Goal: Task Accomplishment & Management: Use online tool/utility

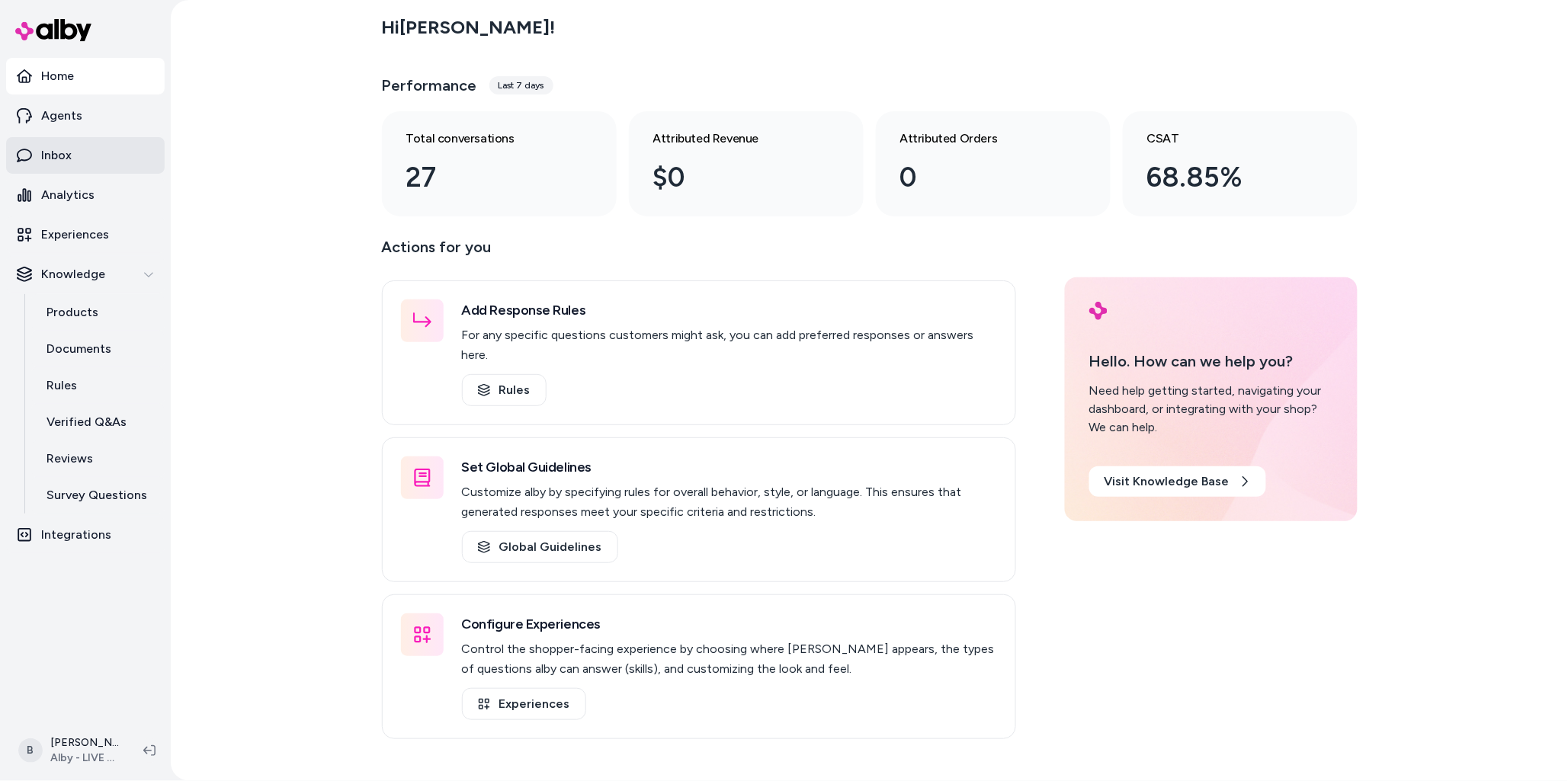
click at [55, 169] on link "Inbox" at bounding box center [86, 155] width 158 height 37
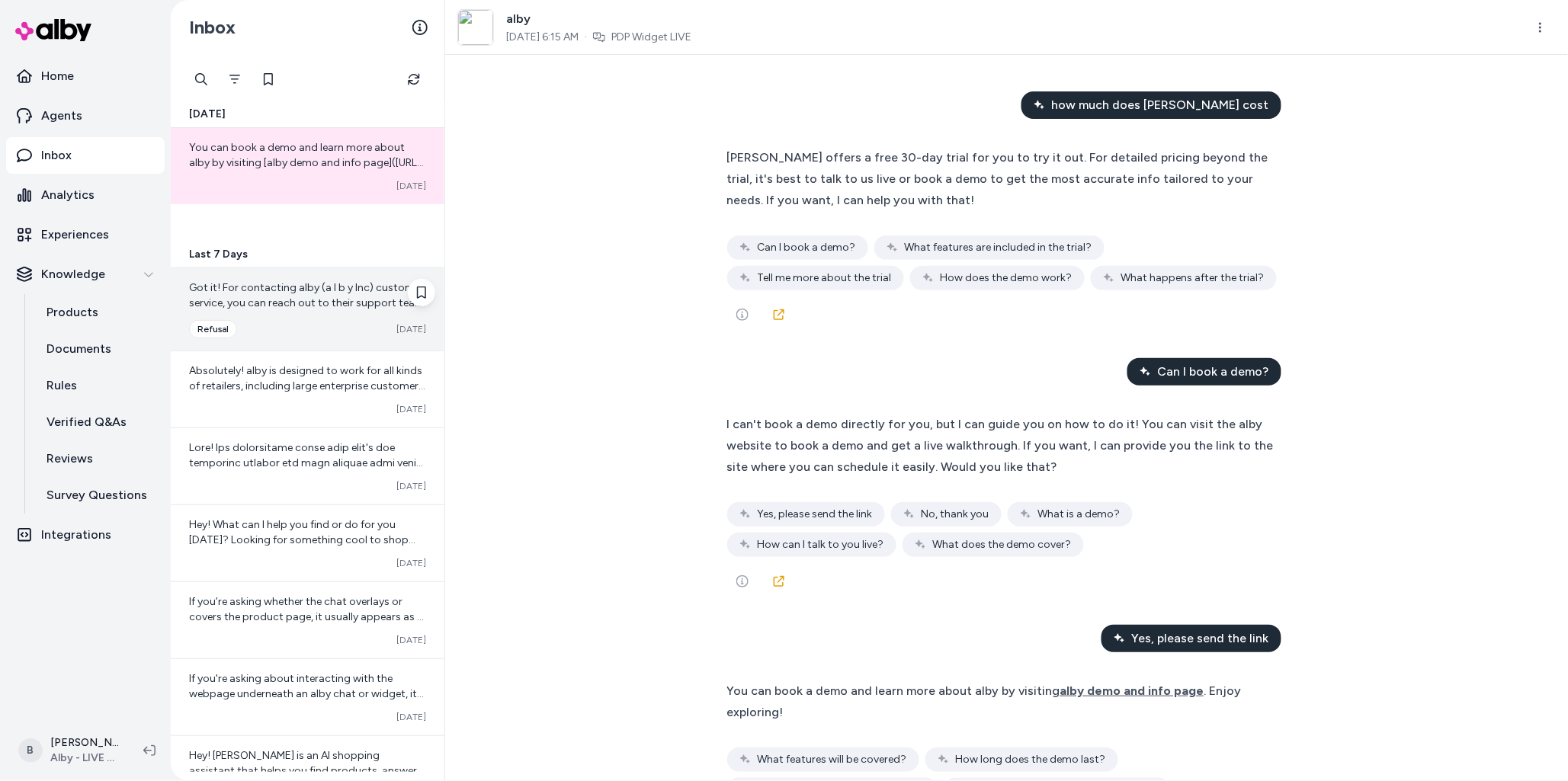
click at [252, 300] on span "Got it! For contacting alby (a l b y Inc) customer service, you can reach out t…" at bounding box center [306, 341] width 236 height 120
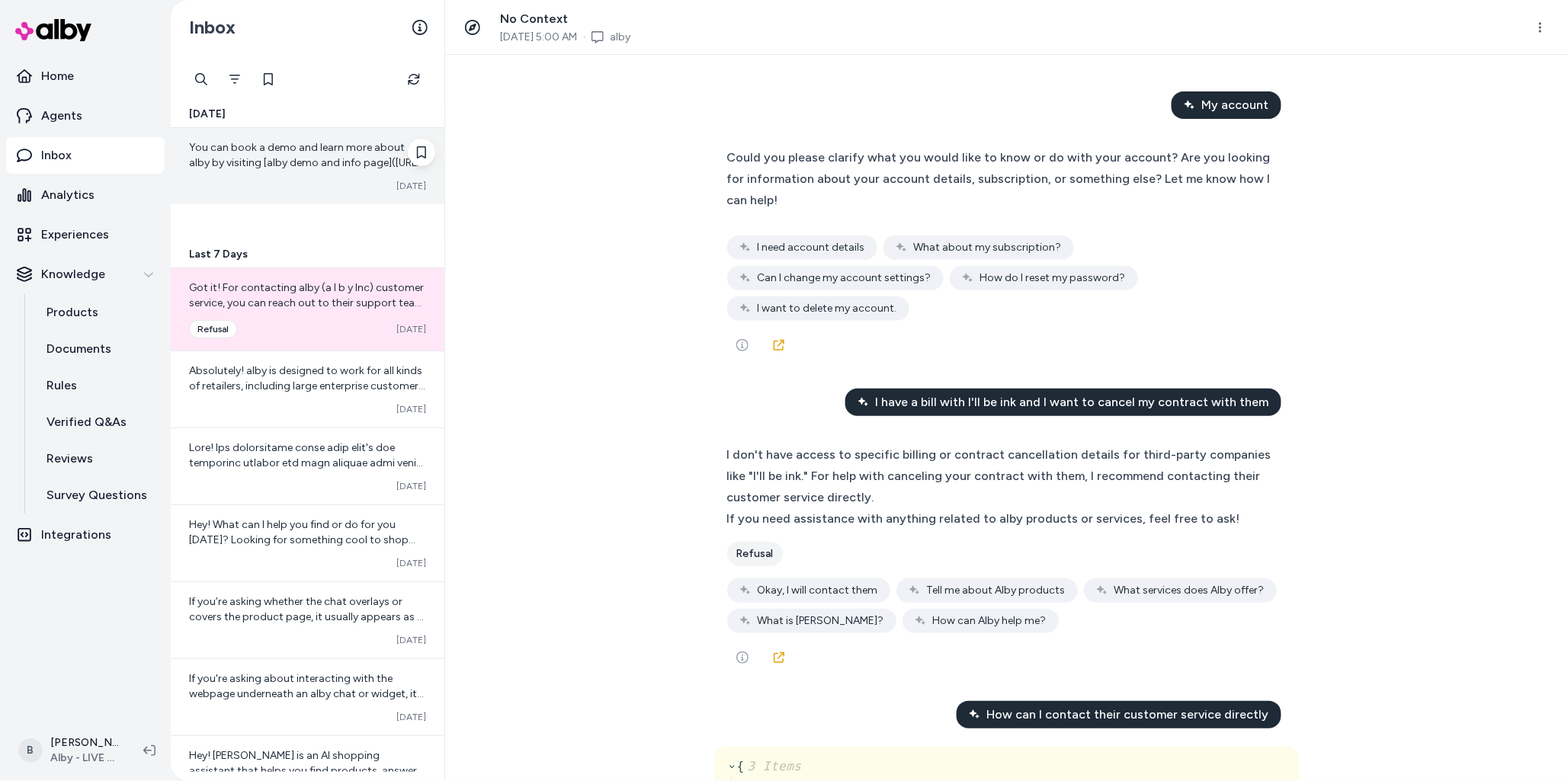
click at [309, 158] on span "You can book a demo and learn more about alby by visiting [alby demo and info p…" at bounding box center [306, 162] width 235 height 43
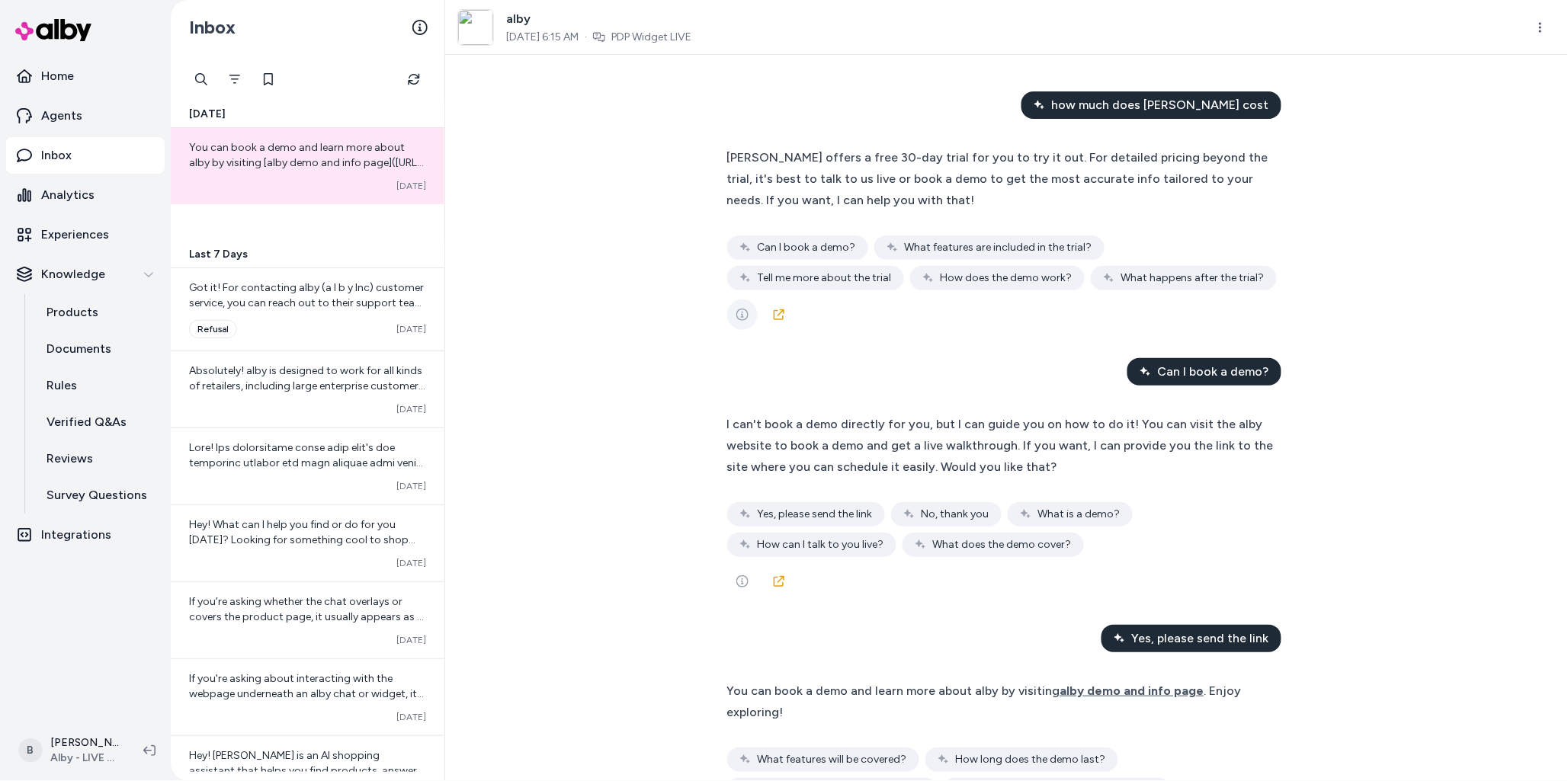
click at [746, 320] on icon "See more" at bounding box center [742, 315] width 12 height 12
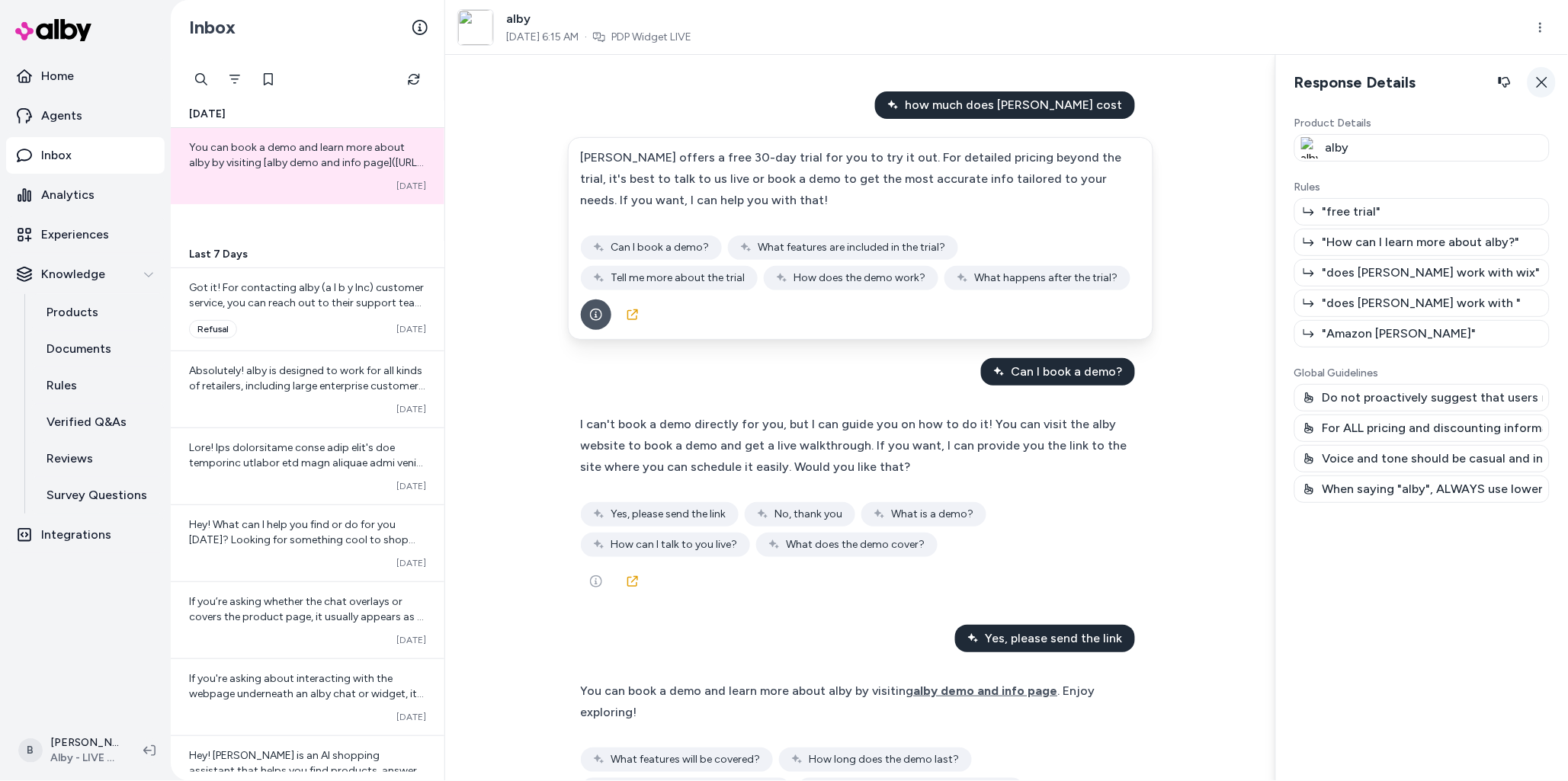
click at [1550, 86] on button "Close" at bounding box center [1541, 82] width 29 height 30
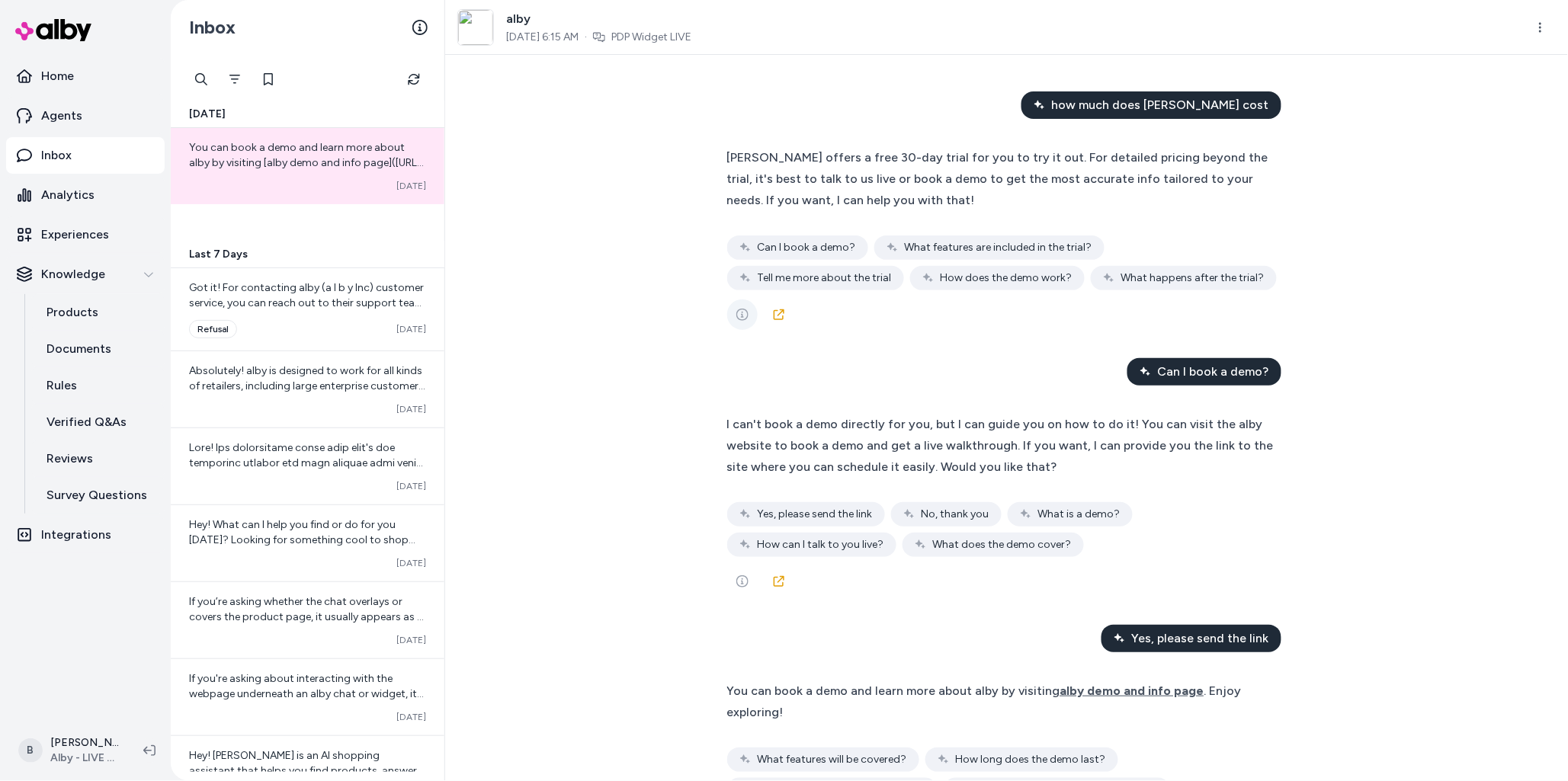
click at [744, 312] on icon "See more" at bounding box center [742, 315] width 12 height 12
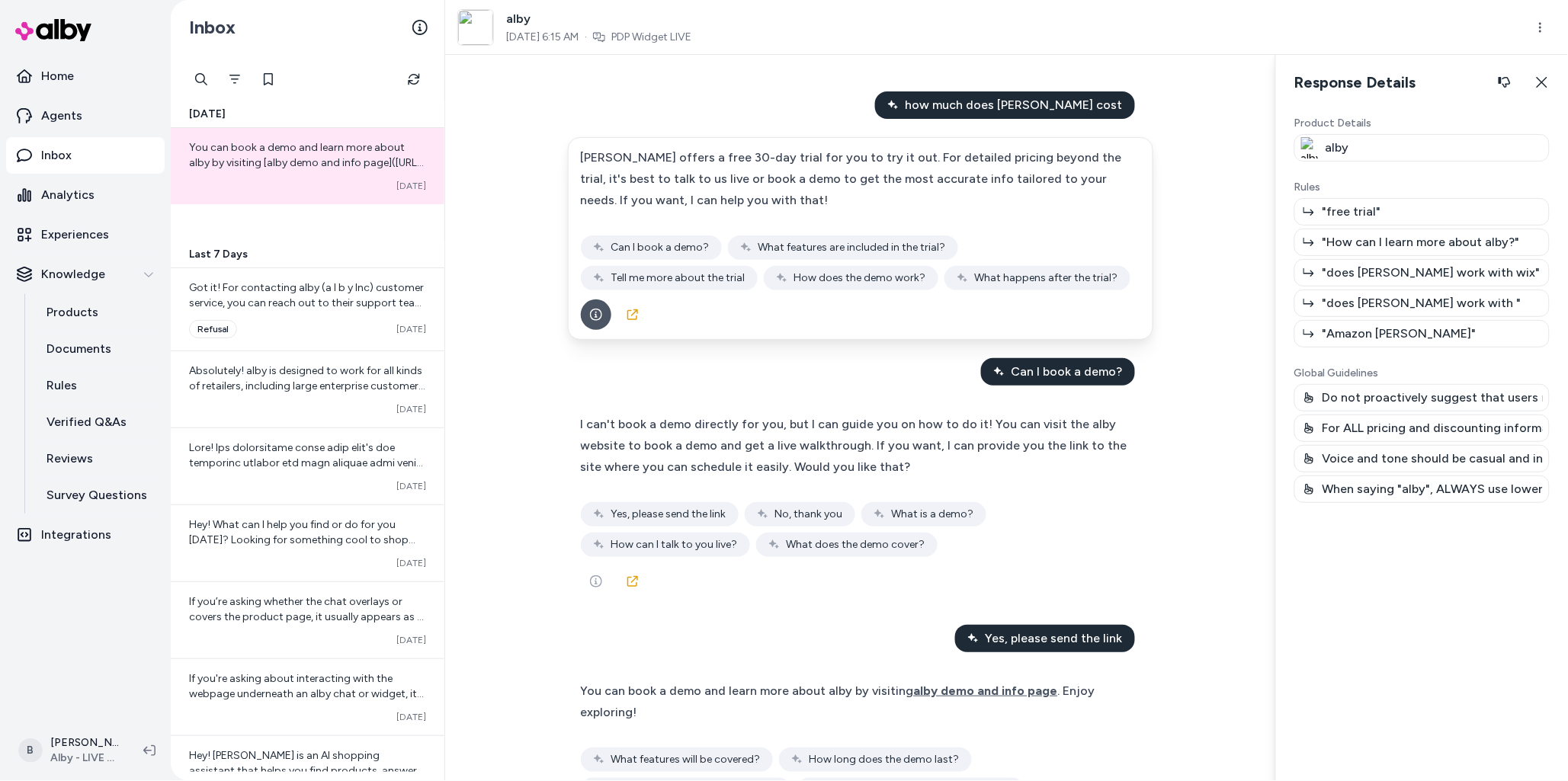
click at [531, 455] on div "how much does alby cost alby offers a free 30-day trial for you to try it out. …" at bounding box center [860, 419] width 830 height 727
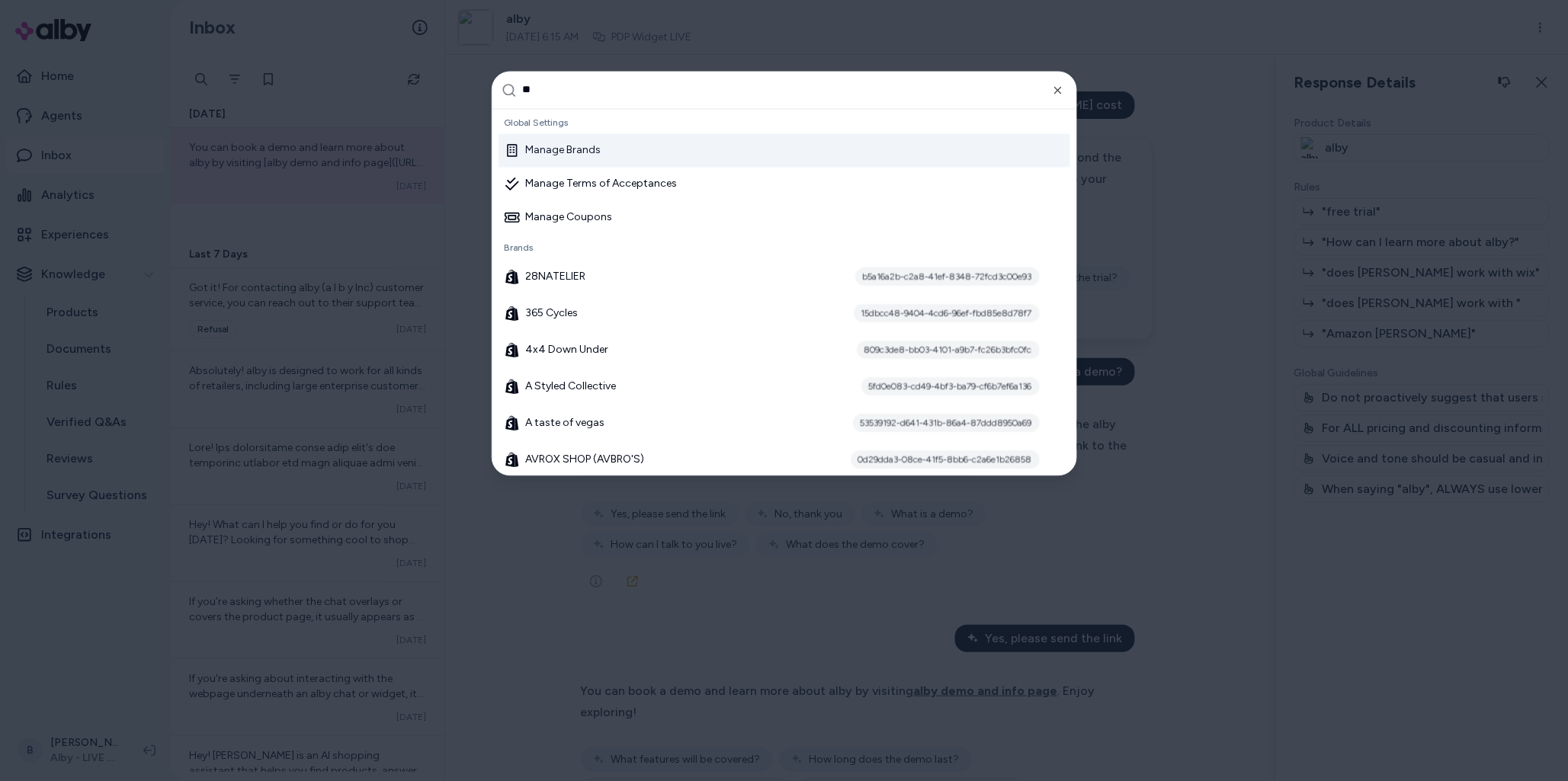
type input "***"
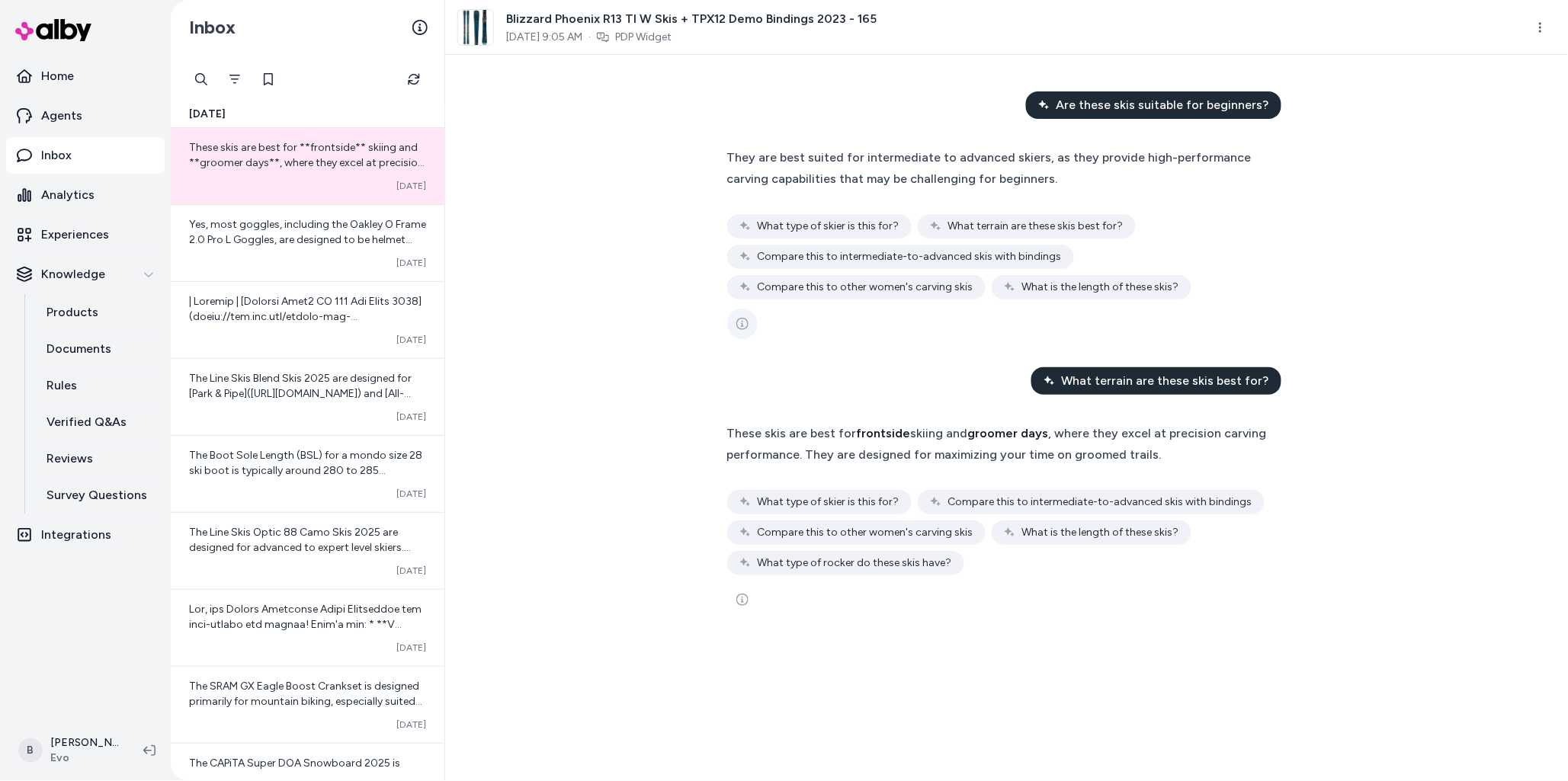
click at [744, 322] on icon "See more" at bounding box center [742, 323] width 12 height 12
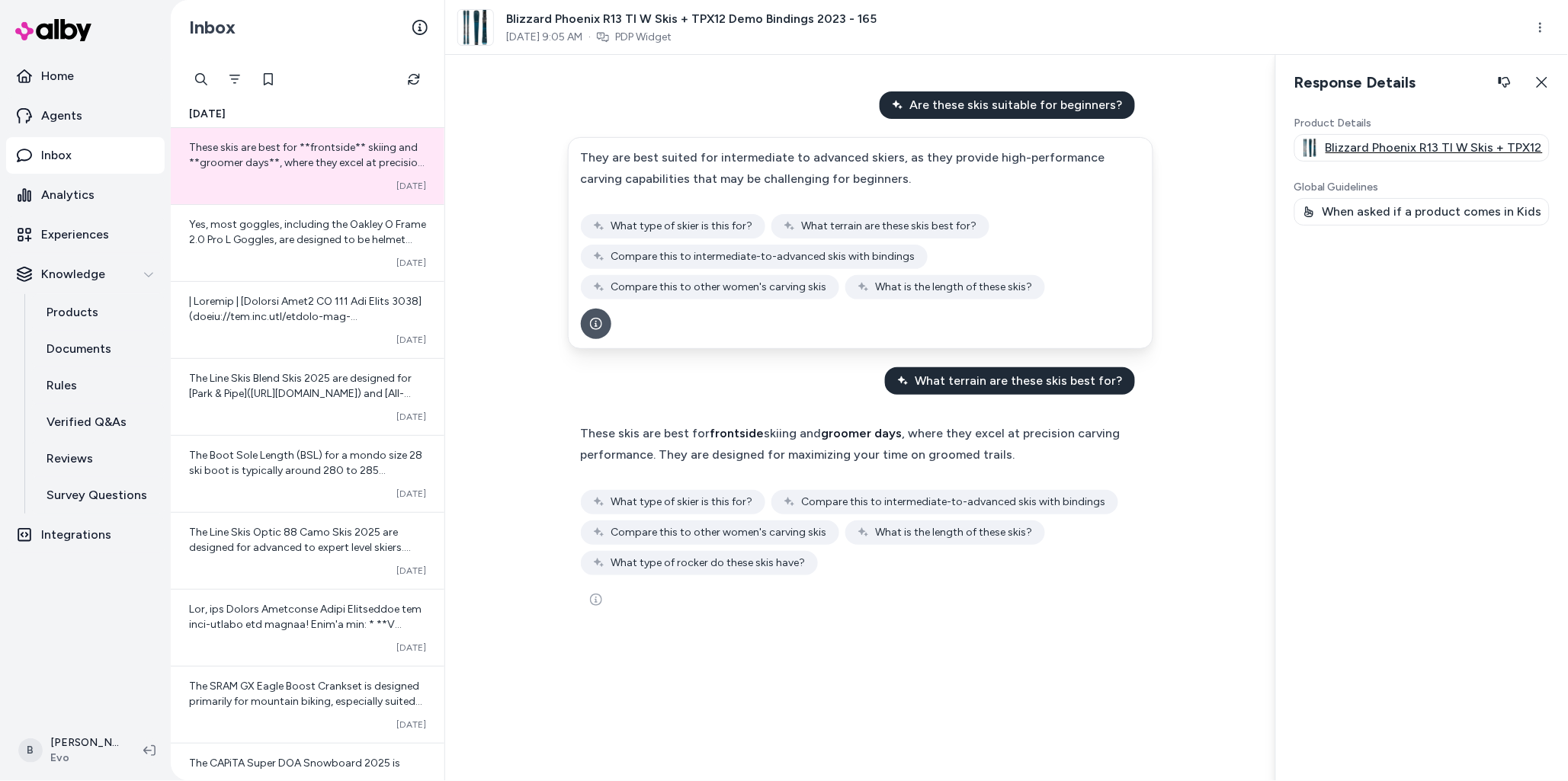
click at [1406, 144] on p "Blizzard Phoenix R13 TI W Skis + TPX12 Demo Bindings 2023 - 165" at bounding box center [1435, 148] width 217 height 18
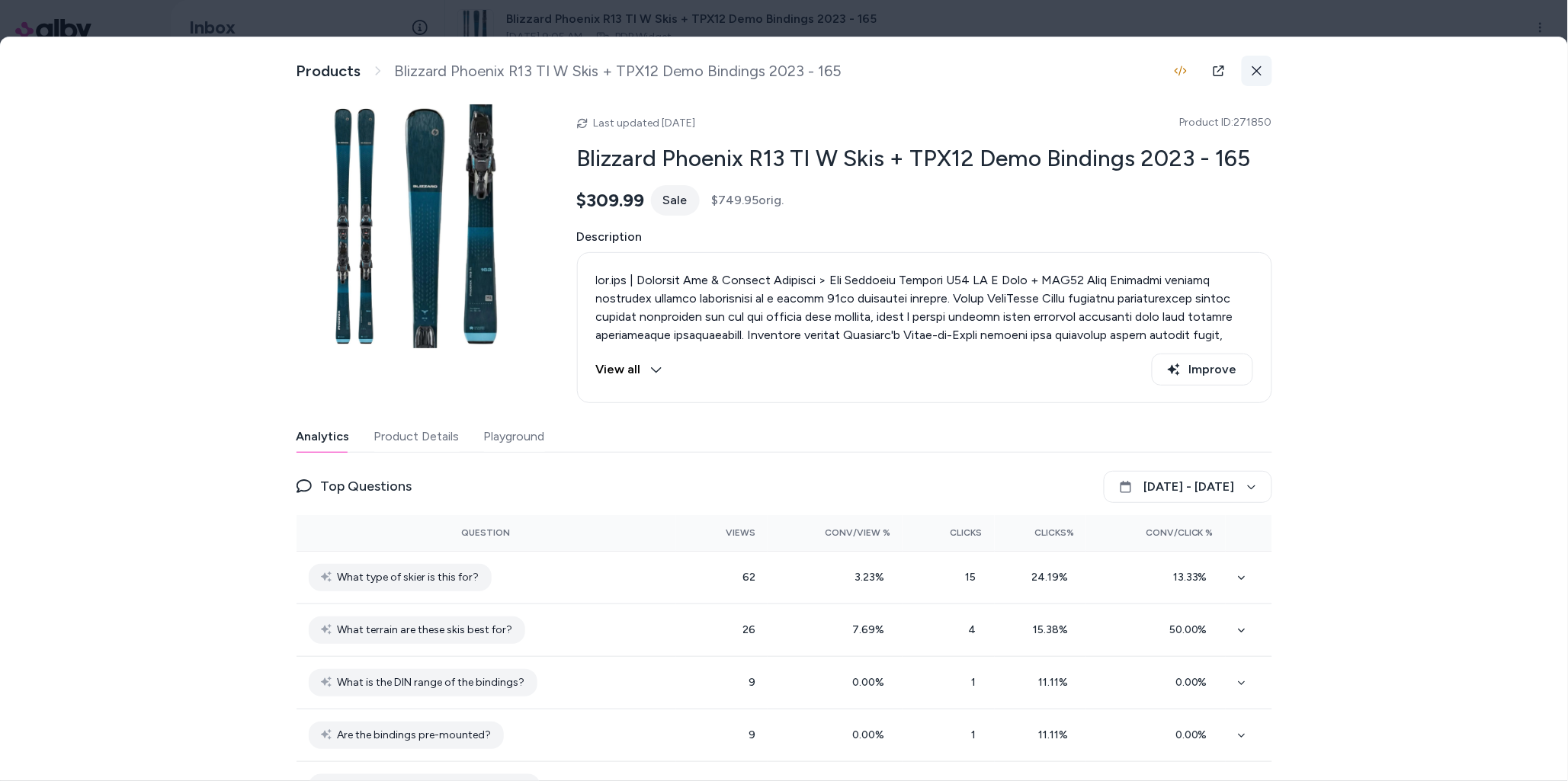
click at [1264, 69] on button at bounding box center [1257, 70] width 30 height 30
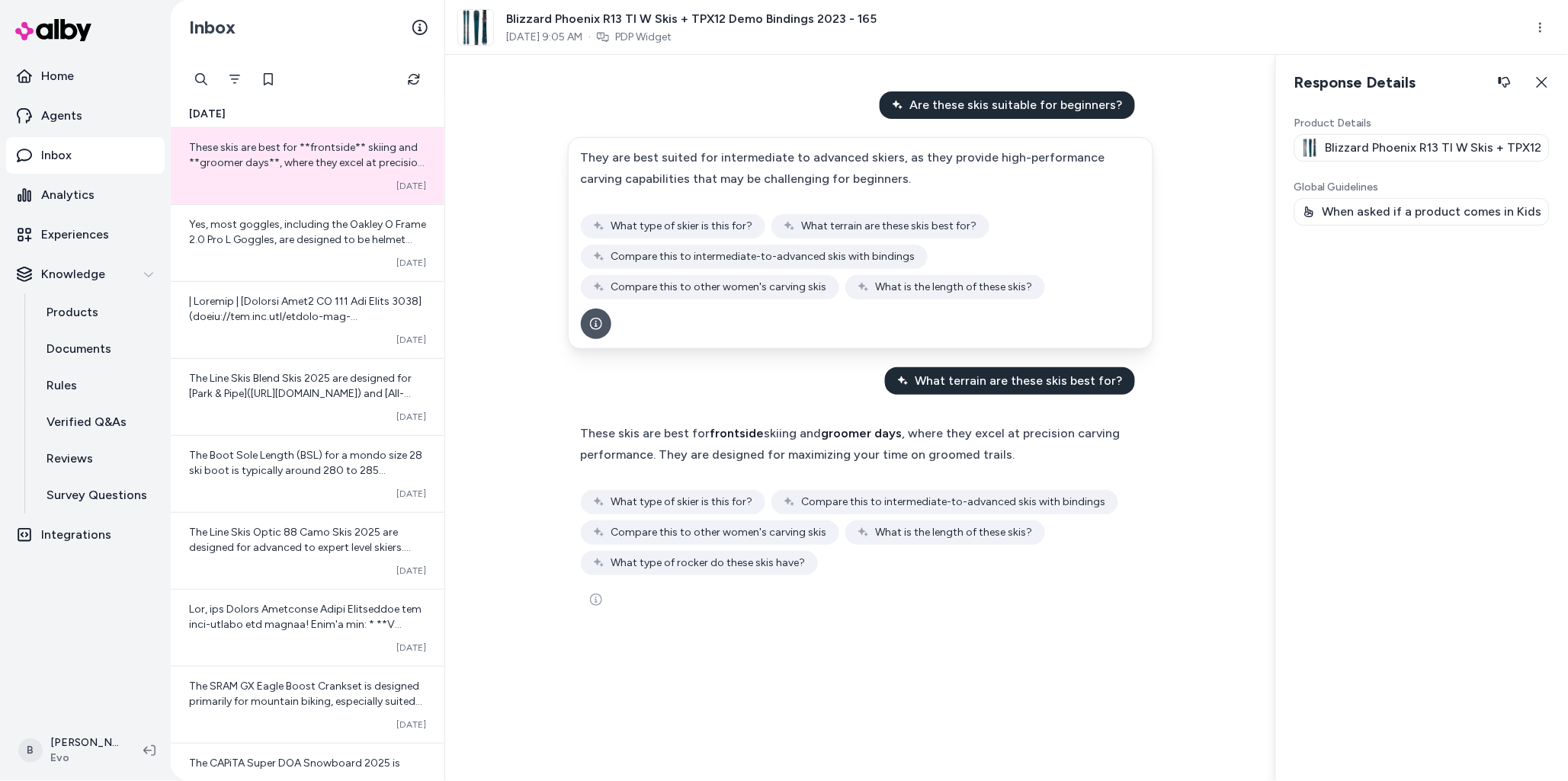
click at [1394, 211] on p "When asked if a product comes in Kids version, only respond with similar produc…" at bounding box center [1433, 212] width 220 height 18
click at [1553, 218] on div "Product Details Blizzard Phoenix R13 TI W Skis + TPX12 Demo Bindings 2023 - 165…" at bounding box center [1422, 445] width 292 height 672
click at [1533, 213] on p "When asked if a product comes in Kids version, only respond with similar produc…" at bounding box center [1433, 212] width 220 height 18
click at [1370, 213] on p "When asked if a product comes in Kids version, only respond with similar produc…" at bounding box center [1433, 212] width 220 height 18
click at [1309, 215] on icon at bounding box center [1309, 212] width 11 height 11
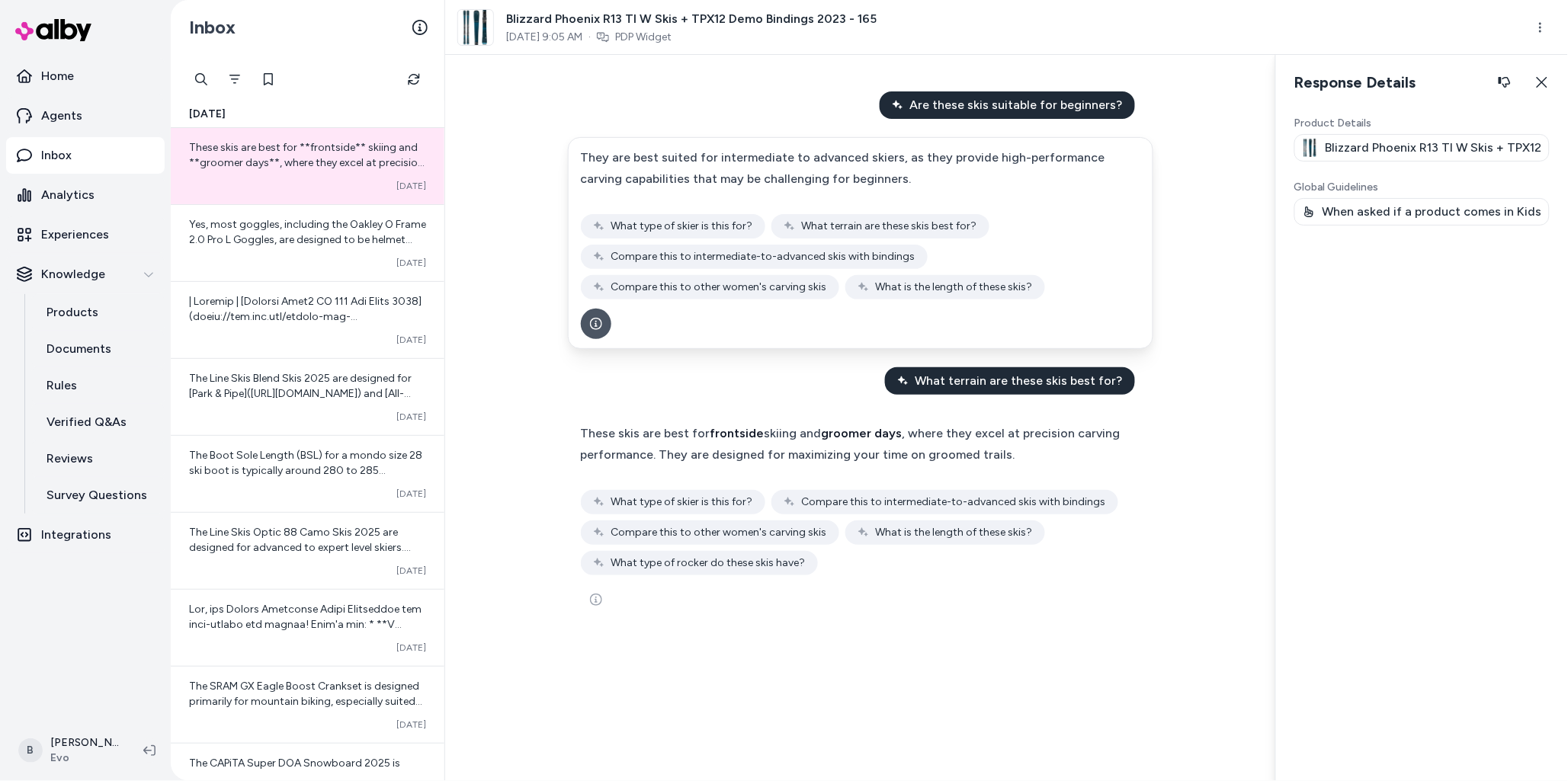
click at [1311, 181] on p "Global Guidelines" at bounding box center [1423, 188] width 256 height 16
click at [1378, 211] on p "When asked if a product comes in Kids version, only respond with similar produc…" at bounding box center [1433, 212] width 220 height 18
click at [322, 232] on div "Yes, most goggles, including the Oakley O Frame 2.0 Pro L Goggles, are designed…" at bounding box center [307, 232] width 237 height 30
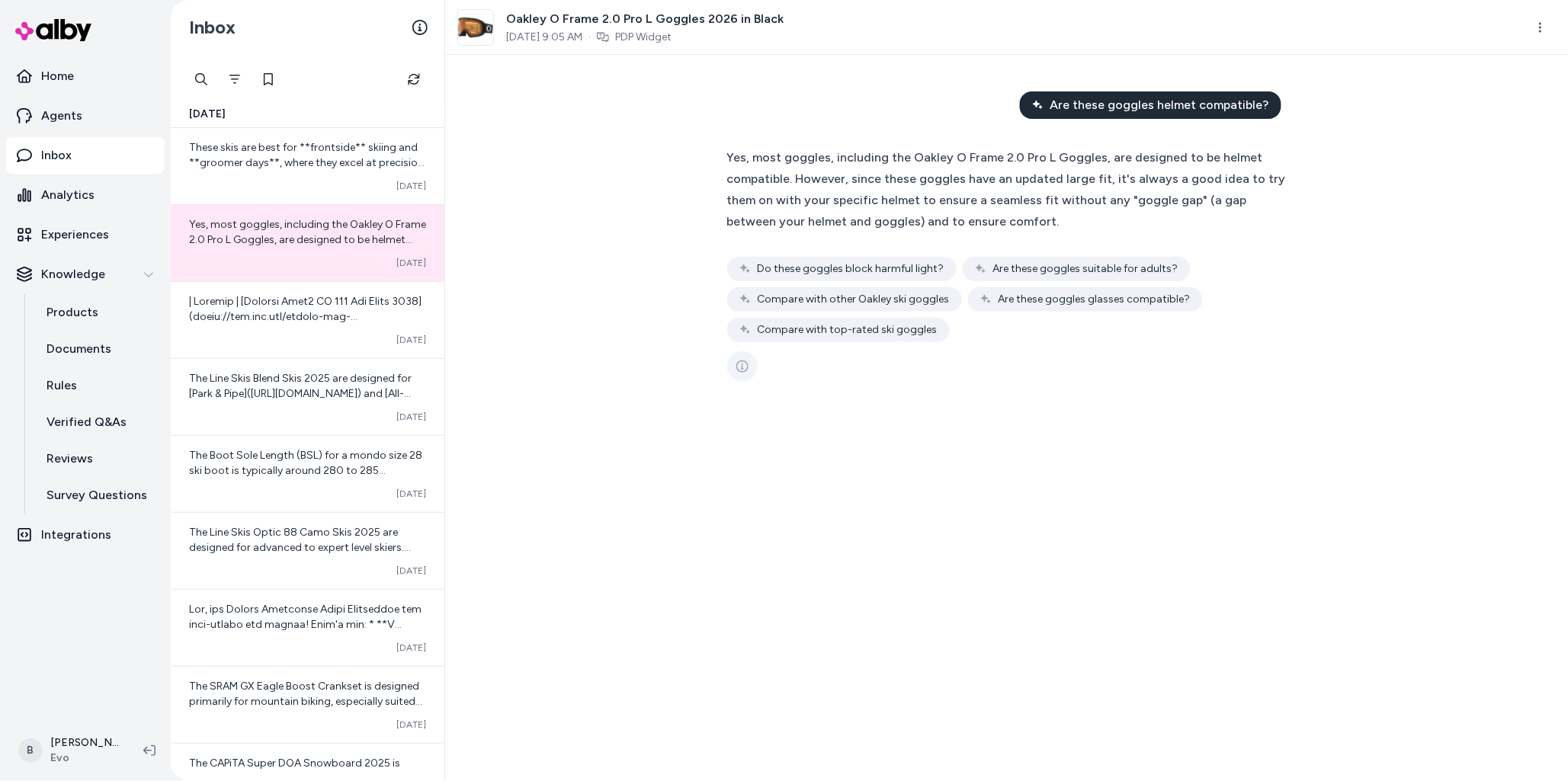
click at [745, 363] on icon "See more" at bounding box center [742, 366] width 12 height 12
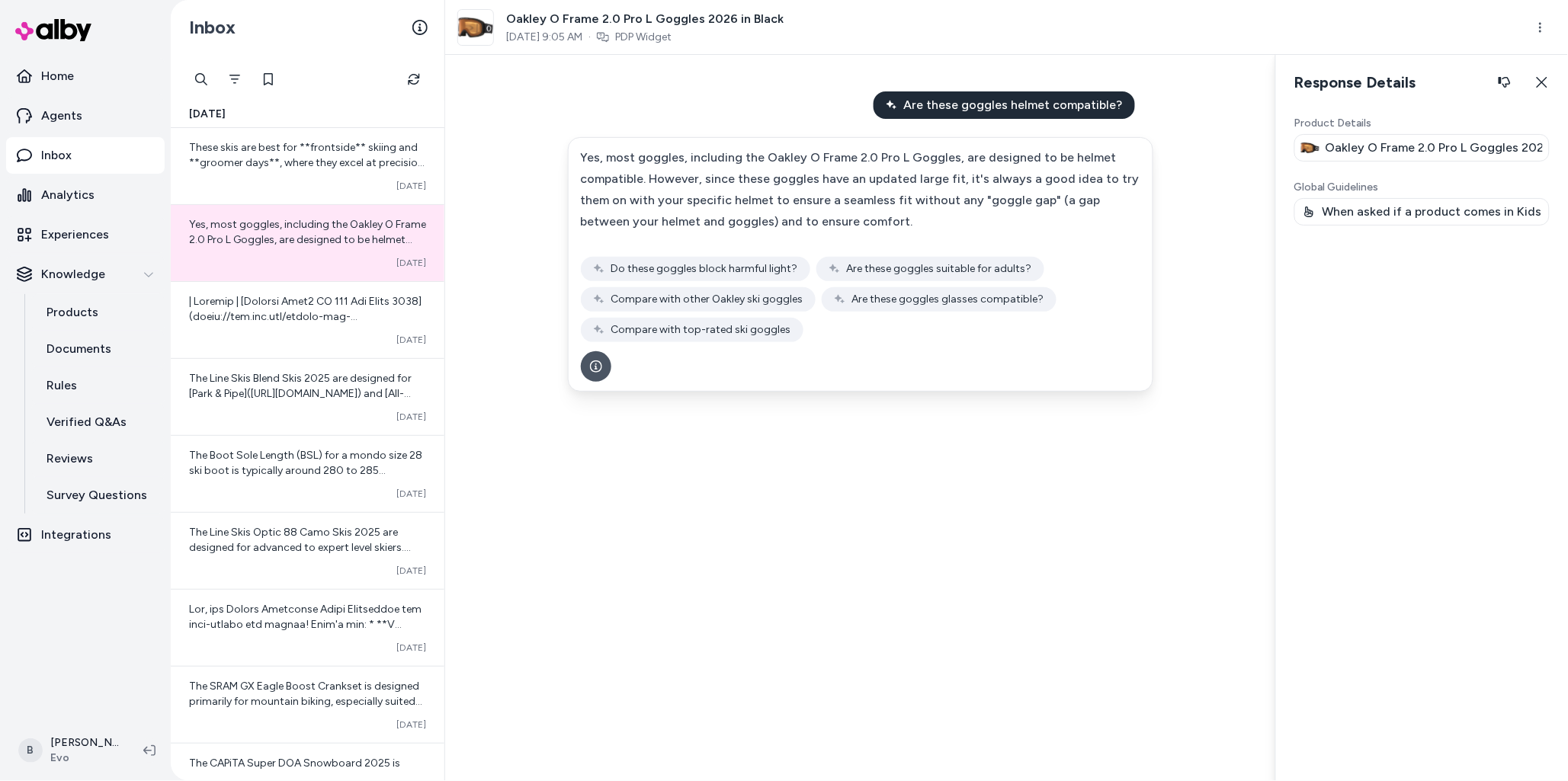
click at [1389, 208] on p "When asked if a product comes in Kids version, only respond with similar produc…" at bounding box center [1433, 212] width 220 height 18
click at [1384, 215] on p "When asked if a product comes in Kids version, only respond with similar produc…" at bounding box center [1433, 212] width 220 height 18
click at [1389, 256] on div "Product Details Oakley O Frame 2.0 Pro L Goggles 2026 in Black Global Guideline…" at bounding box center [1423, 442] width 256 height 653
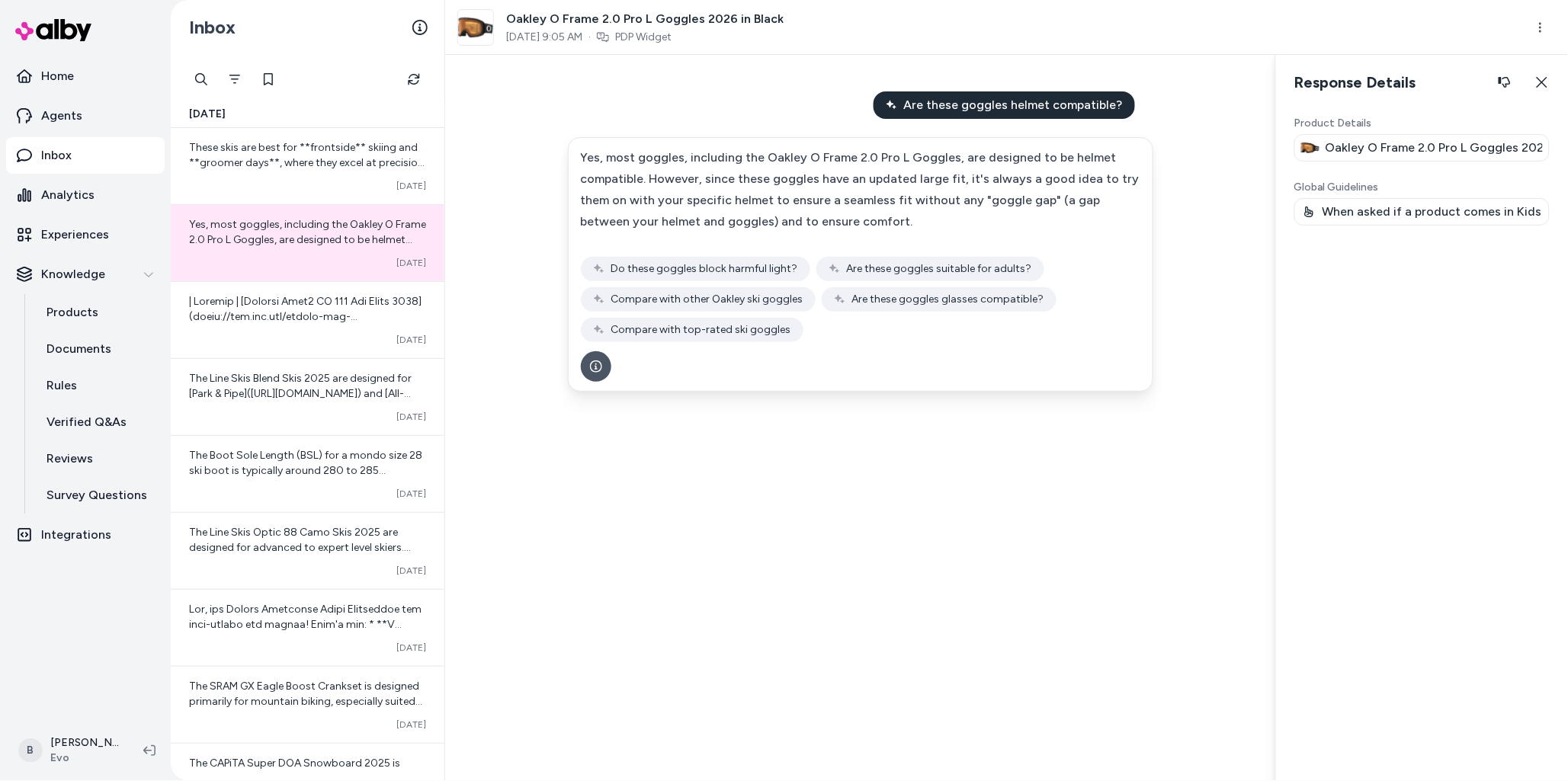
click at [1361, 229] on div "Product Details Oakley O Frame 2.0 Pro L Goggles 2026 in Black Global Guideline…" at bounding box center [1423, 442] width 256 height 653
click at [1363, 201] on div "When asked if a product comes in Kids version, only respond with similar produc…" at bounding box center [1423, 212] width 256 height 28
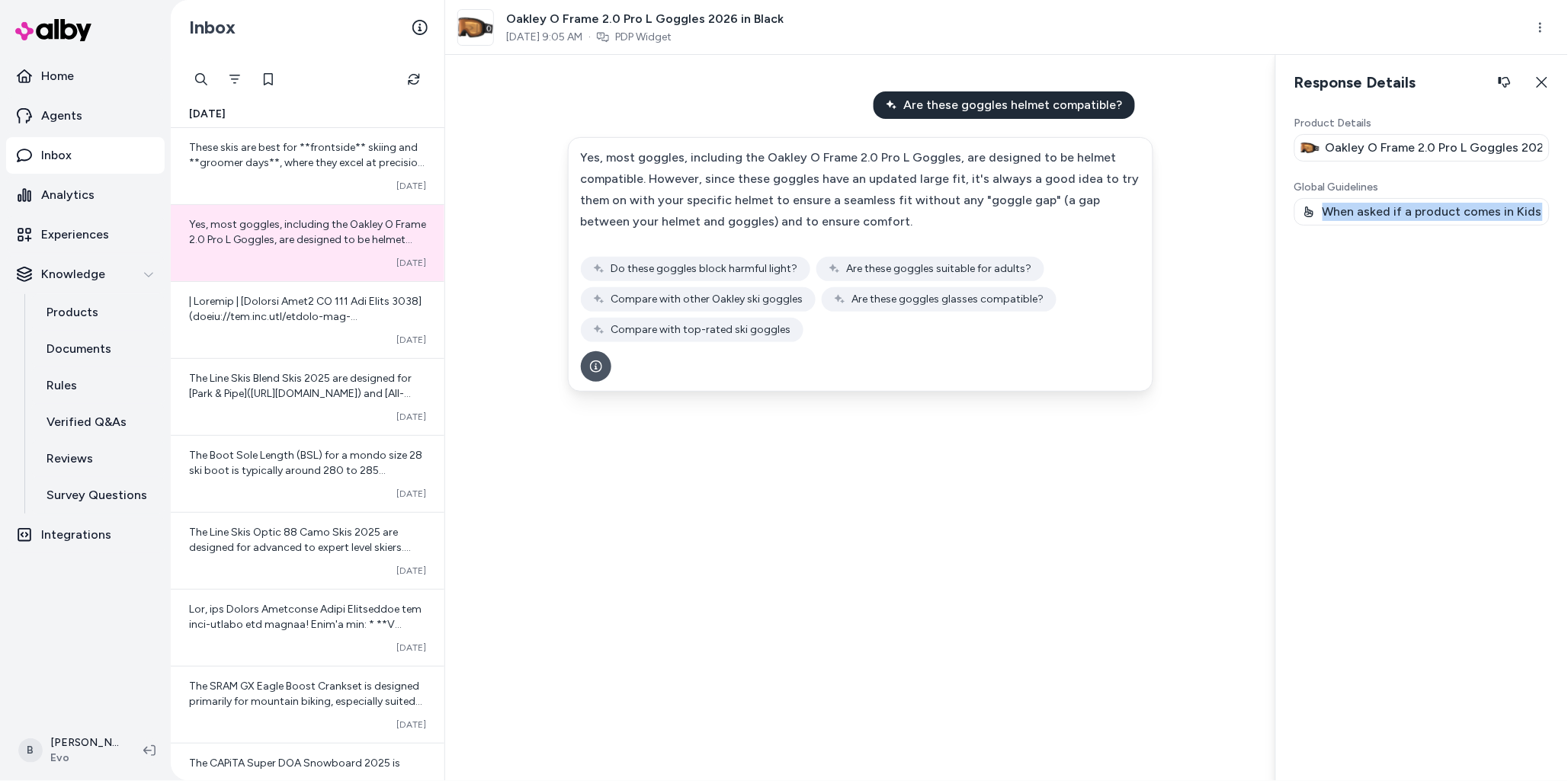
click at [1354, 229] on div "Product Details Oakley O Frame 2.0 Pro L Goggles 2026 in Black Global Guideline…" at bounding box center [1423, 442] width 256 height 653
click at [1352, 146] on p "Oakley O Frame 2.0 Pro L Goggles 2026 in Black" at bounding box center [1435, 148] width 217 height 18
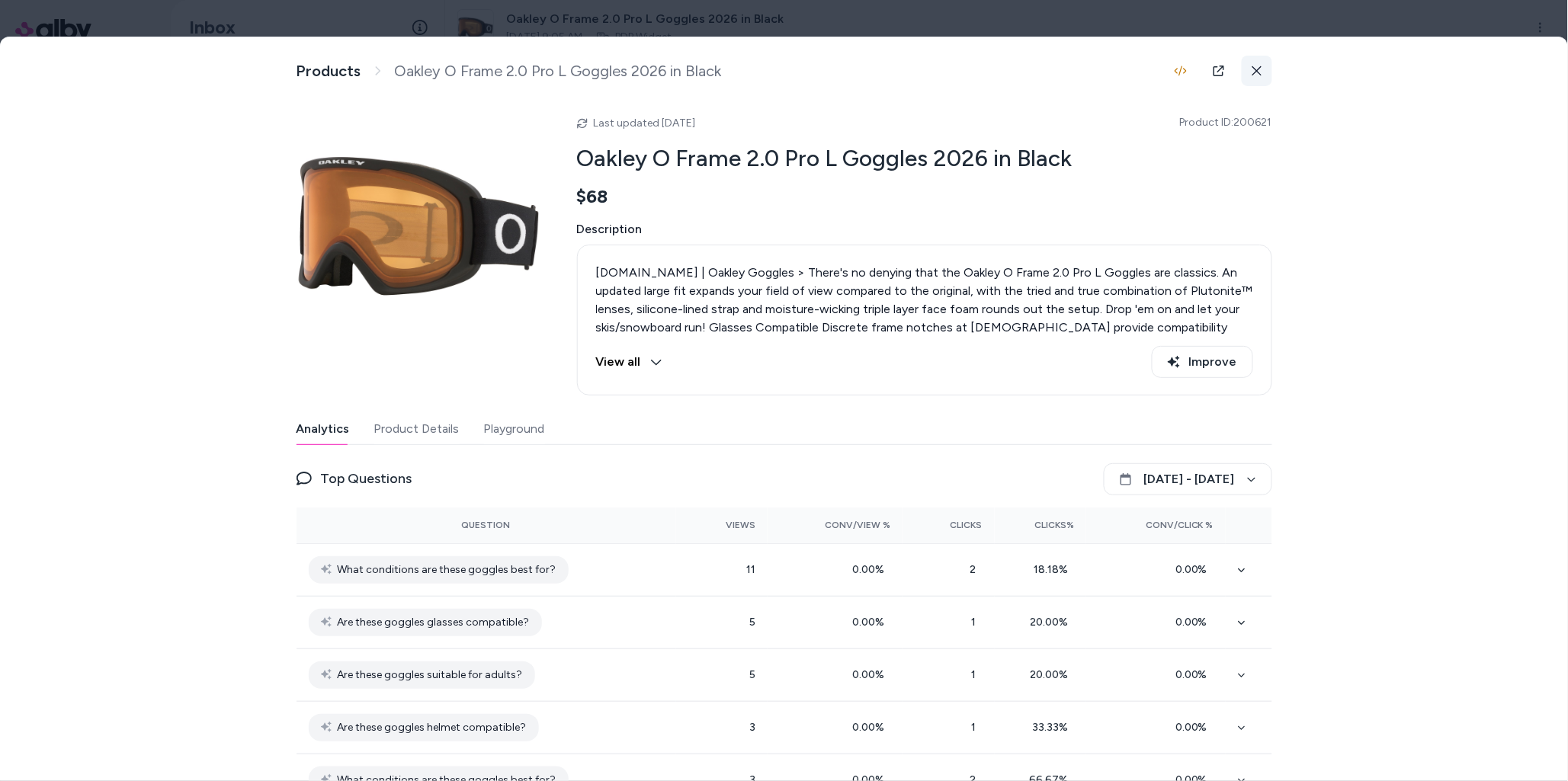
click at [1262, 68] on button at bounding box center [1257, 70] width 30 height 30
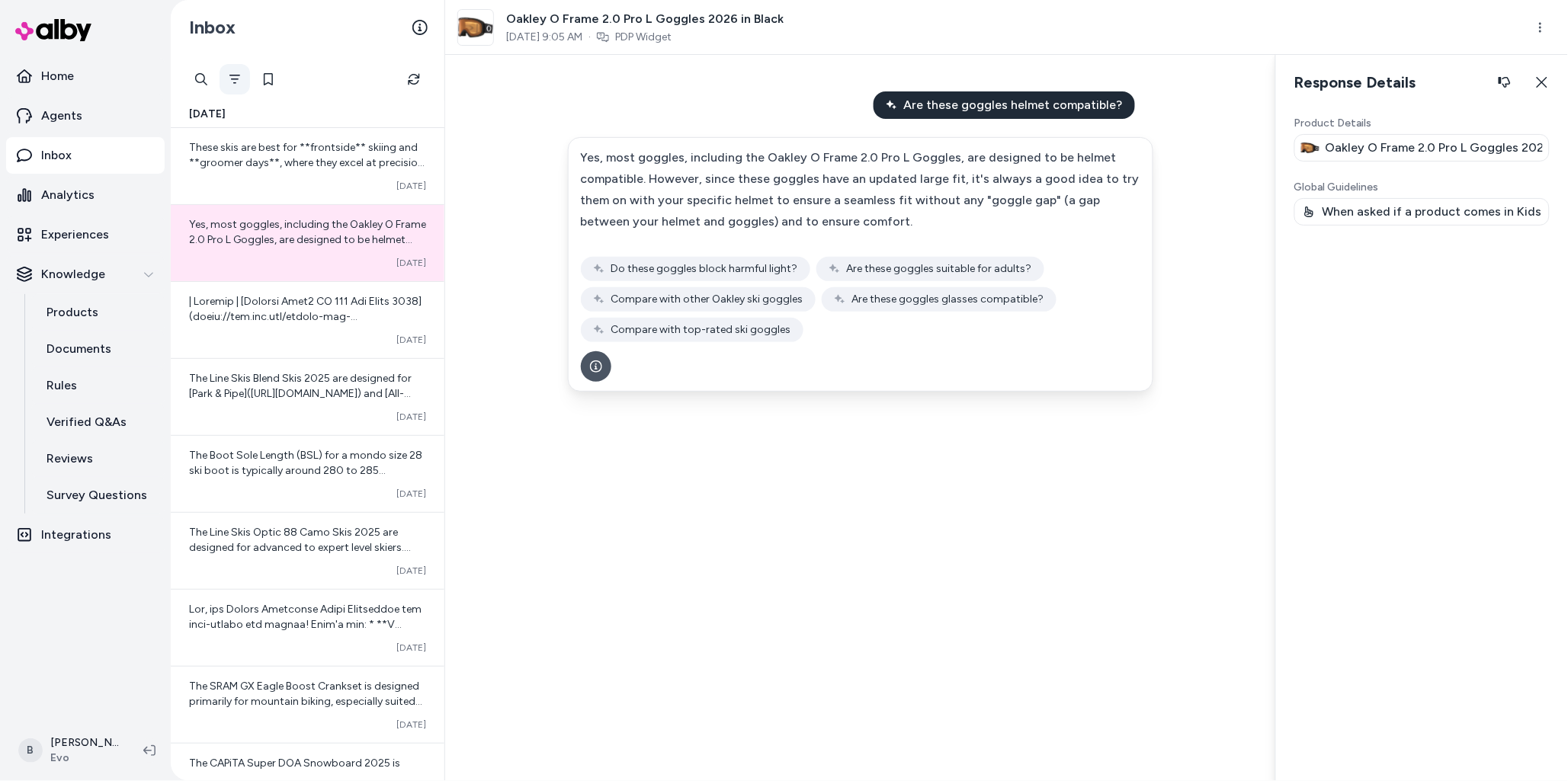
click at [236, 72] on button "Filter" at bounding box center [235, 79] width 30 height 30
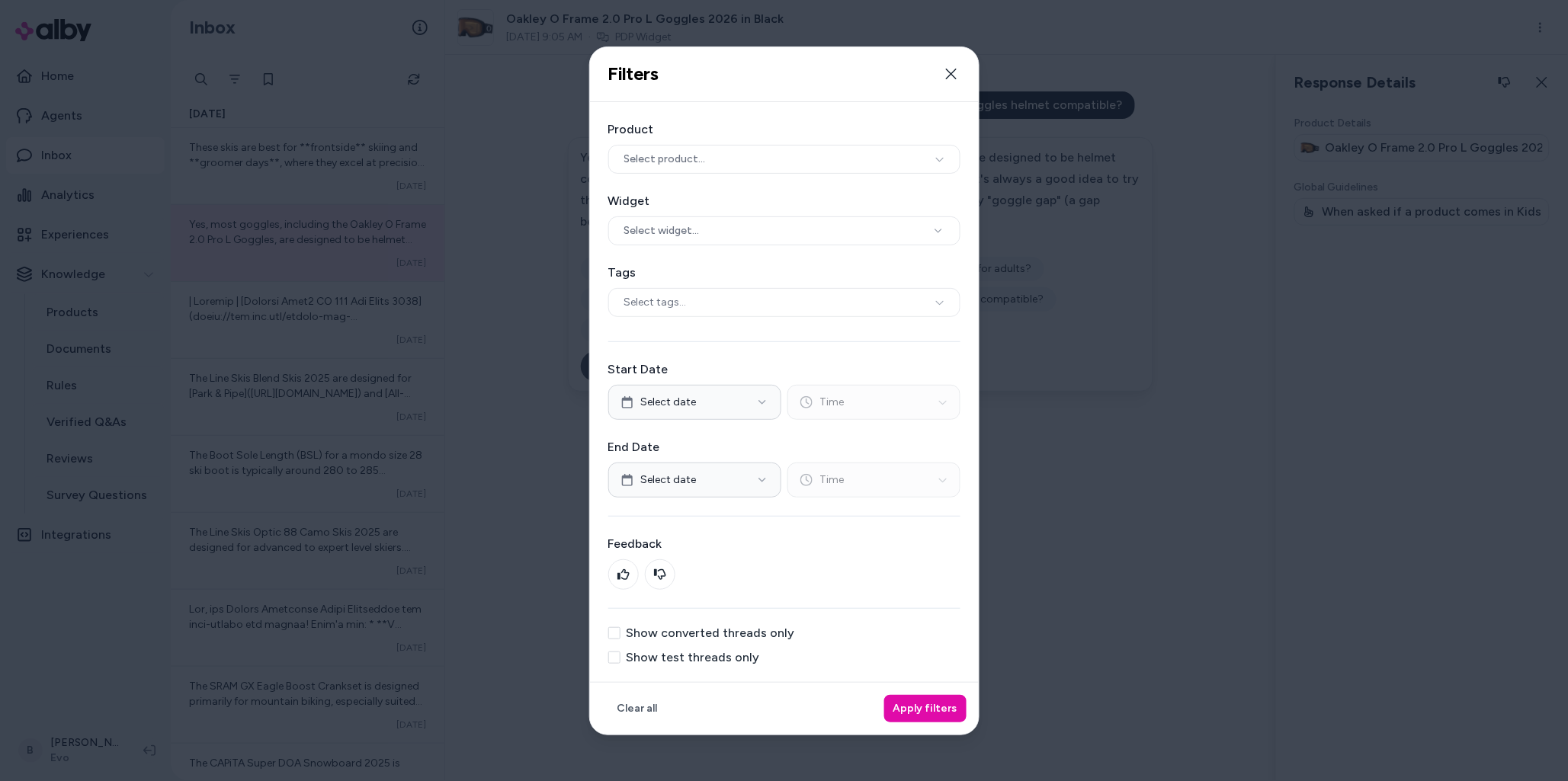
click at [616, 633] on button "Show converted threads only" at bounding box center [614, 633] width 12 height 12
click at [945, 701] on button "Apply filters" at bounding box center [925, 709] width 82 height 28
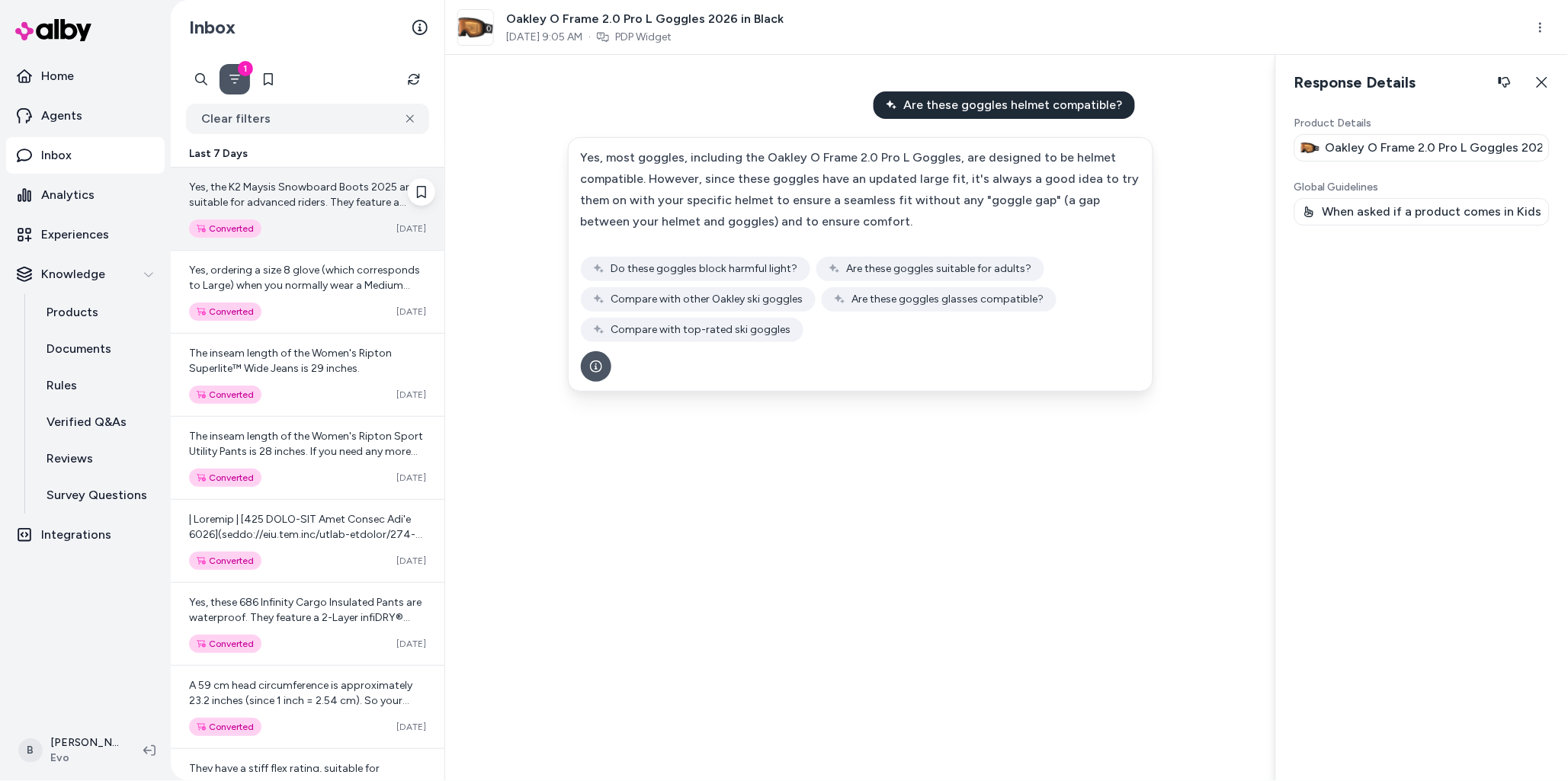
click at [300, 189] on span "Yes, the K2 Maysis Snowboard Boots 2025 are suitable for advanced riders. They …" at bounding box center [306, 293] width 234 height 226
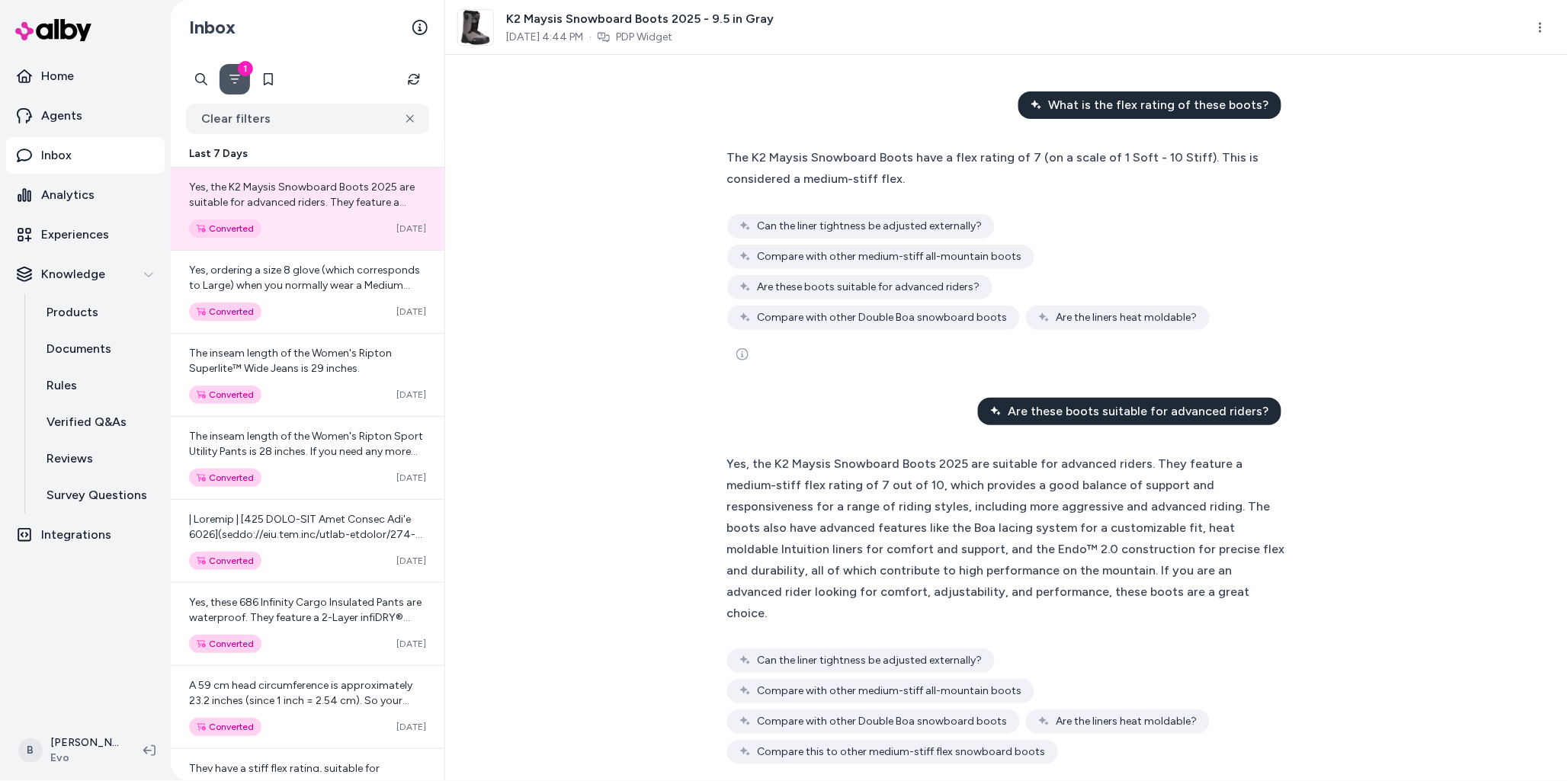
click at [559, 492] on div "What is the flex rating of these boots? The K2 Maysis Snowboard Boots have a fl…" at bounding box center [1007, 419] width 1123 height 727
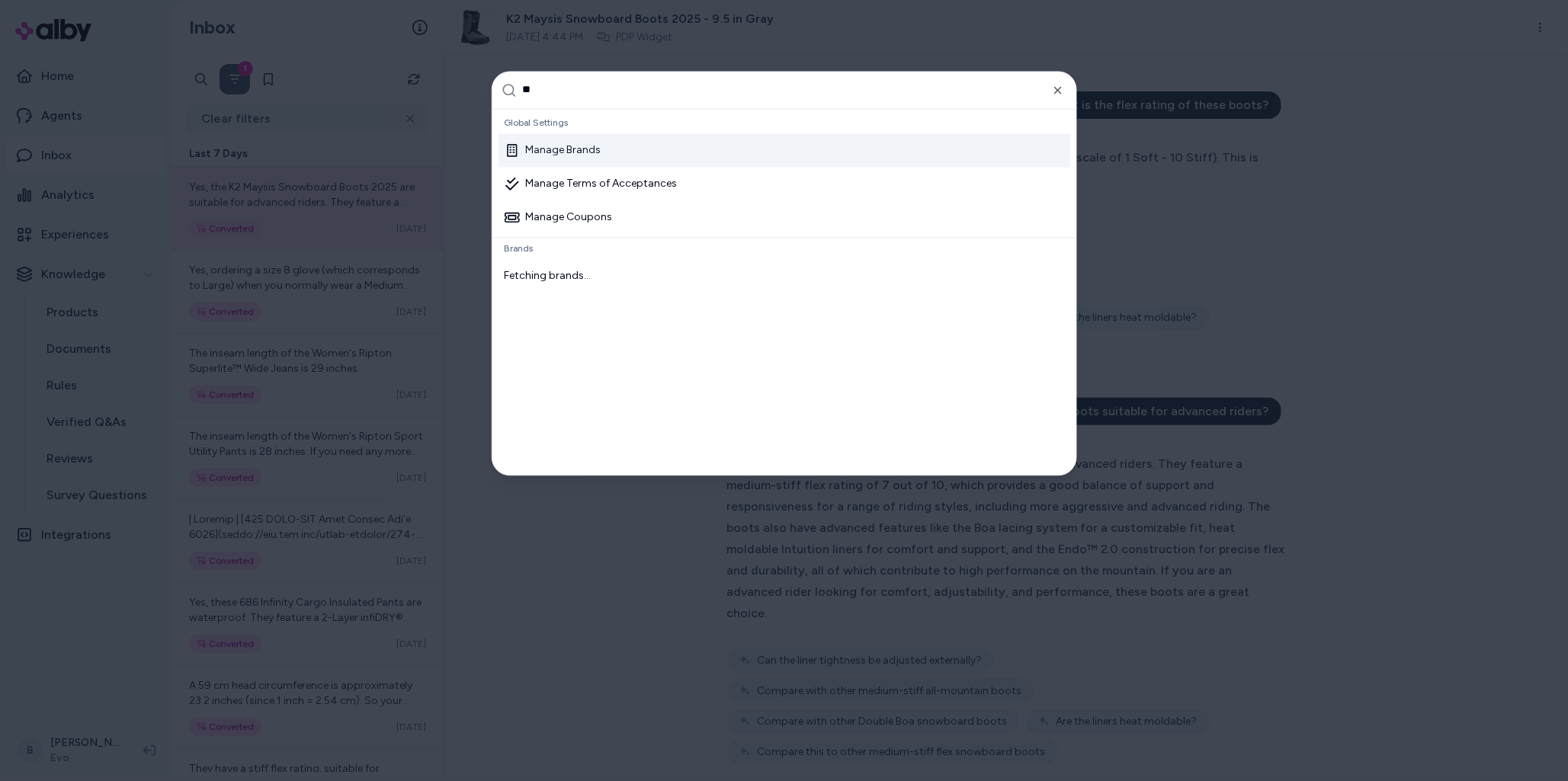
type input "***"
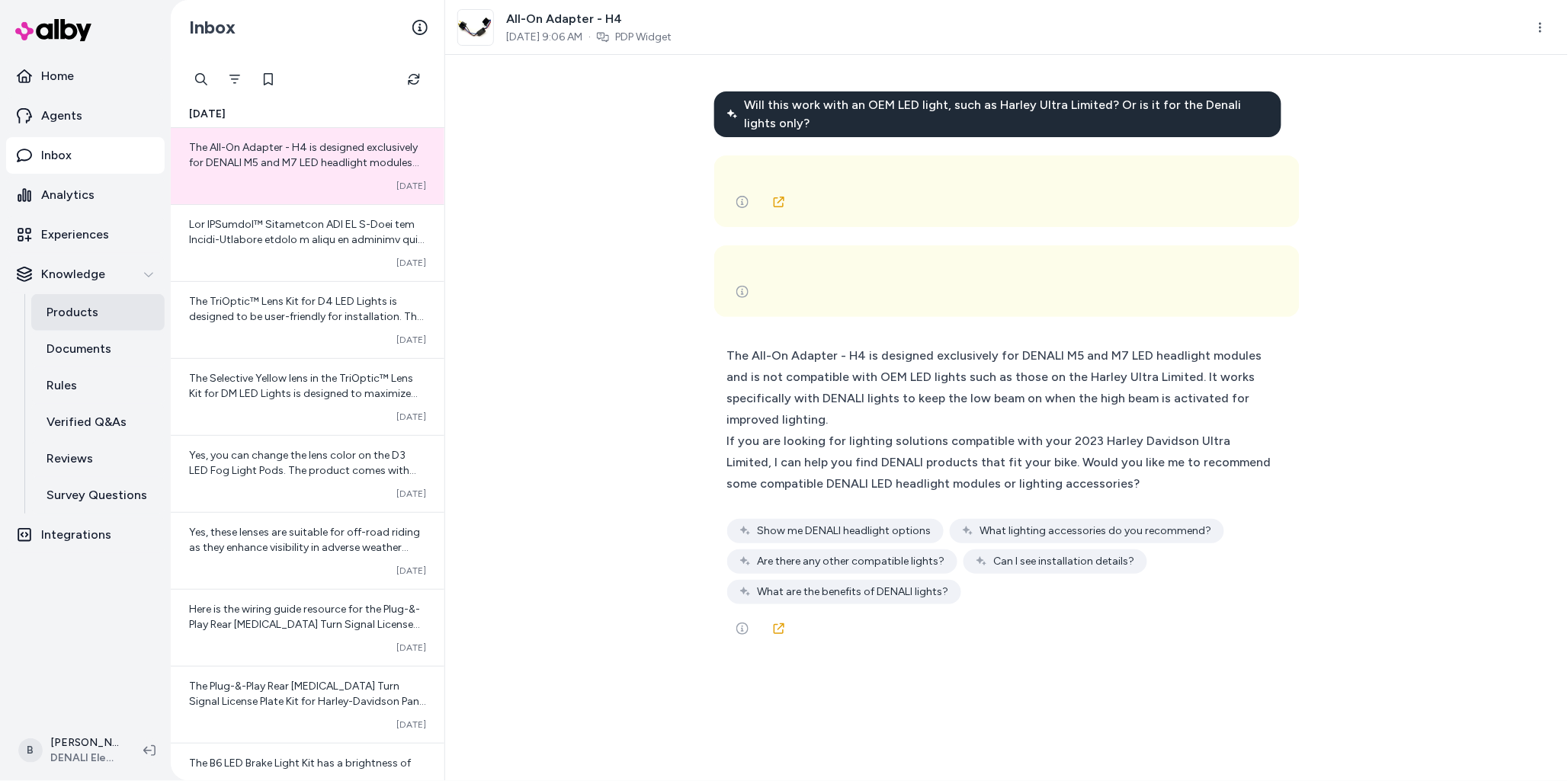
click at [78, 301] on link "Products" at bounding box center [98, 313] width 133 height 37
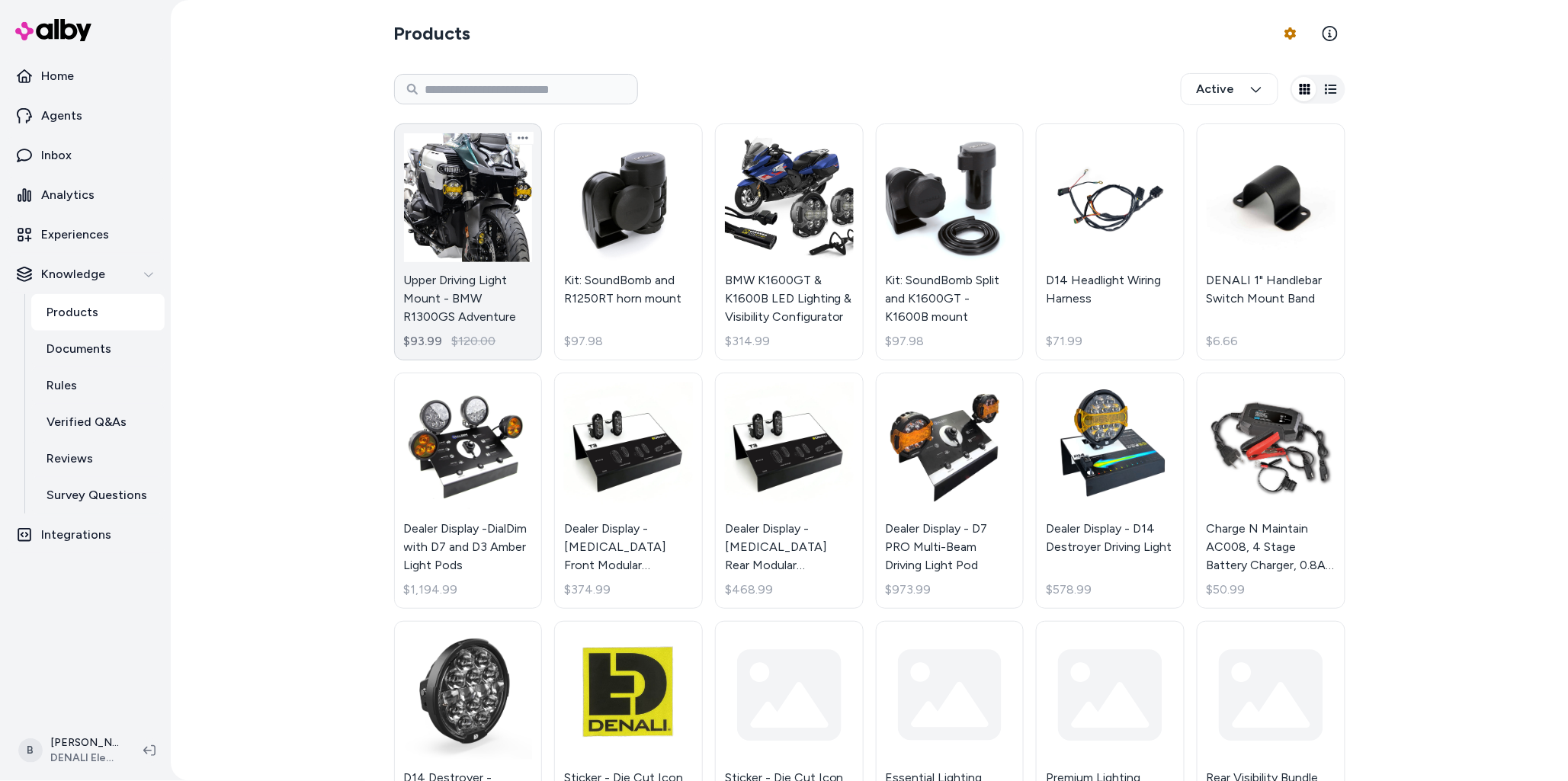
click at [482, 272] on link "Upper Driving Light Mount - BMW R1300GS Adventure $93.99 $120.00" at bounding box center [468, 242] width 149 height 237
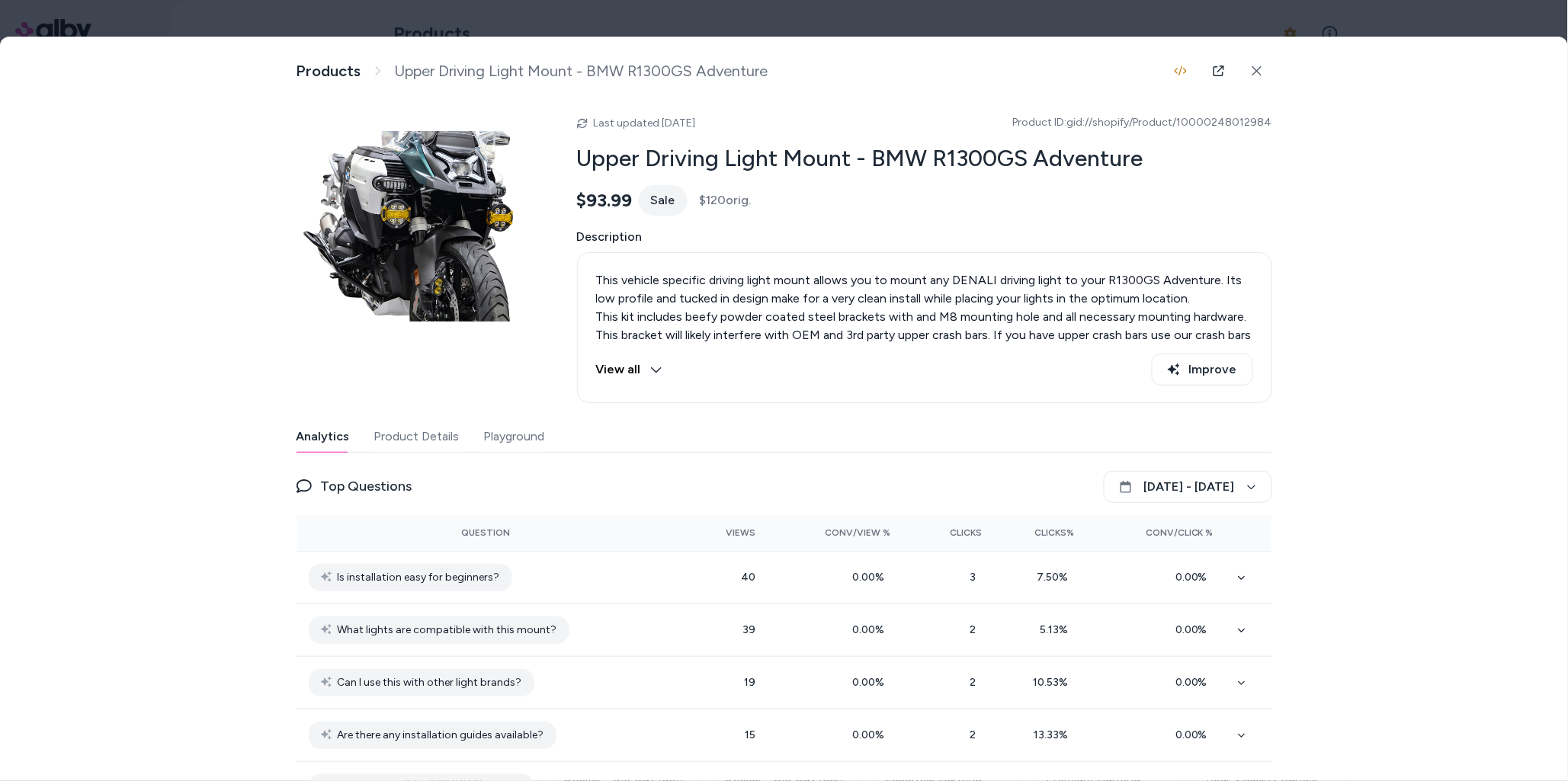
click at [443, 427] on button "Product Details" at bounding box center [417, 436] width 86 height 30
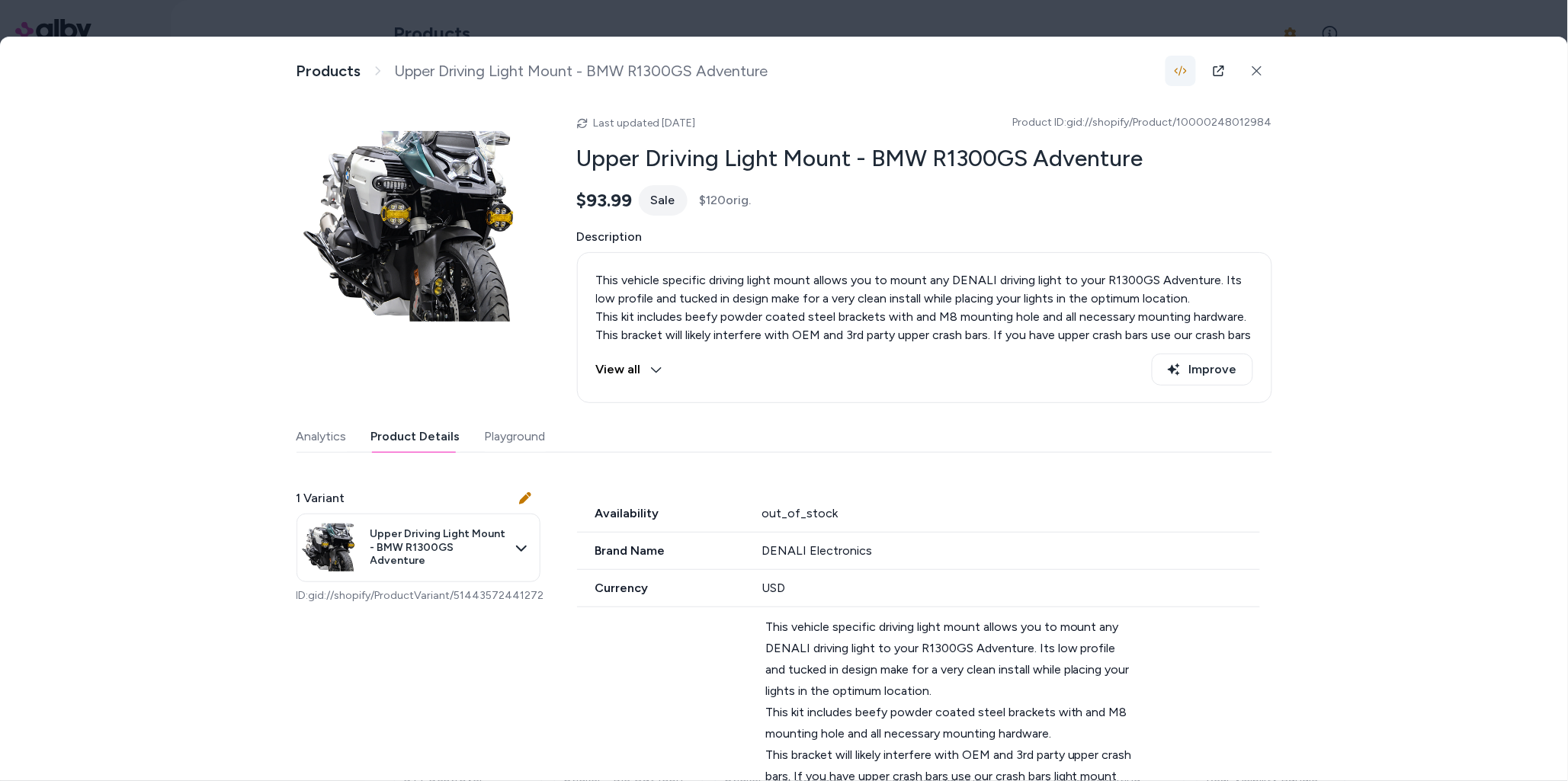
click at [1179, 74] on icon "button" at bounding box center [1181, 70] width 12 height 12
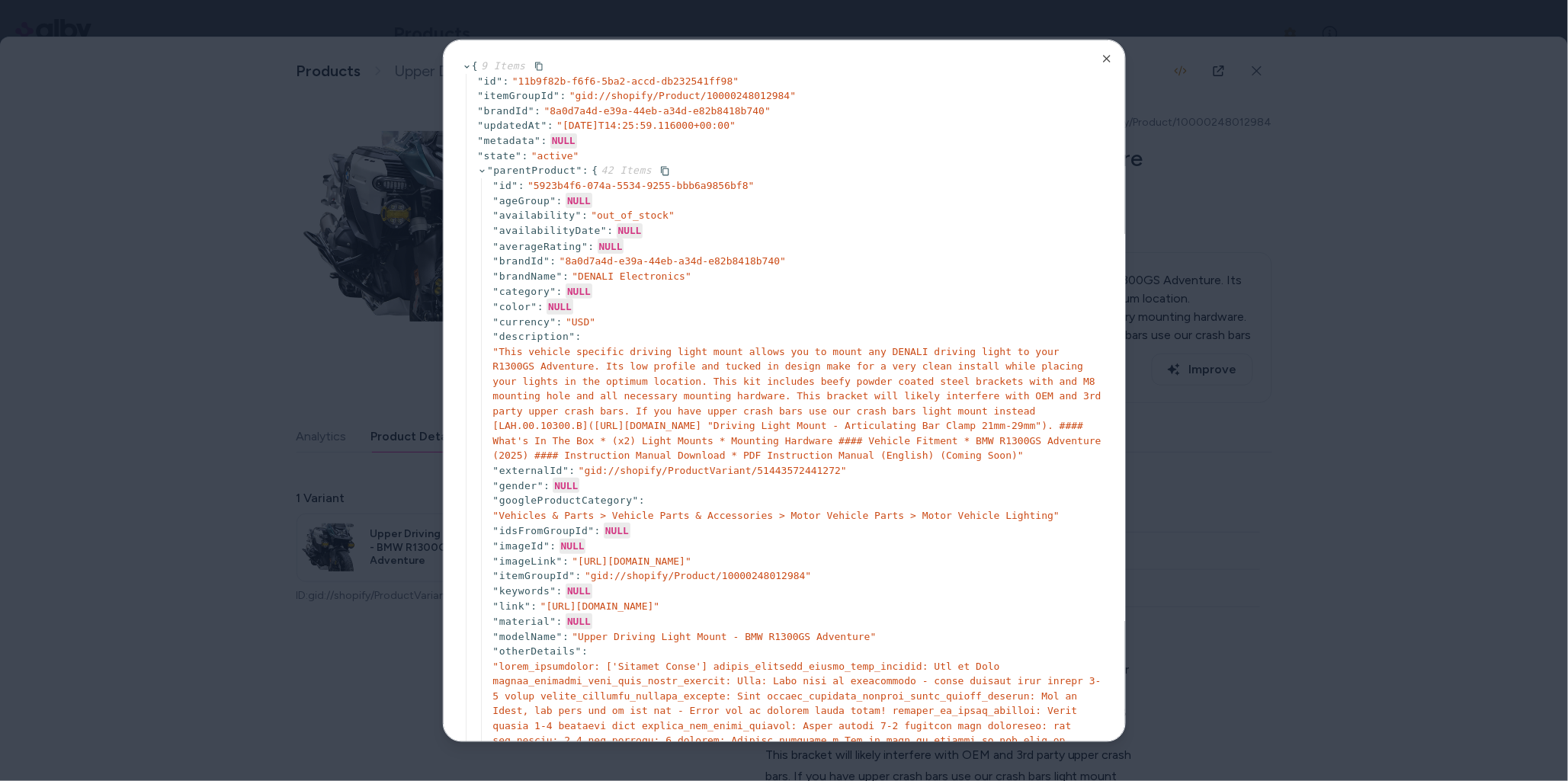
click at [527, 656] on span "" otherDetails "" at bounding box center [536, 650] width 89 height 11
copy span "otherDetails"
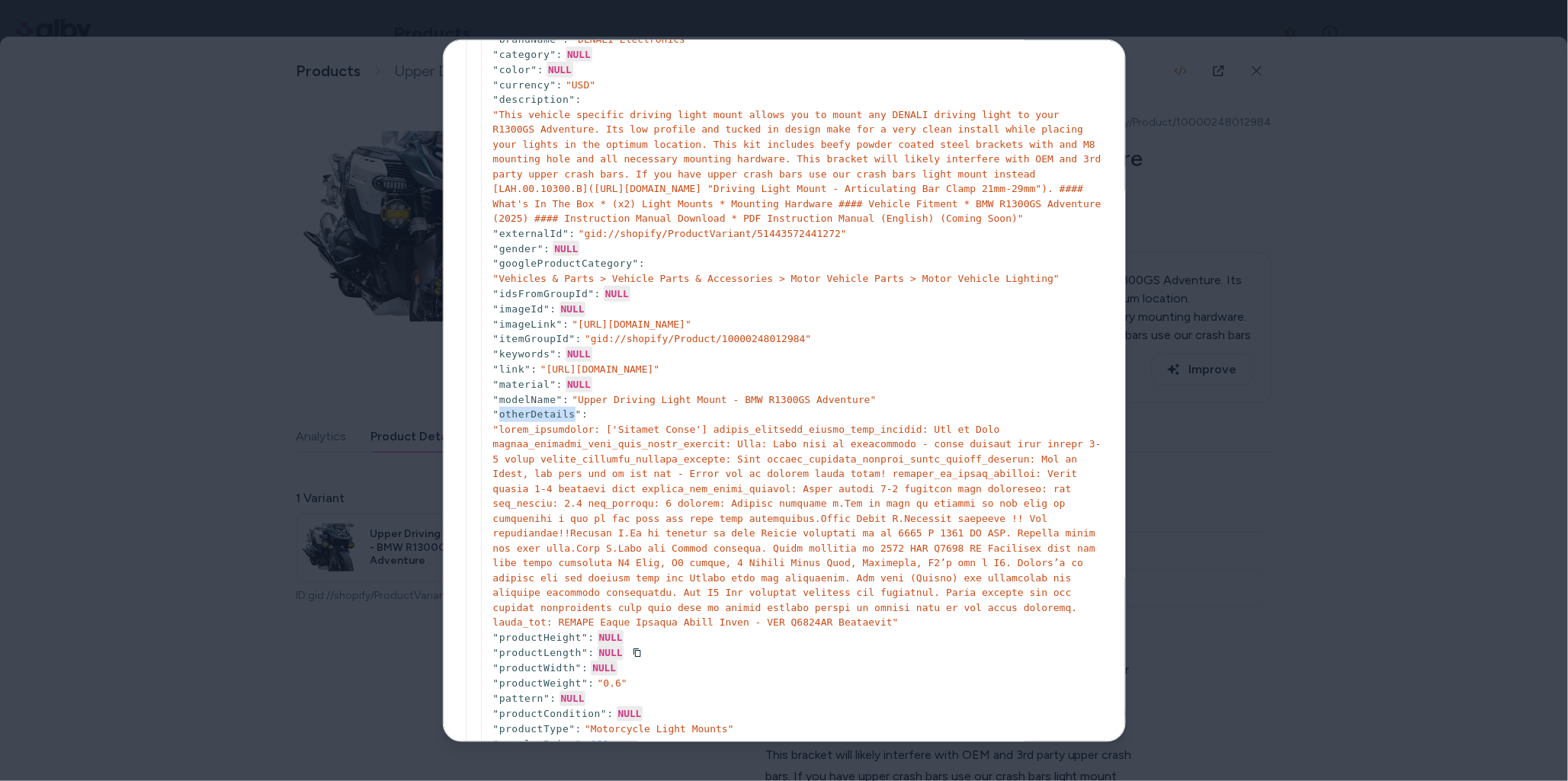
scroll to position [1, 0]
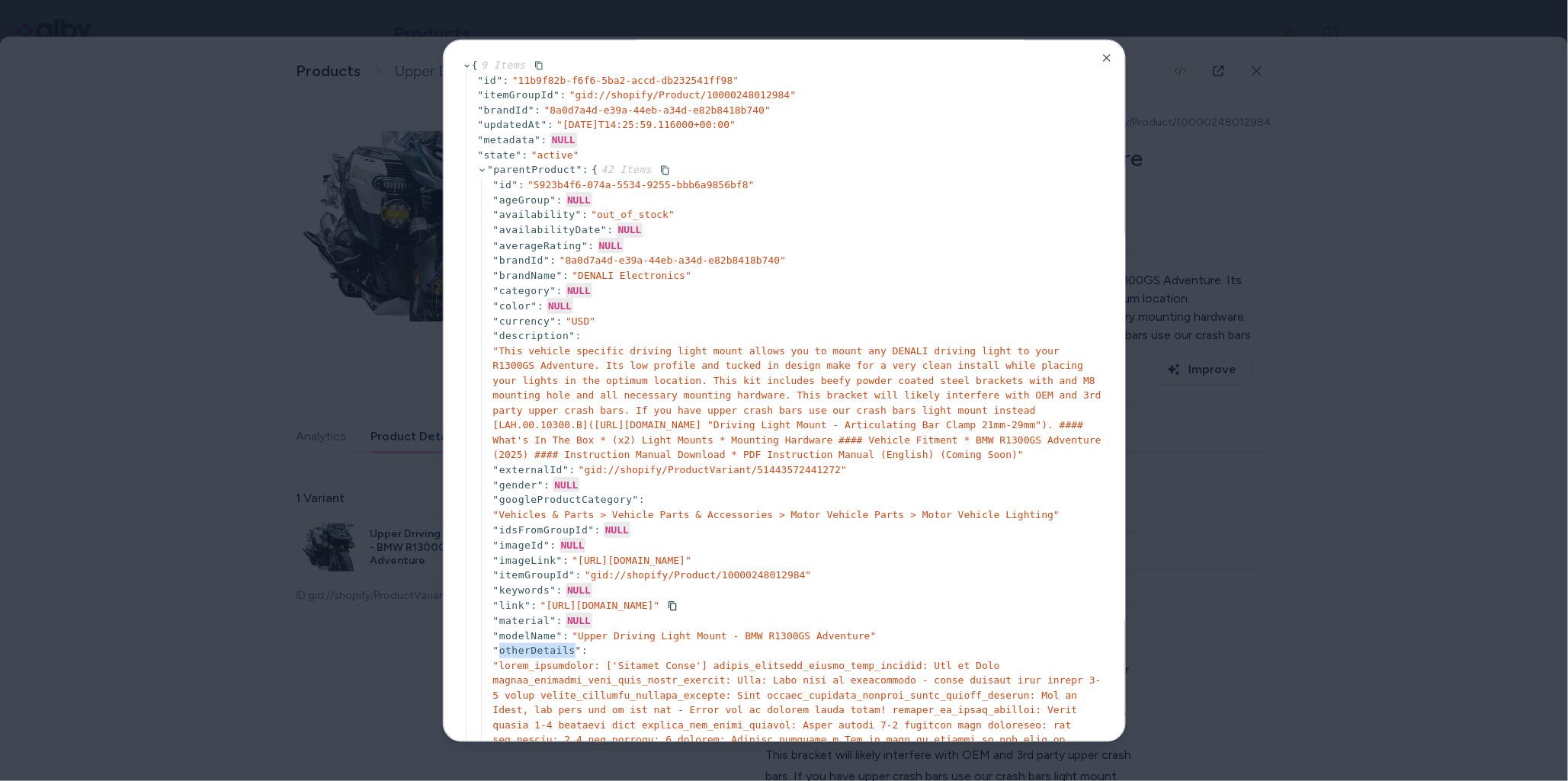
copy span "otherDetails"
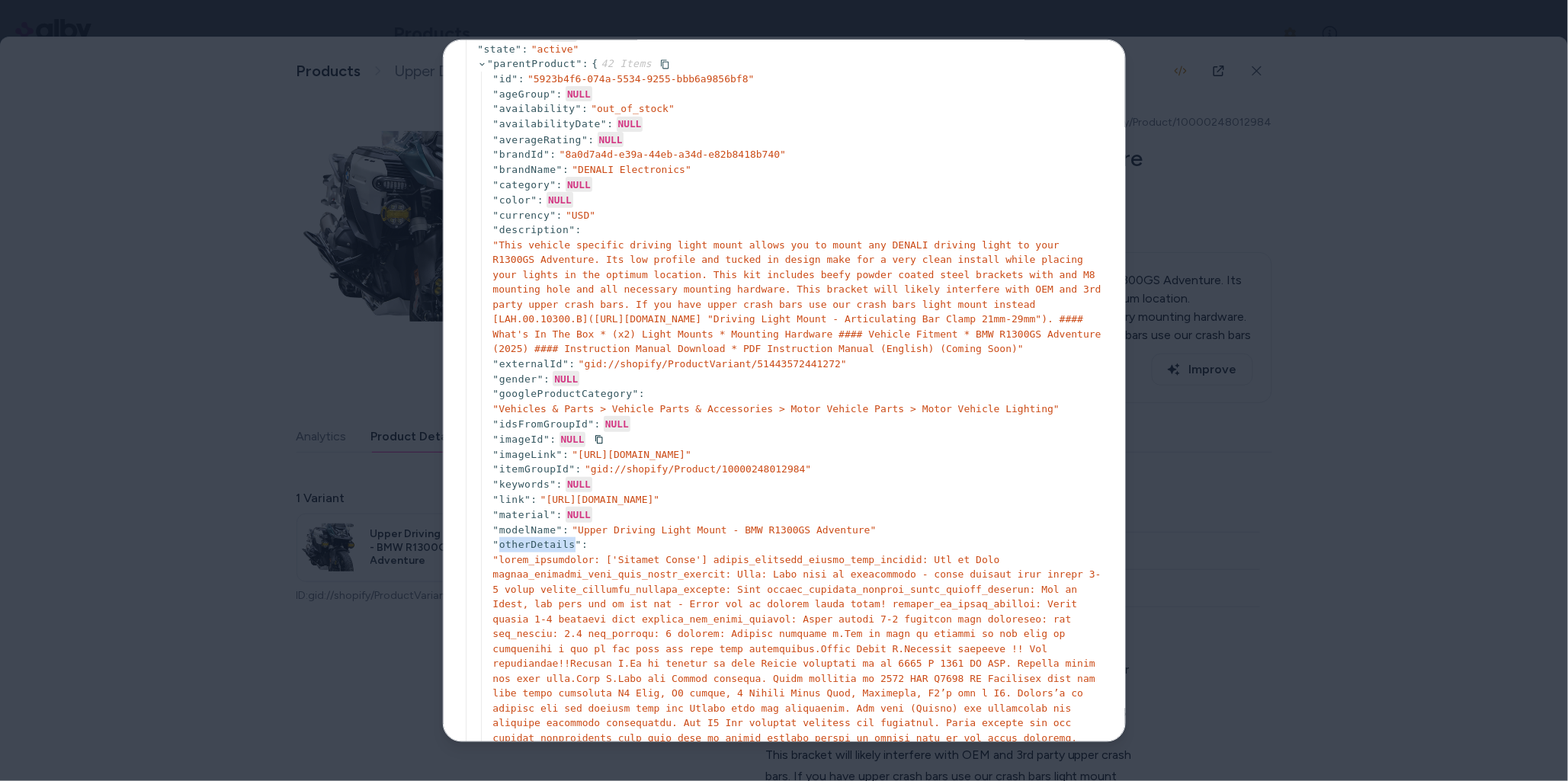
scroll to position [120, 0]
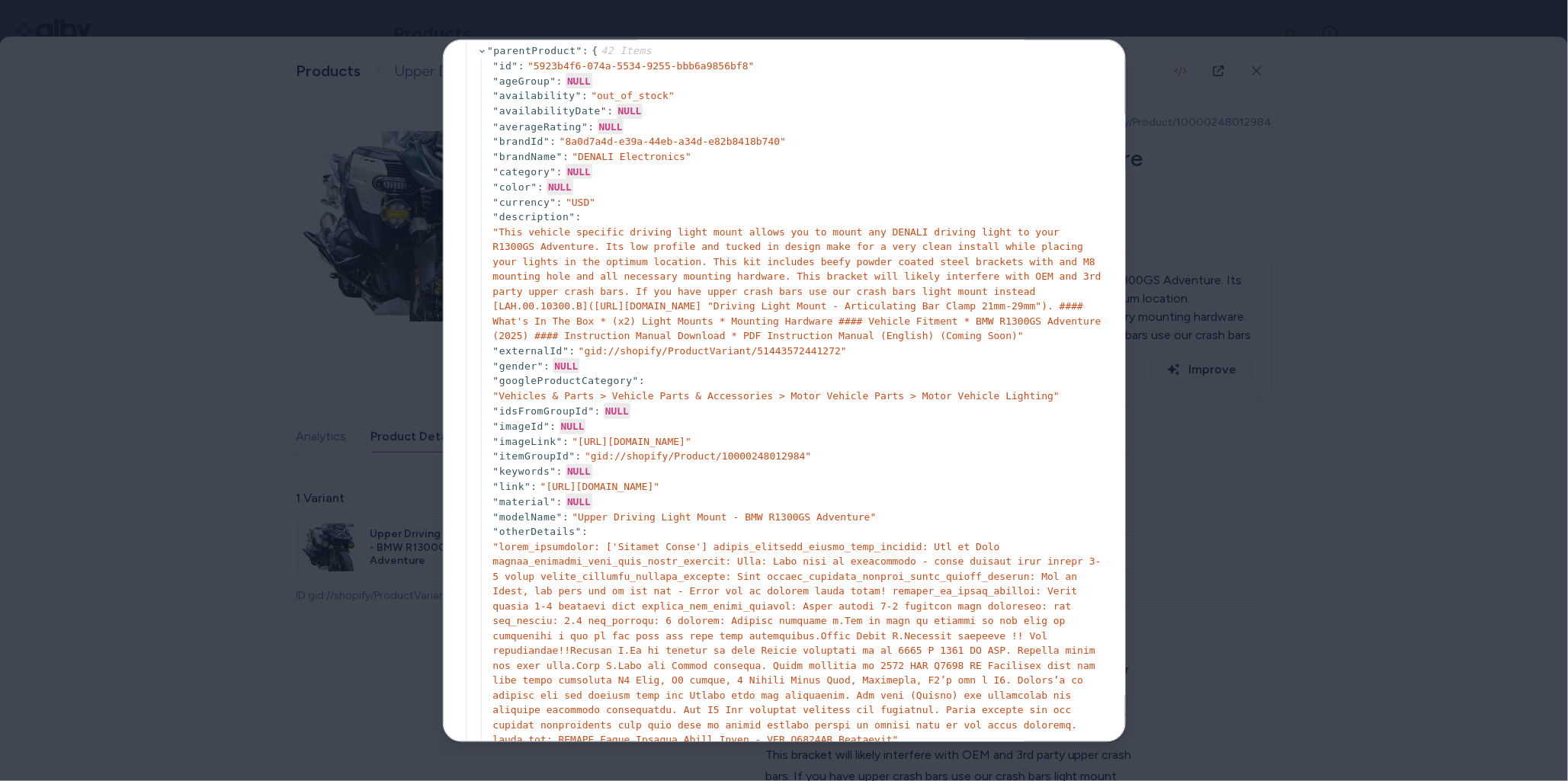
click at [1395, 496] on div at bounding box center [784, 390] width 1568 height 781
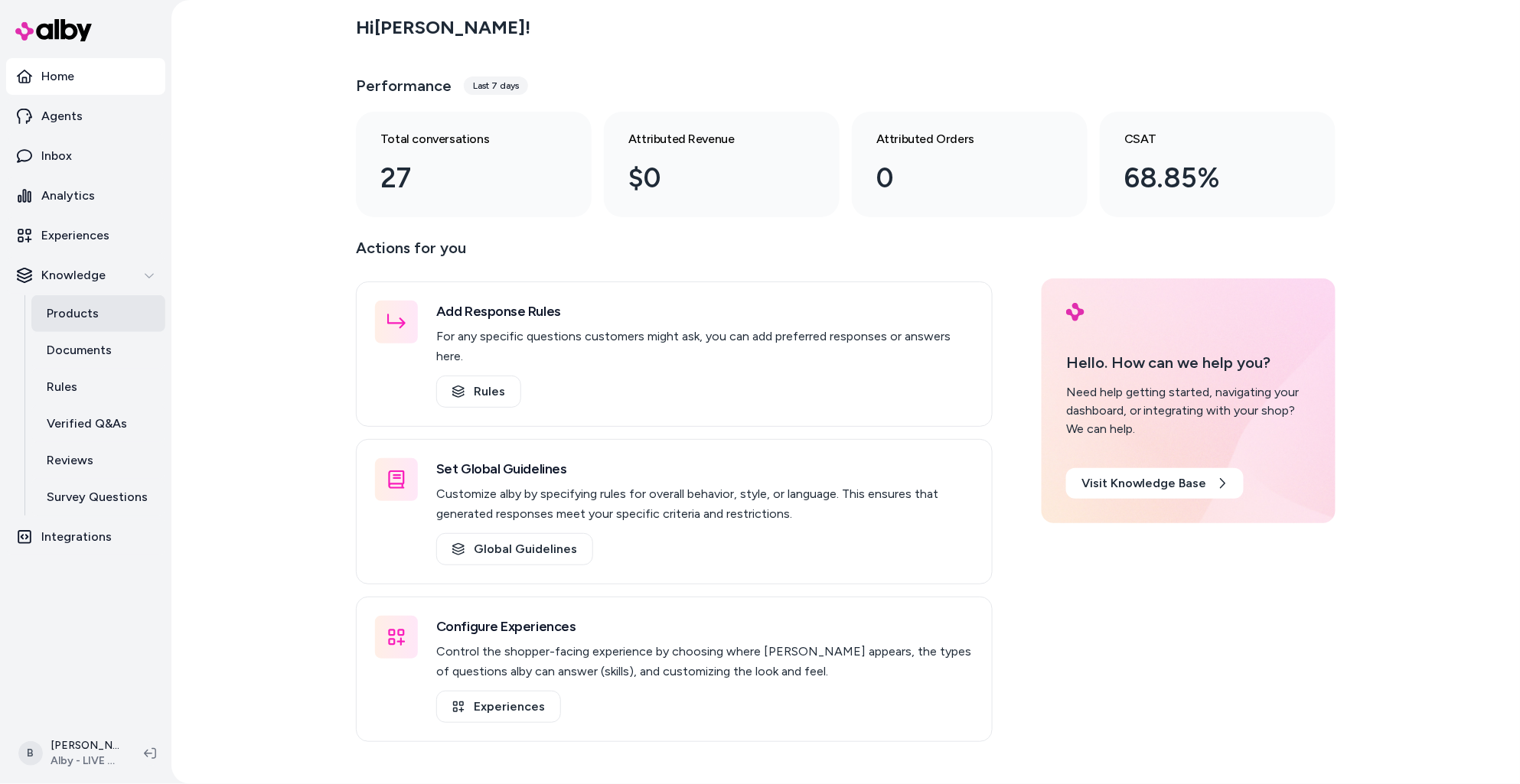
click at [85, 305] on p "Products" at bounding box center [73, 314] width 52 height 18
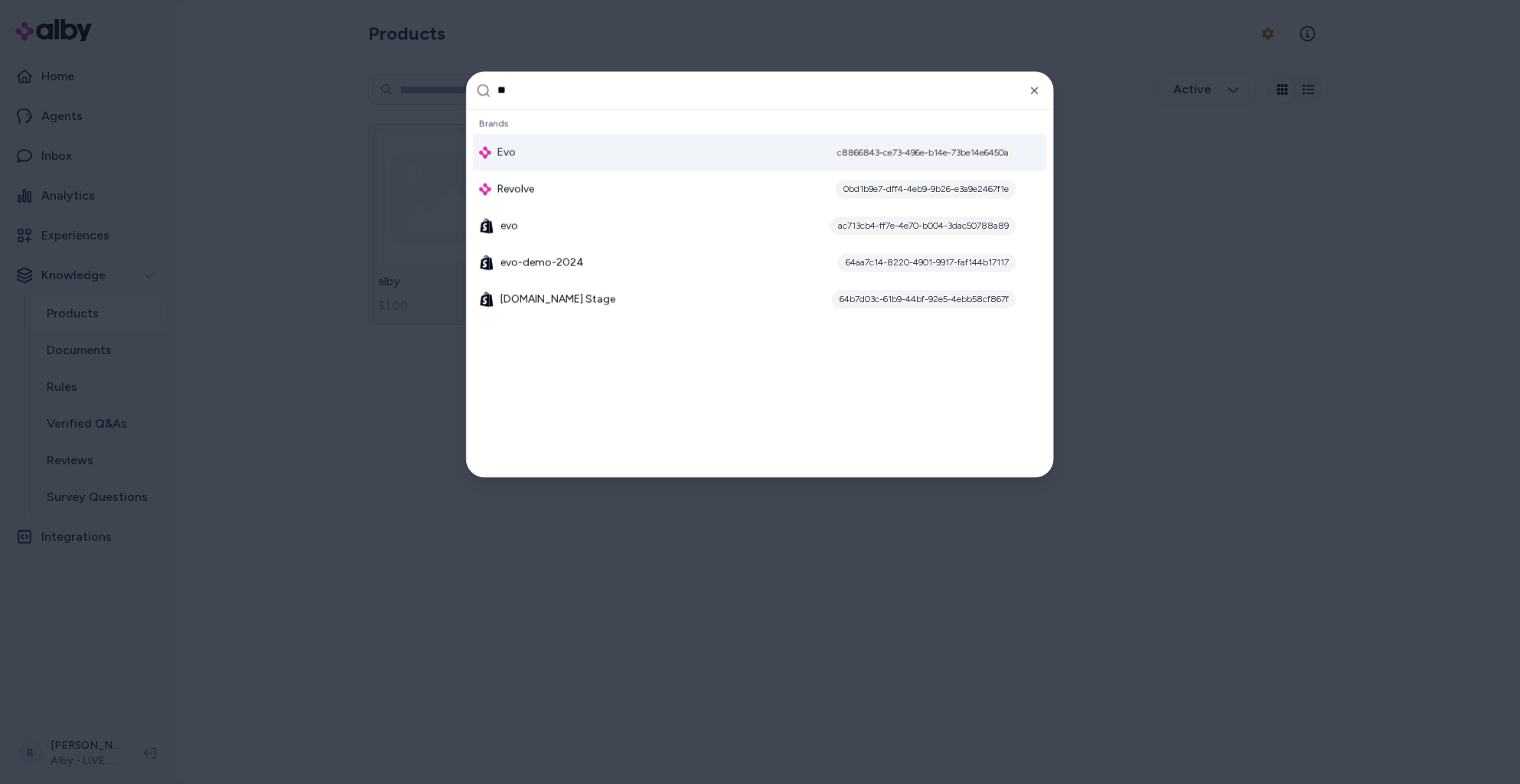
type input "***"
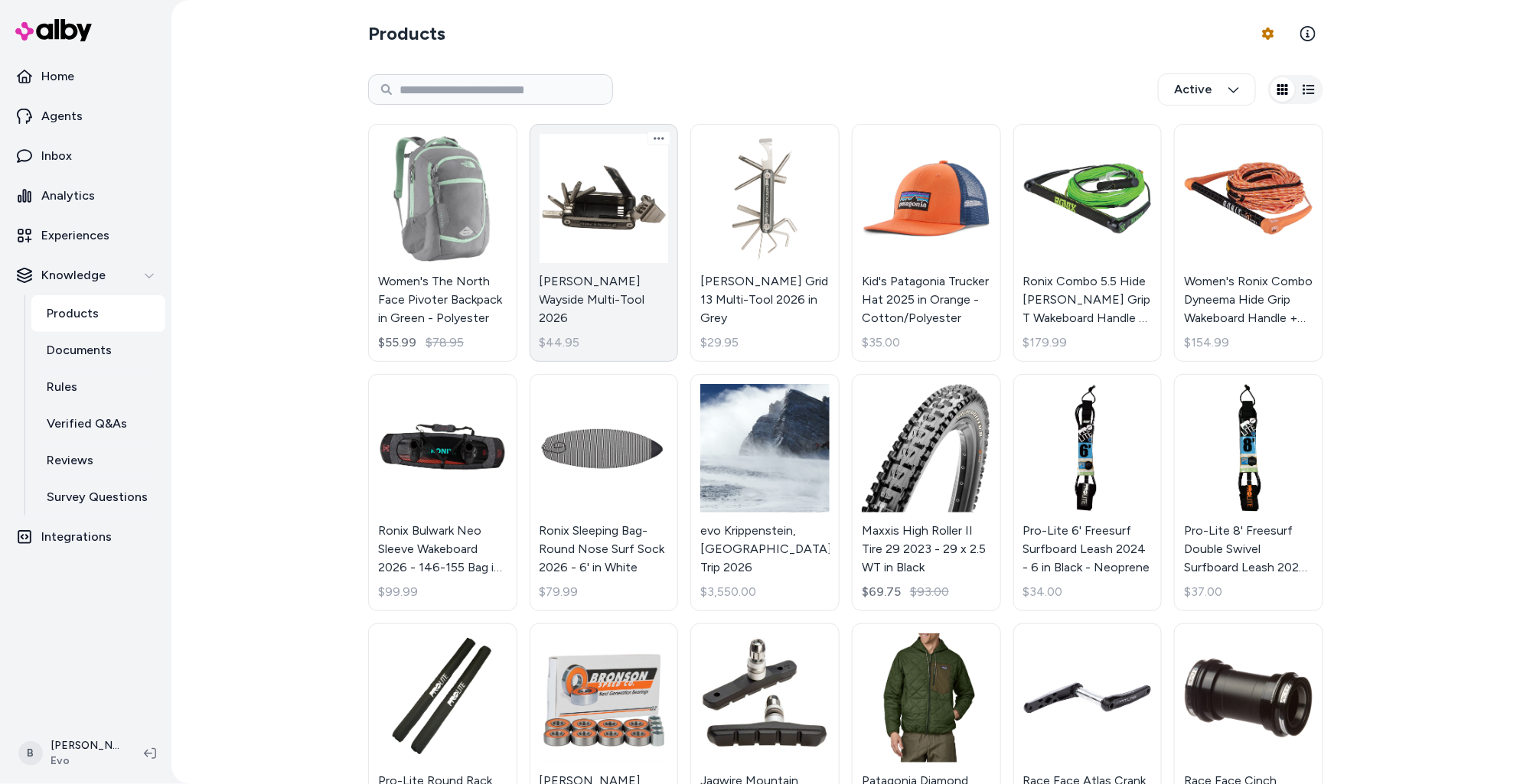
click at [624, 261] on link "Blackburn Wayside Multi-Tool 2026 $44.95" at bounding box center [604, 243] width 150 height 238
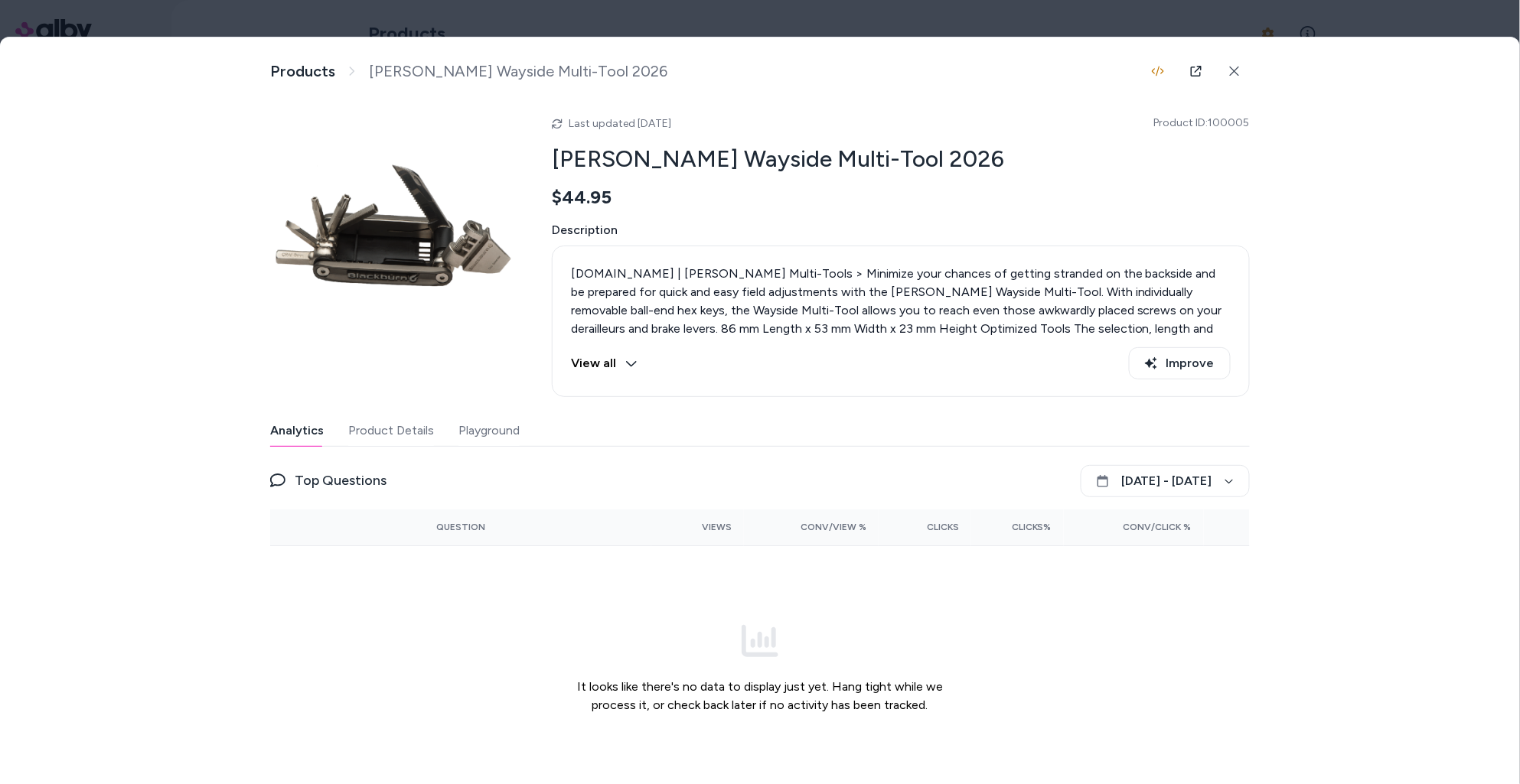
click at [678, 27] on div at bounding box center [760, 392] width 1520 height 784
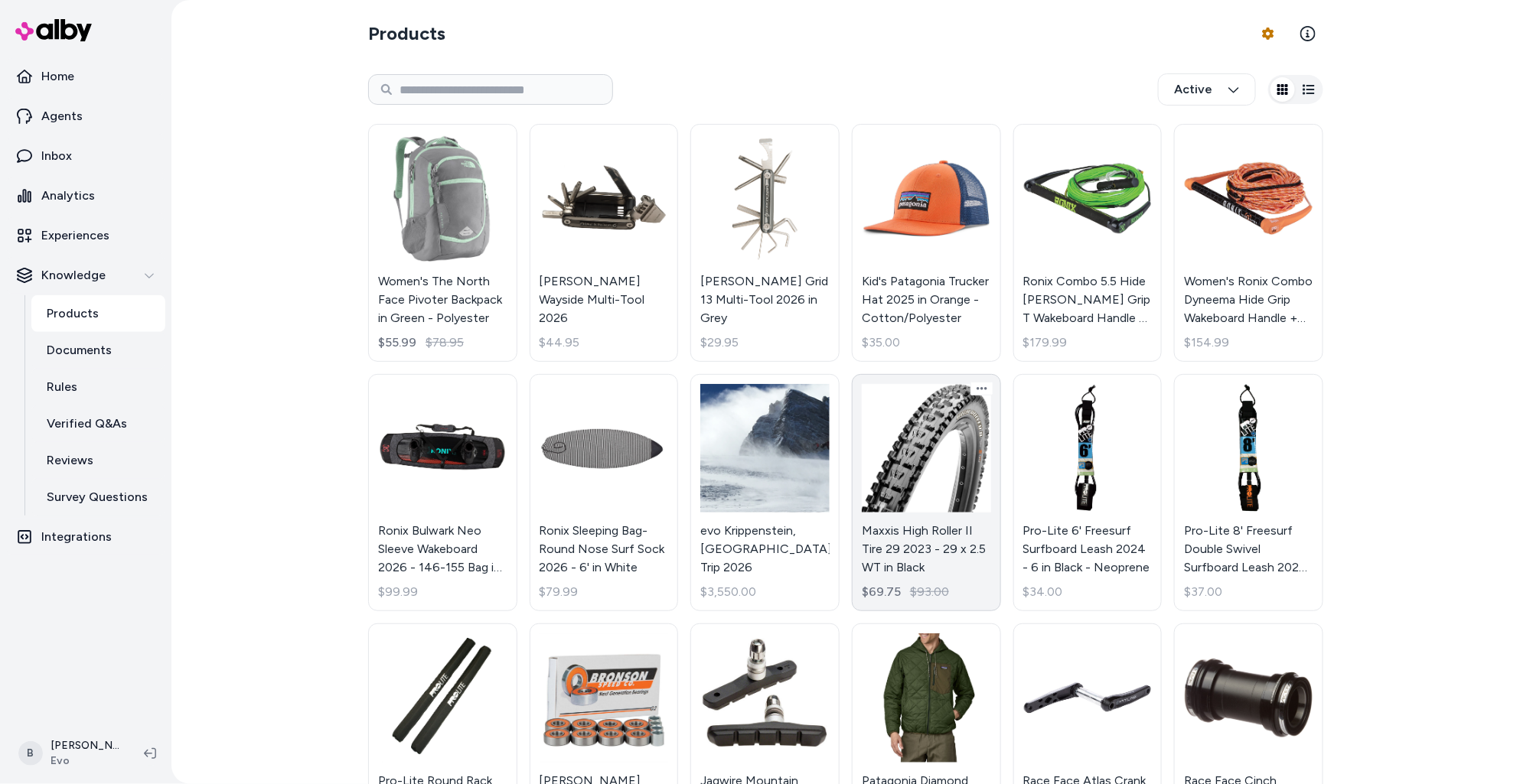
click at [933, 452] on link "Maxxis High Roller II Tire 29 2023 - 29 x 2.5 WT in Black $69.75 $93.00" at bounding box center [927, 493] width 150 height 238
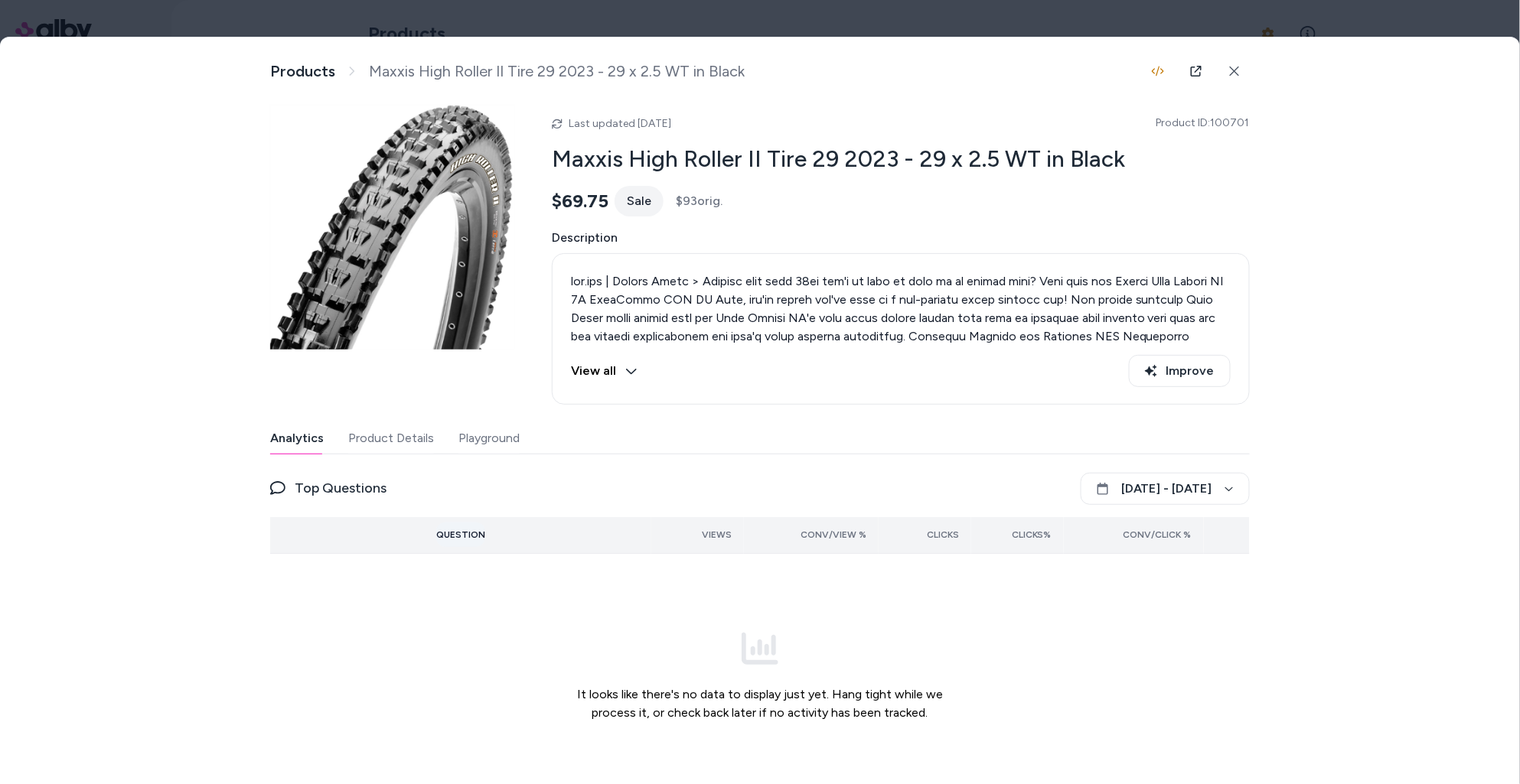
scroll to position [2, 0]
click at [1233, 70] on icon at bounding box center [1234, 69] width 9 height 9
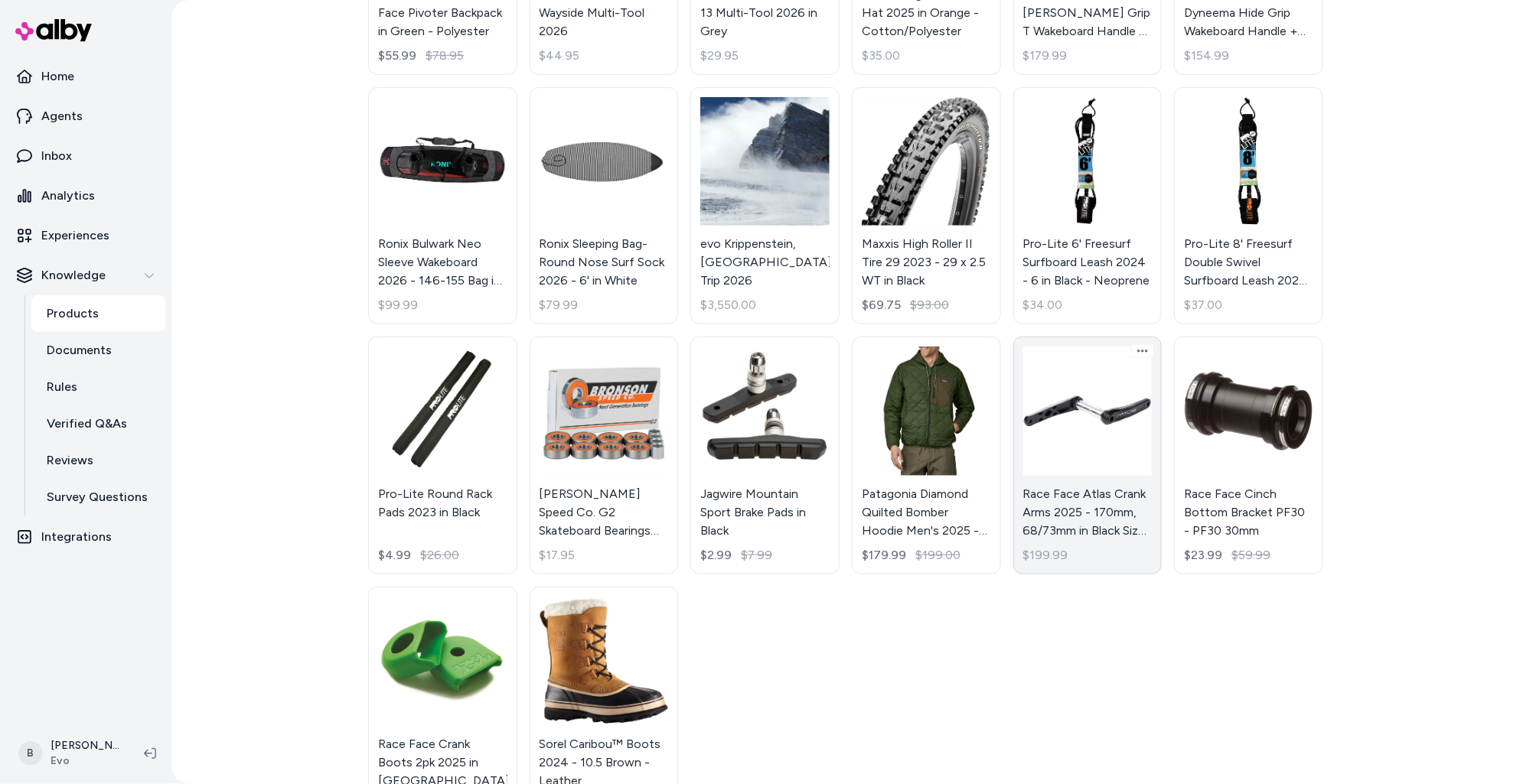
scroll to position [416, 0]
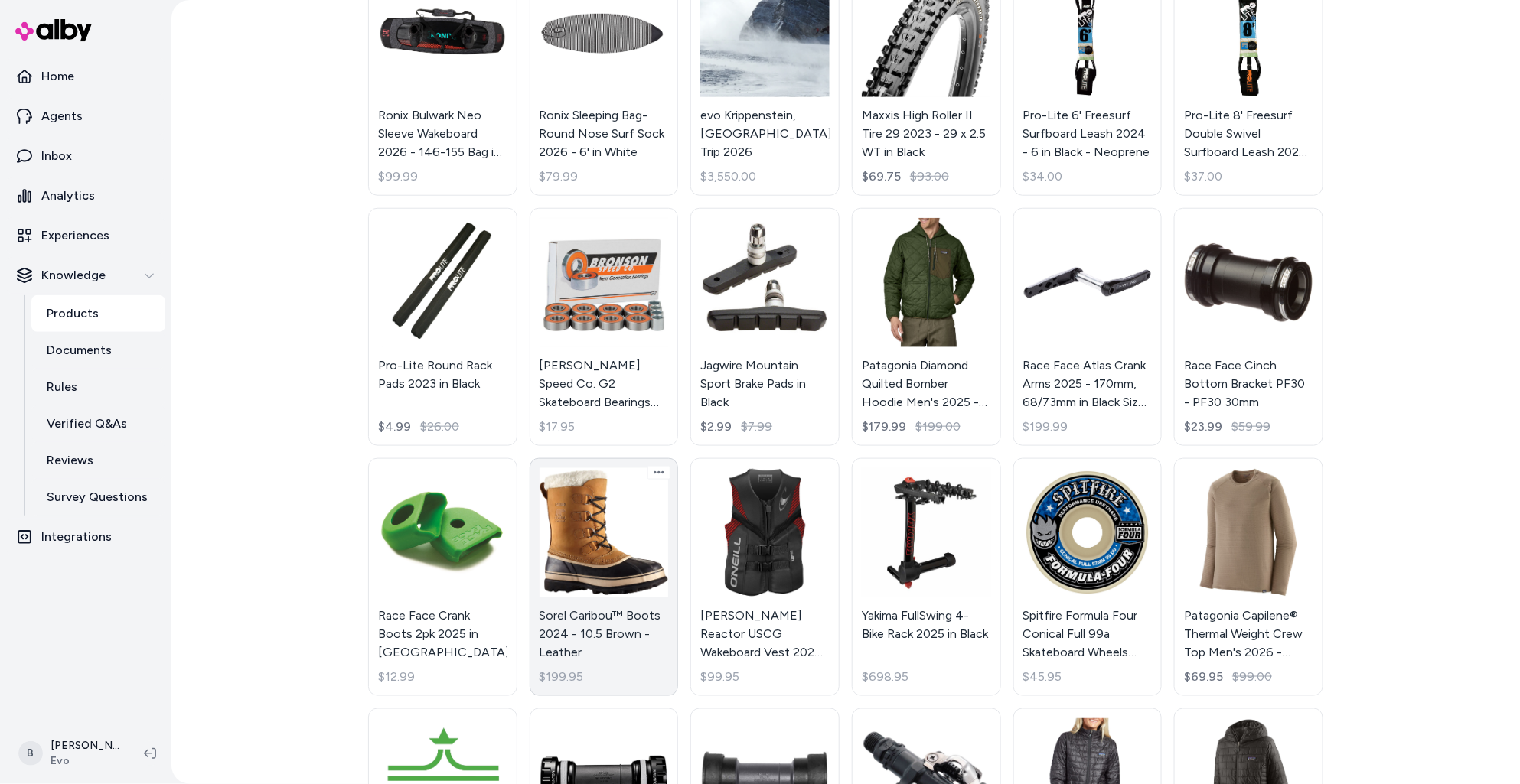
click at [640, 544] on link "Sorel Caribou™ Boots 2024 - 10.5 Brown - Leather $199.95" at bounding box center [604, 577] width 150 height 238
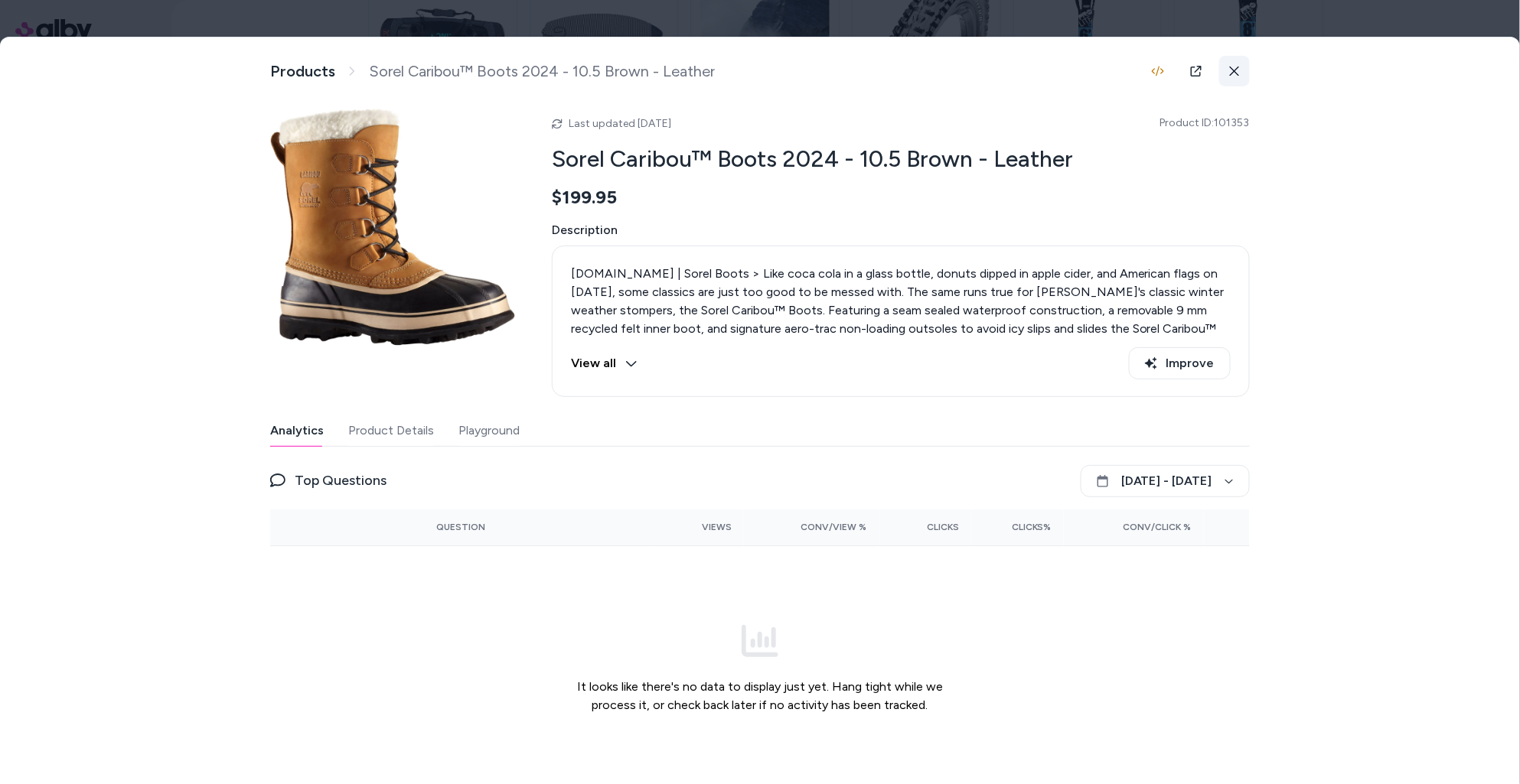
click at [1232, 72] on icon at bounding box center [1235, 71] width 11 height 11
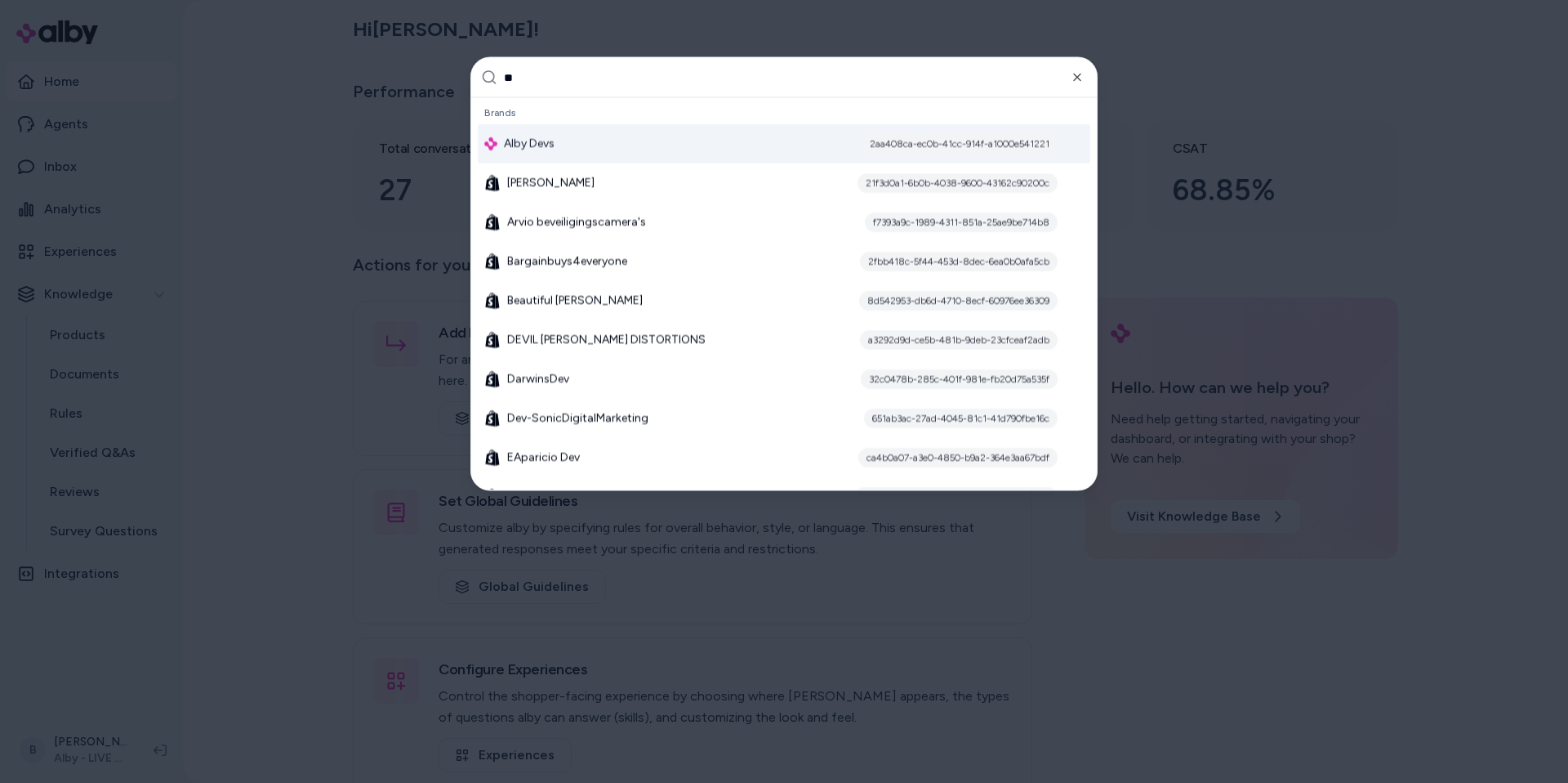
type input "***"
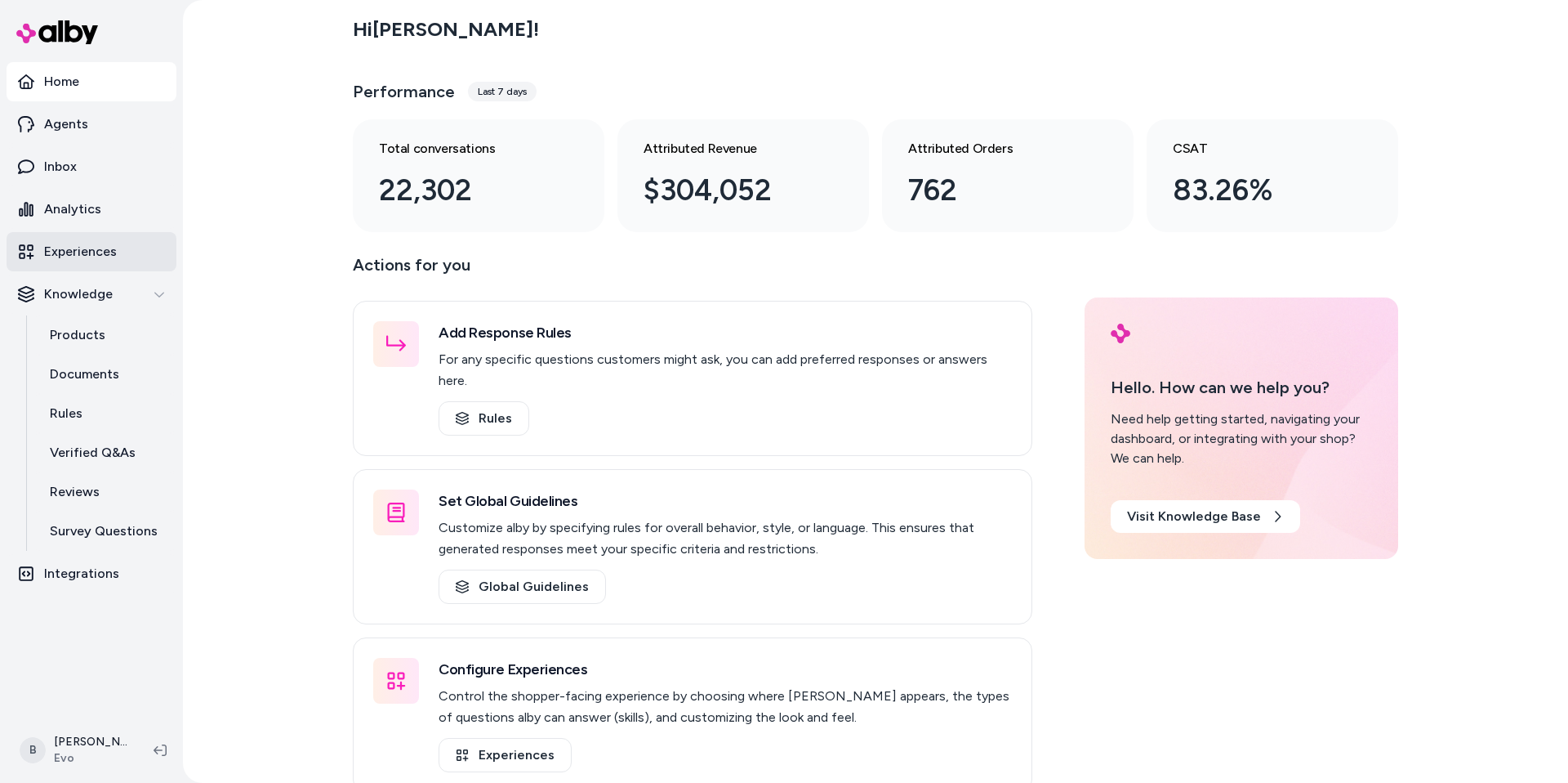
click at [85, 250] on p "Experiences" at bounding box center [81, 251] width 73 height 20
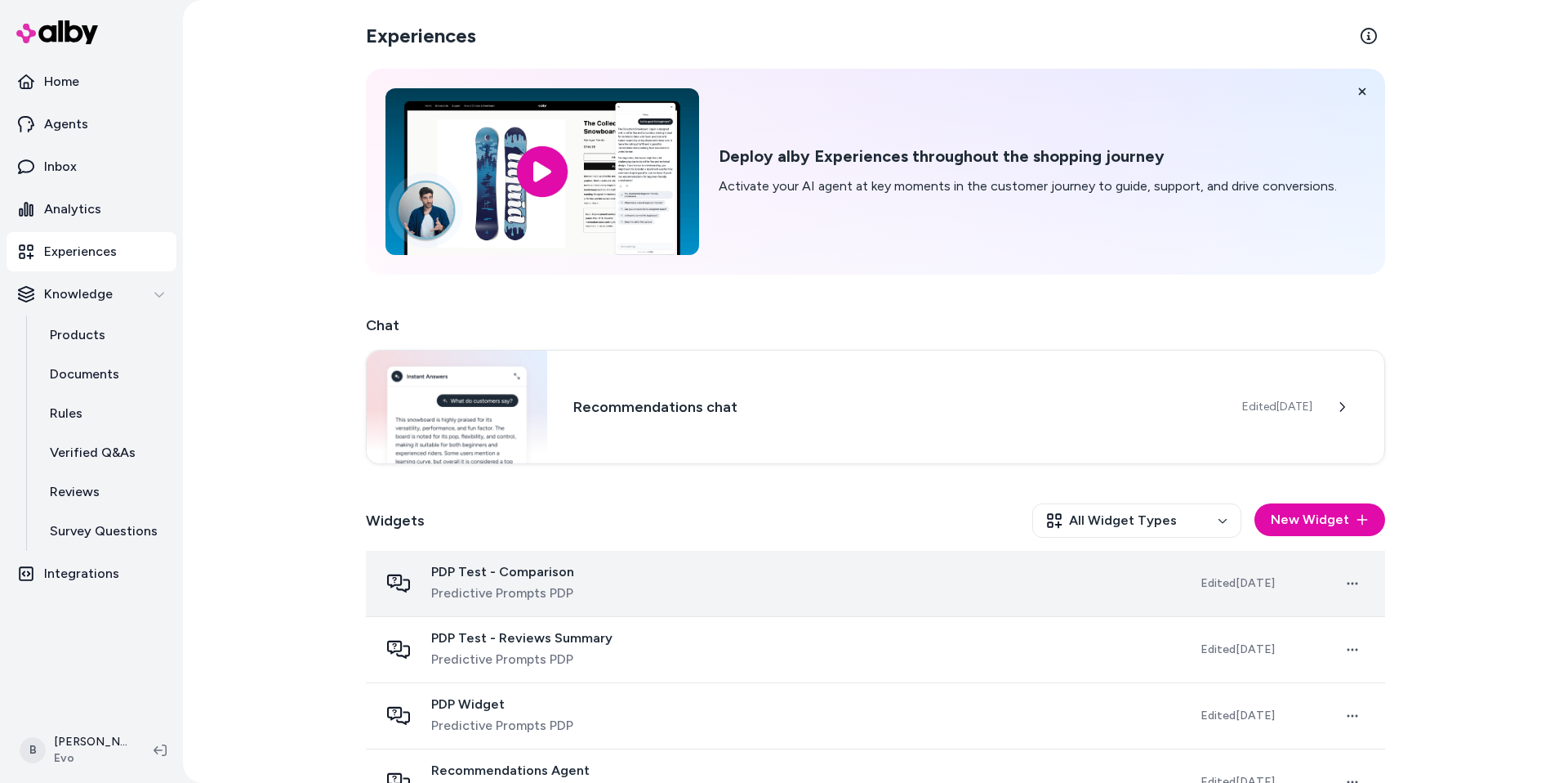
scroll to position [243, 0]
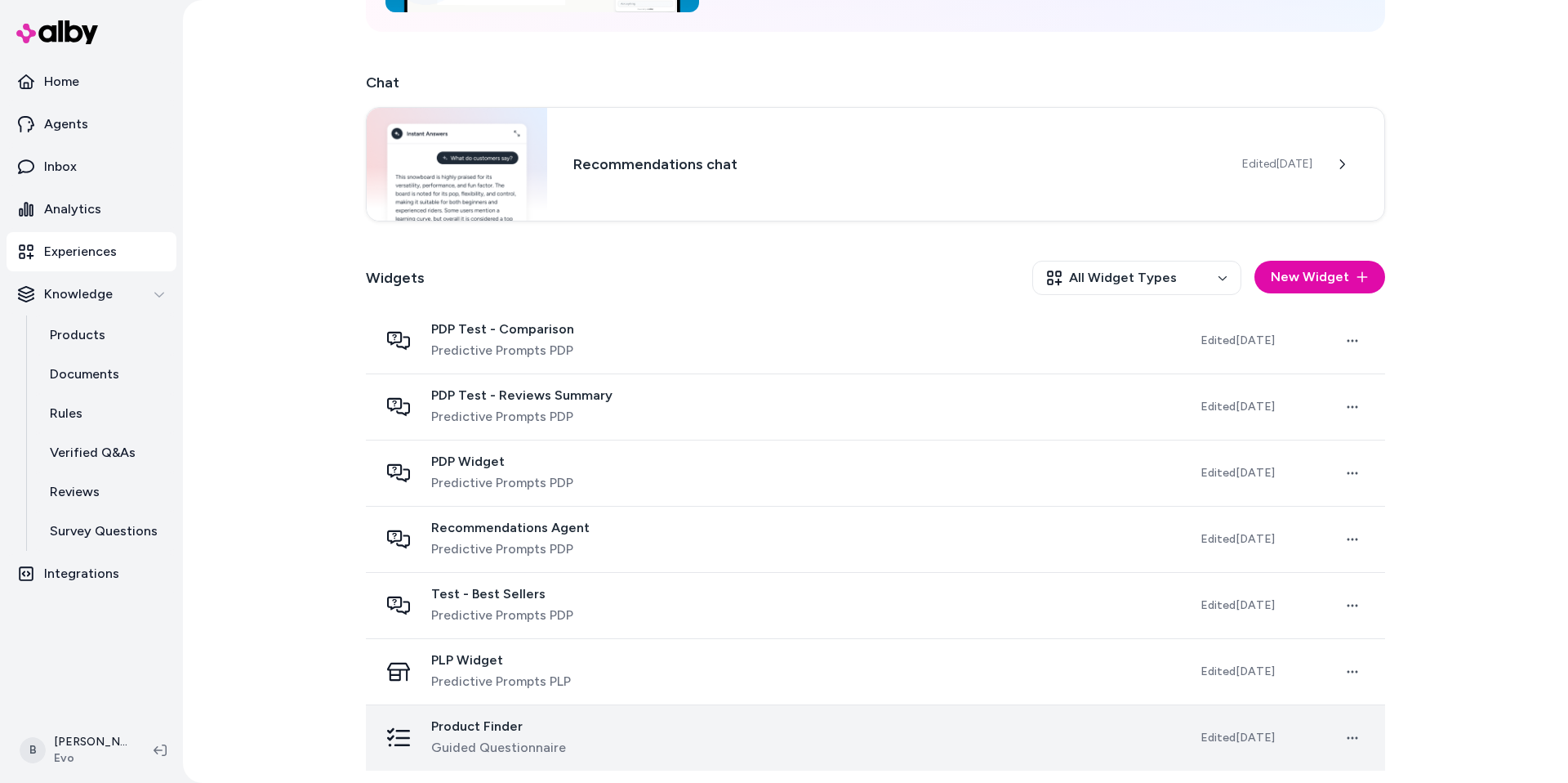
click at [496, 723] on span "Product Finder" at bounding box center [498, 726] width 135 height 17
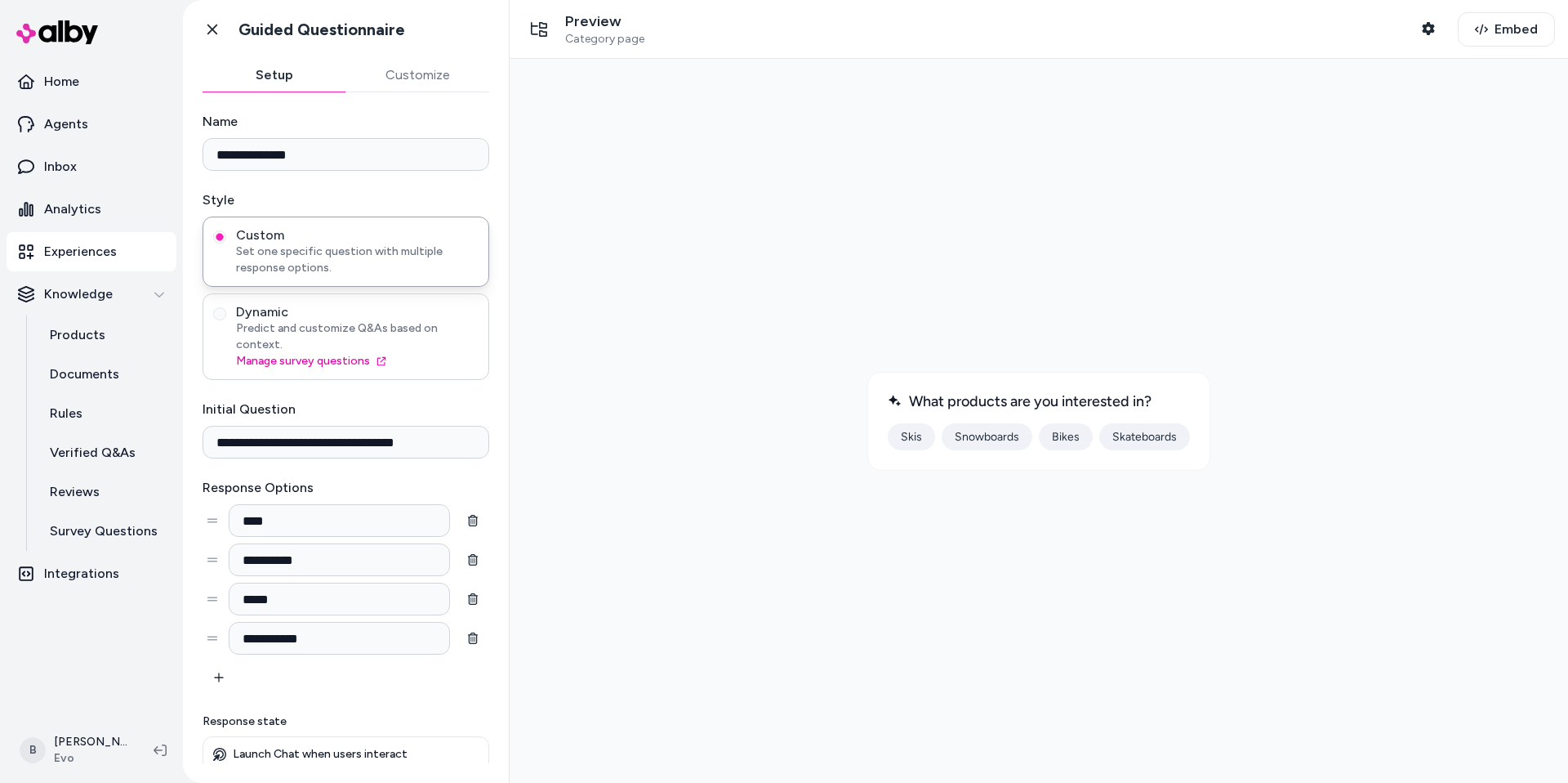
click at [288, 319] on span "Dynamic" at bounding box center [357, 312] width 242 height 17
click at [227, 319] on button "Dynamic Predict and customize Q&As based on context. Manage survey questions" at bounding box center [219, 314] width 13 height 13
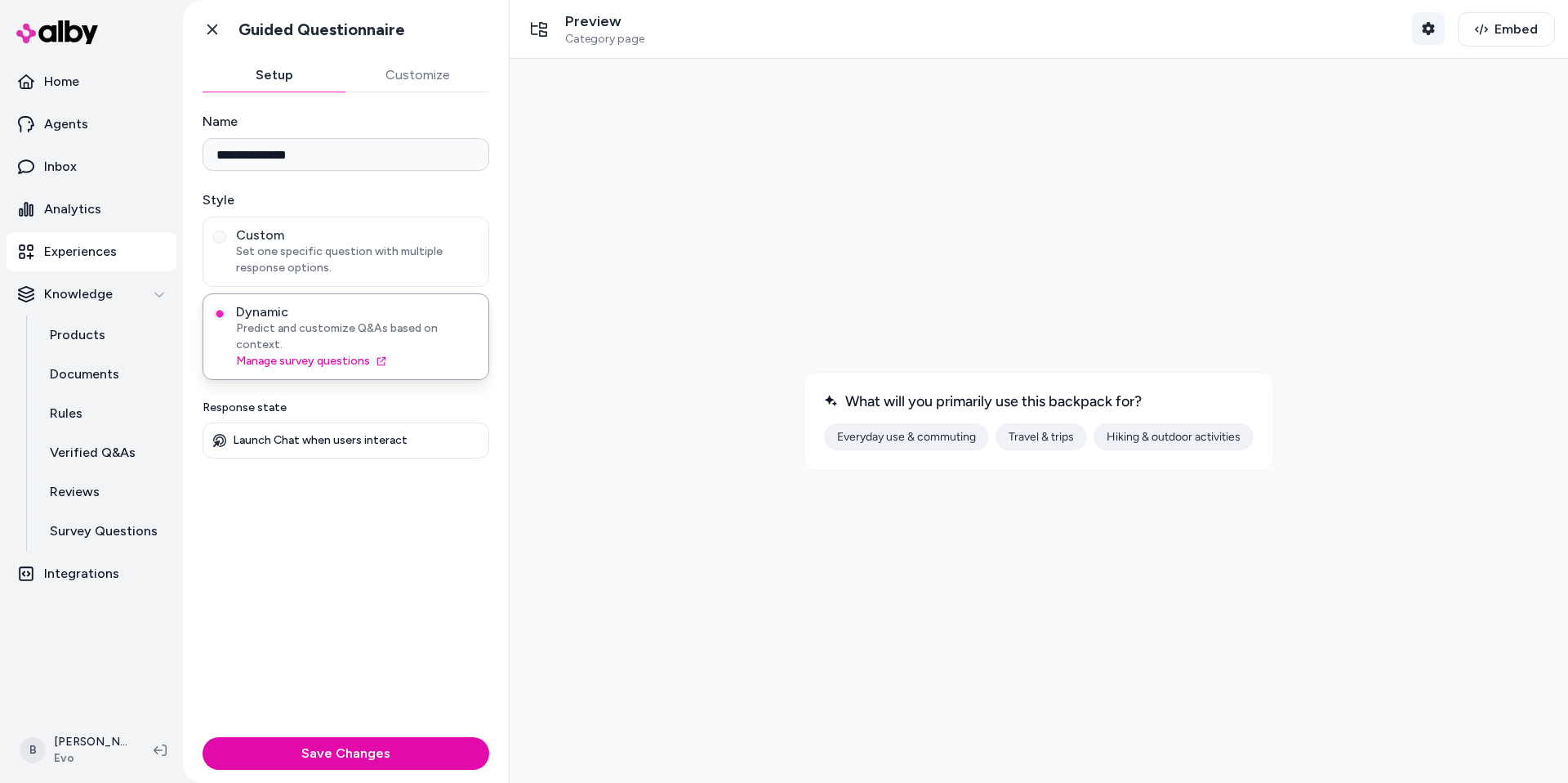
click at [1429, 21] on button "Shopper Context" at bounding box center [1428, 28] width 33 height 33
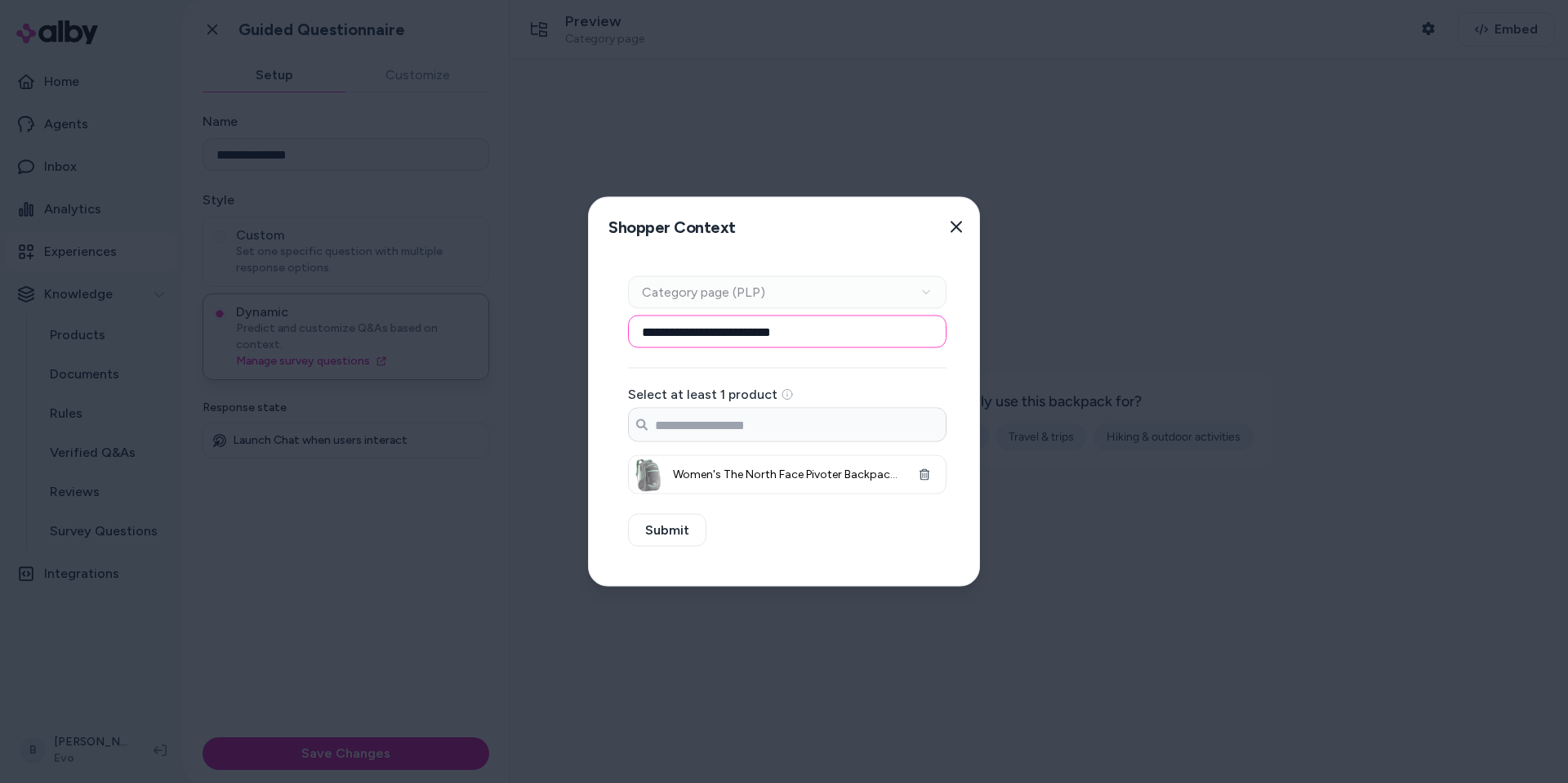
click at [793, 329] on input "**********" at bounding box center [786, 331] width 318 height 33
click at [777, 426] on input "Search products..." at bounding box center [786, 424] width 316 height 33
click at [665, 329] on input "**********" at bounding box center [786, 331] width 318 height 33
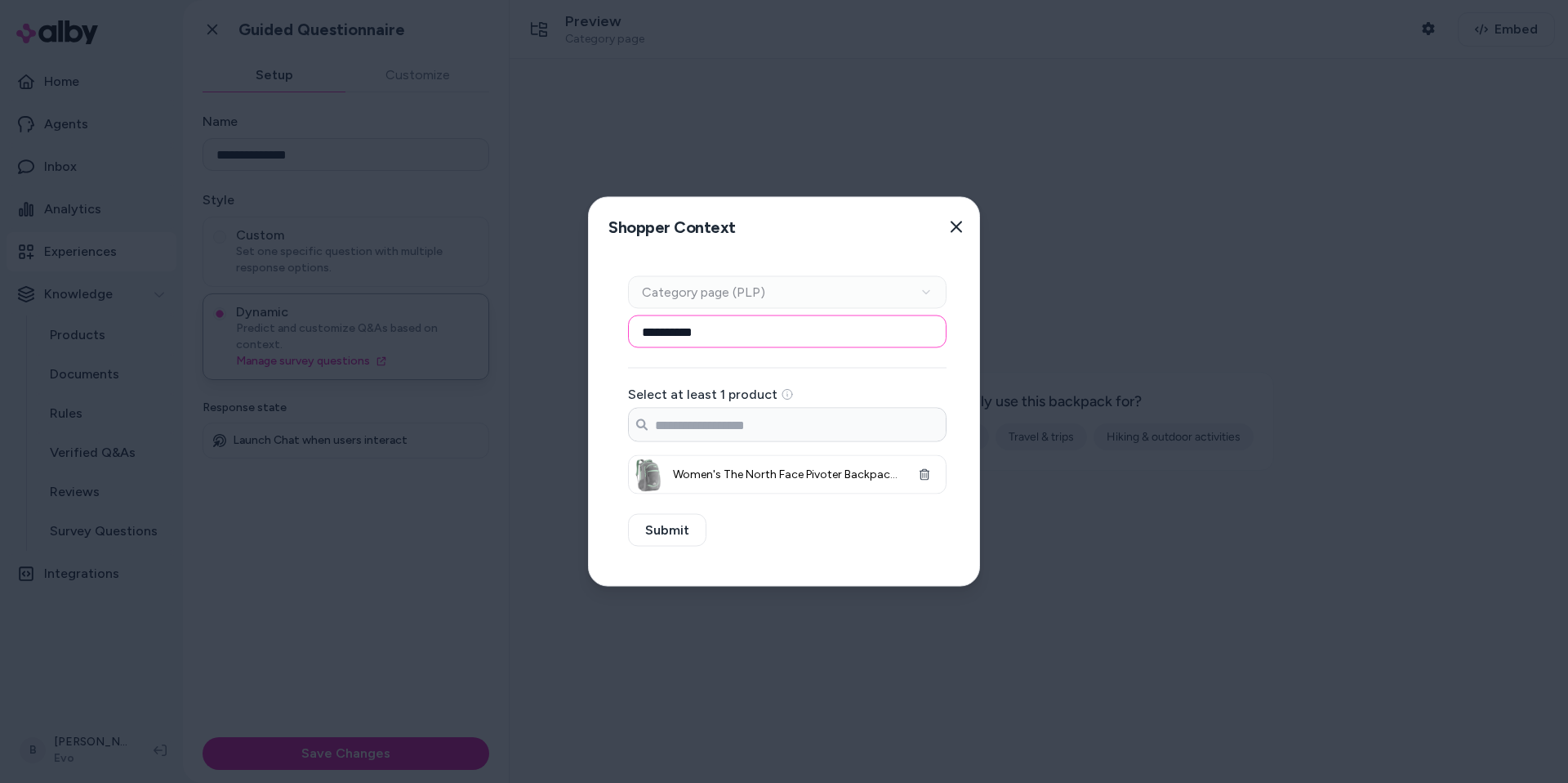
click at [665, 329] on input "**********" at bounding box center [786, 331] width 318 height 33
type input "**********"
click at [741, 409] on input "Search products..." at bounding box center [786, 424] width 316 height 33
click at [921, 478] on icon "button" at bounding box center [924, 475] width 12 height 12
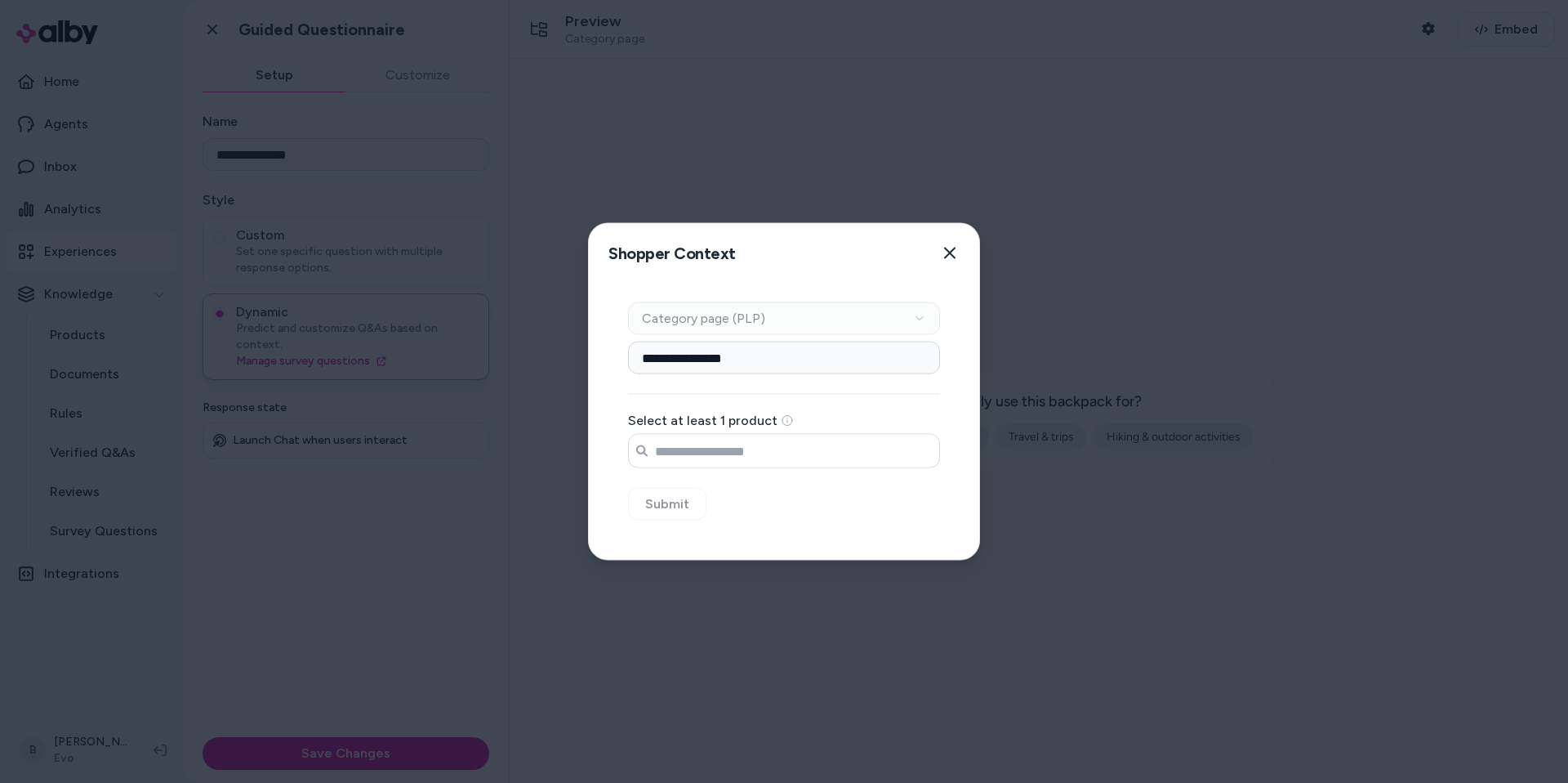
click at [728, 463] on input "Search products..." at bounding box center [784, 451] width 310 height 33
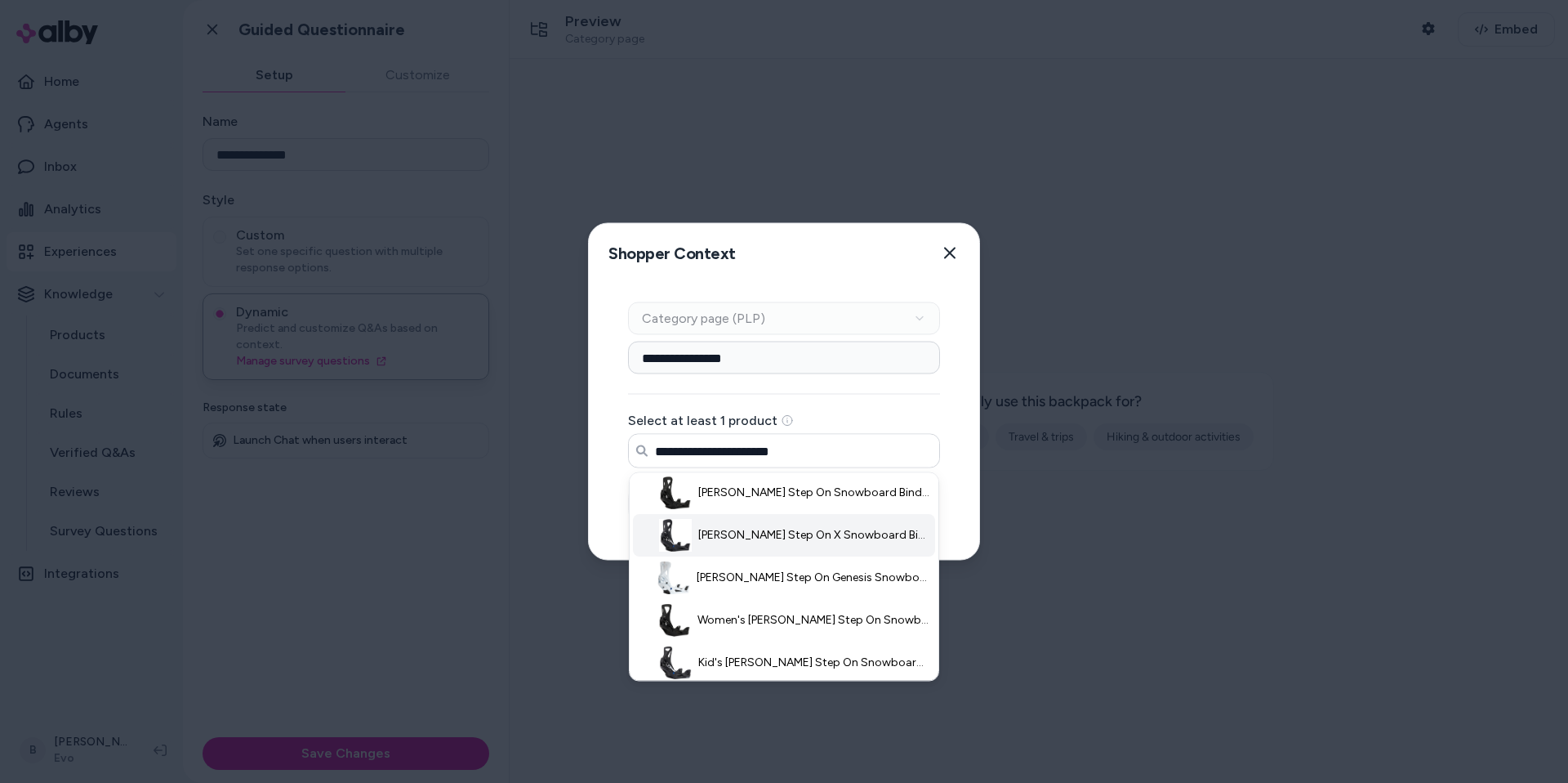
scroll to position [2, 0]
click at [784, 537] on span "Burton Step On X Snowboard Bindings 2026 - Medium in Black - Nylon" at bounding box center [813, 537] width 232 height 17
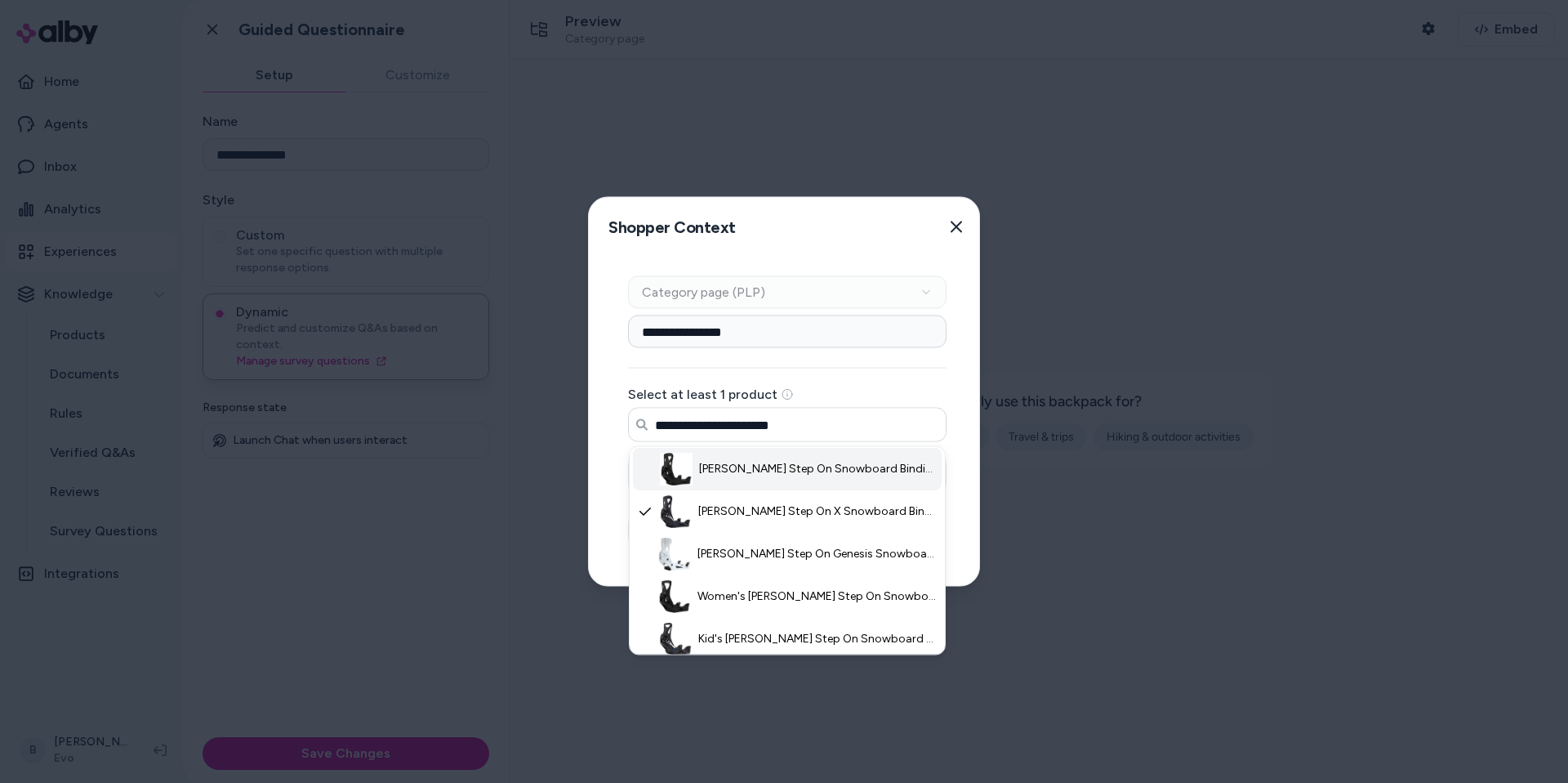
click at [764, 464] on span "Burton Step On Snowboard Bindings 2026 - Medium in Black - Nylon" at bounding box center [817, 468] width 238 height 17
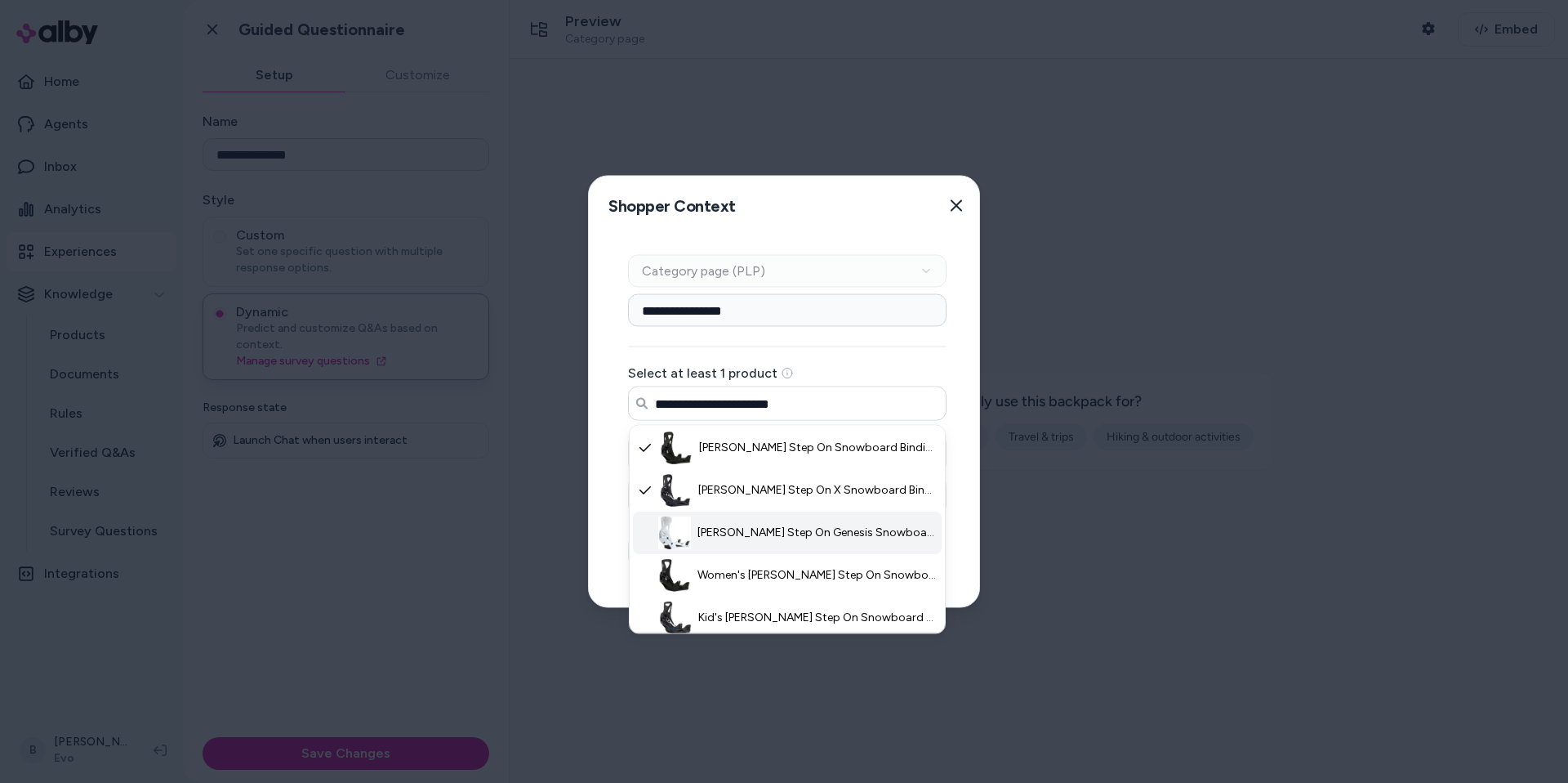
click at [794, 532] on span "Burton Step On Genesis Snowboard Bindings 2026 - Medium in White - Nylon" at bounding box center [817, 533] width 239 height 17
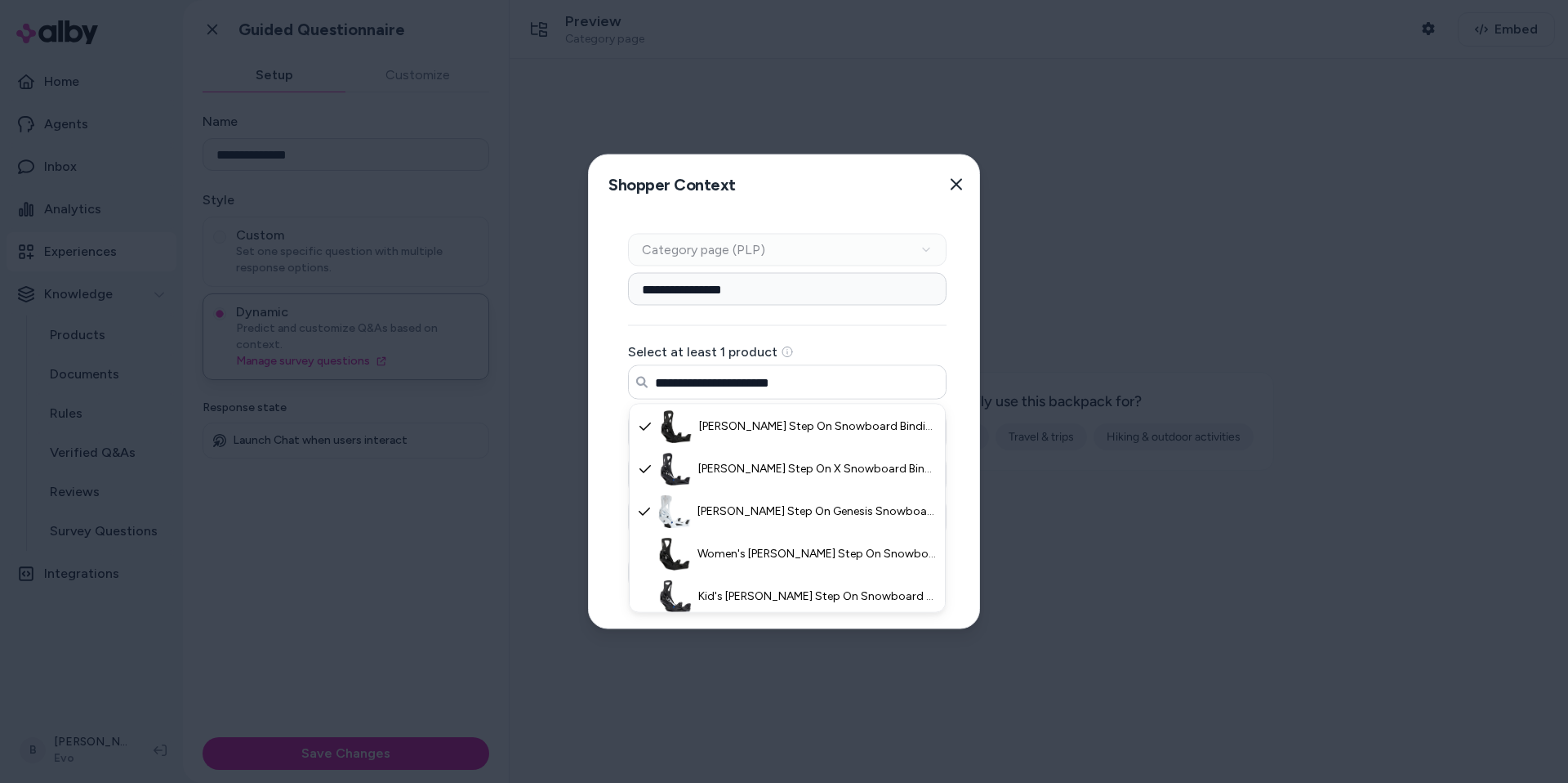
type input "**********"
click at [963, 439] on div "**********" at bounding box center [786, 421] width 397 height 414
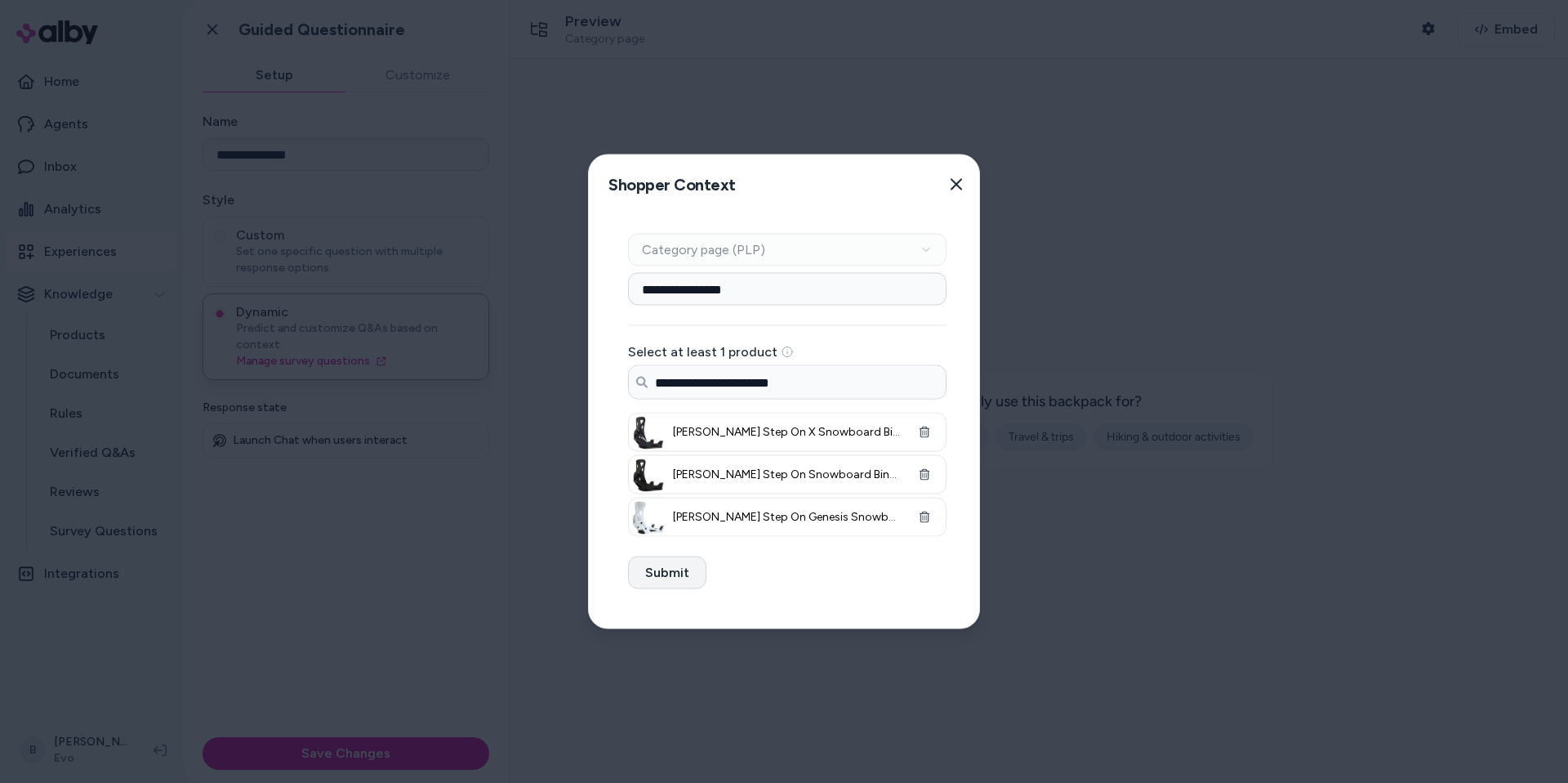
click at [678, 565] on button "Submit" at bounding box center [667, 572] width 79 height 33
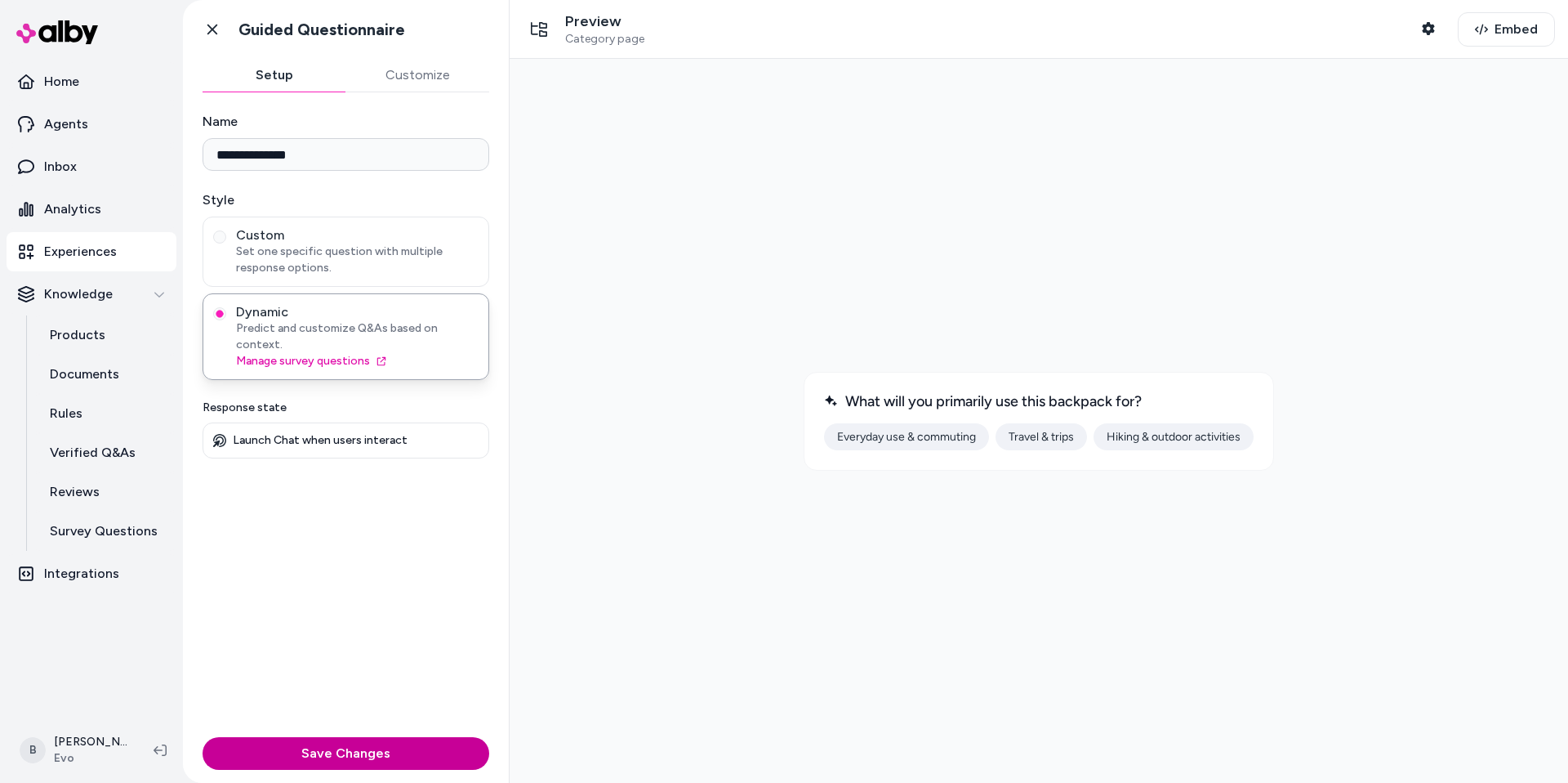
click at [333, 758] on button "Save Changes" at bounding box center [345, 752] width 287 height 33
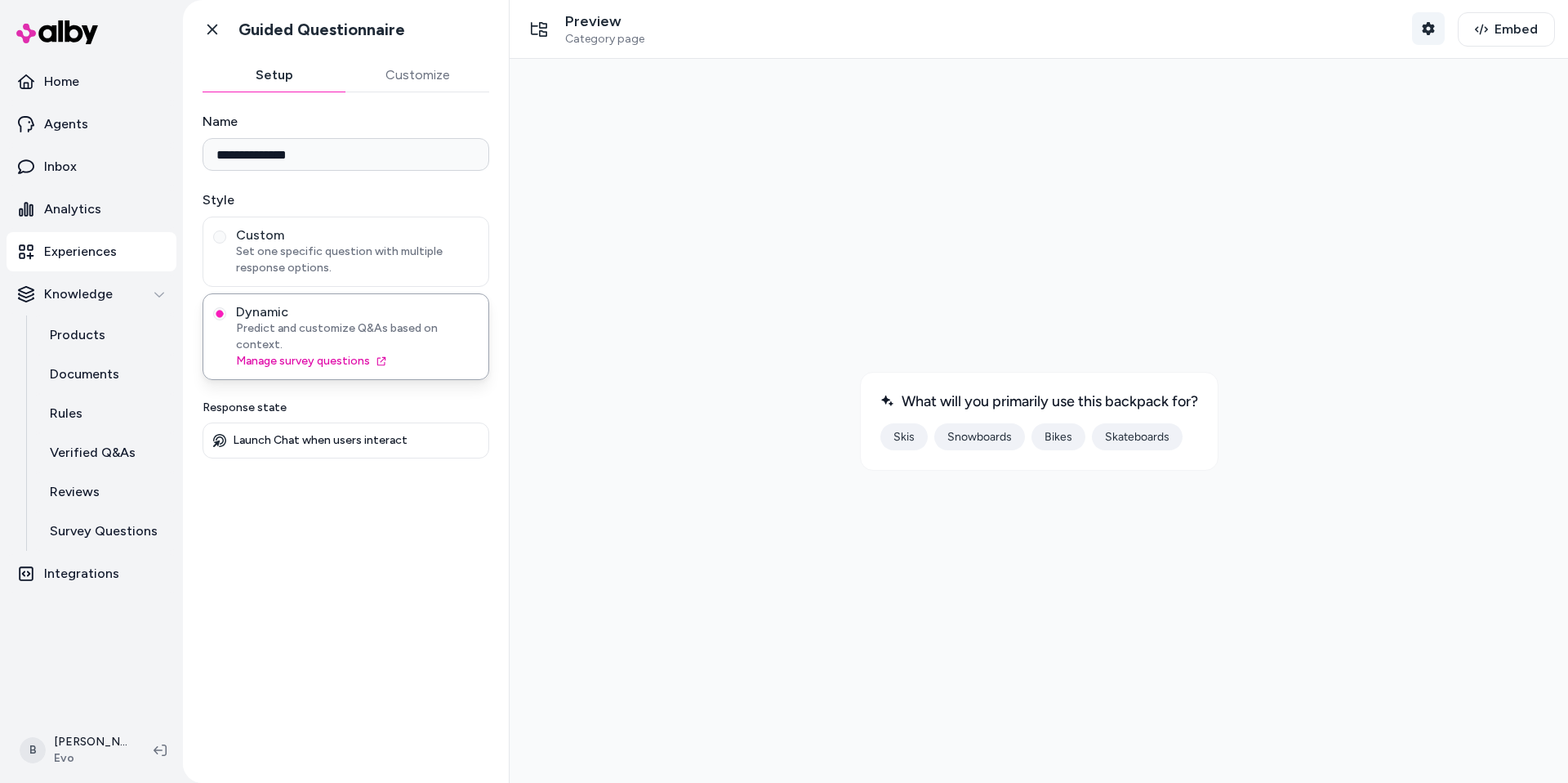
click at [1434, 32] on icon "button" at bounding box center [1427, 28] width 12 height 13
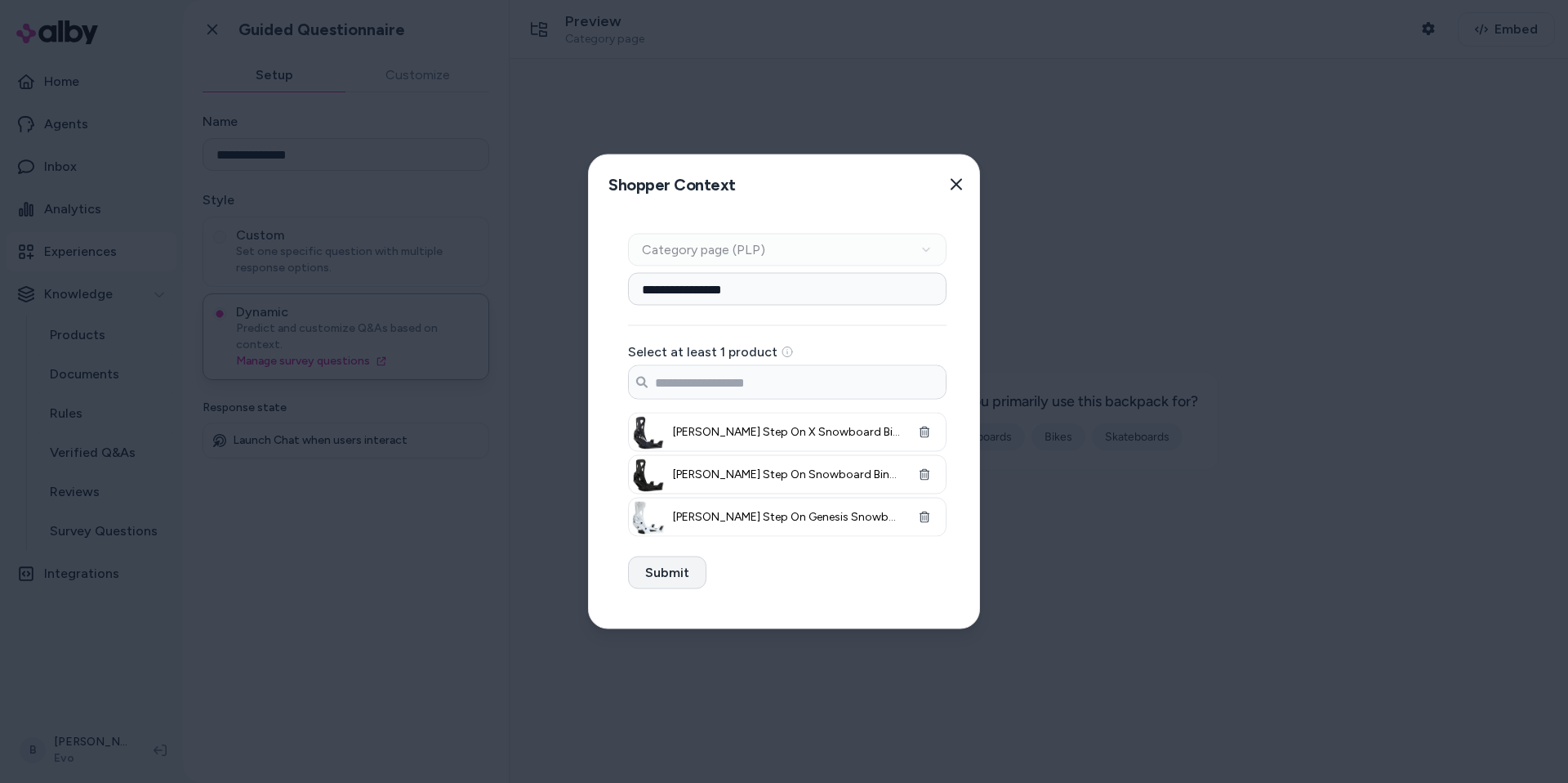
click at [677, 574] on button "Submit" at bounding box center [667, 572] width 79 height 33
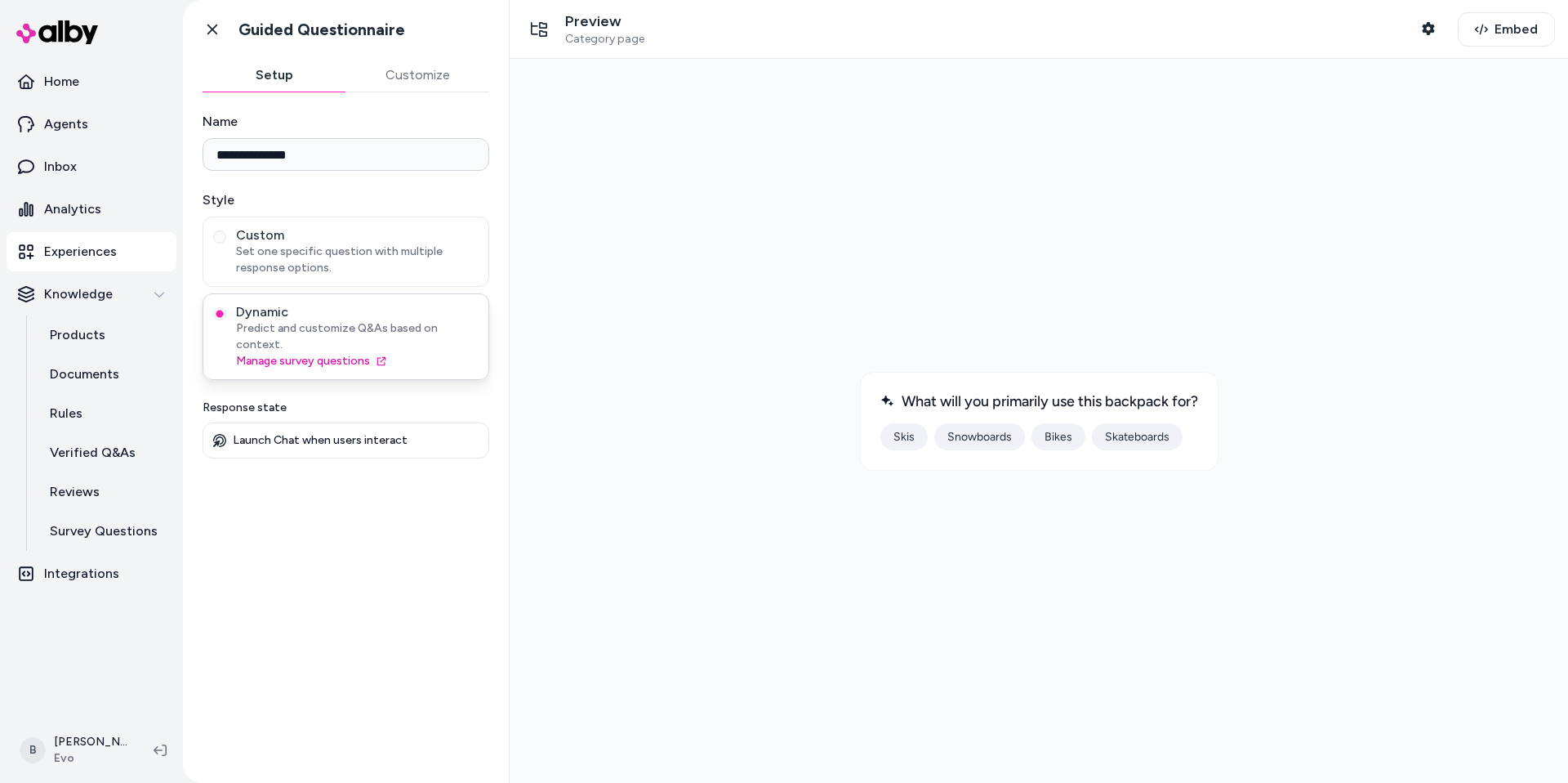
click at [308, 321] on span "Predict and customize Q&As based on context." at bounding box center [357, 336] width 242 height 33
click at [227, 320] on button "Dynamic Predict and customize Q&As based on context. Manage survey questions" at bounding box center [219, 314] width 13 height 13
click at [315, 253] on span "Set one specific question with multiple response options." at bounding box center [357, 259] width 242 height 33
click at [227, 244] on button "Custom Set one specific question with multiple response options." at bounding box center [219, 237] width 13 height 13
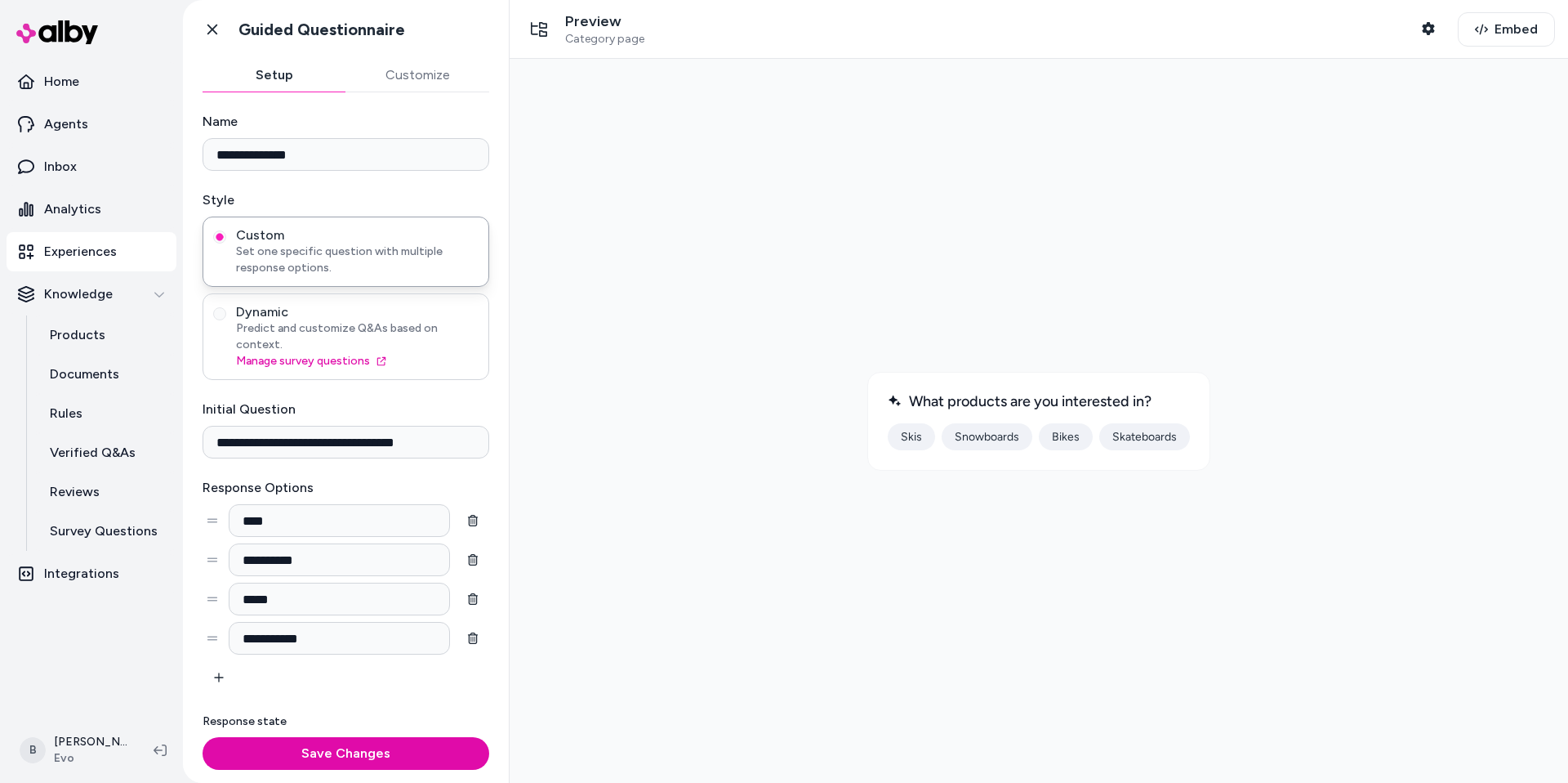
click at [309, 316] on span "Dynamic" at bounding box center [357, 312] width 242 height 17
click at [227, 316] on button "Dynamic Predict and customize Q&As based on context. Manage survey questions" at bounding box center [219, 314] width 13 height 13
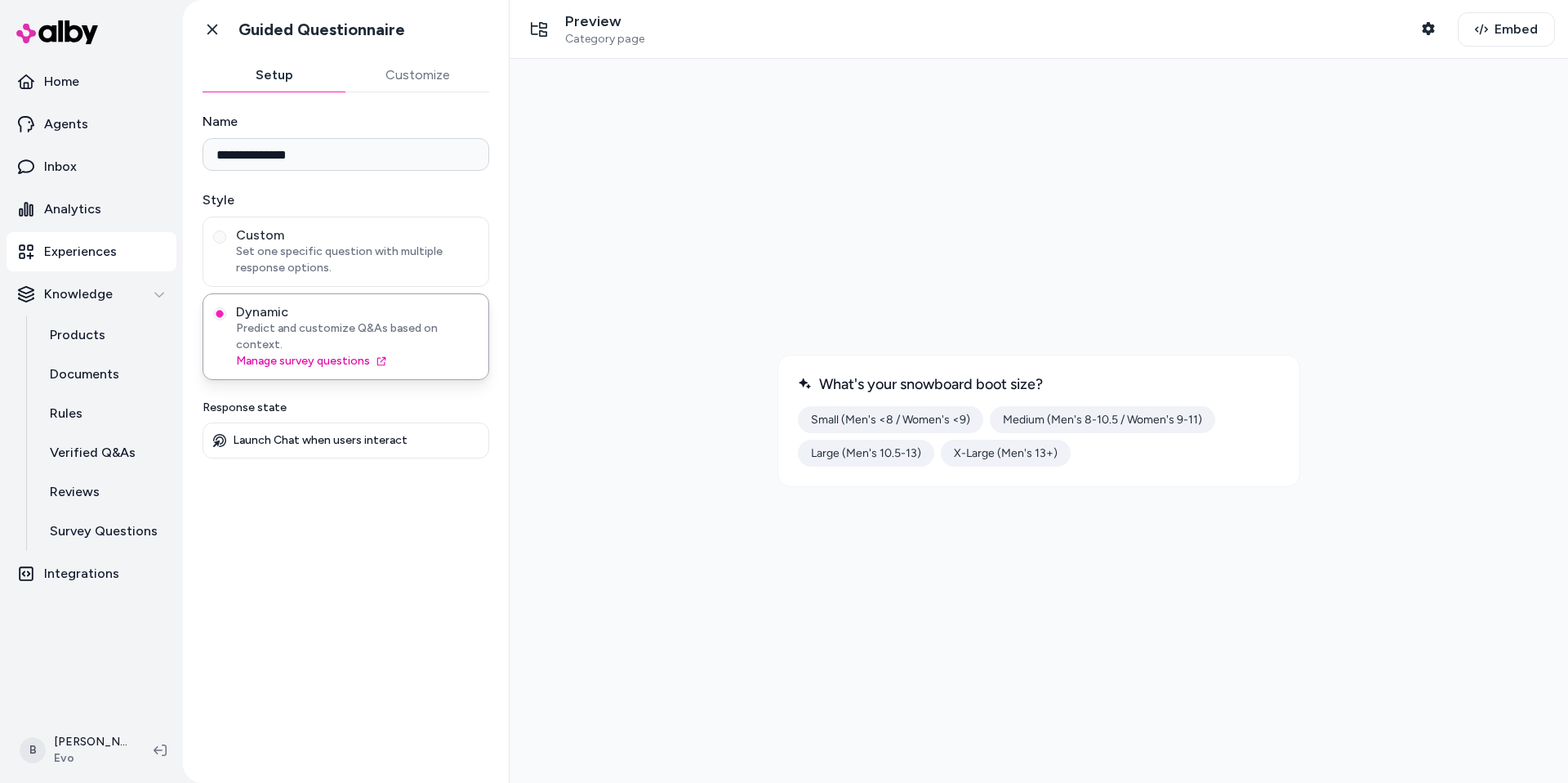
click at [846, 574] on div at bounding box center [1038, 421] width 1032 height 698
click at [889, 459] on button "Large (Men's 10.5-13)" at bounding box center [865, 453] width 136 height 27
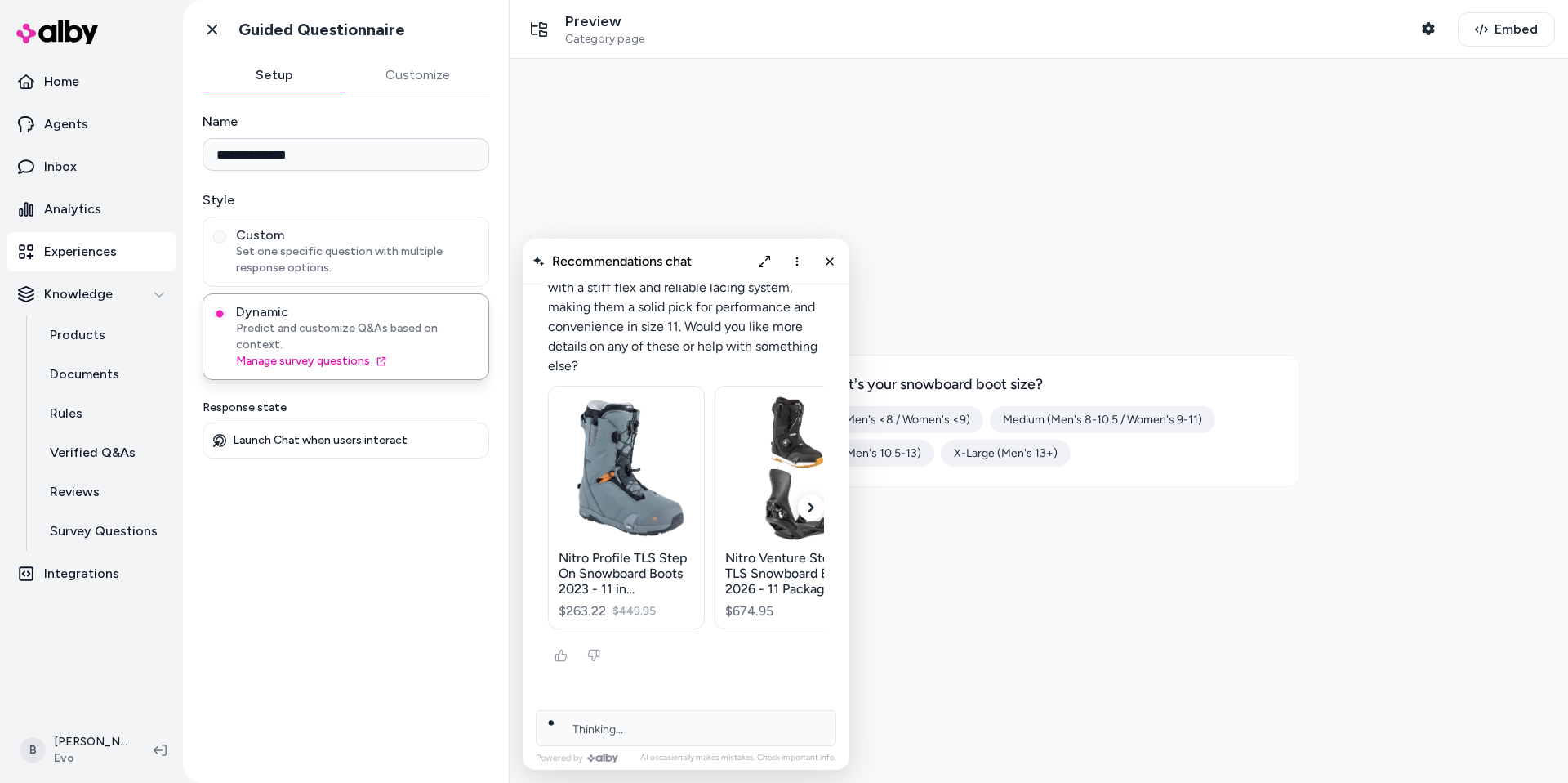
scroll to position [728, 0]
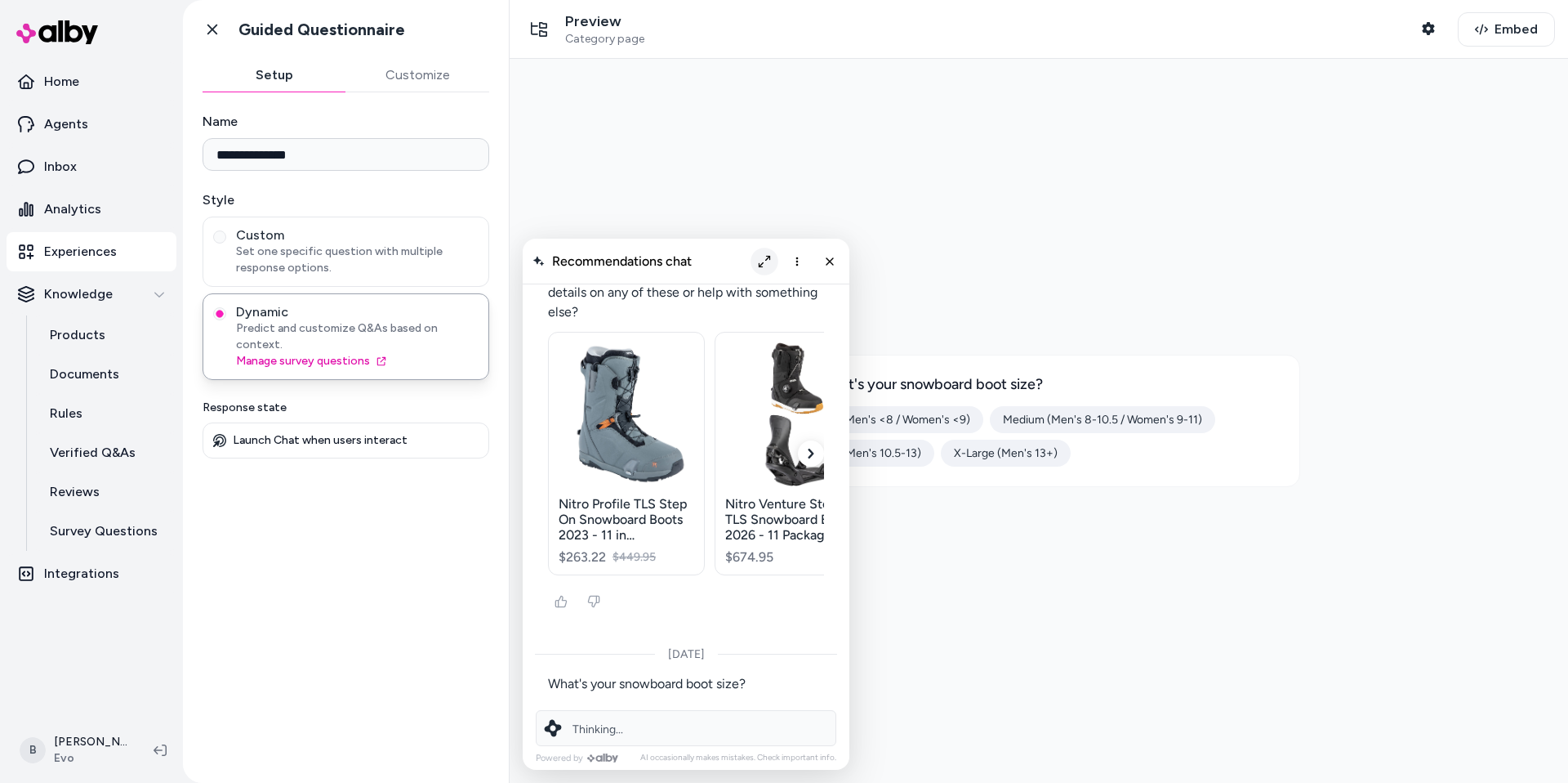
click at [759, 258] on icon "Expand chat" at bounding box center [765, 261] width 12 height 12
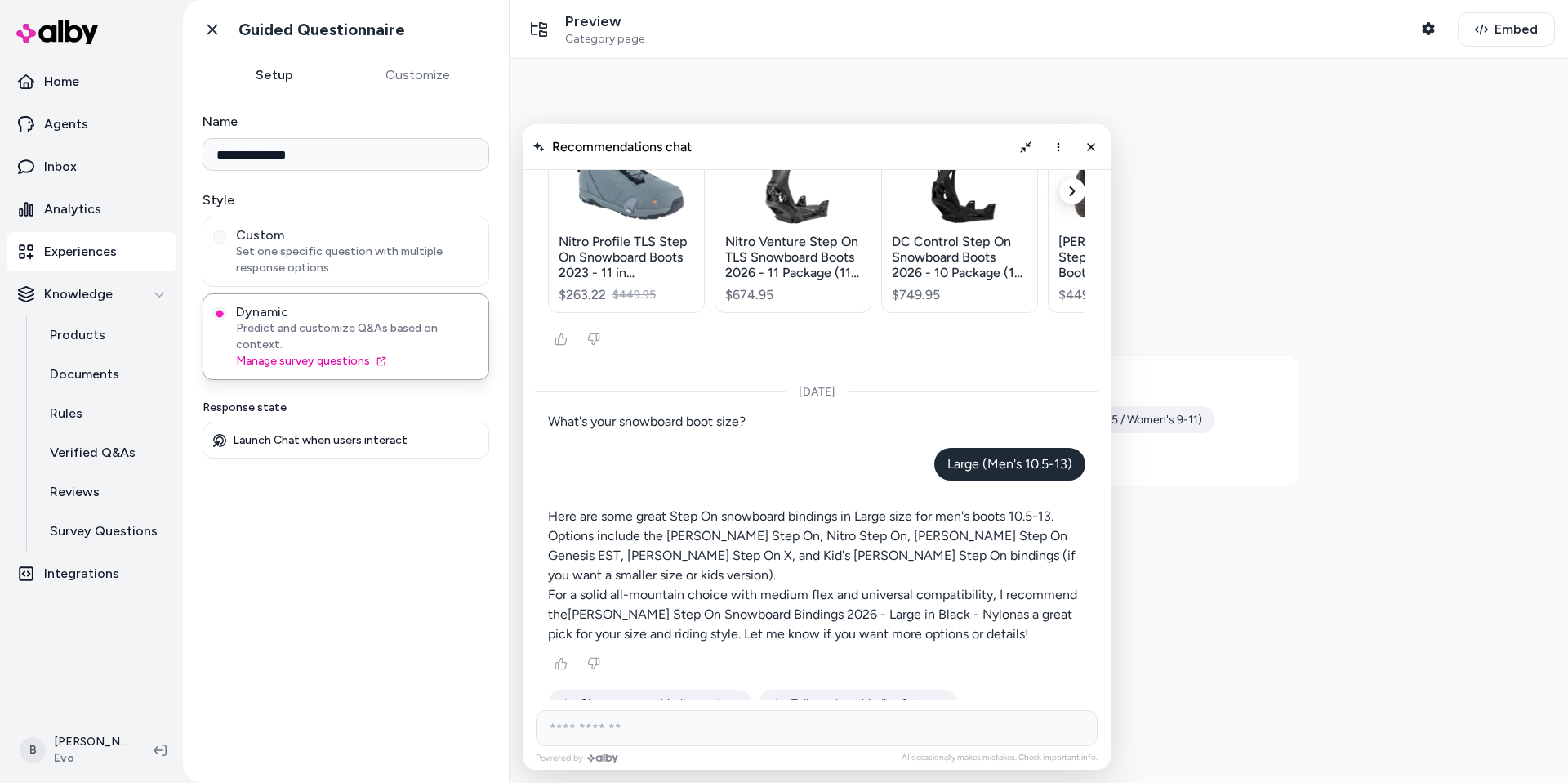
scroll to position [577, 0]
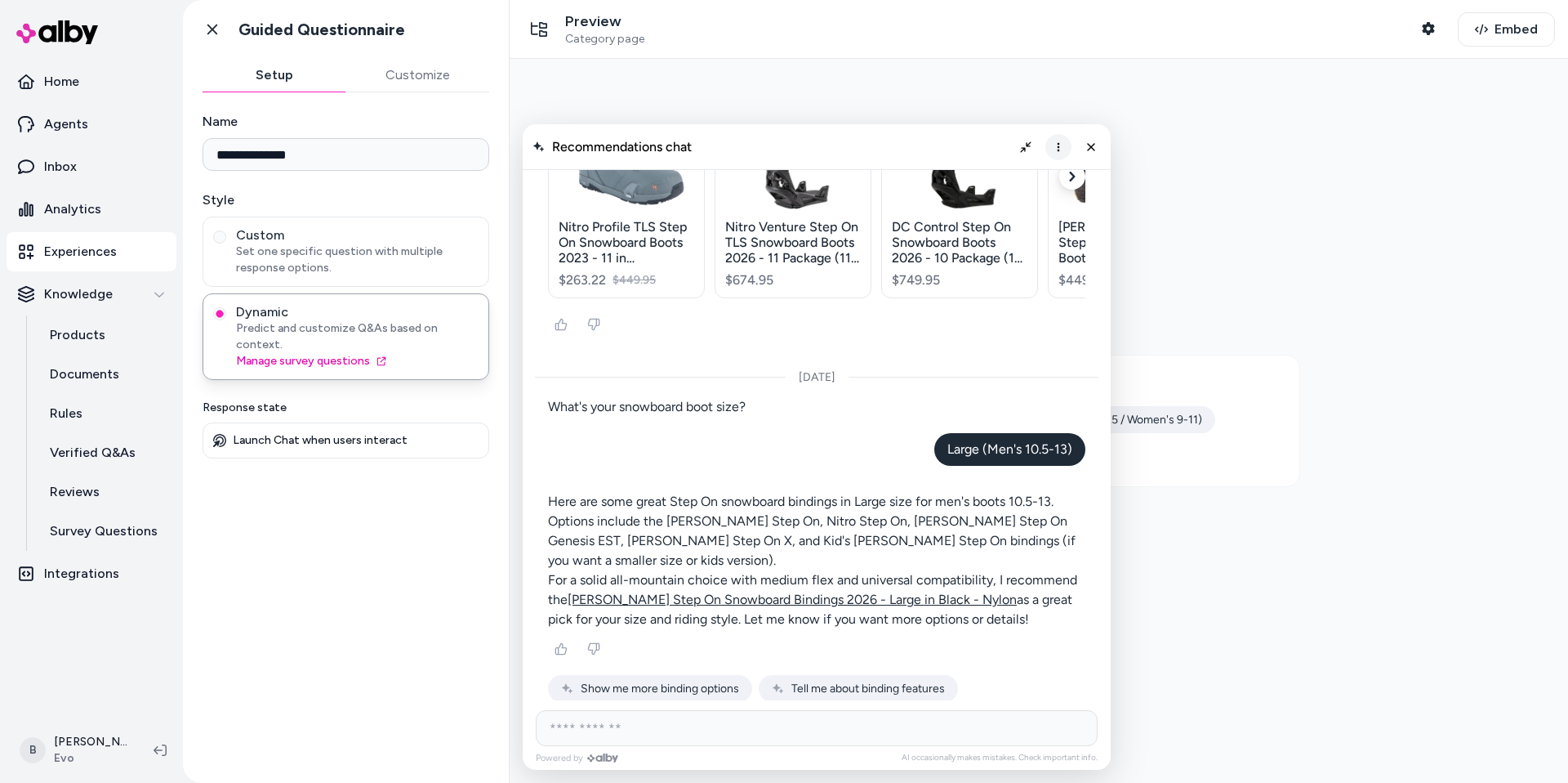
click at [1051, 156] on button "More options" at bounding box center [1058, 147] width 27 height 27
click at [1011, 178] on span "Clear conversation" at bounding box center [999, 180] width 97 height 14
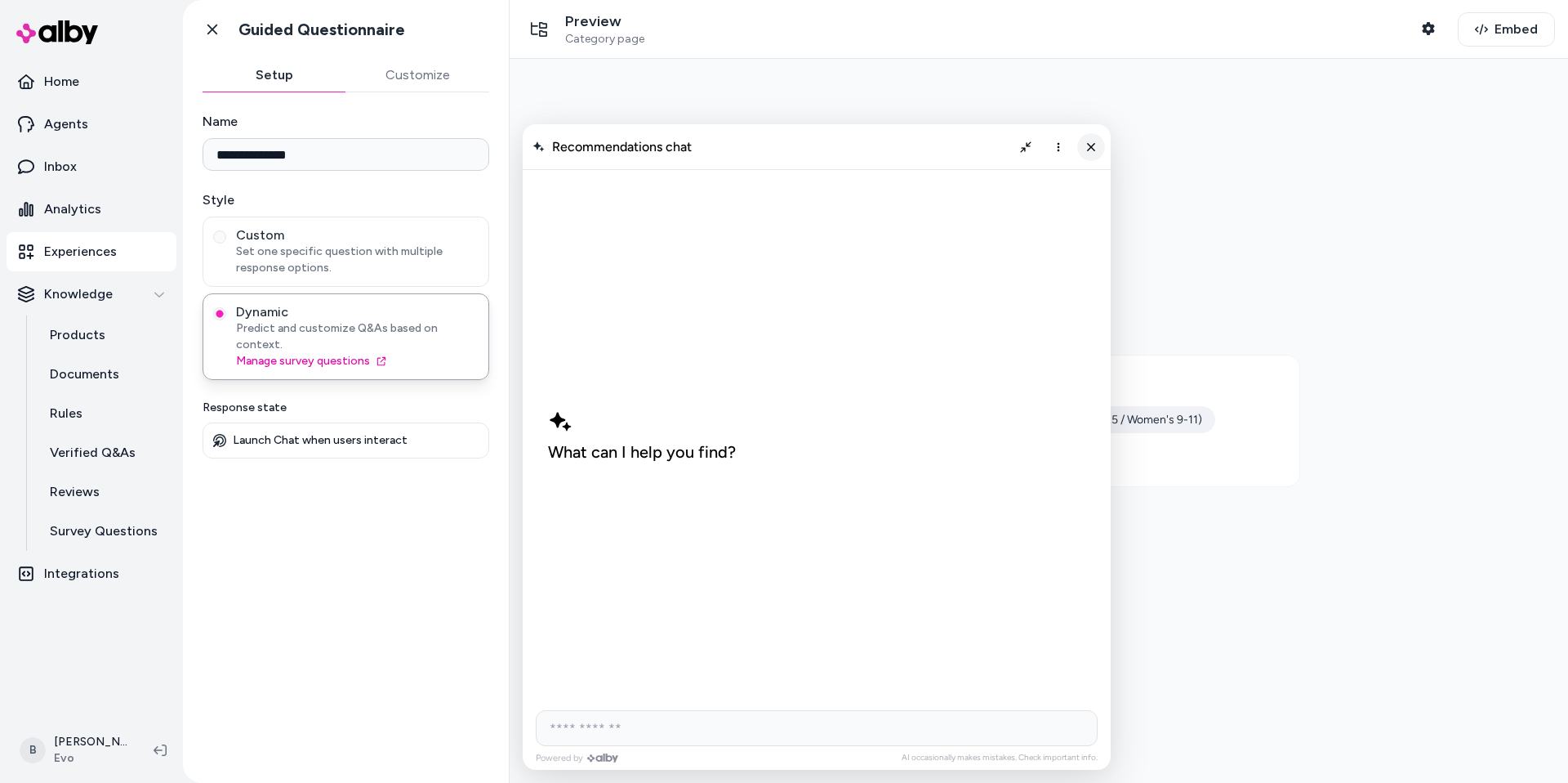
click at [1091, 141] on icon "Close chat" at bounding box center [1091, 147] width 14 height 14
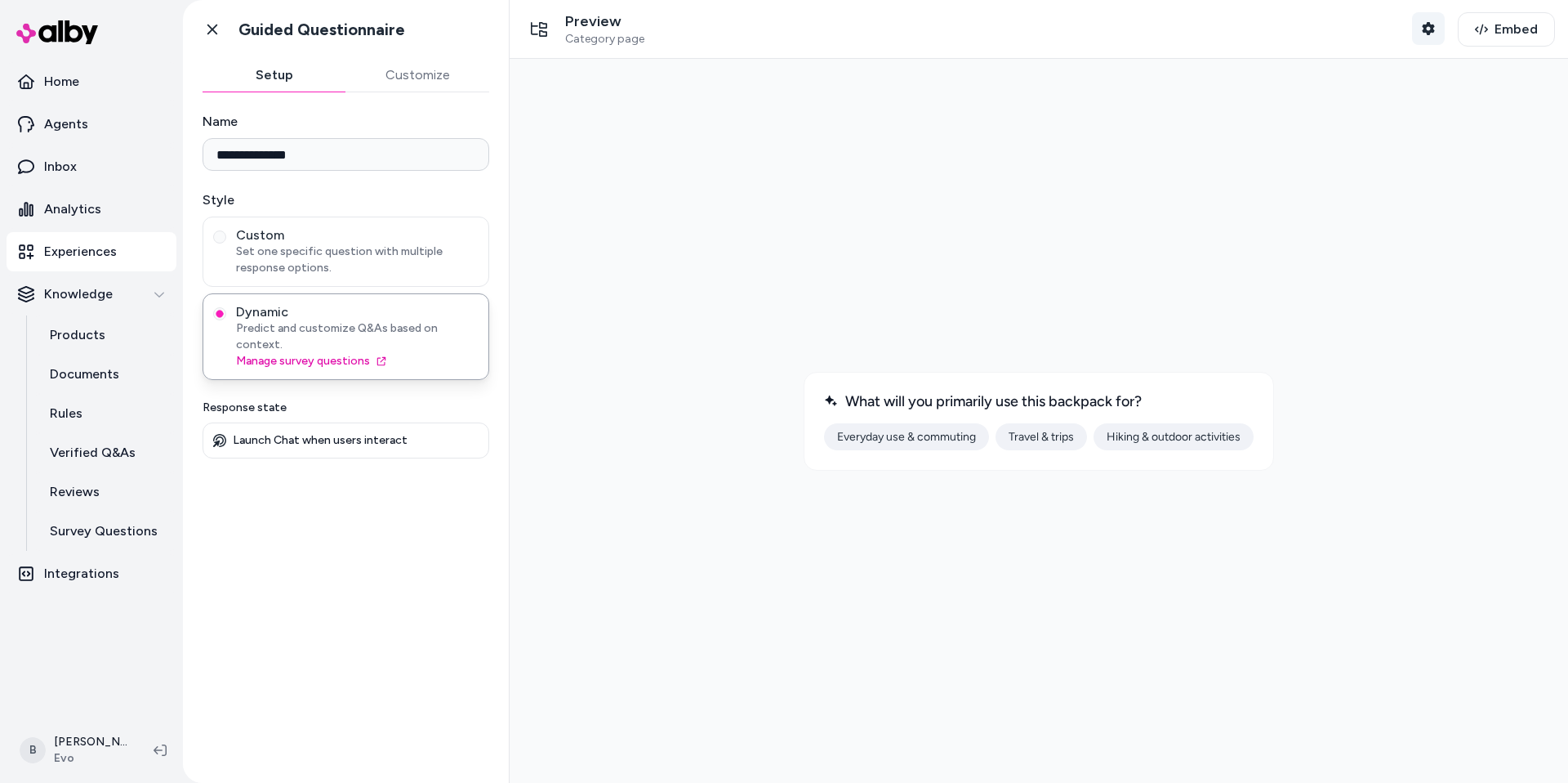
click at [1427, 36] on button "Shopper Context" at bounding box center [1428, 28] width 33 height 33
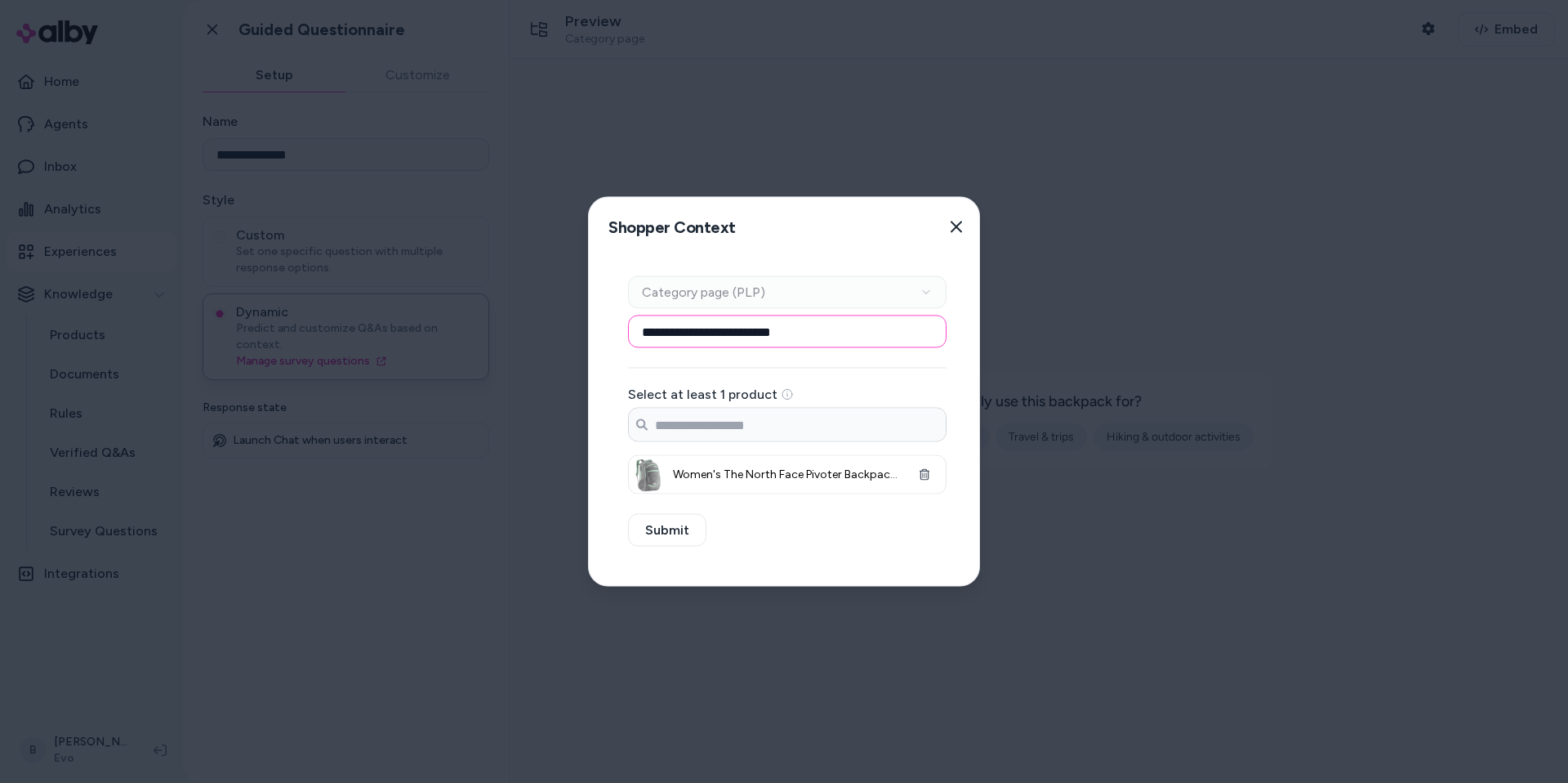
click at [796, 341] on input "**********" at bounding box center [786, 331] width 318 height 33
type input "**********"
click at [931, 473] on button "button" at bounding box center [923, 474] width 33 height 33
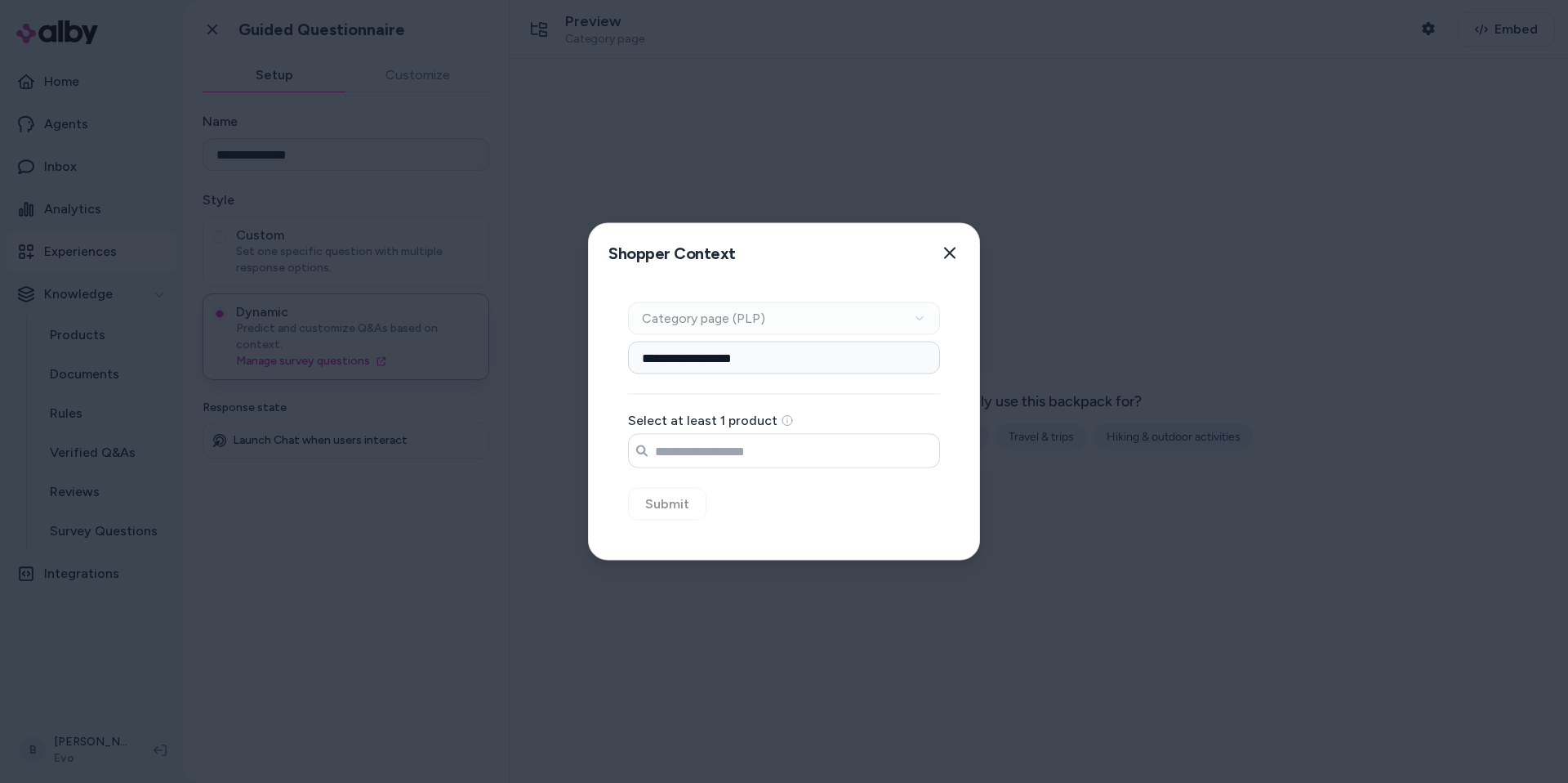
click at [772, 444] on input "Search products..." at bounding box center [784, 451] width 310 height 33
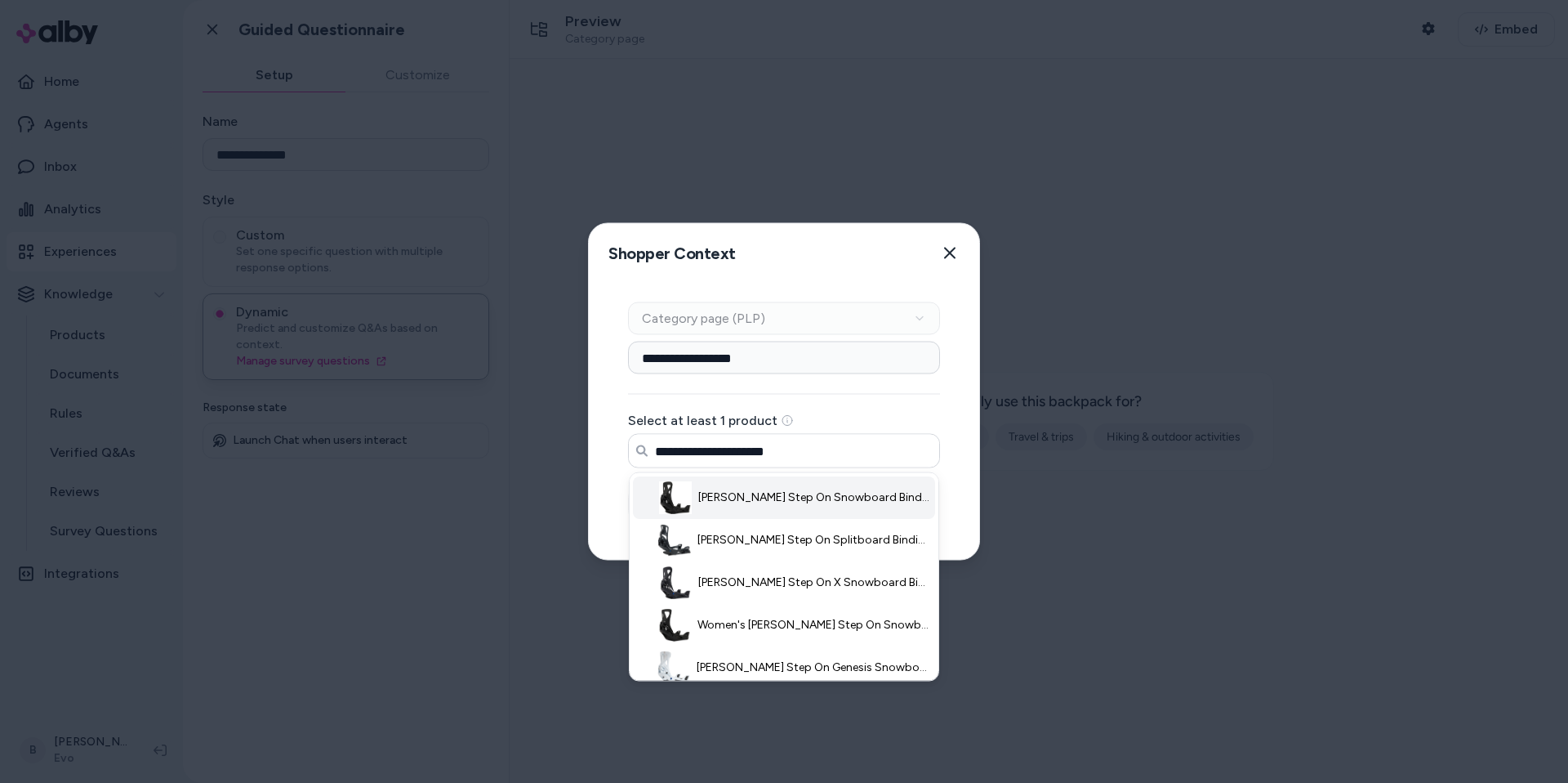
click at [801, 500] on span "[PERSON_NAME] Step On Snowboard Bindings 2026 - Medium in Black - Nylon" at bounding box center [813, 497] width 232 height 17
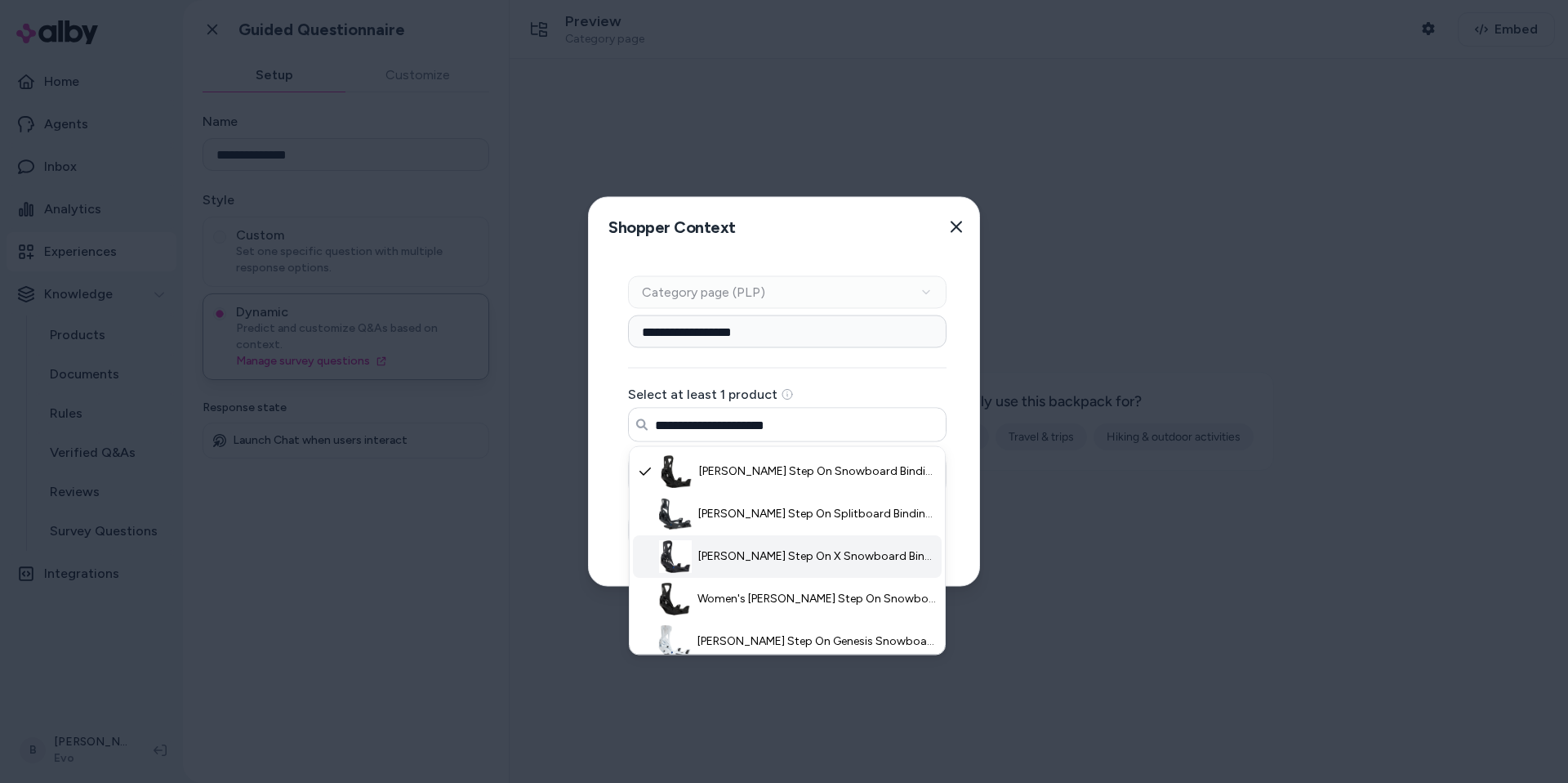
click at [807, 558] on span "[PERSON_NAME] Step On X Snowboard Bindings 2026 - Medium in Black - Nylon" at bounding box center [817, 556] width 239 height 17
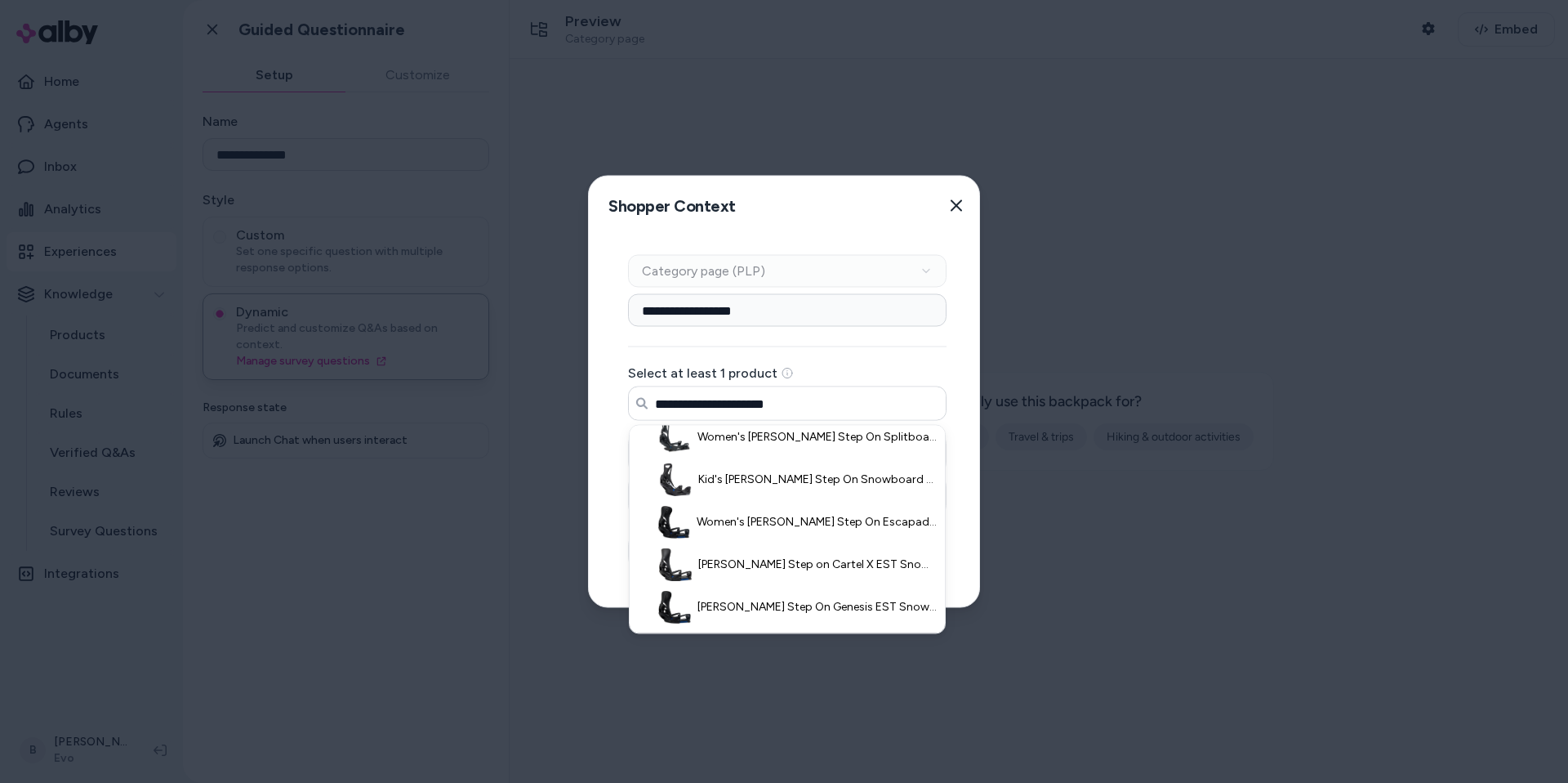
scroll to position [227, 0]
click at [786, 559] on span "[PERSON_NAME] Step on Cartel X EST Snowboard Bindings 2026 - Medium in Black" at bounding box center [817, 563] width 239 height 17
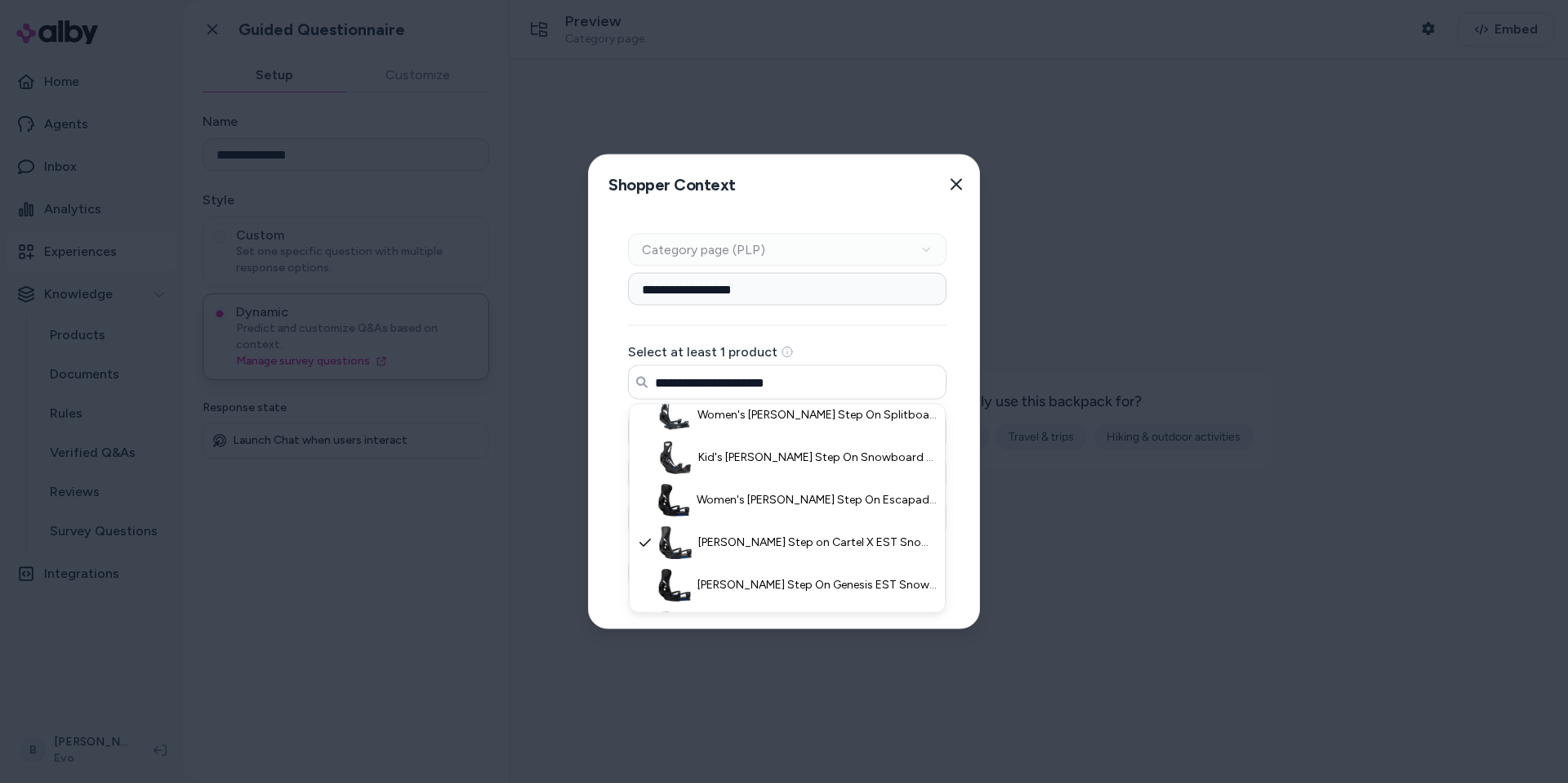
type input "**********"
click at [960, 538] on div "**********" at bounding box center [786, 421] width 397 height 414
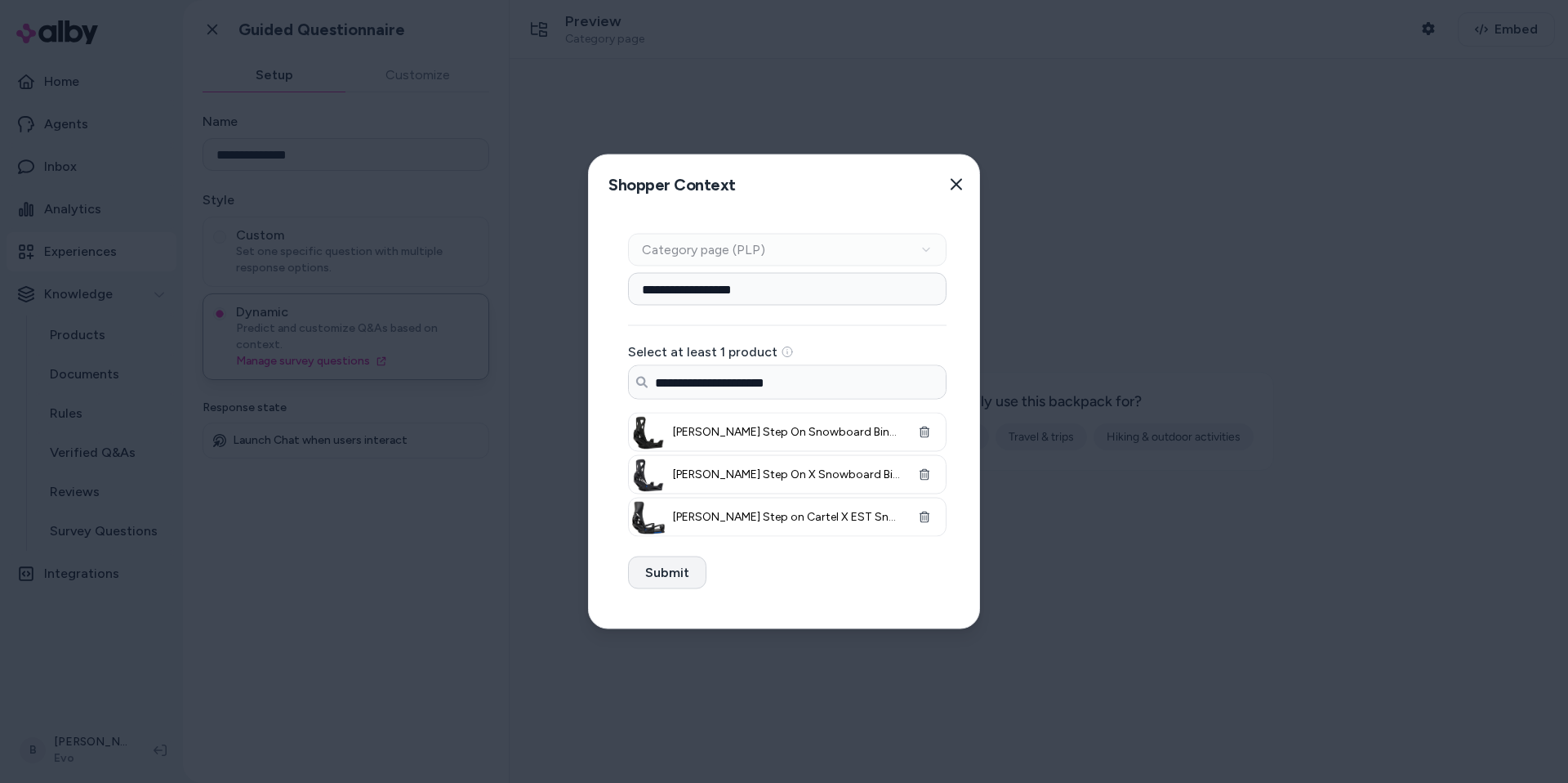
click at [670, 575] on button "Submit" at bounding box center [667, 572] width 79 height 33
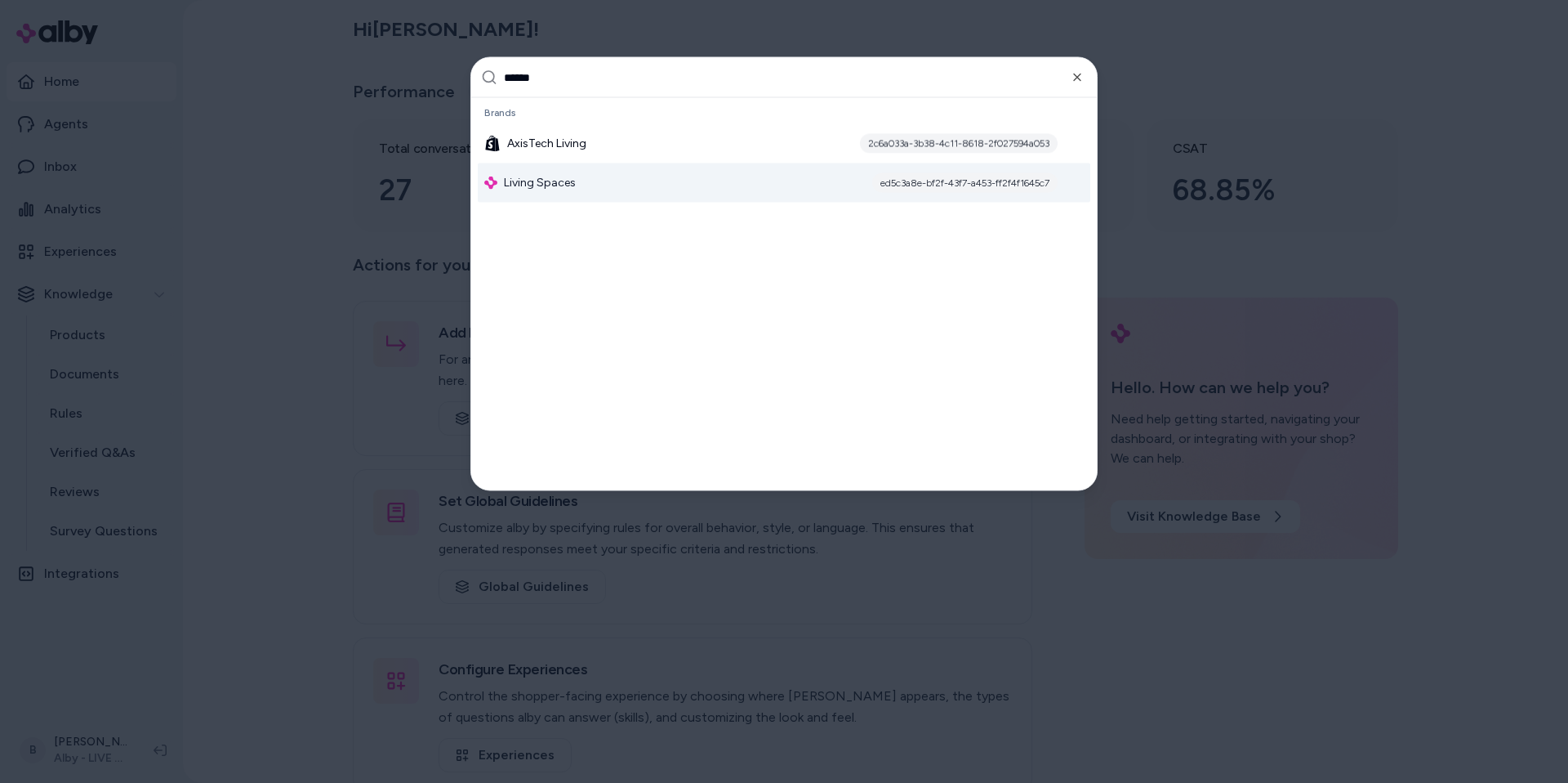
type input "******"
click at [514, 178] on span "Living Spaces" at bounding box center [539, 182] width 72 height 17
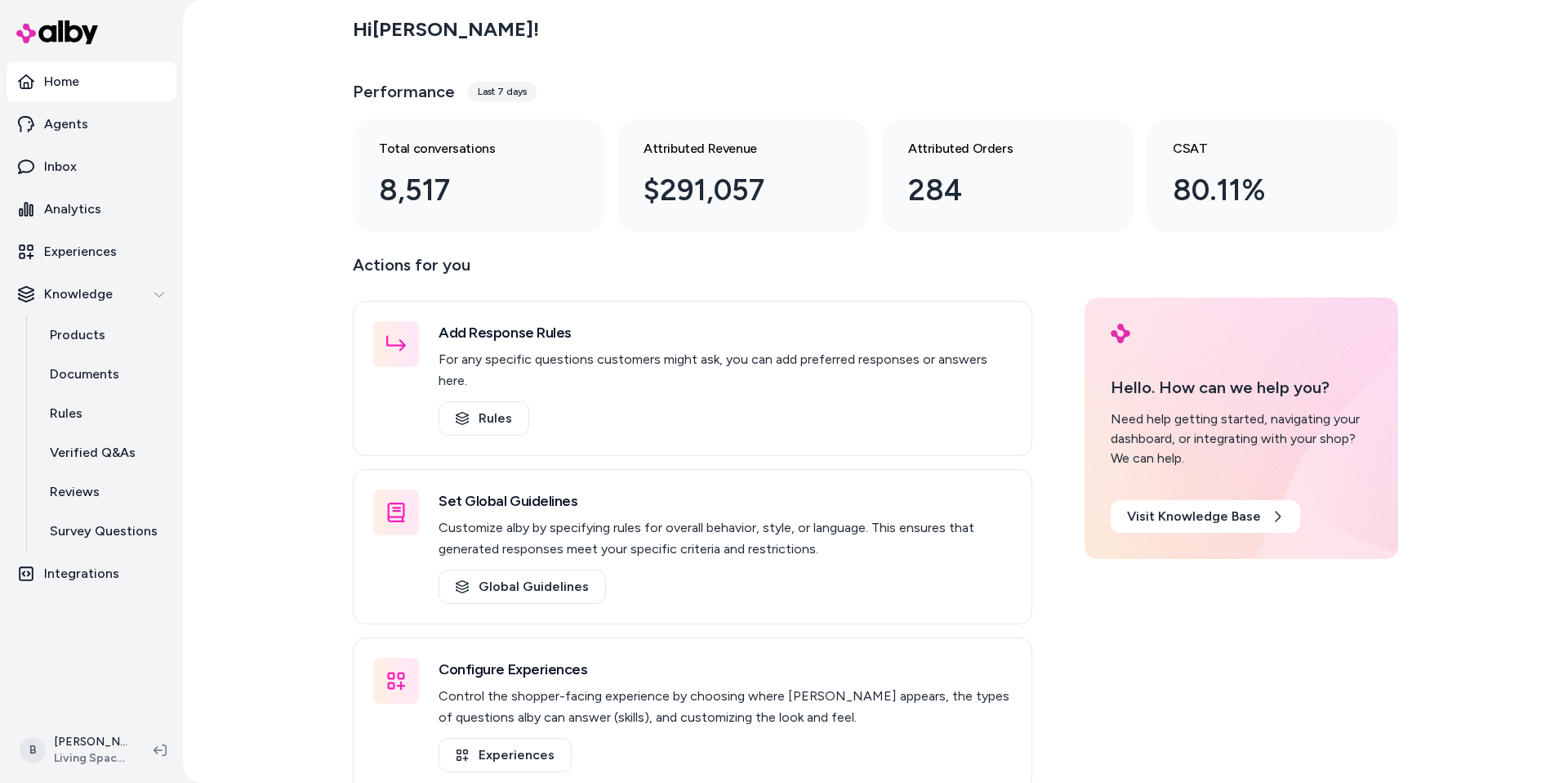
scroll to position [5, 0]
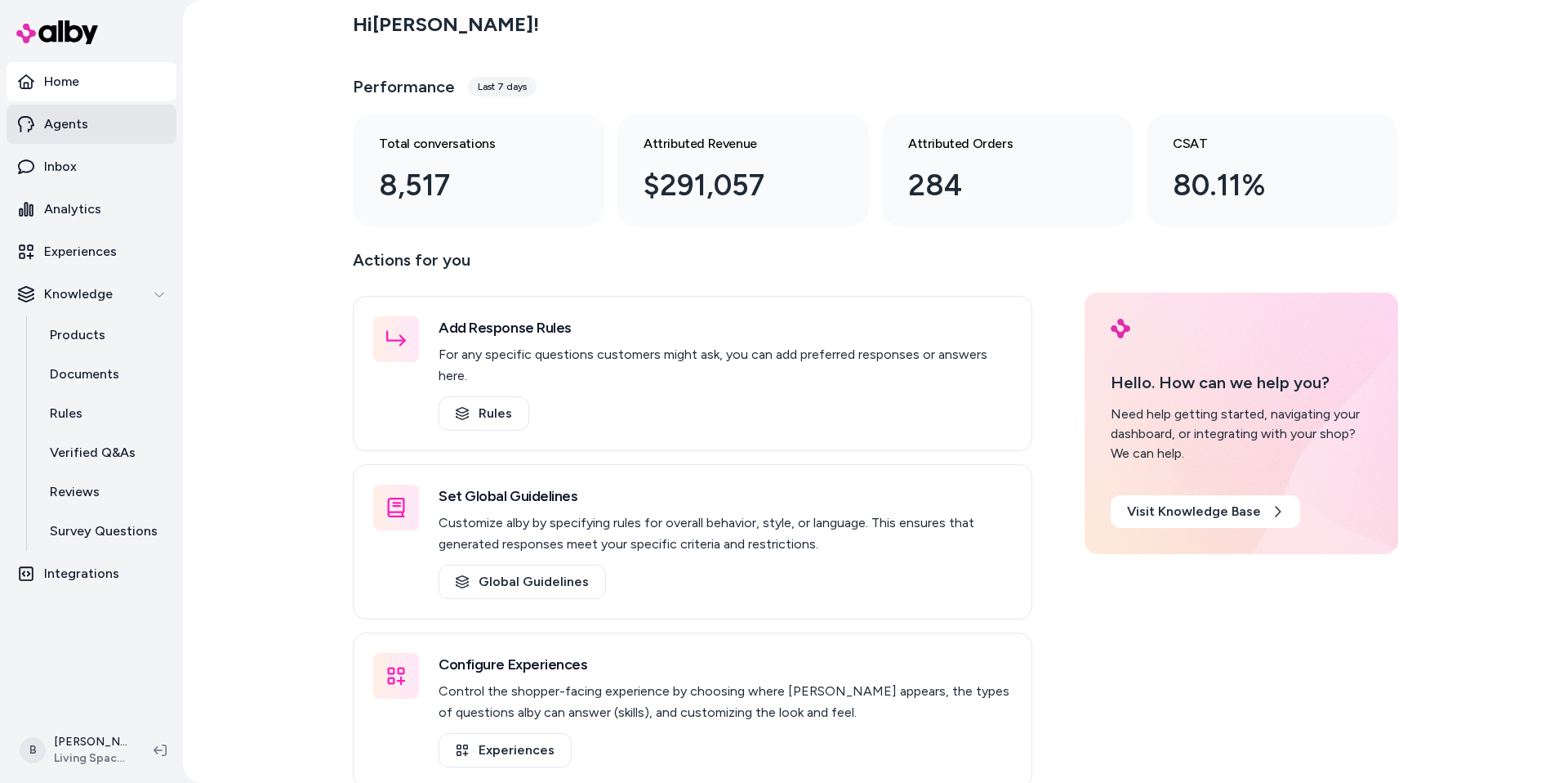
click at [82, 114] on p "Agents" at bounding box center [66, 124] width 44 height 20
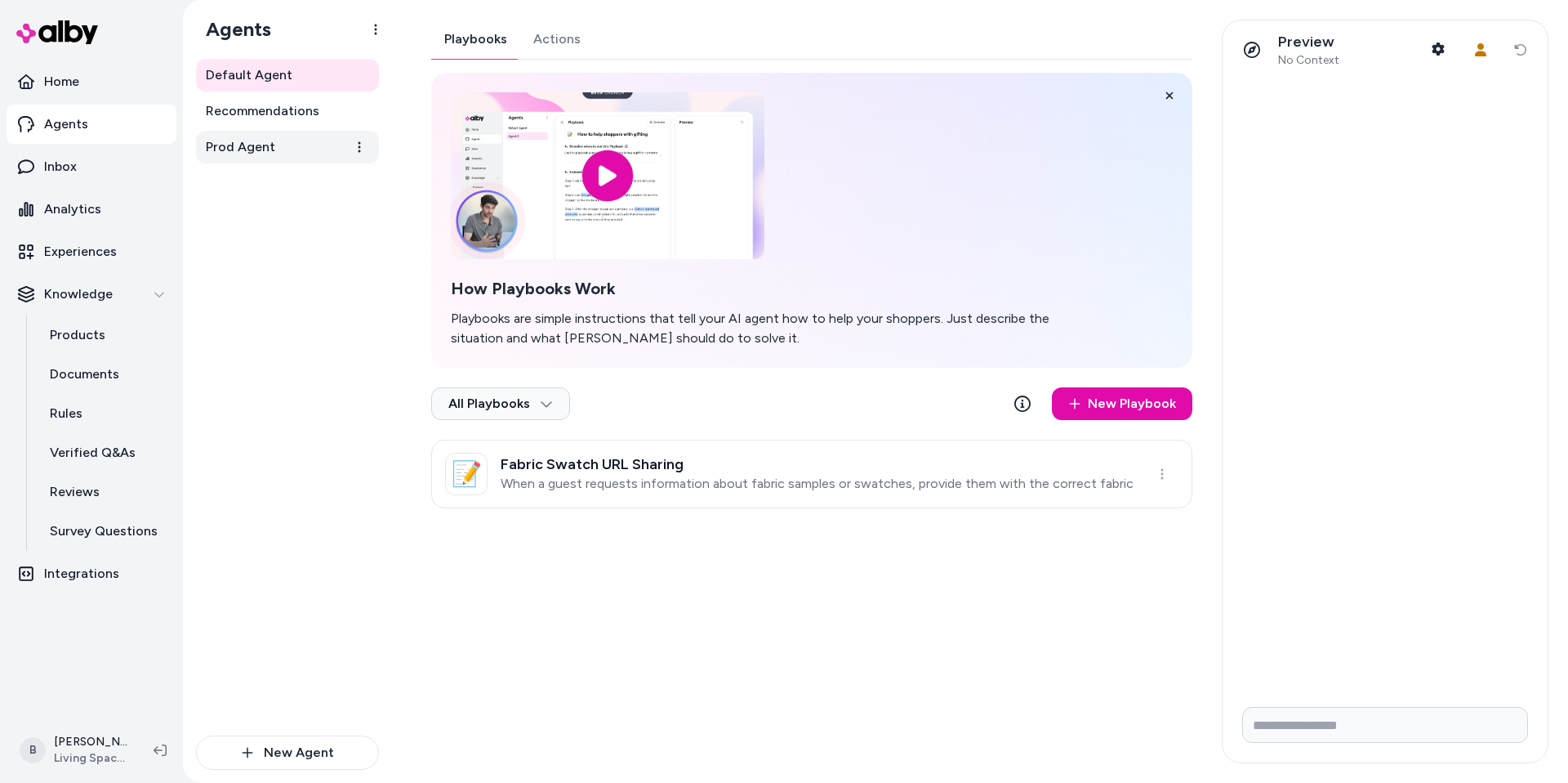
click at [246, 141] on span "Prod Agent" at bounding box center [240, 147] width 69 height 20
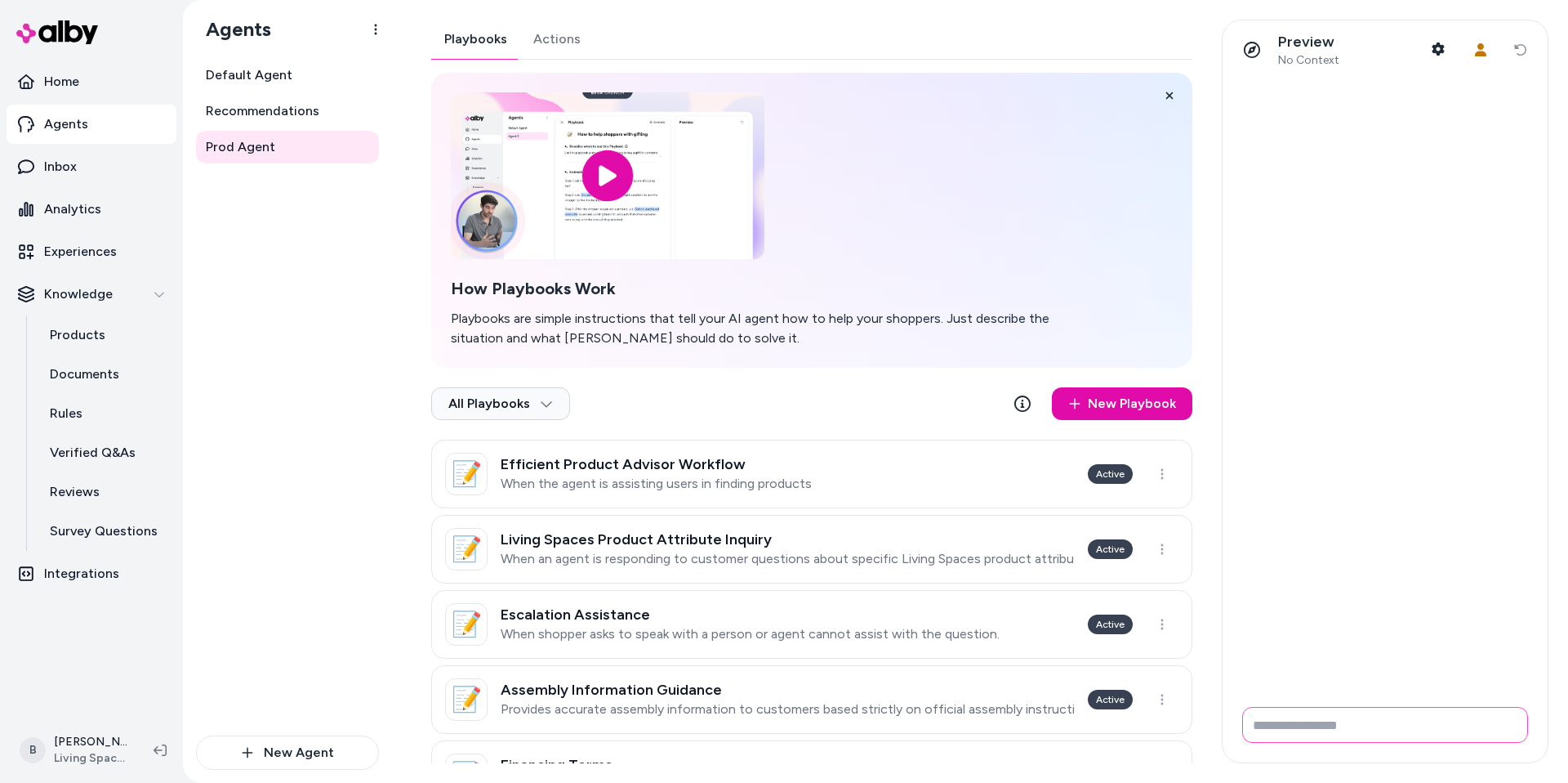
click at [1285, 729] on input "Write your prompt here" at bounding box center [1385, 725] width 286 height 36
click at [1283, 724] on input "*********" at bounding box center [1385, 725] width 286 height 36
click at [1340, 736] on input "*********" at bounding box center [1385, 725] width 286 height 36
type input "**********"
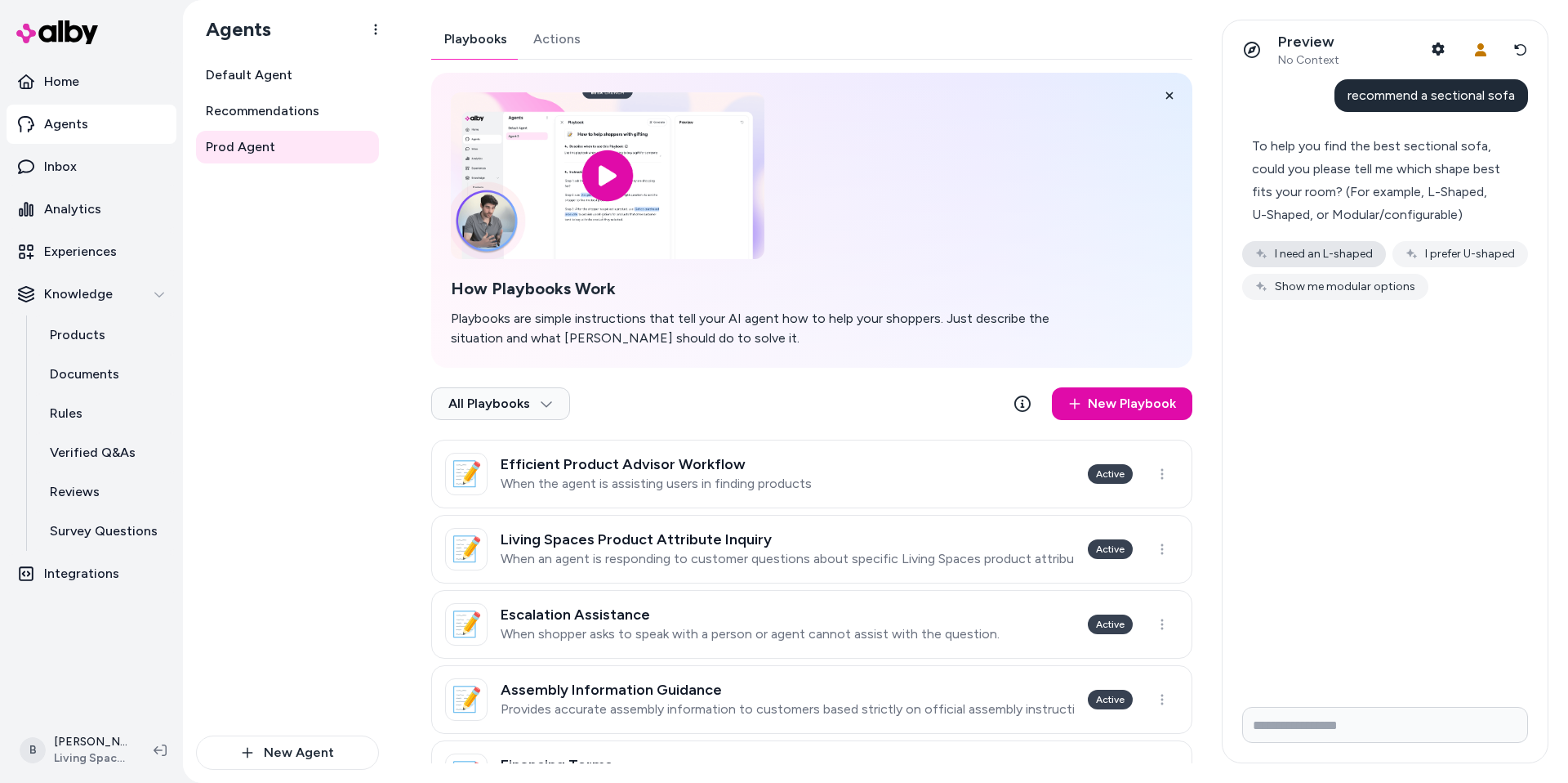
click at [1322, 259] on button "I need an L-shaped" at bounding box center [1314, 253] width 144 height 27
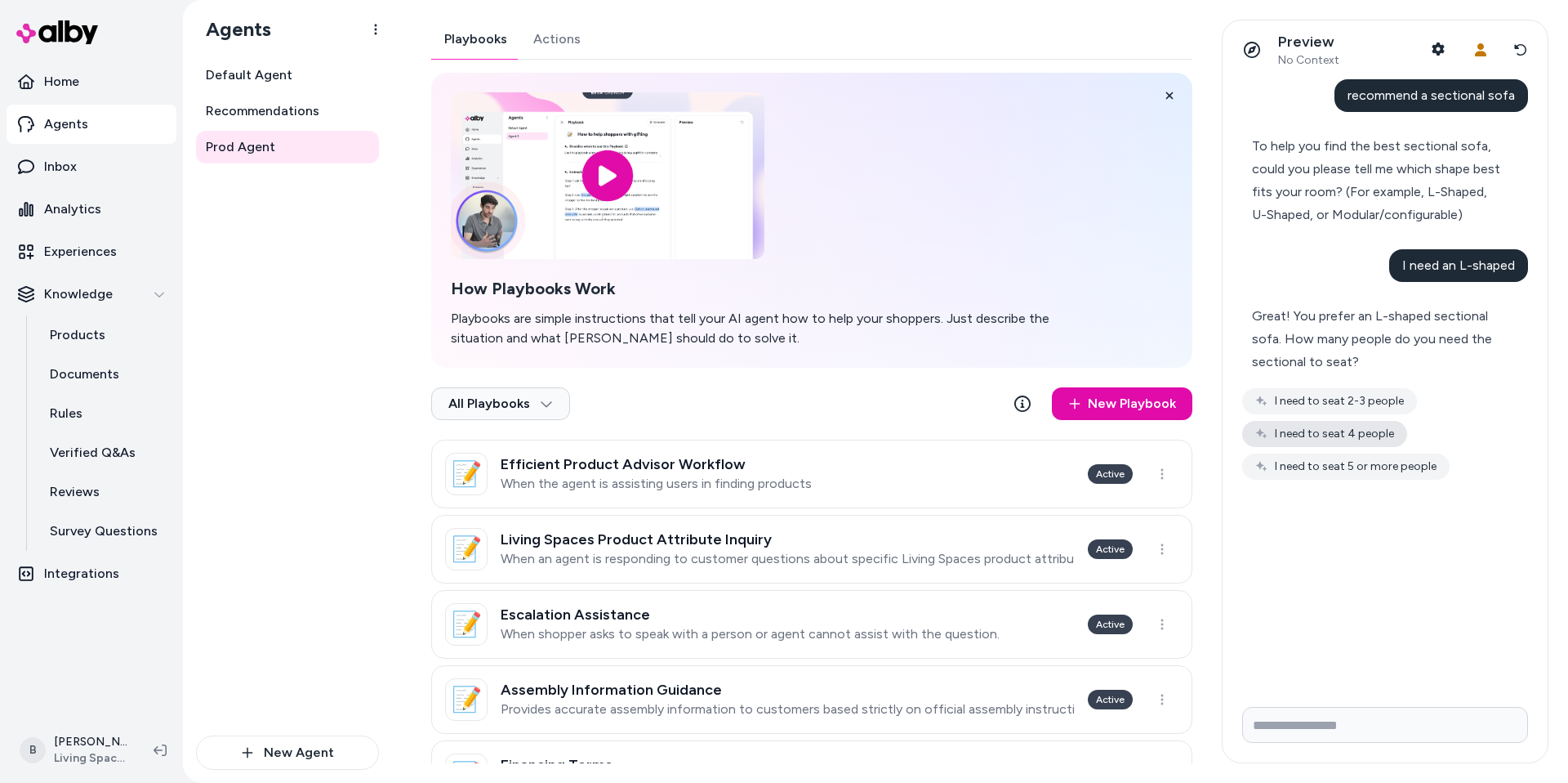
click at [1332, 433] on button "I need to seat 4 people" at bounding box center [1324, 434] width 165 height 27
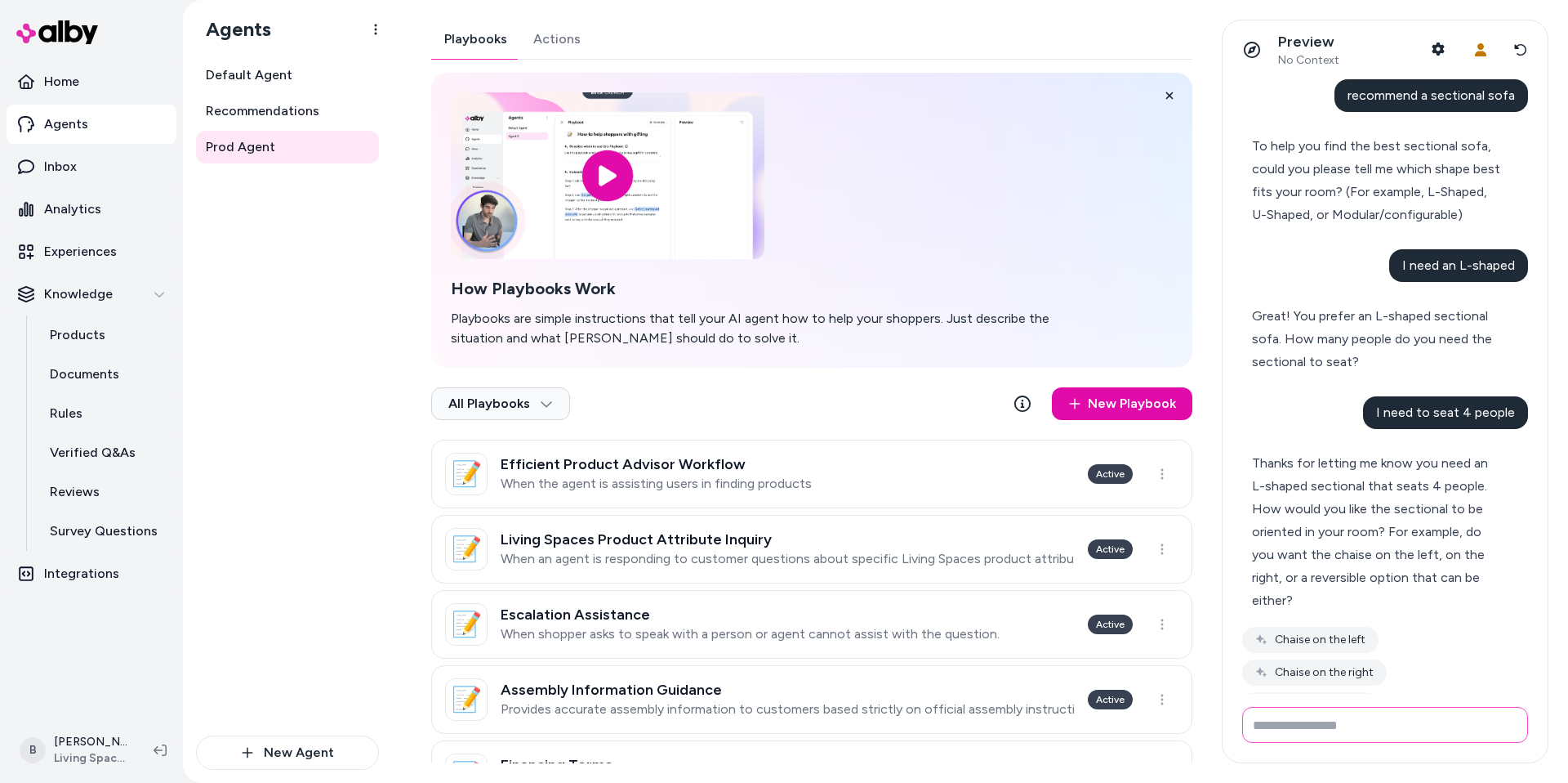
scroll to position [52, 0]
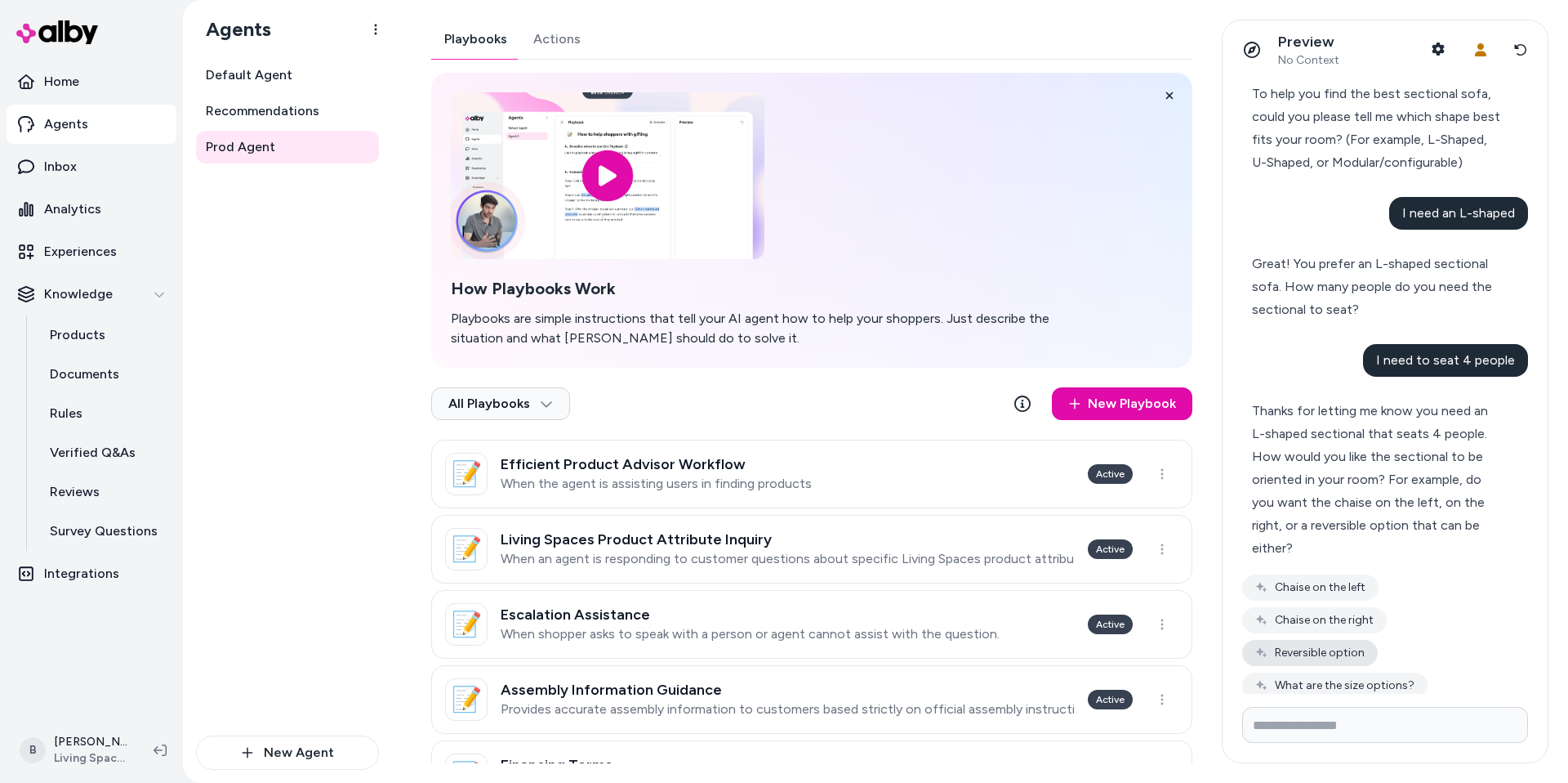
click at [1314, 640] on button "Reversible option" at bounding box center [1310, 653] width 136 height 27
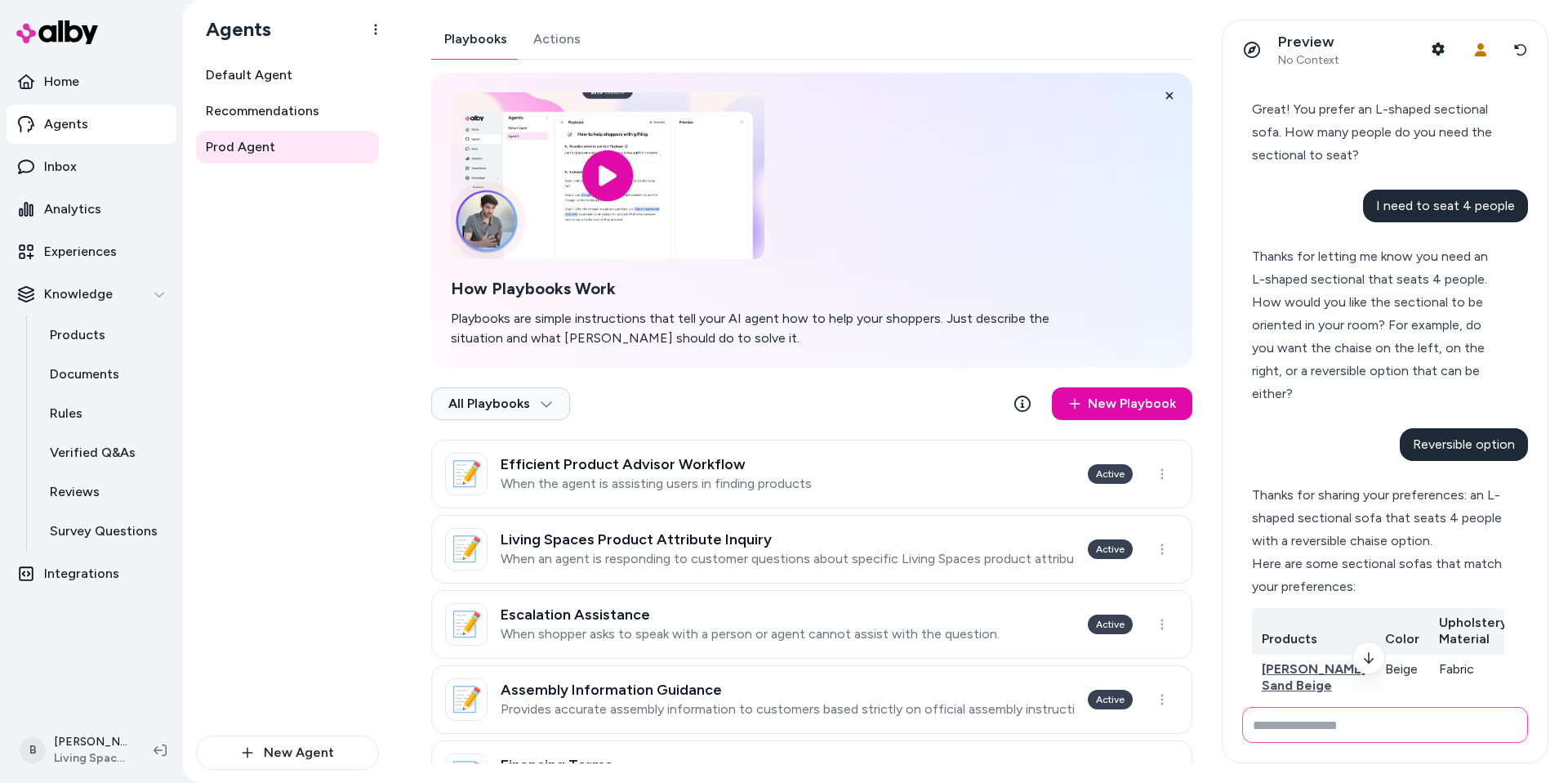
scroll to position [0, 0]
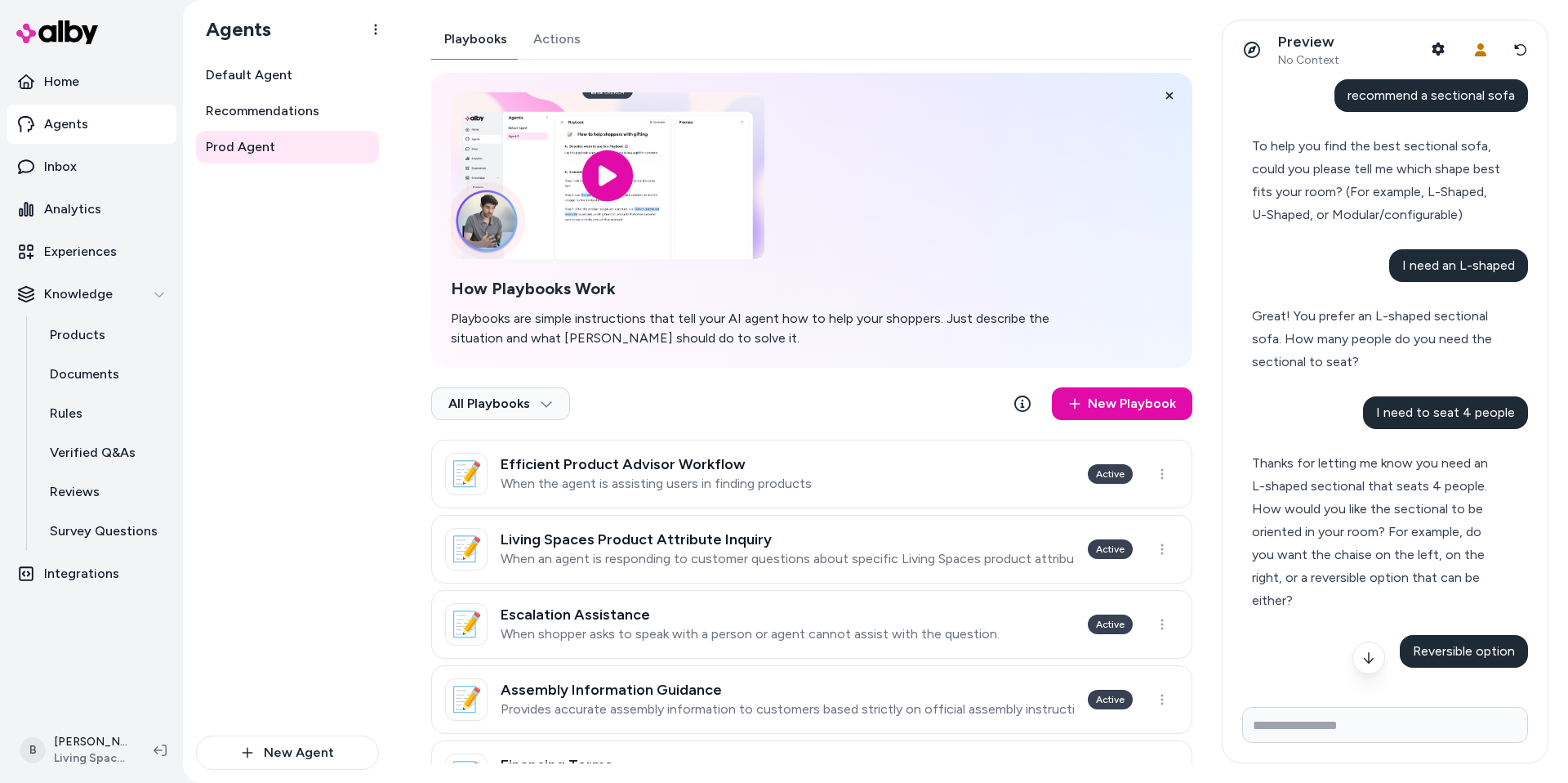
click at [1417, 93] on span "recommend a sectional sofa" at bounding box center [1431, 96] width 168 height 16
copy span "recommend a sectional sofa"
click at [255, 107] on span "Recommendations" at bounding box center [262, 111] width 113 height 20
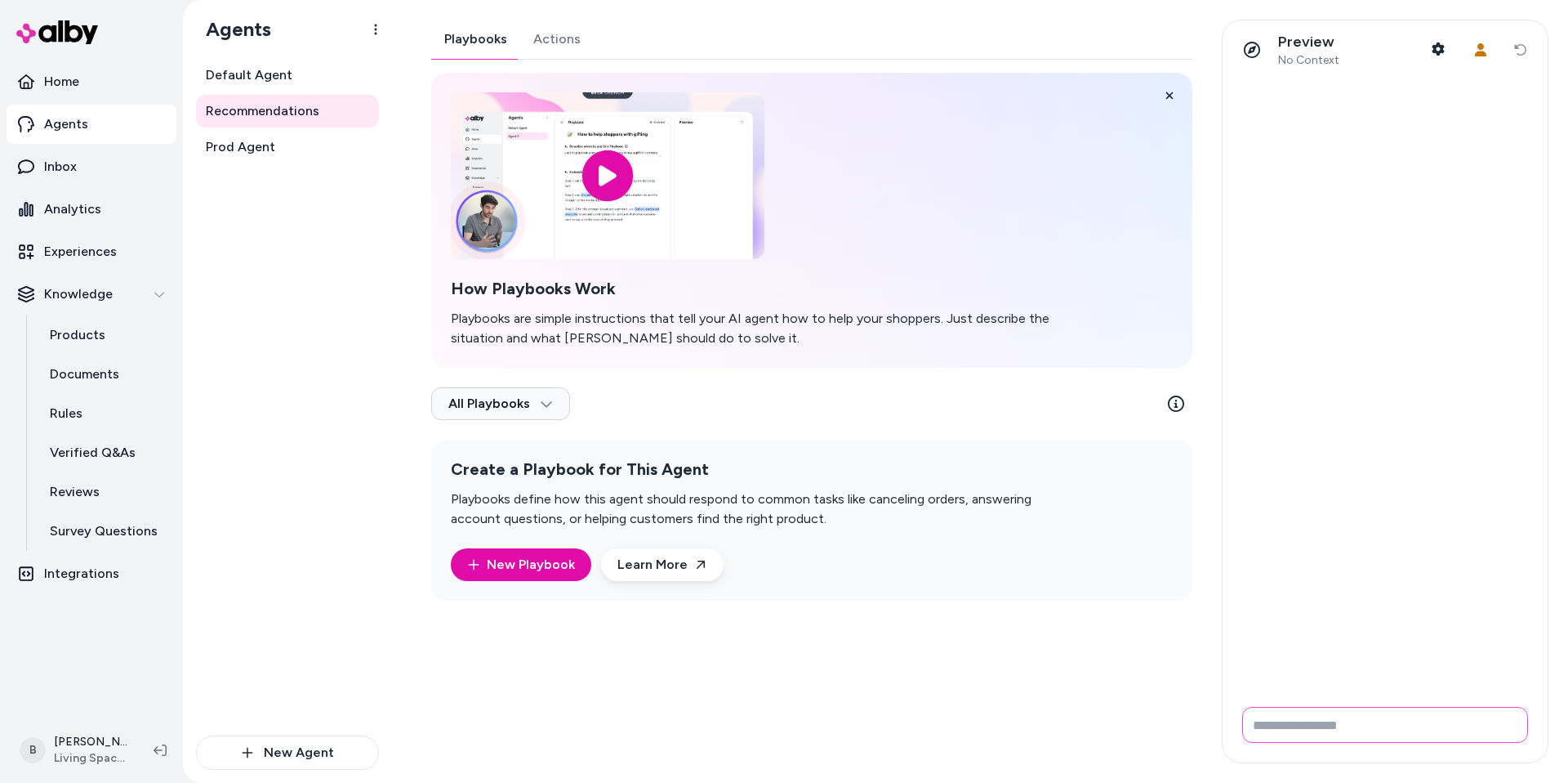
click at [1322, 730] on input "Write your prompt here" at bounding box center [1385, 725] width 286 height 36
paste input "**********"
type input "**********"
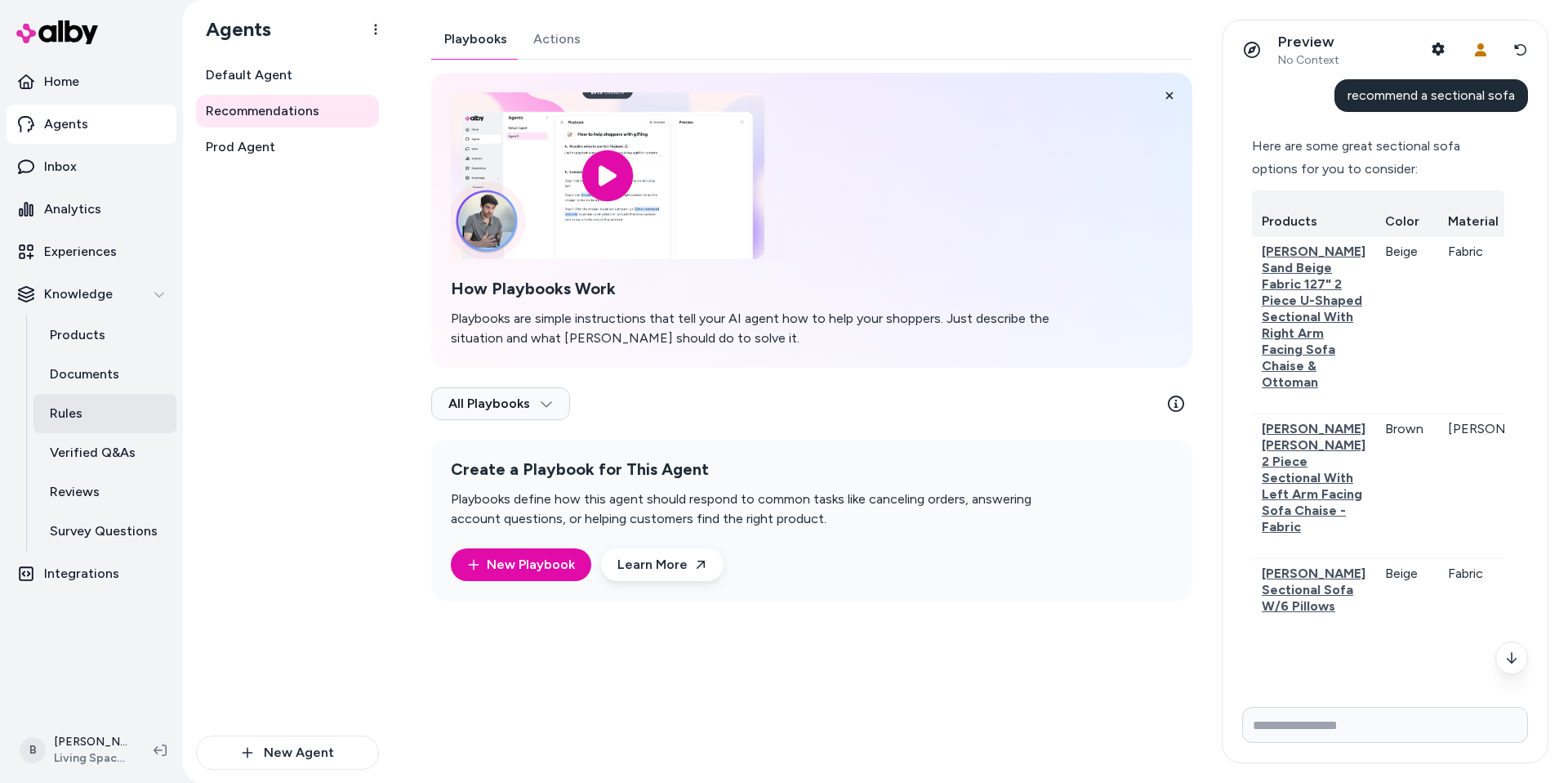
click at [84, 415] on link "Rules" at bounding box center [104, 413] width 143 height 39
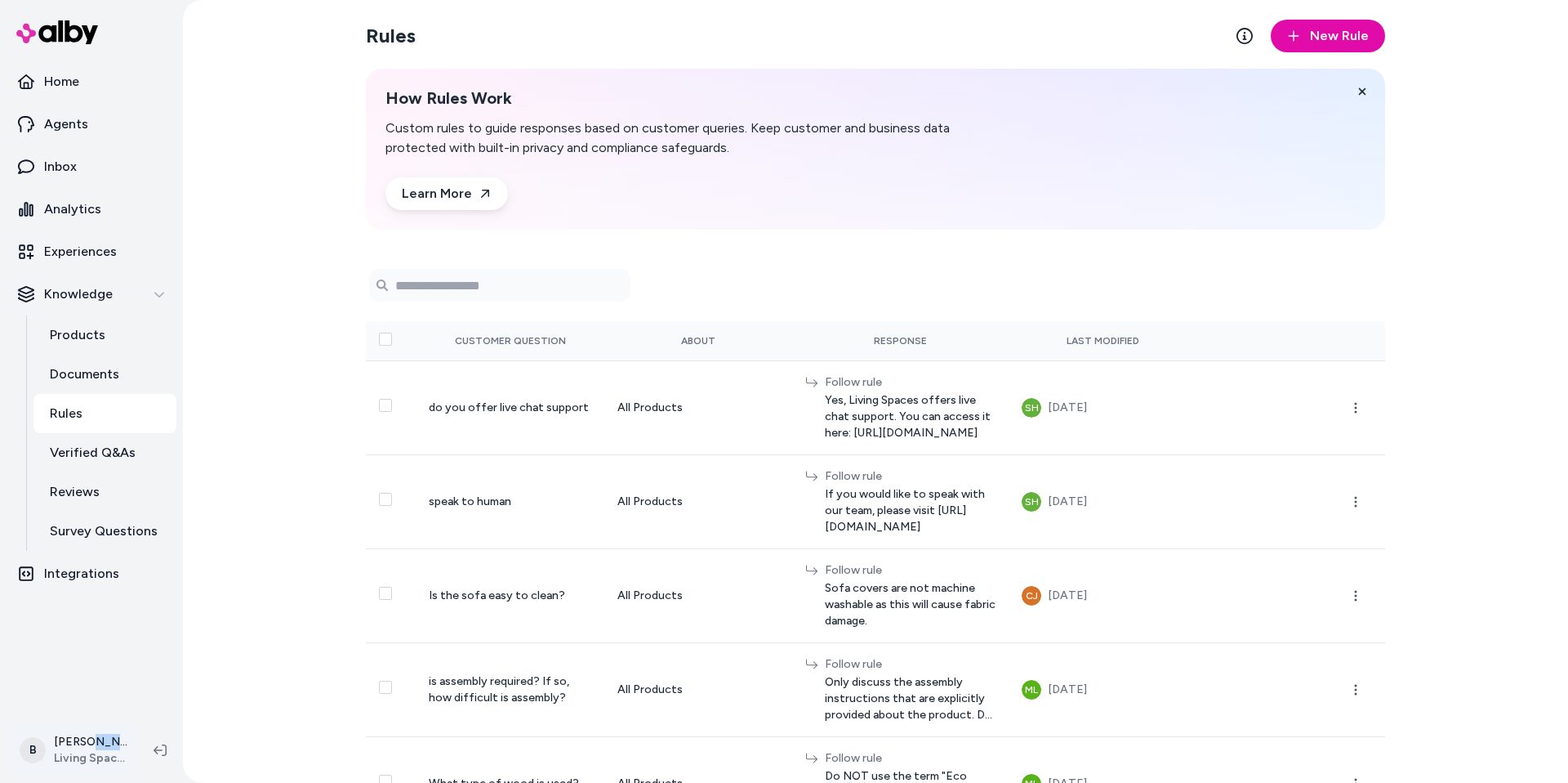
click at [102, 760] on html "Home Agents Inbox Analytics Experiences Knowledge Products Documents Rules Veri…" at bounding box center [784, 392] width 1568 height 783
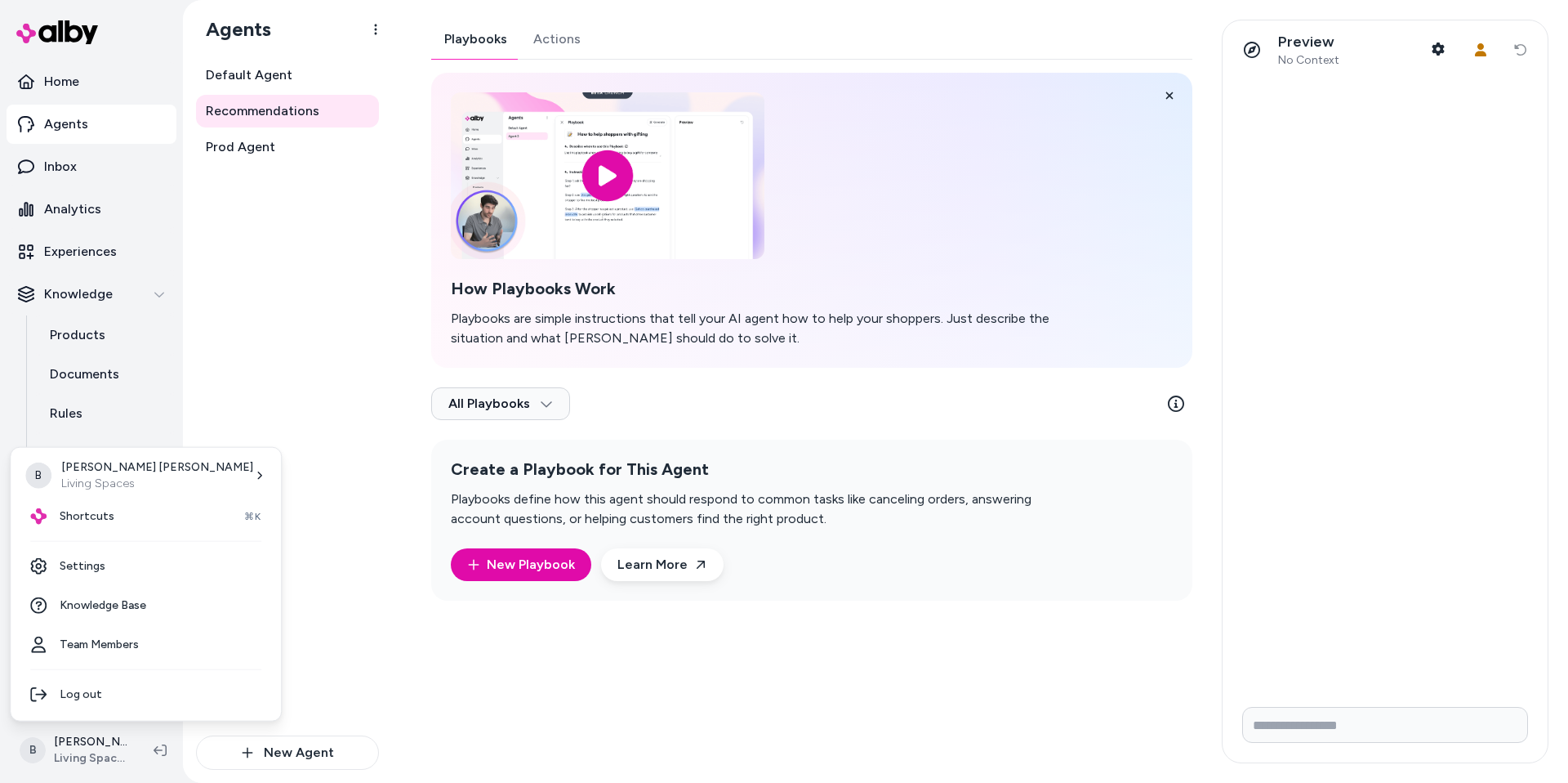
click at [1307, 731] on html "Home Agents Inbox Analytics Experiences Knowledge Products Documents Rules Veri…" at bounding box center [784, 392] width 1568 height 783
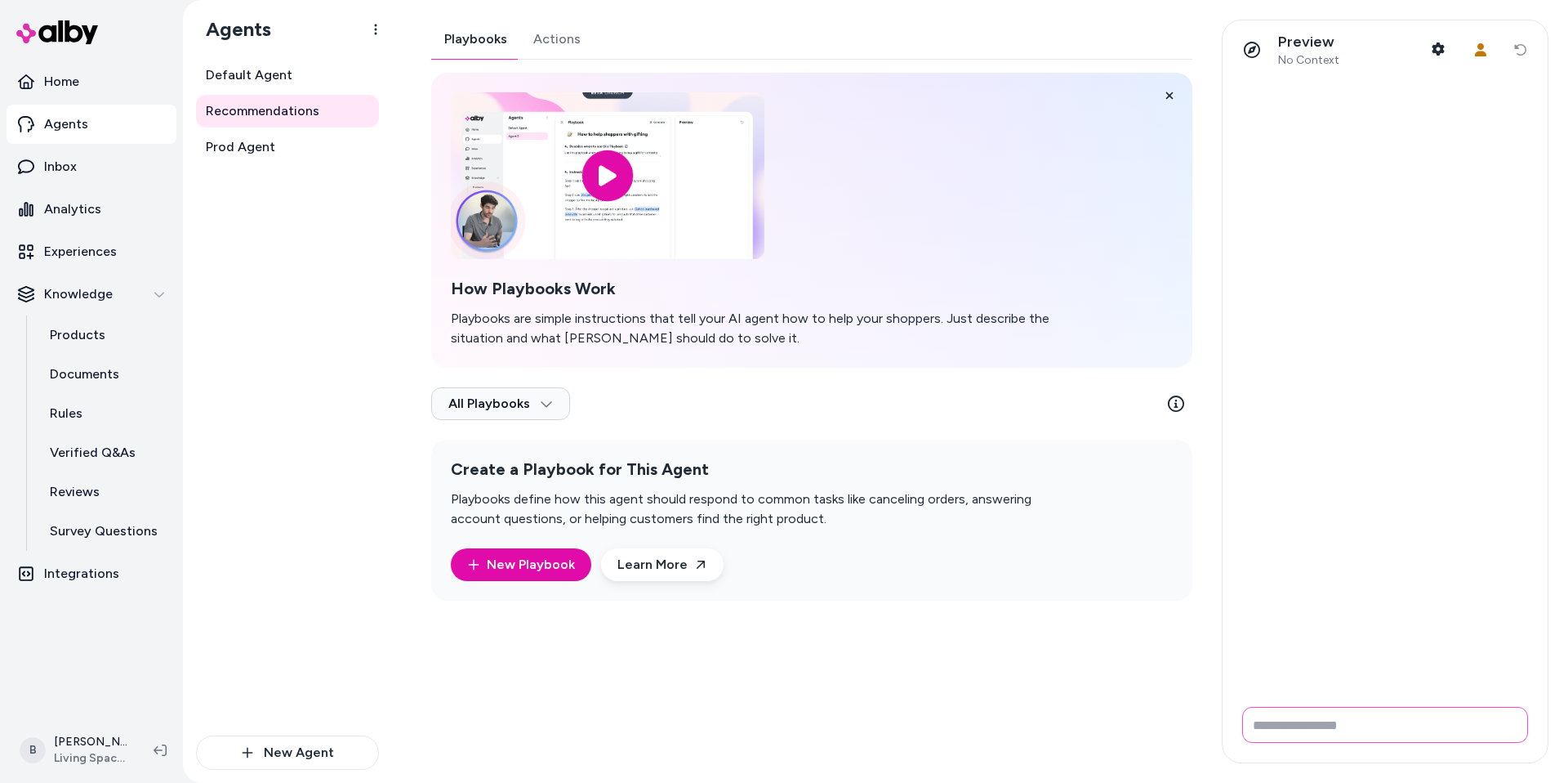
click at [1307, 731] on input "Write your prompt here" at bounding box center [1385, 725] width 286 height 36
paste input "**********"
type input "**********"
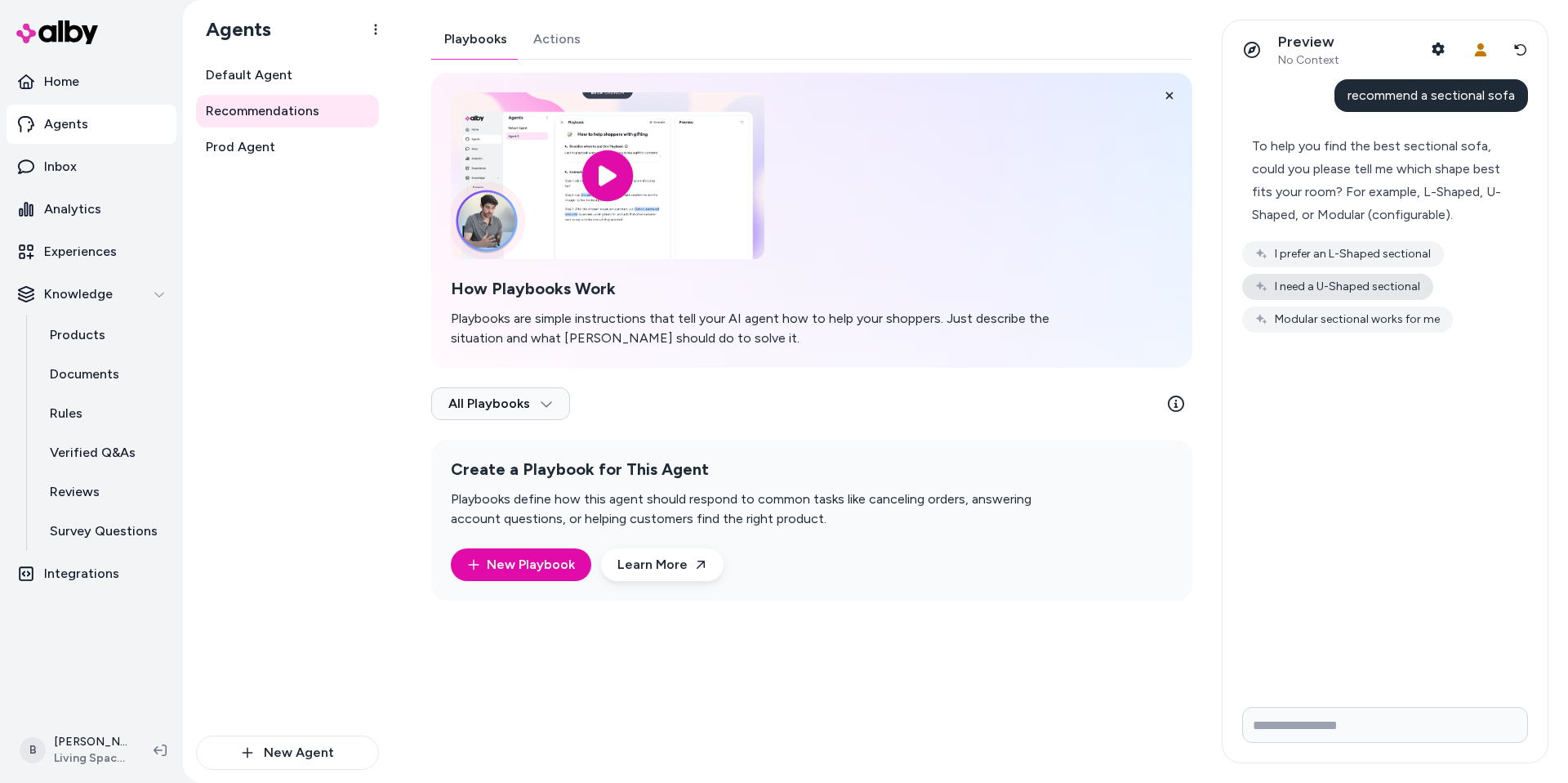
click at [1340, 288] on button "I need a U-Shaped sectional" at bounding box center [1337, 287] width 191 height 27
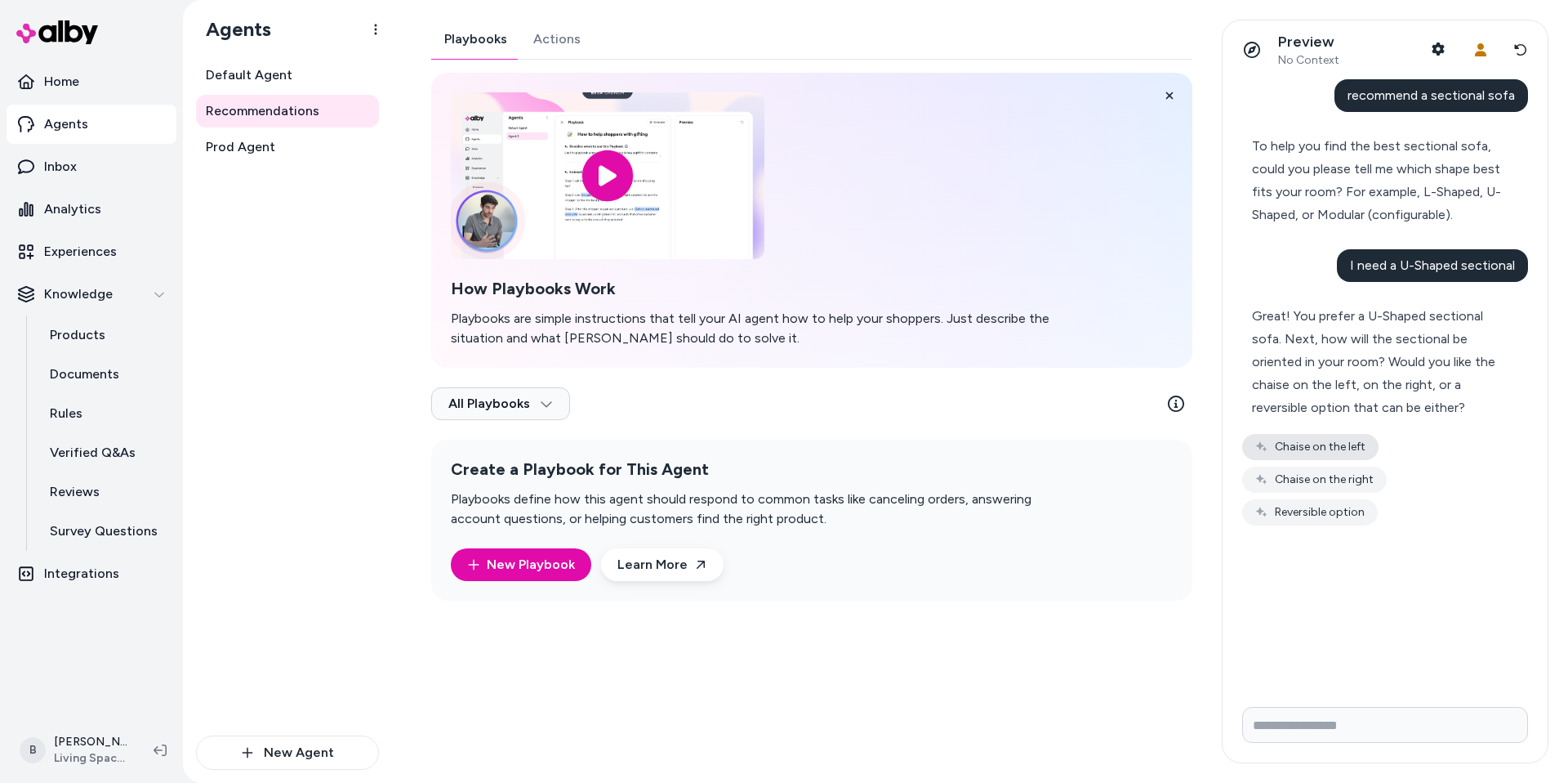
click at [1349, 445] on button "Chaise on the left" at bounding box center [1310, 447] width 136 height 27
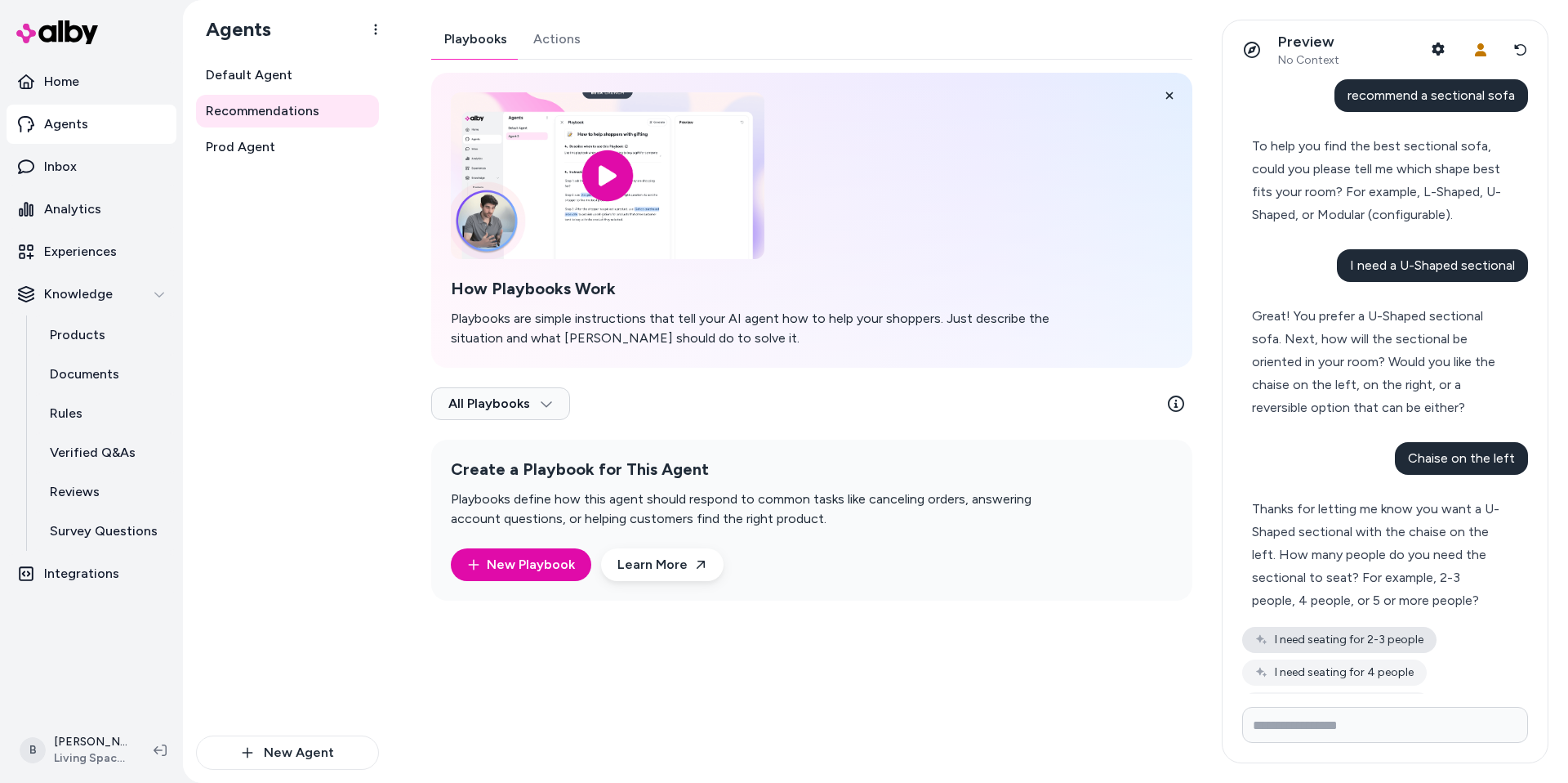
click at [1363, 646] on button "I need seating for 2-3 people" at bounding box center [1338, 639] width 194 height 27
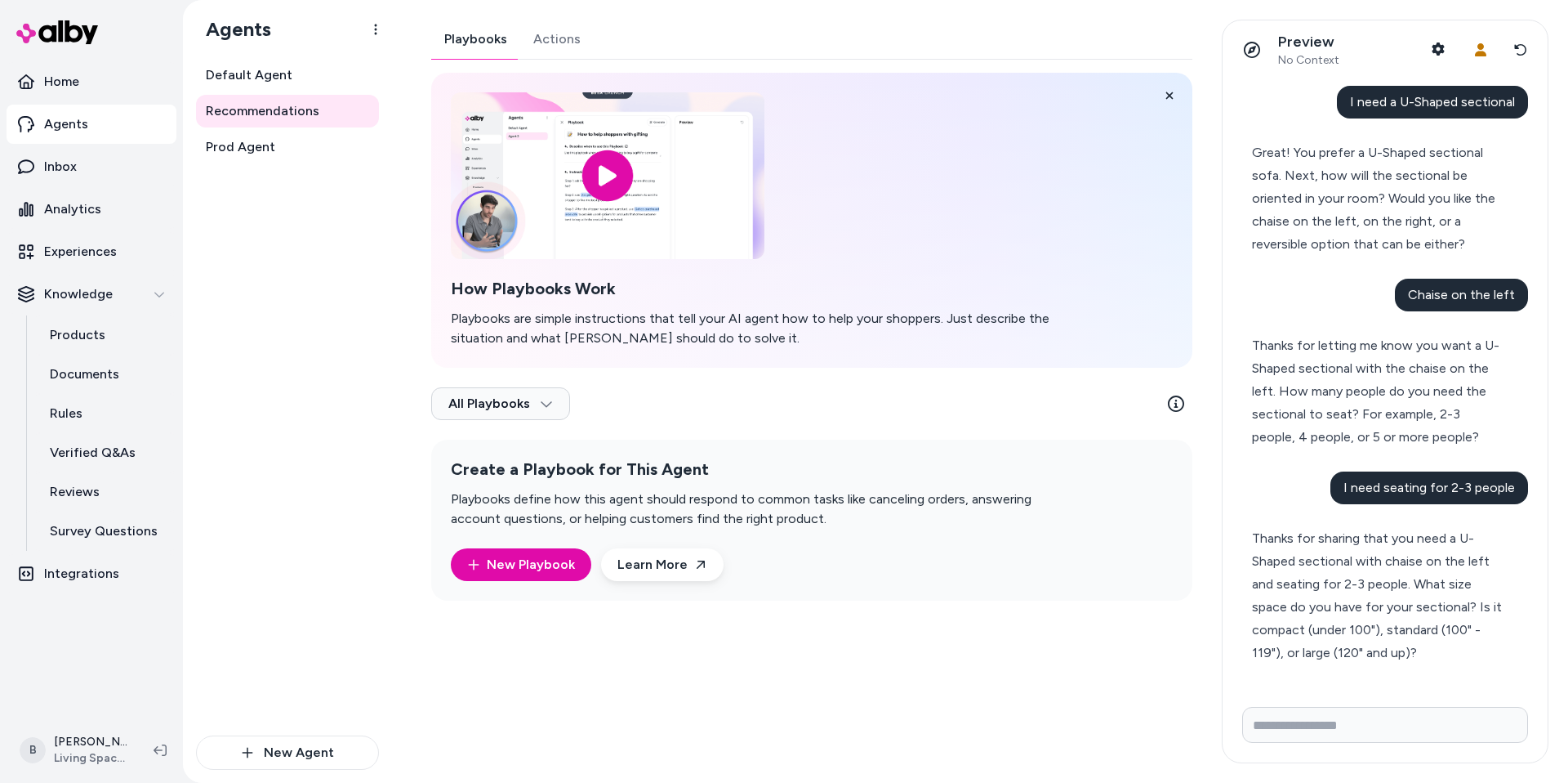
scroll to position [211, 0]
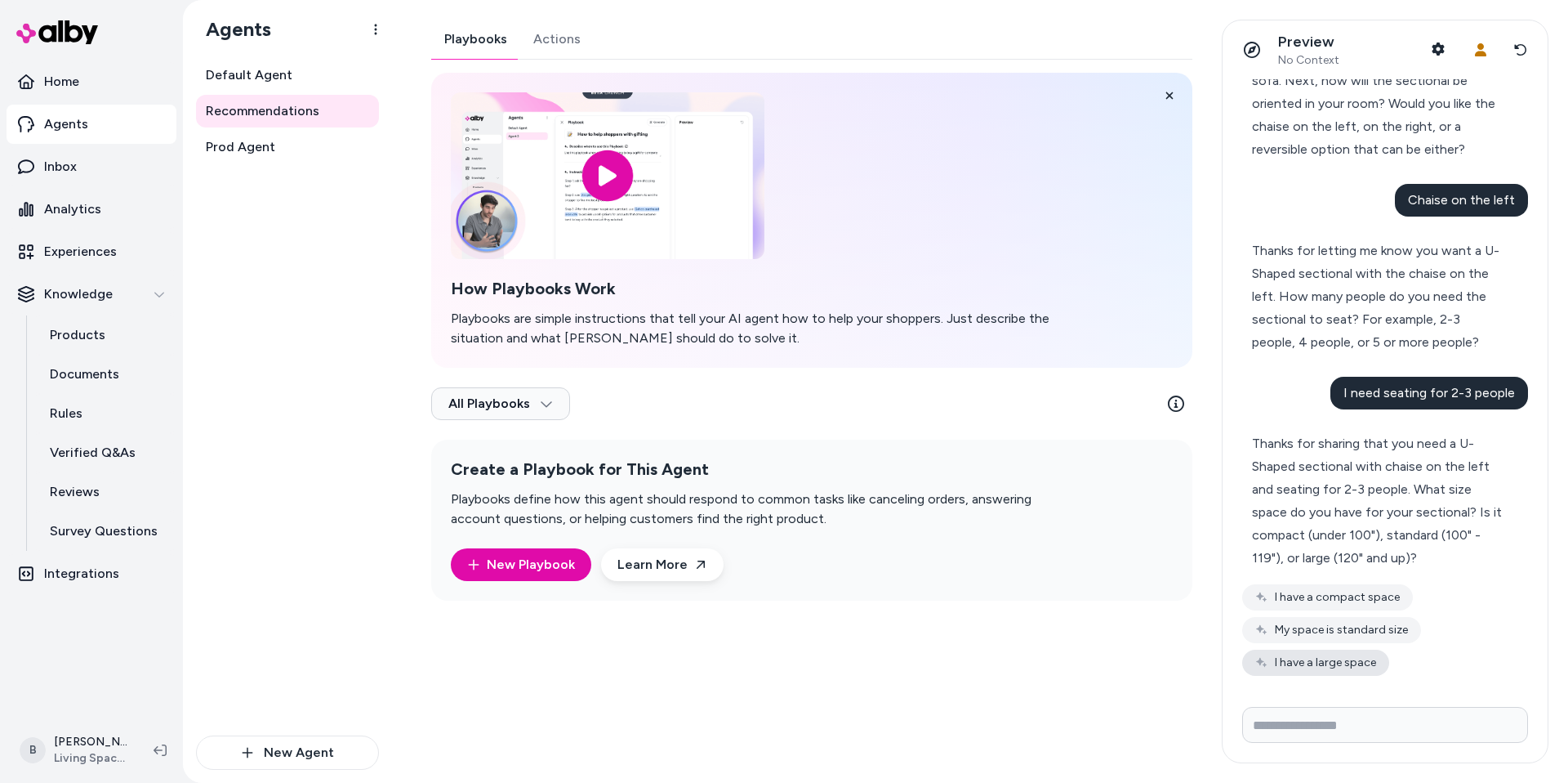
click at [1325, 665] on button "I have a large space" at bounding box center [1315, 663] width 147 height 27
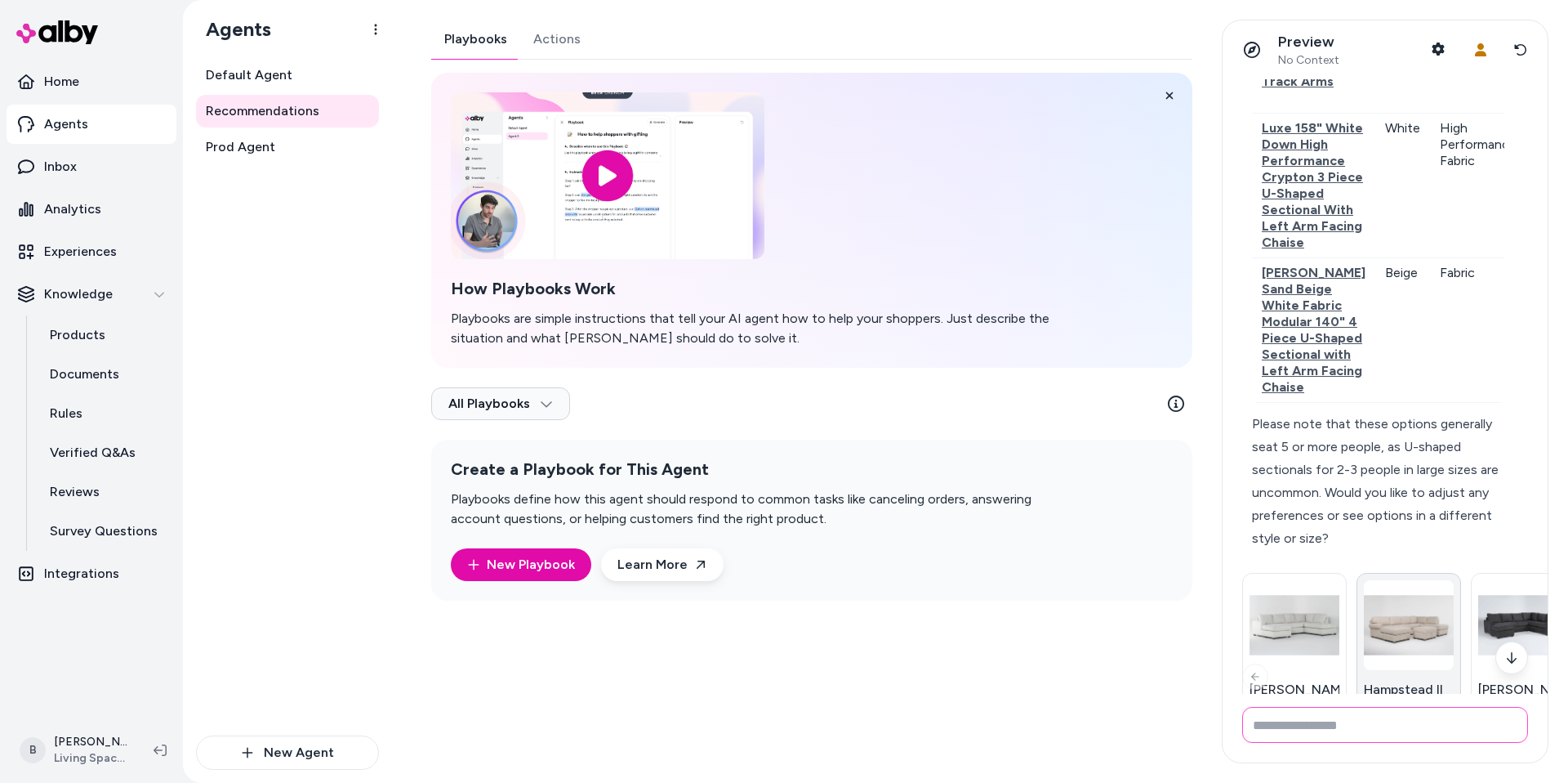
scroll to position [1484, 0]
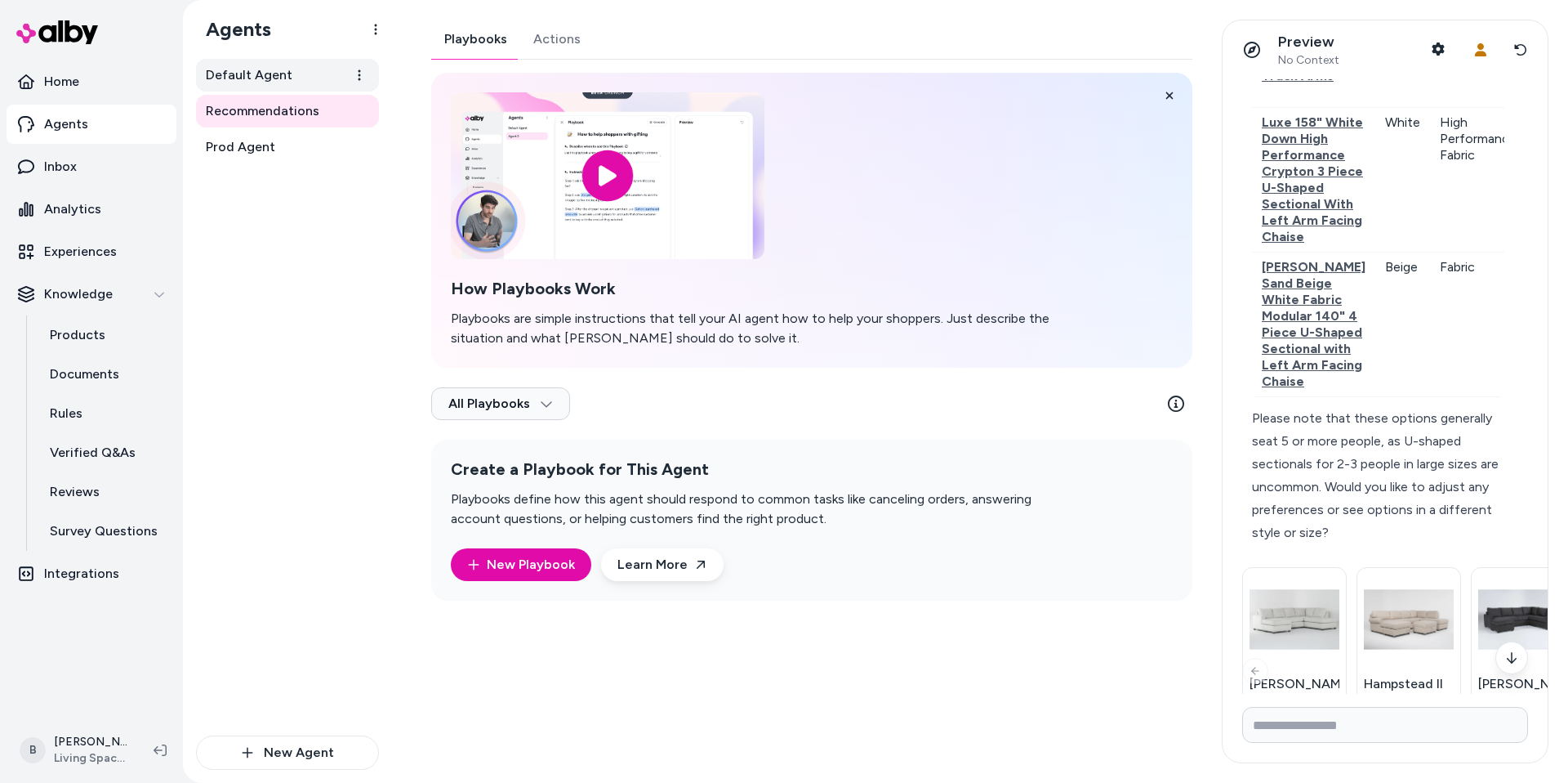
click at [269, 78] on span "Default Agent" at bounding box center [249, 75] width 87 height 20
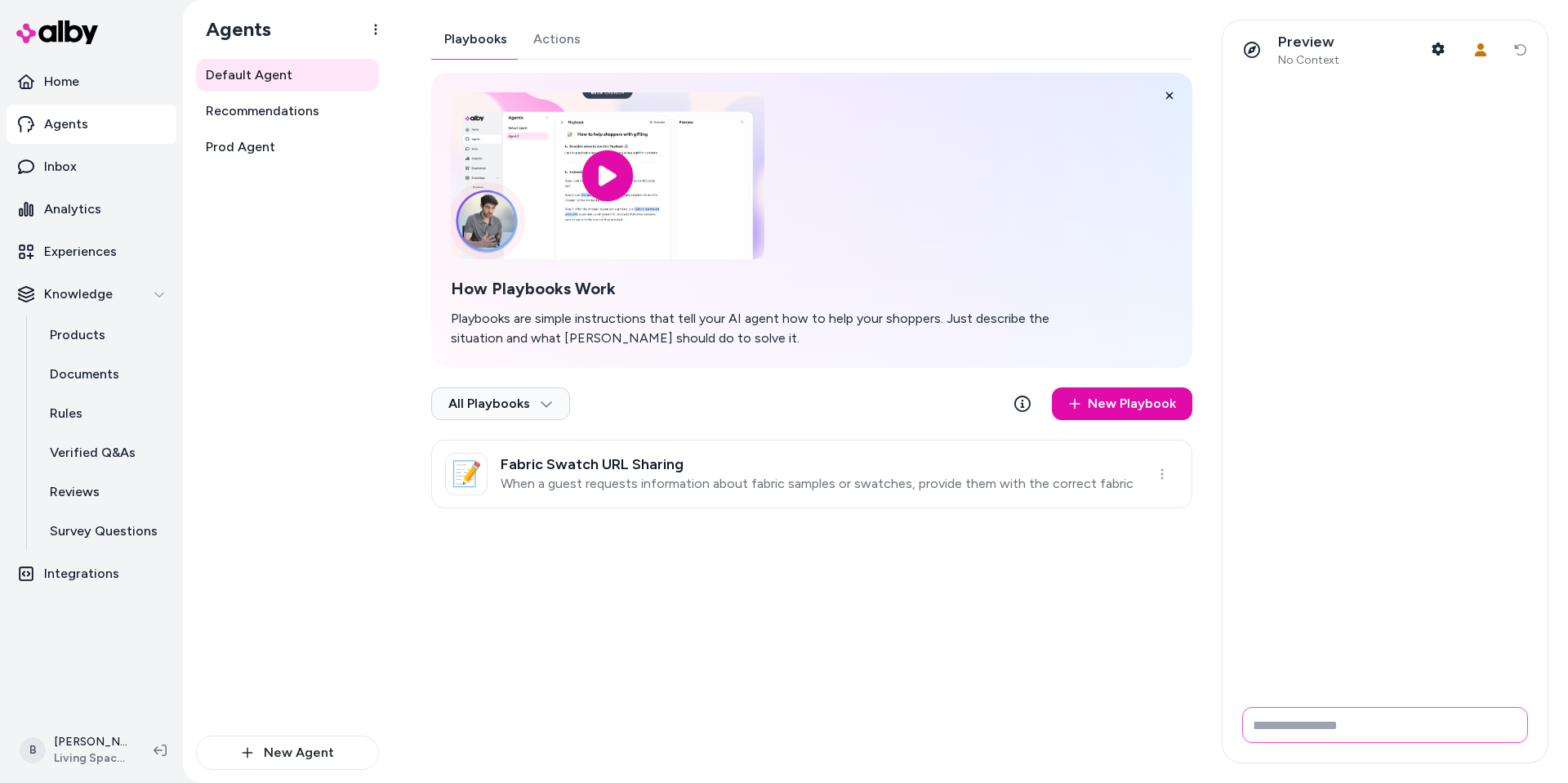
click at [1298, 741] on input "Write your prompt here" at bounding box center [1385, 725] width 286 height 36
paste input "**********"
type input "**********"
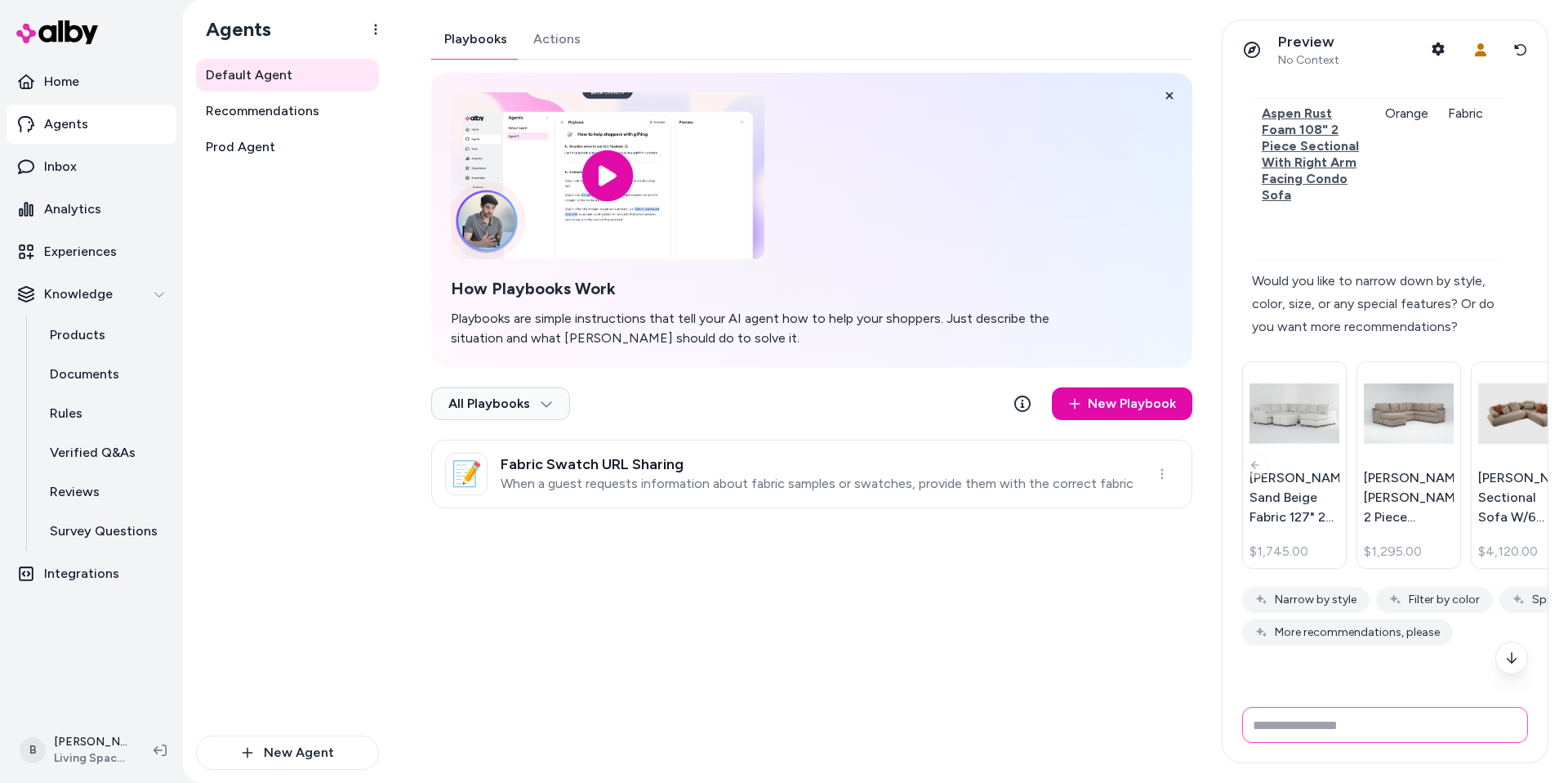
scroll to position [834, 0]
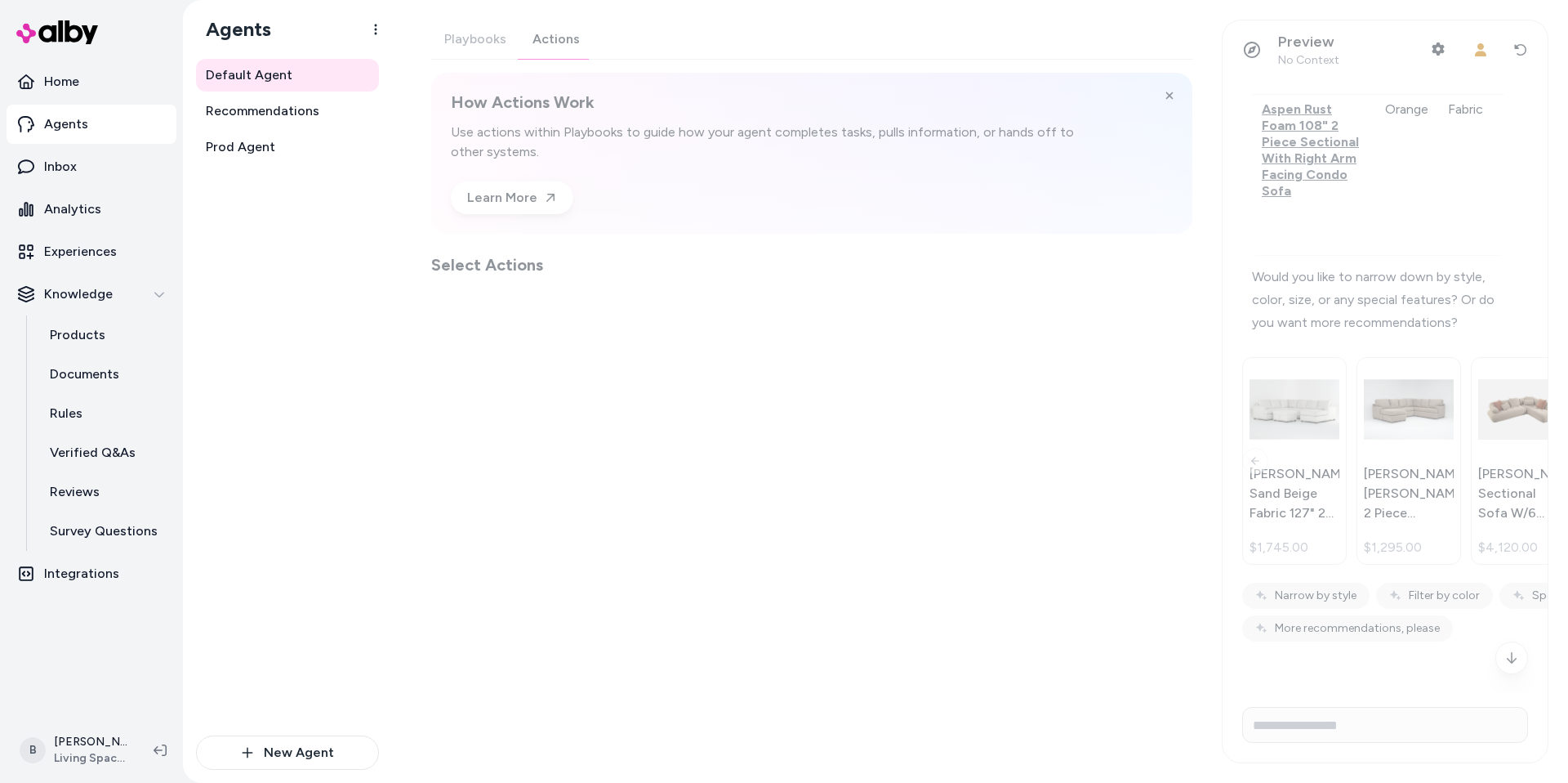
click at [562, 36] on div "Playbooks Actions How Actions Work Use actions within Playbooks to guide how yo…" at bounding box center [811, 148] width 761 height 256
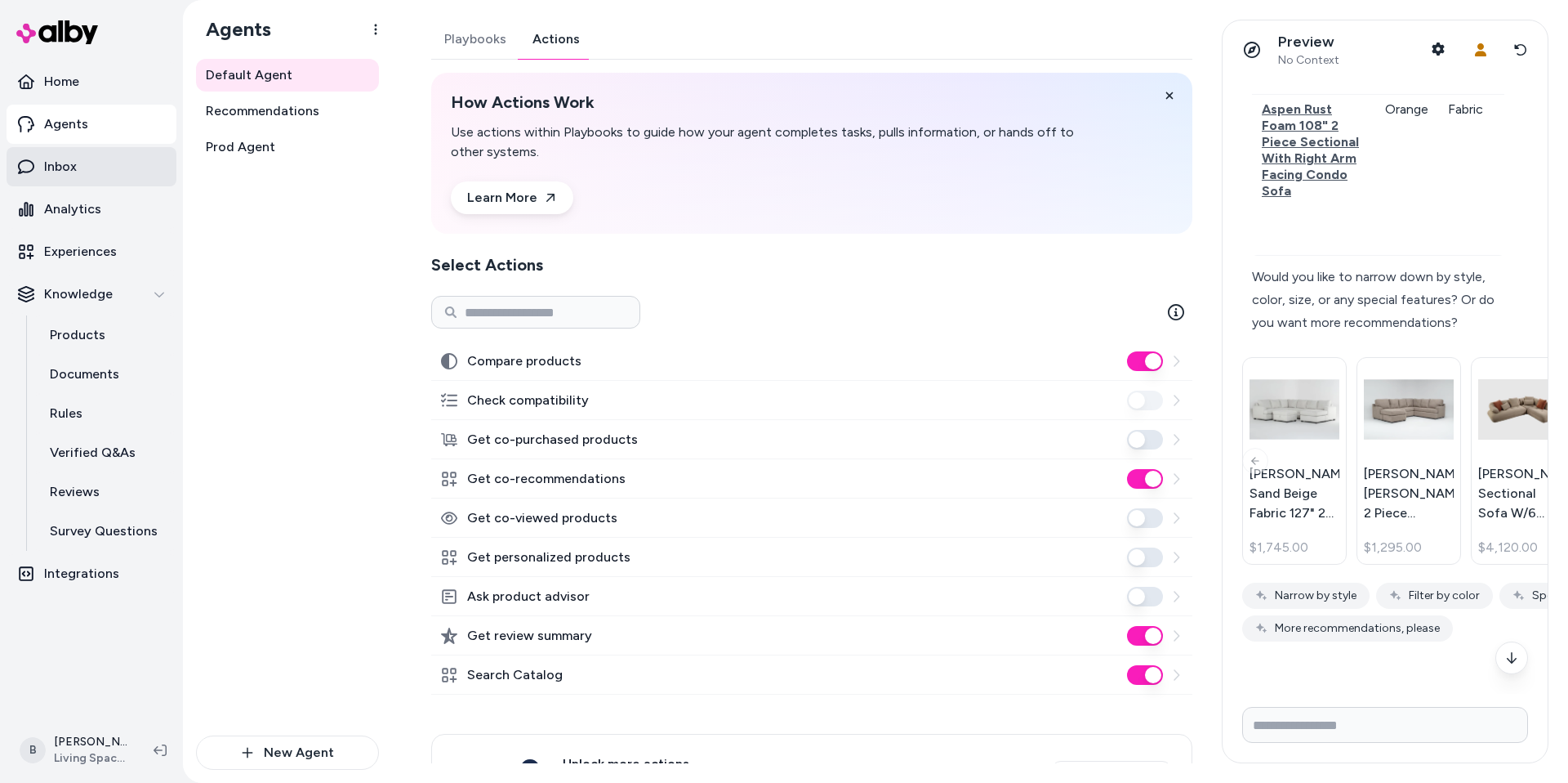
click at [76, 166] on link "Inbox" at bounding box center [92, 167] width 170 height 39
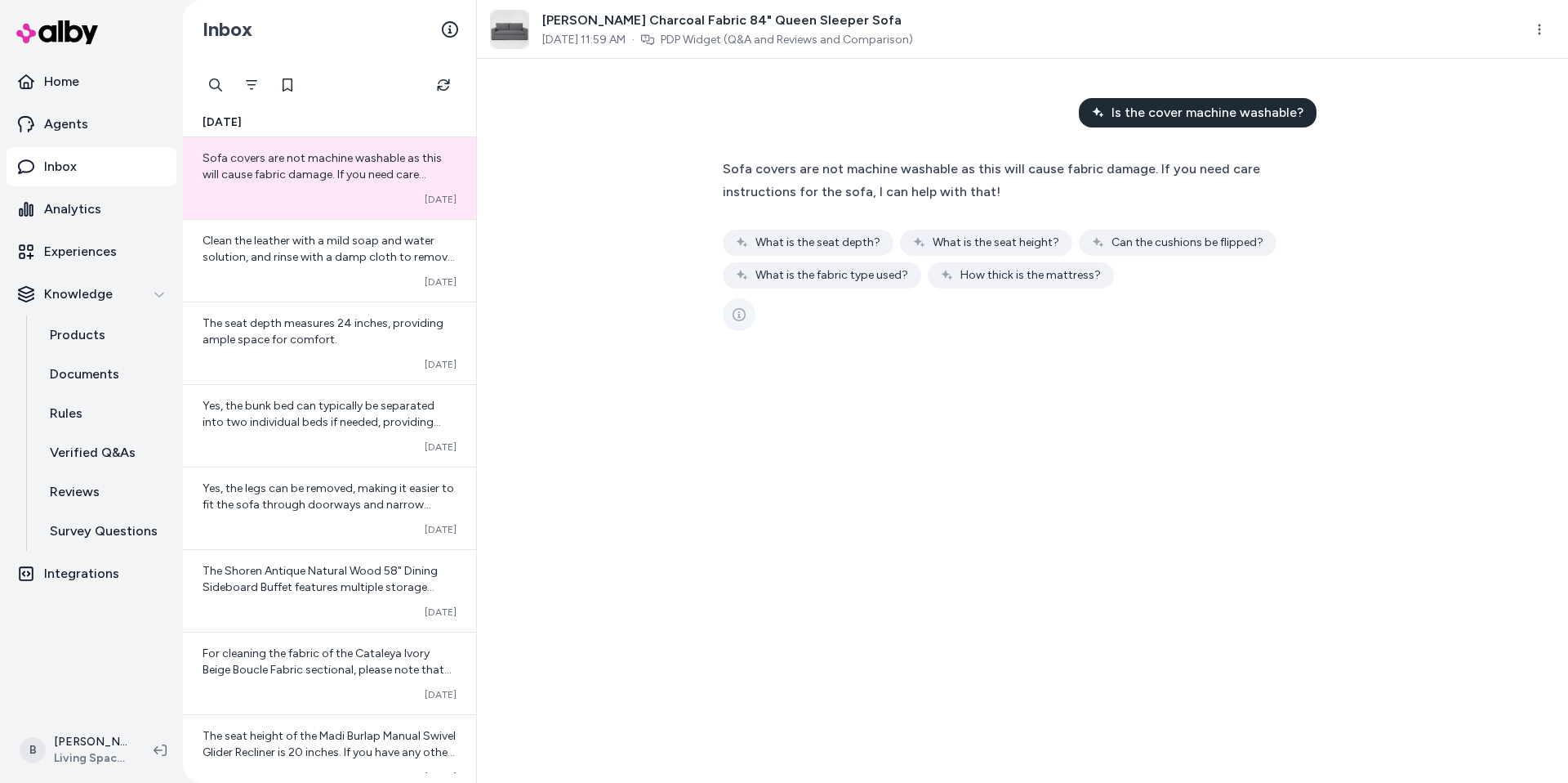
click at [744, 313] on icon "See more" at bounding box center [738, 314] width 13 height 13
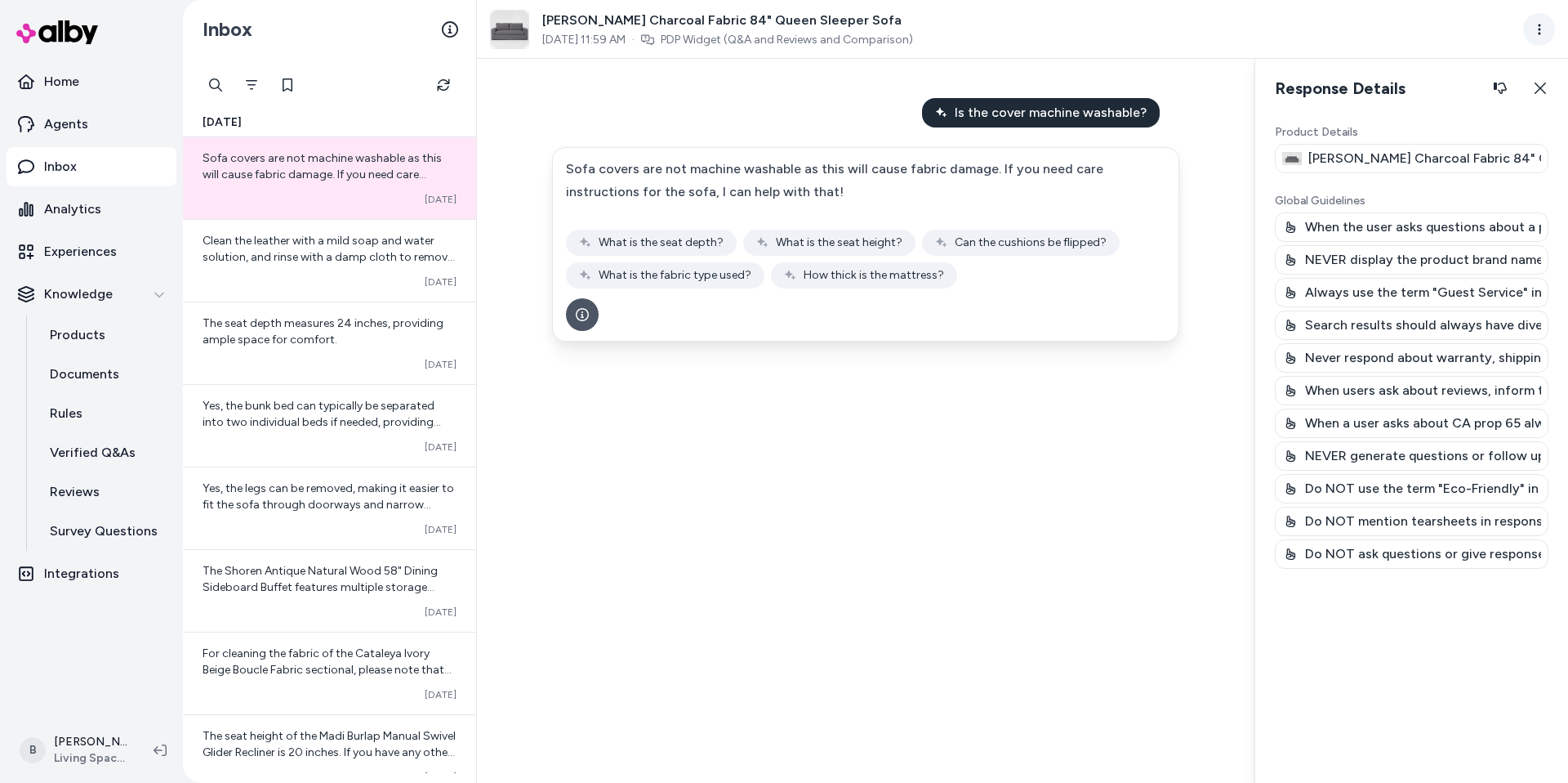
click at [1540, 13] on html "Home Agents Inbox Analytics Experiences Knowledge Products Documents Rules Veri…" at bounding box center [784, 392] width 1568 height 783
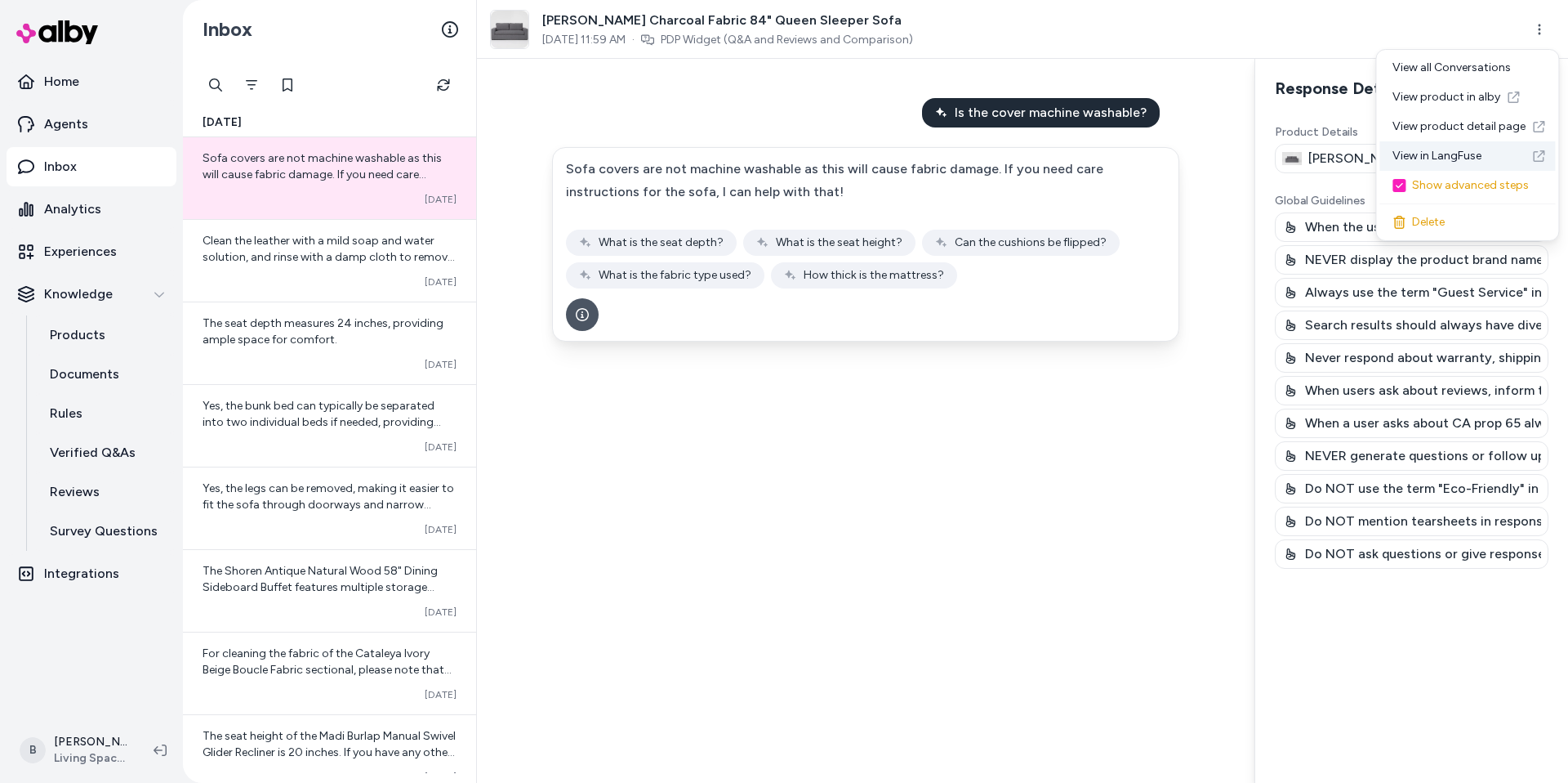
click at [1460, 159] on link "View in LangFuse" at bounding box center [1466, 156] width 175 height 30
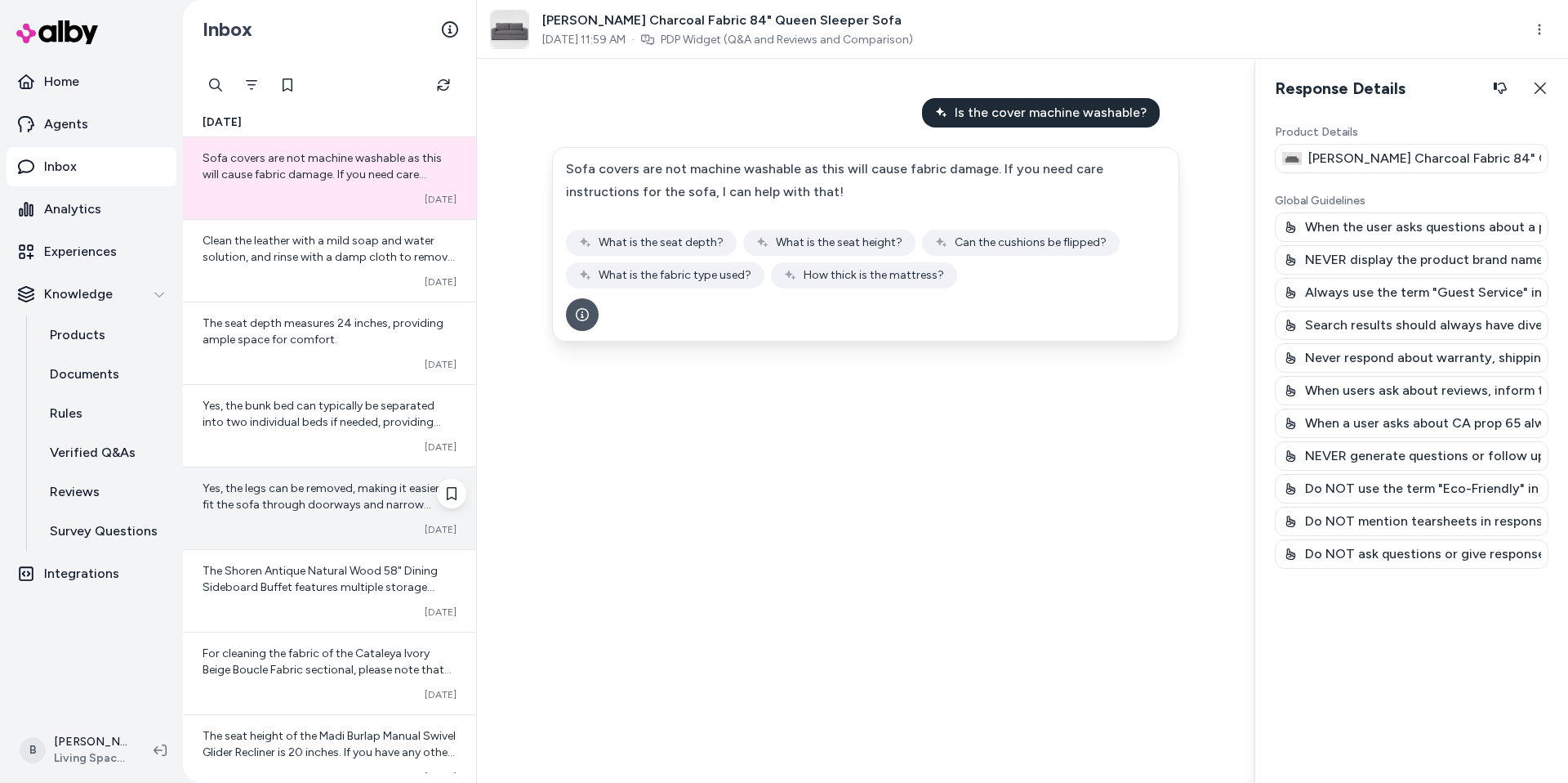
click at [307, 510] on span "Yes, the legs can be removed, making it easier to fit the sofa through doorways…" at bounding box center [327, 504] width 251 height 46
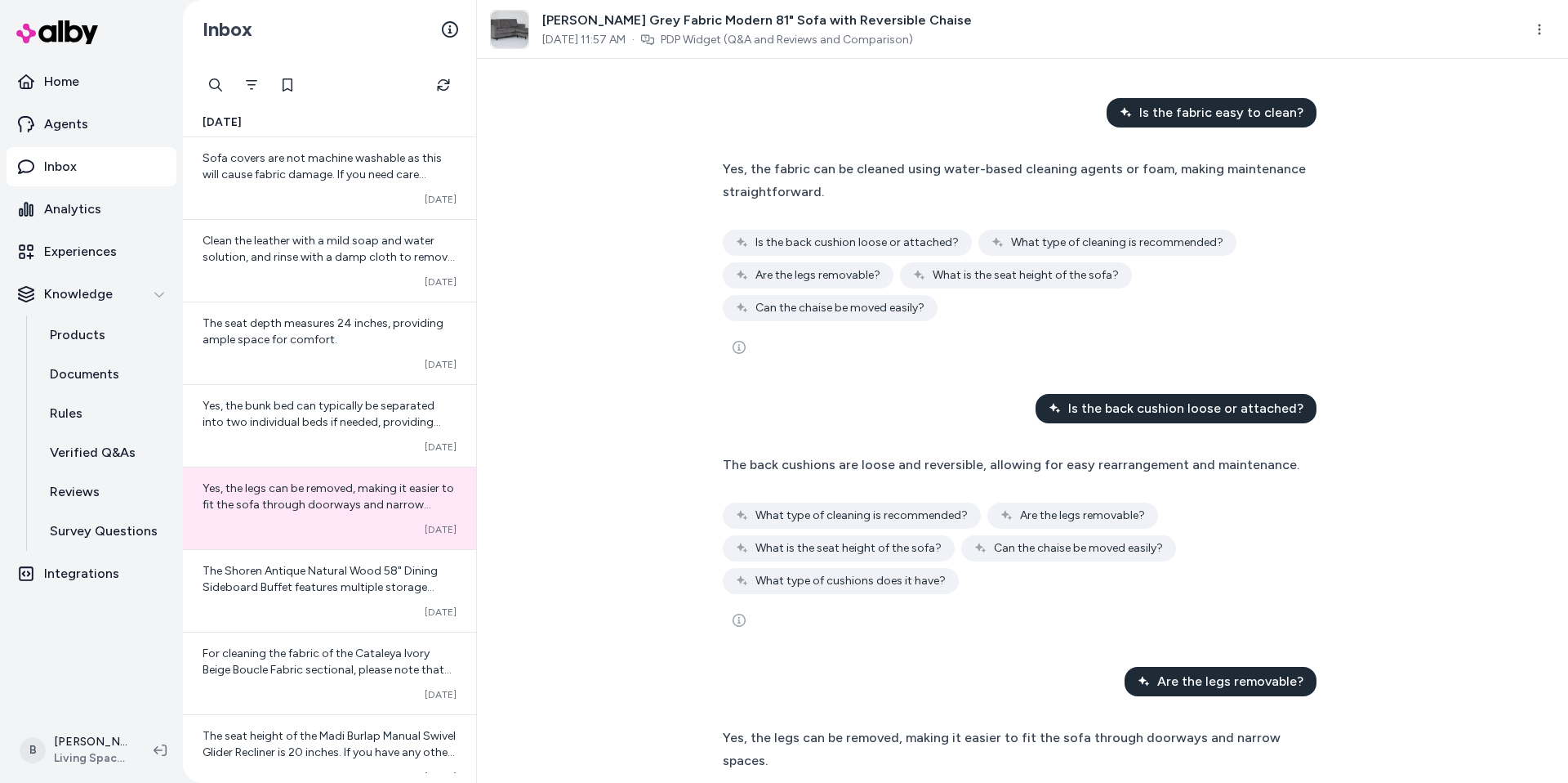
click at [1558, 18] on div "Bradley Charcoal Grey Fabric Modern 81" Sofa with Reversible Chaise Oct 03, 202…" at bounding box center [1022, 30] width 1091 height 59
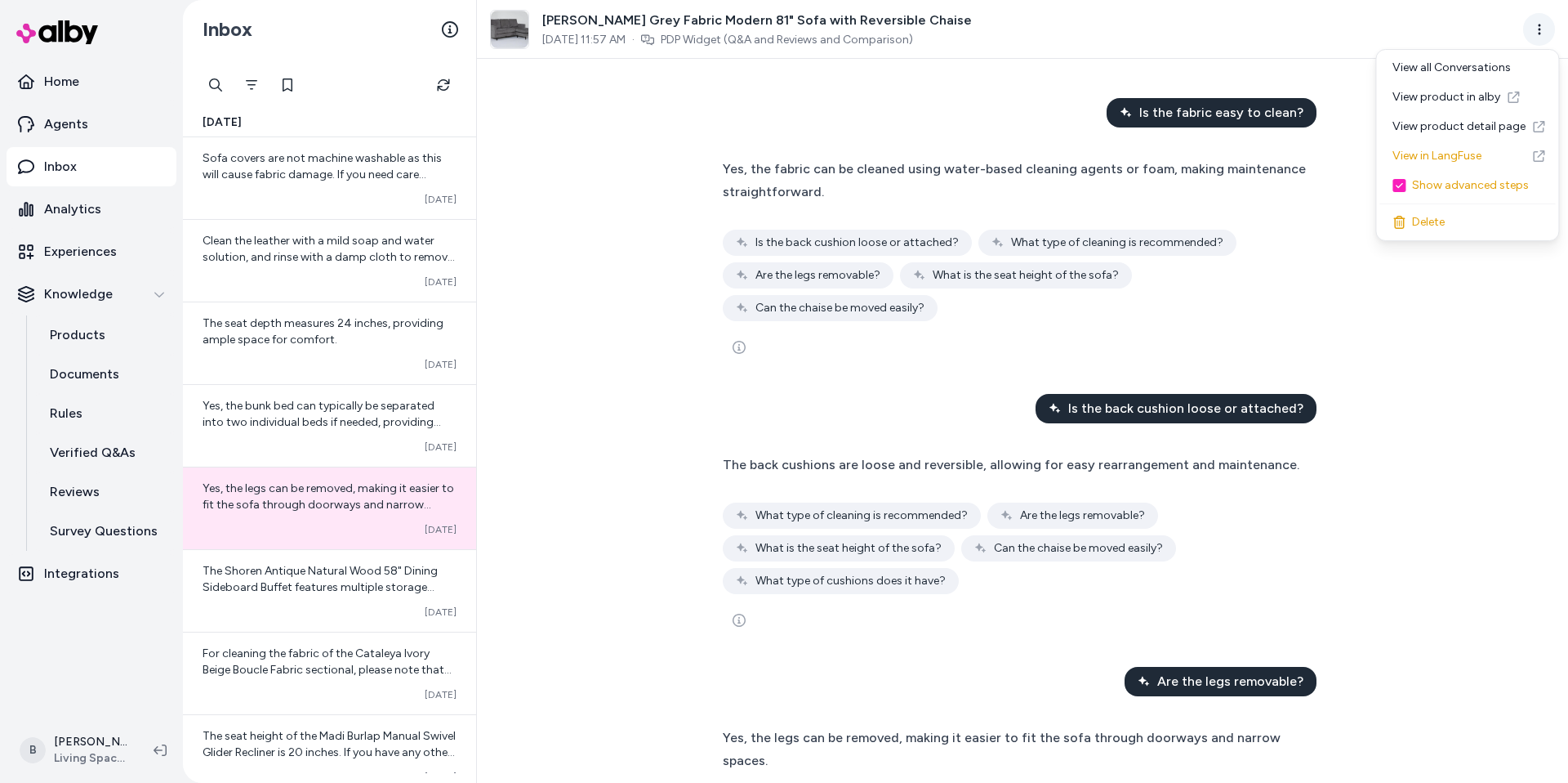
click at [1542, 23] on html "Home Agents Inbox Analytics Experiences Knowledge Products Documents Rules Veri…" at bounding box center [784, 392] width 1568 height 783
click at [1450, 152] on link "View in LangFuse" at bounding box center [1466, 156] width 175 height 30
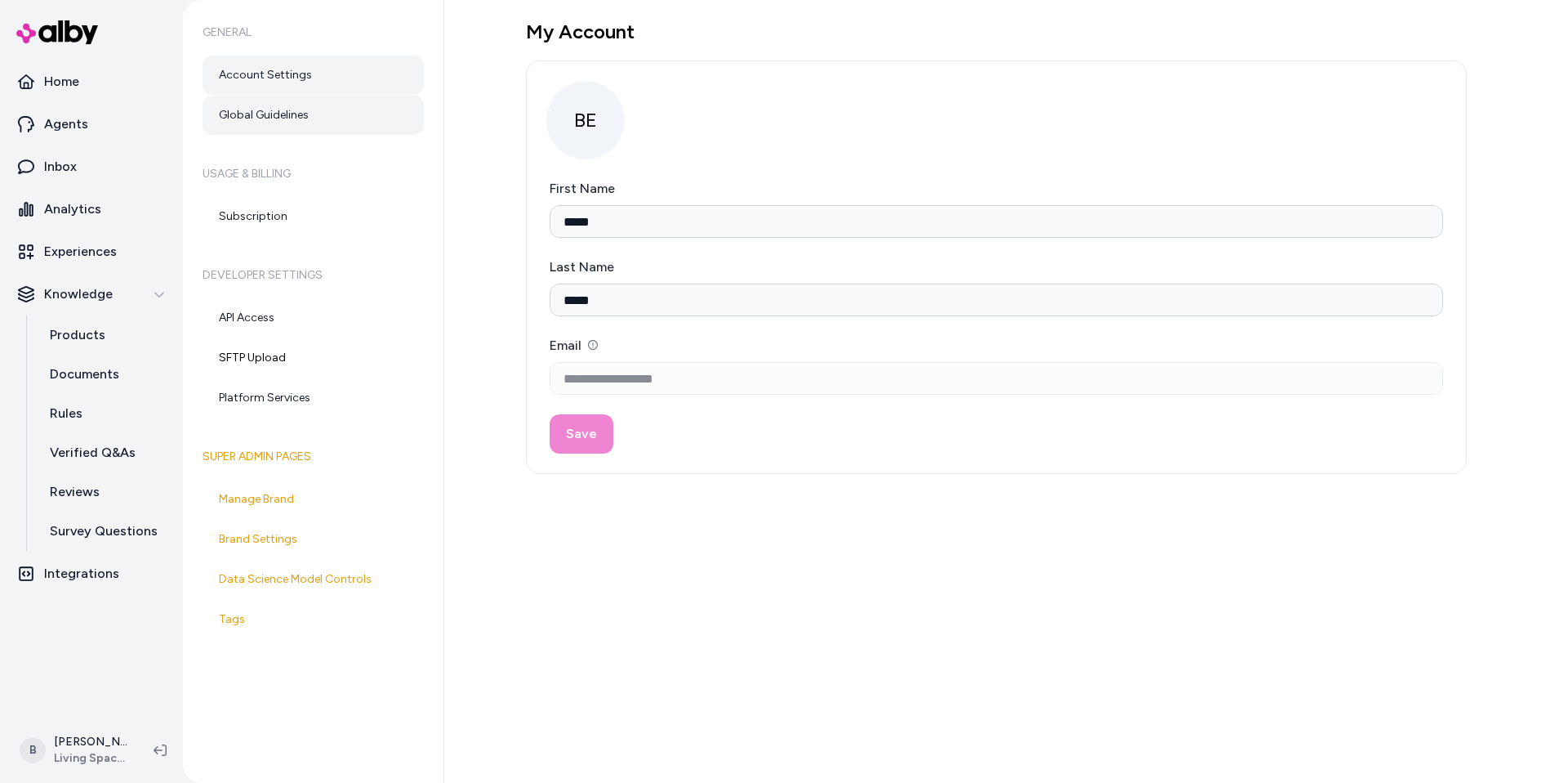
click at [255, 113] on link "Global Guidelines" at bounding box center [312, 115] width 222 height 39
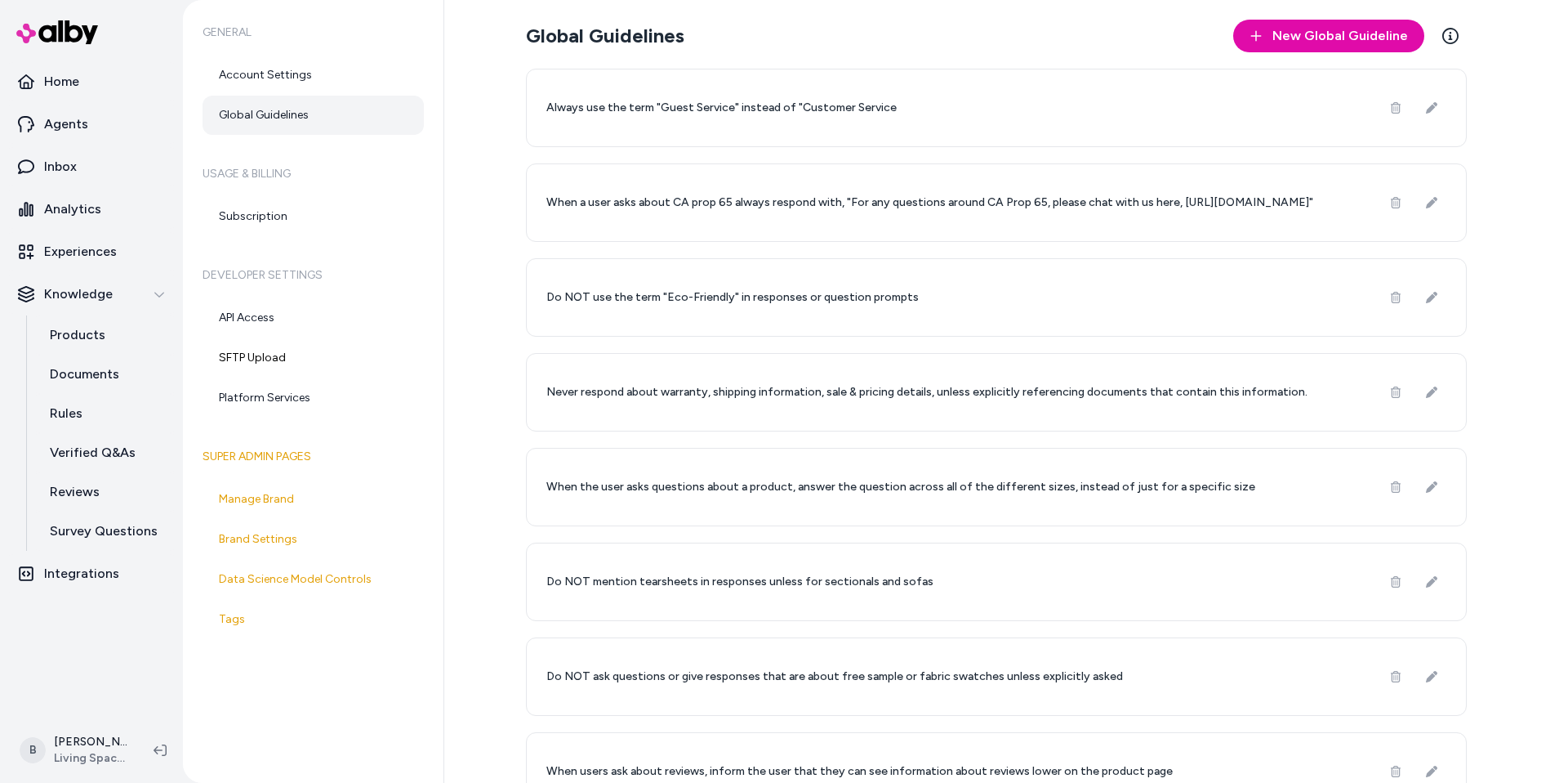
scroll to position [321, 0]
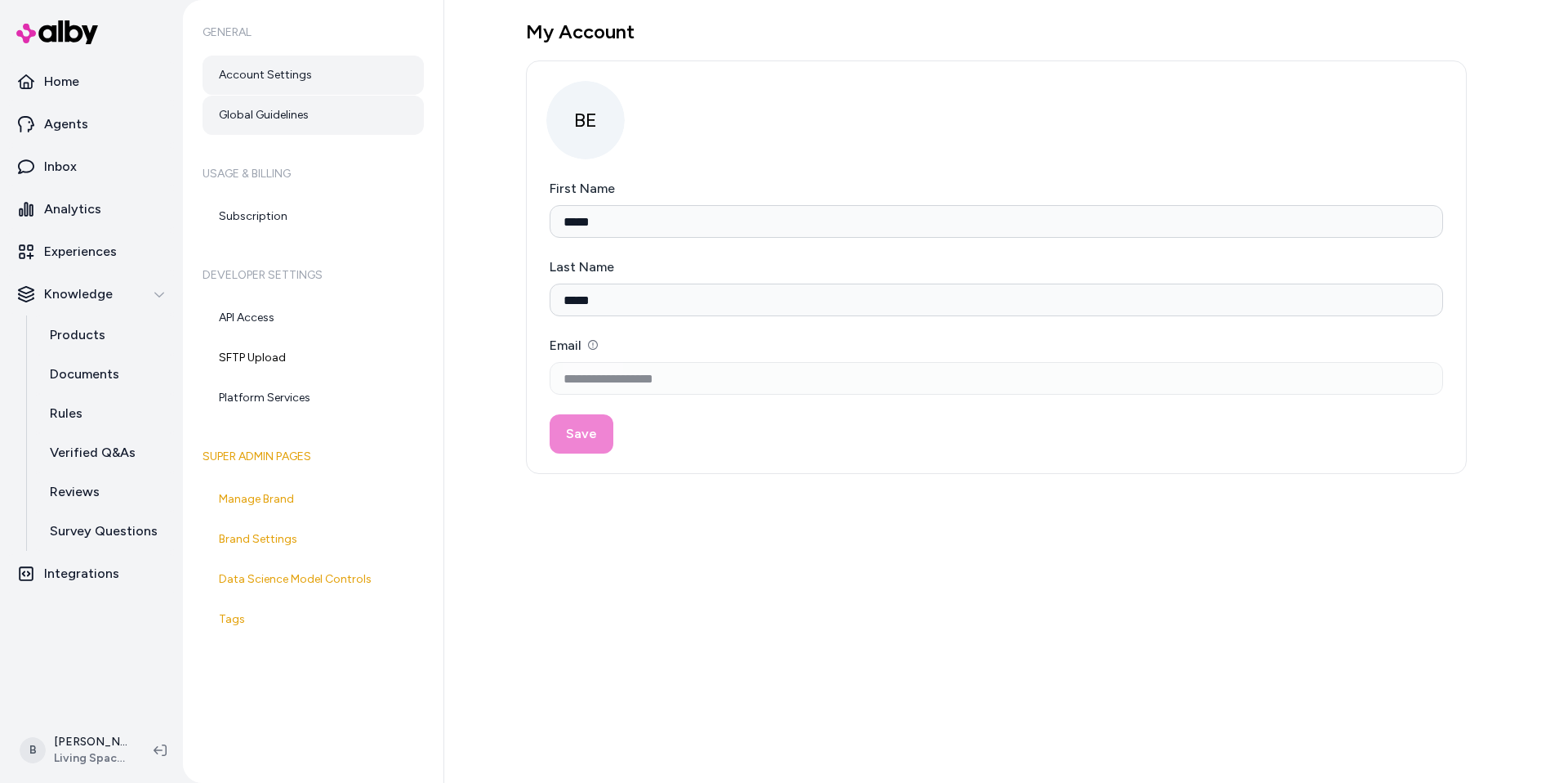
click at [279, 110] on link "Global Guidelines" at bounding box center [312, 115] width 222 height 39
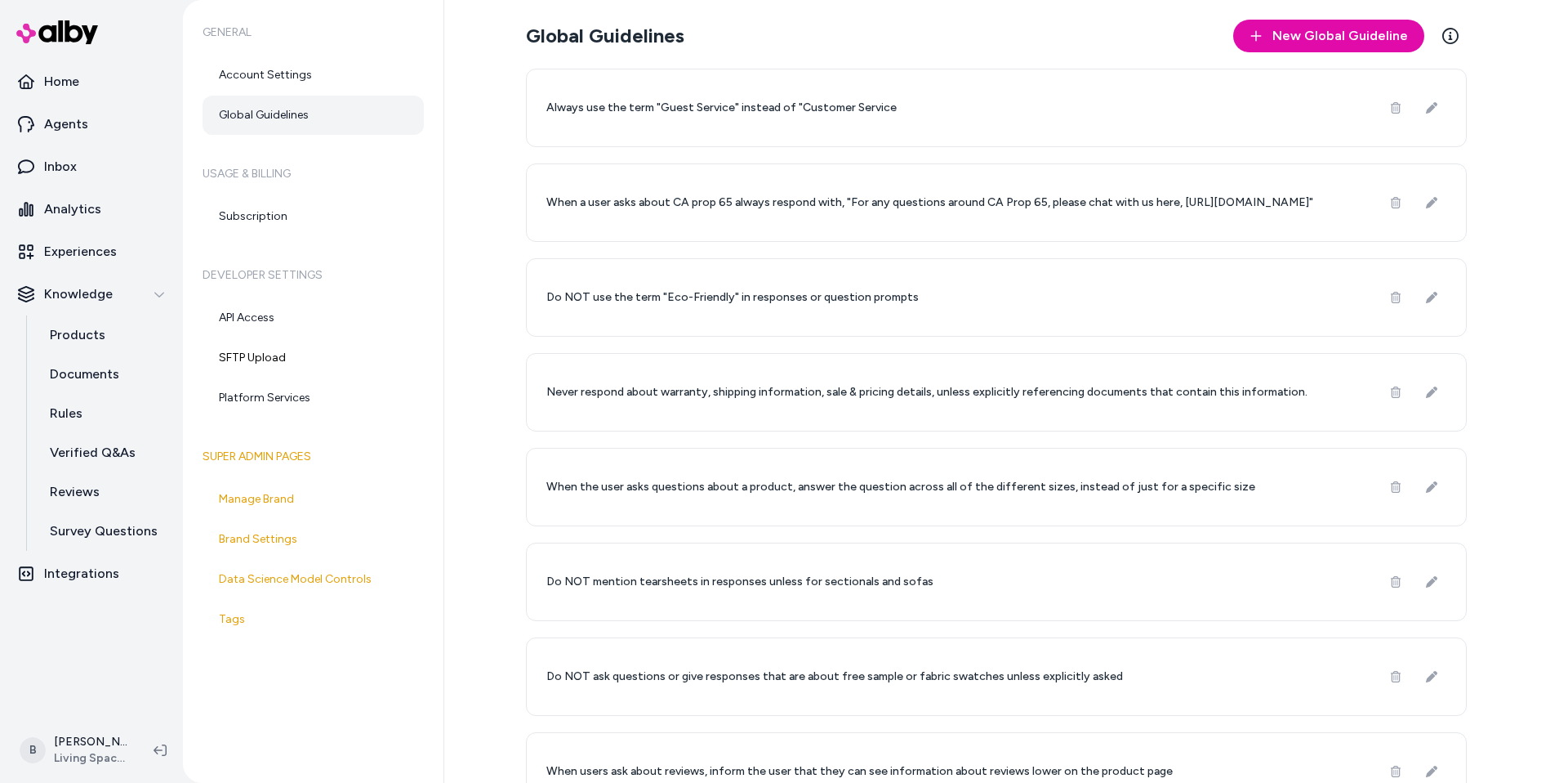
scroll to position [321, 0]
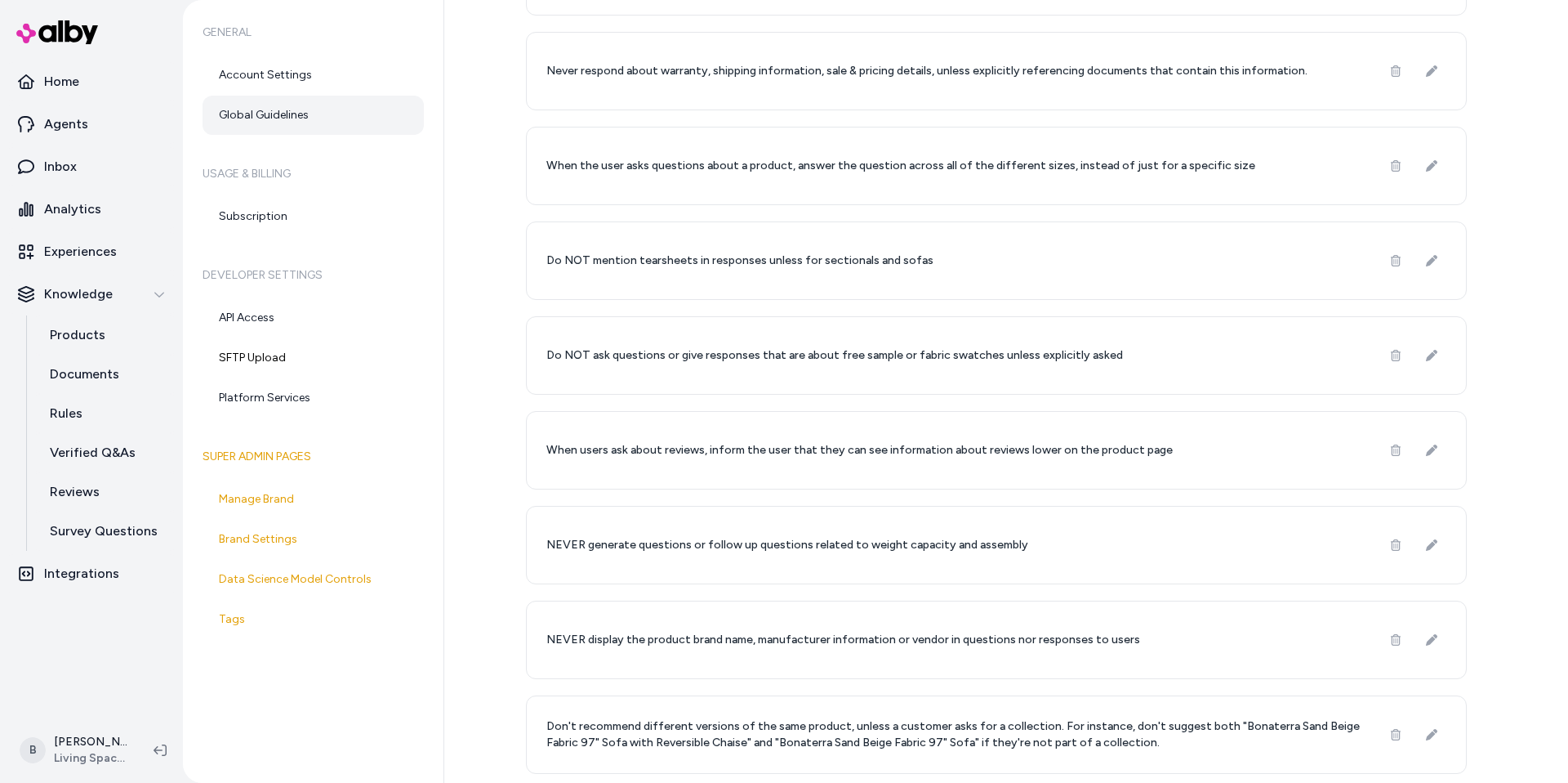
click at [1050, 747] on p "Don't recommend different versions of the same product, unless a customer asks …" at bounding box center [953, 734] width 815 height 33
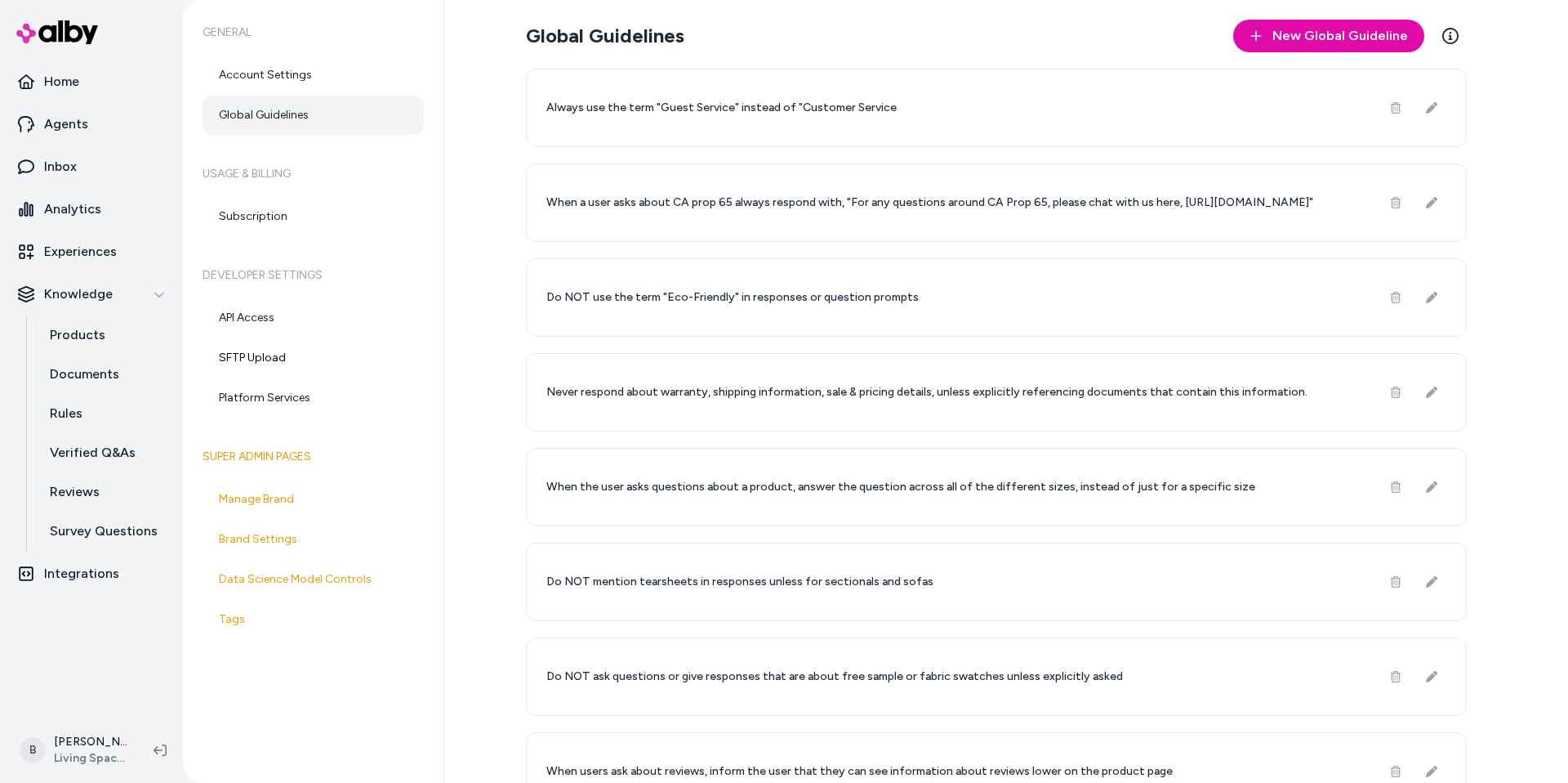
scroll to position [321, 0]
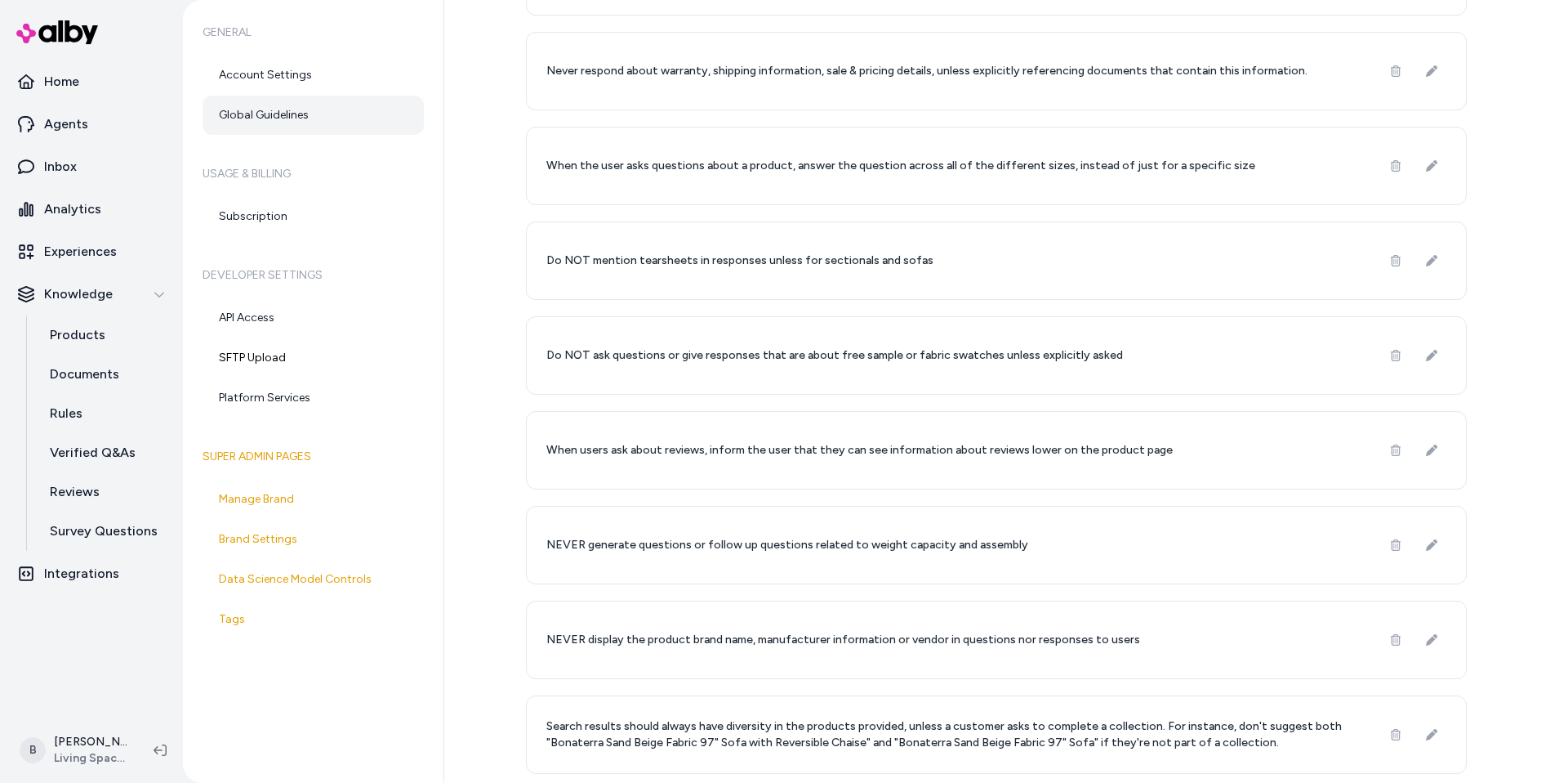
click at [820, 731] on p "Search results should always have diversity in the products provided, unless a …" at bounding box center [953, 734] width 815 height 33
click at [1433, 729] on icon at bounding box center [1432, 735] width 12 height 12
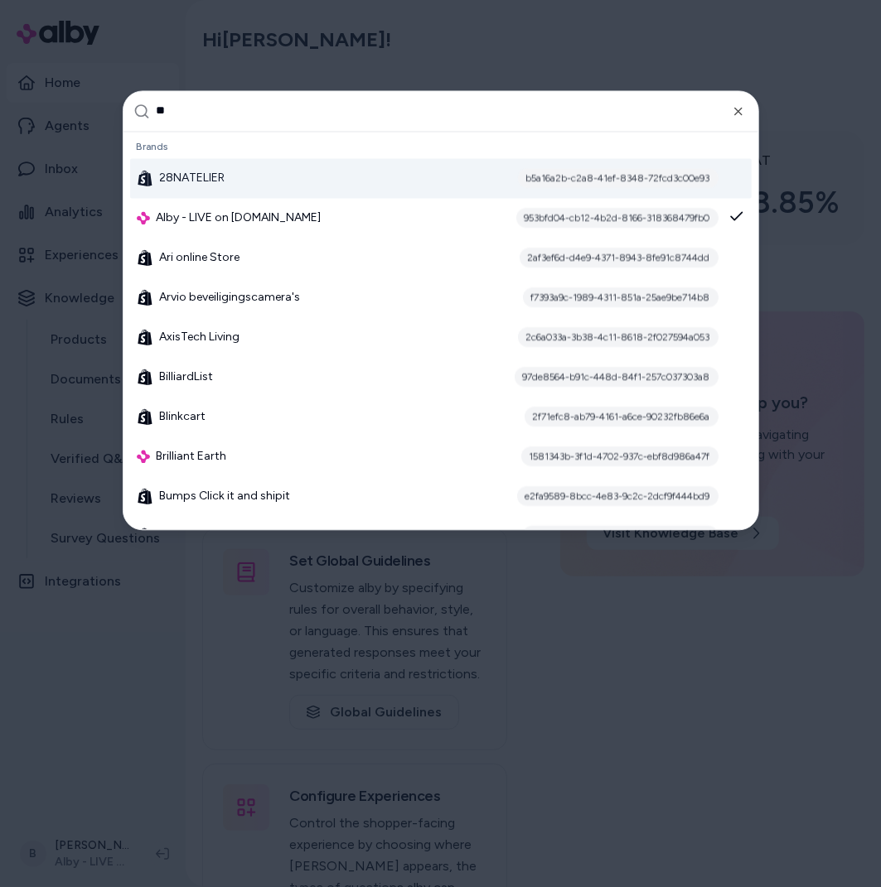
type input "***"
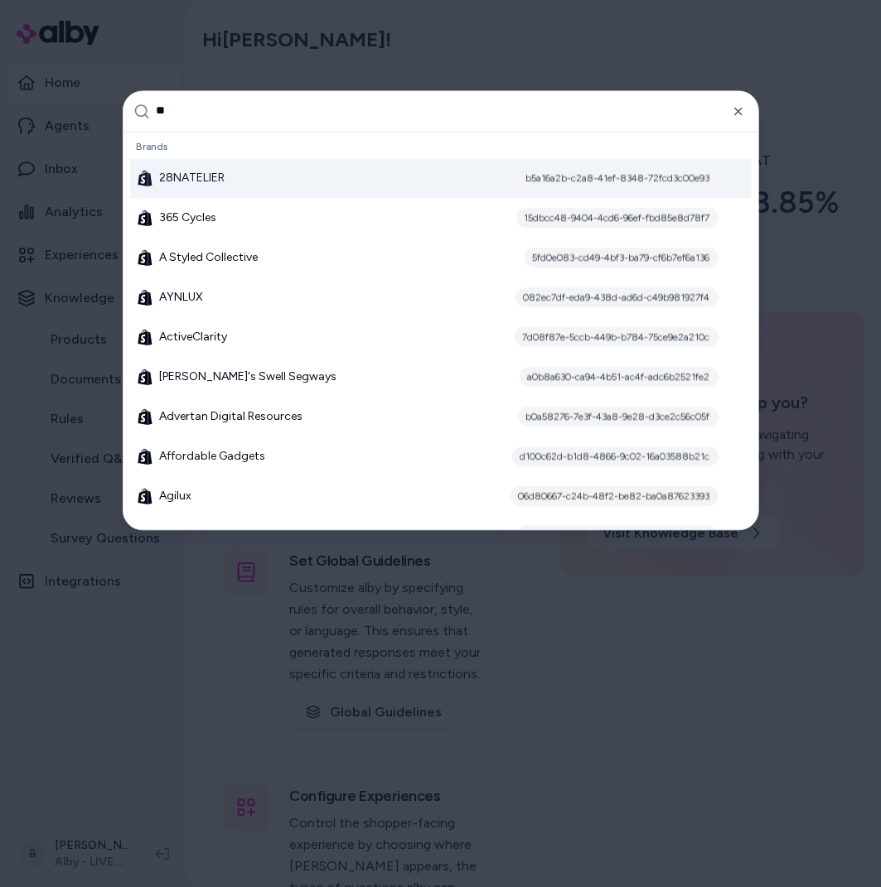
type input "***"
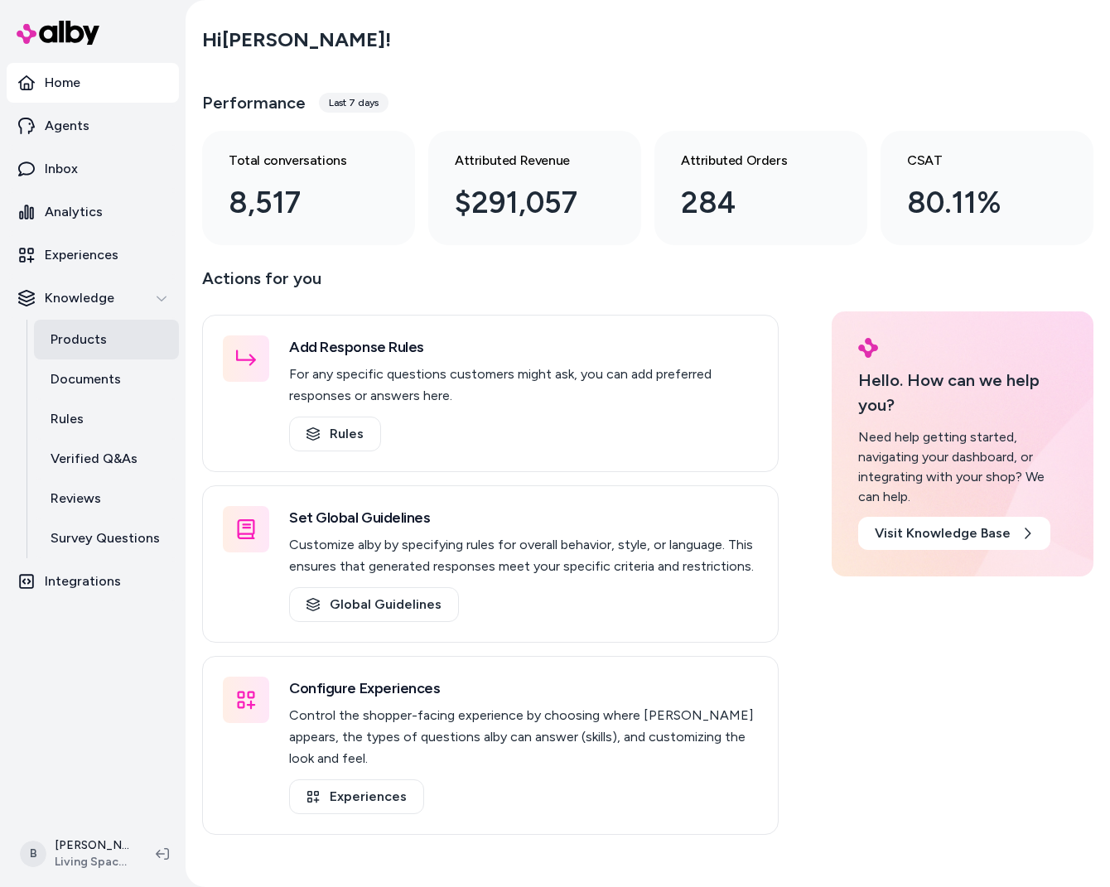
click at [79, 336] on p "Products" at bounding box center [79, 340] width 56 height 20
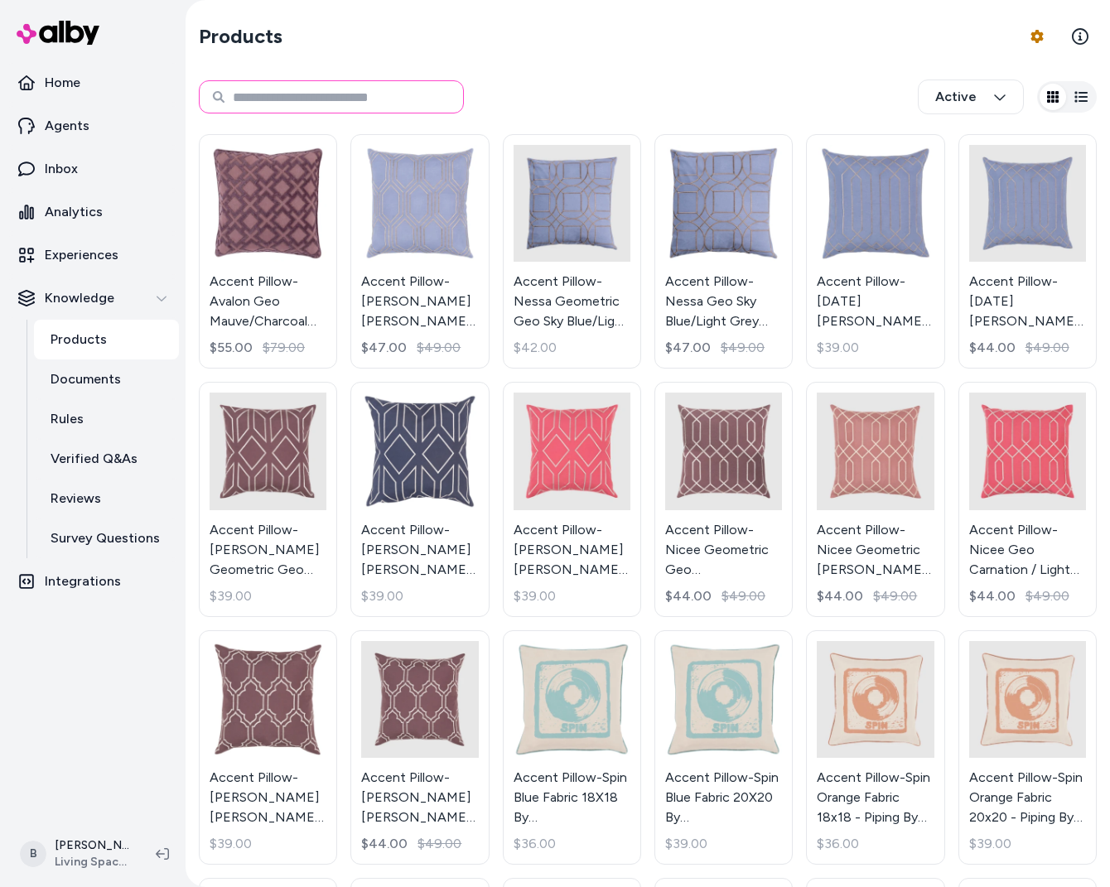
click at [270, 97] on input at bounding box center [331, 96] width 265 height 33
type input "*"
paste input "******"
type input "******"
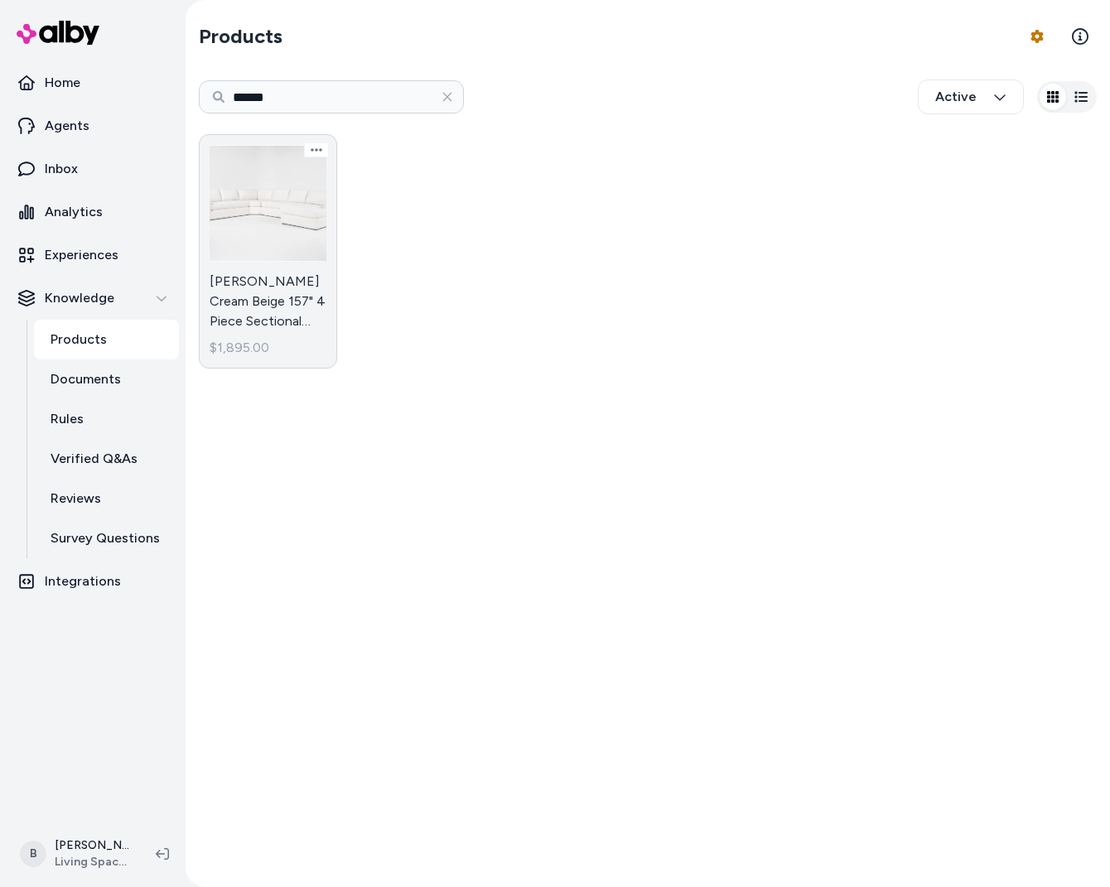
click at [266, 293] on link "[PERSON_NAME] Cream Beige 157" 4 Piece Sectional With Right Arm Facing Chaise &…" at bounding box center [268, 251] width 138 height 234
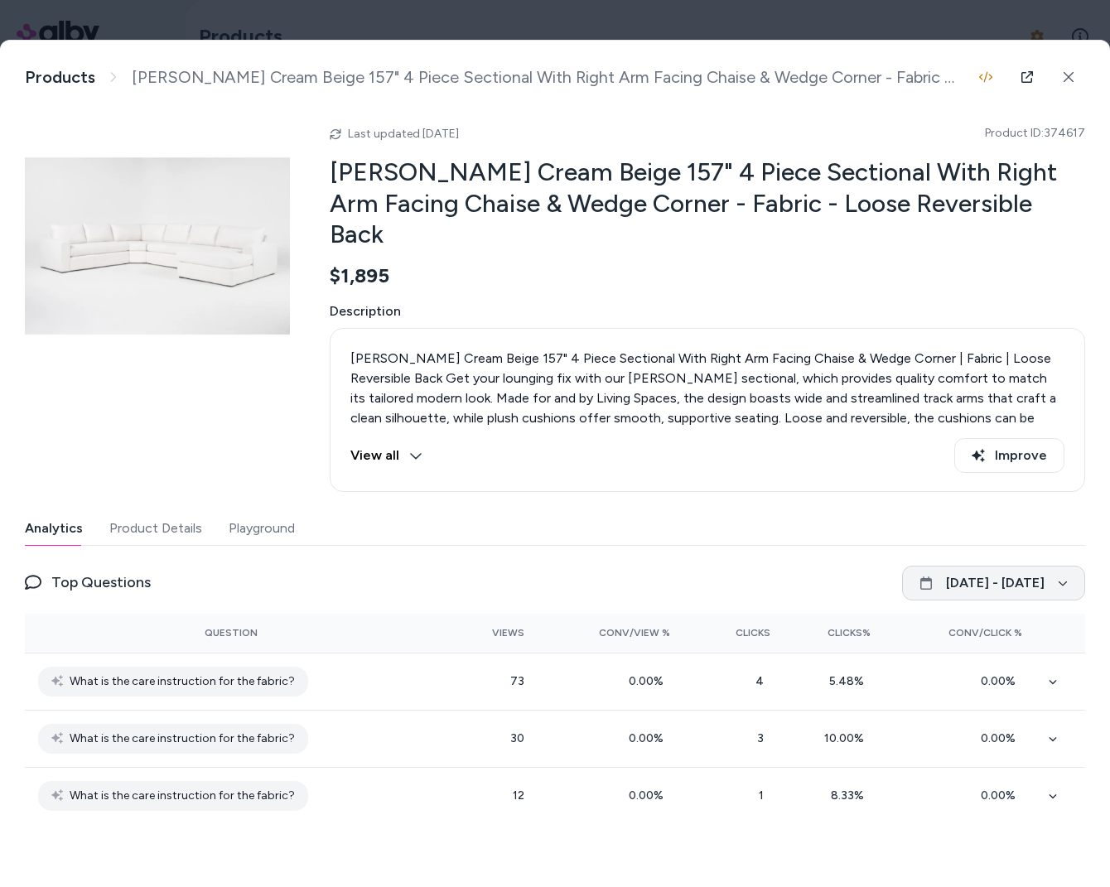
click at [880, 566] on button "[DATE] - [DATE]" at bounding box center [993, 583] width 183 height 35
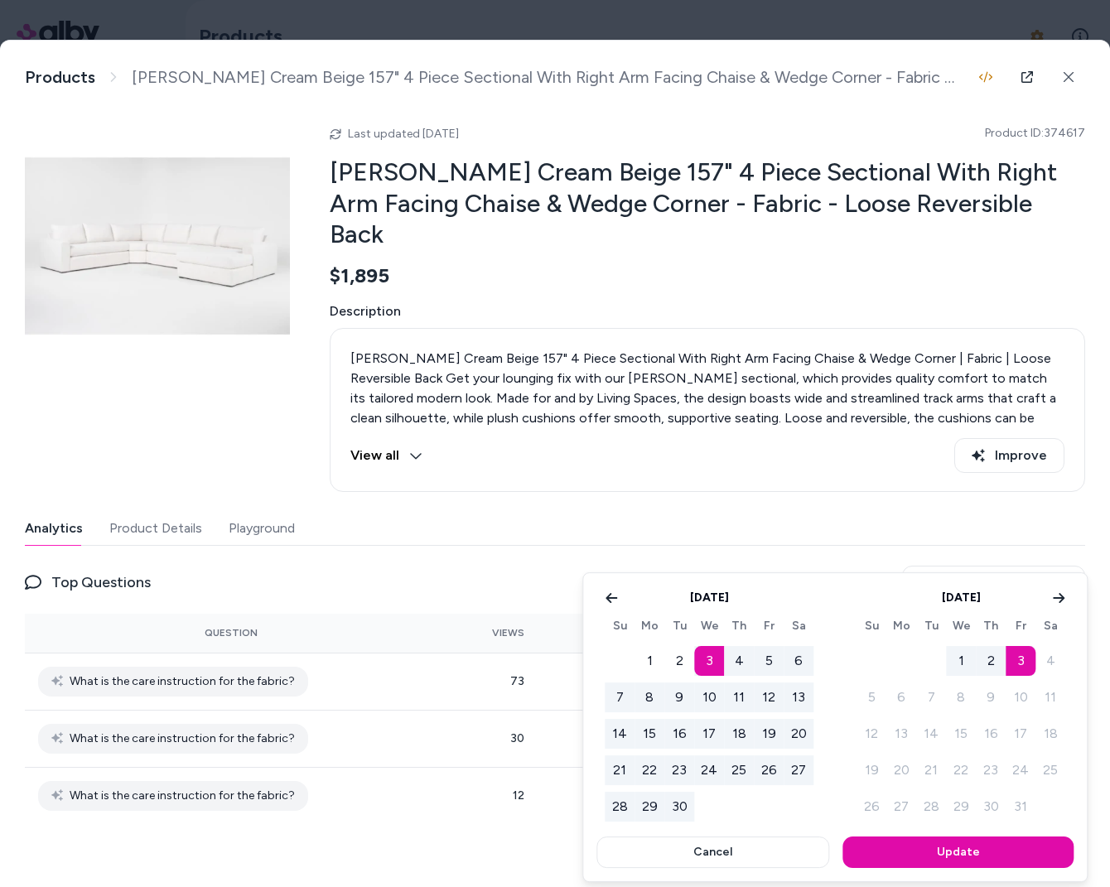
click at [745, 542] on div at bounding box center [555, 443] width 1110 height 887
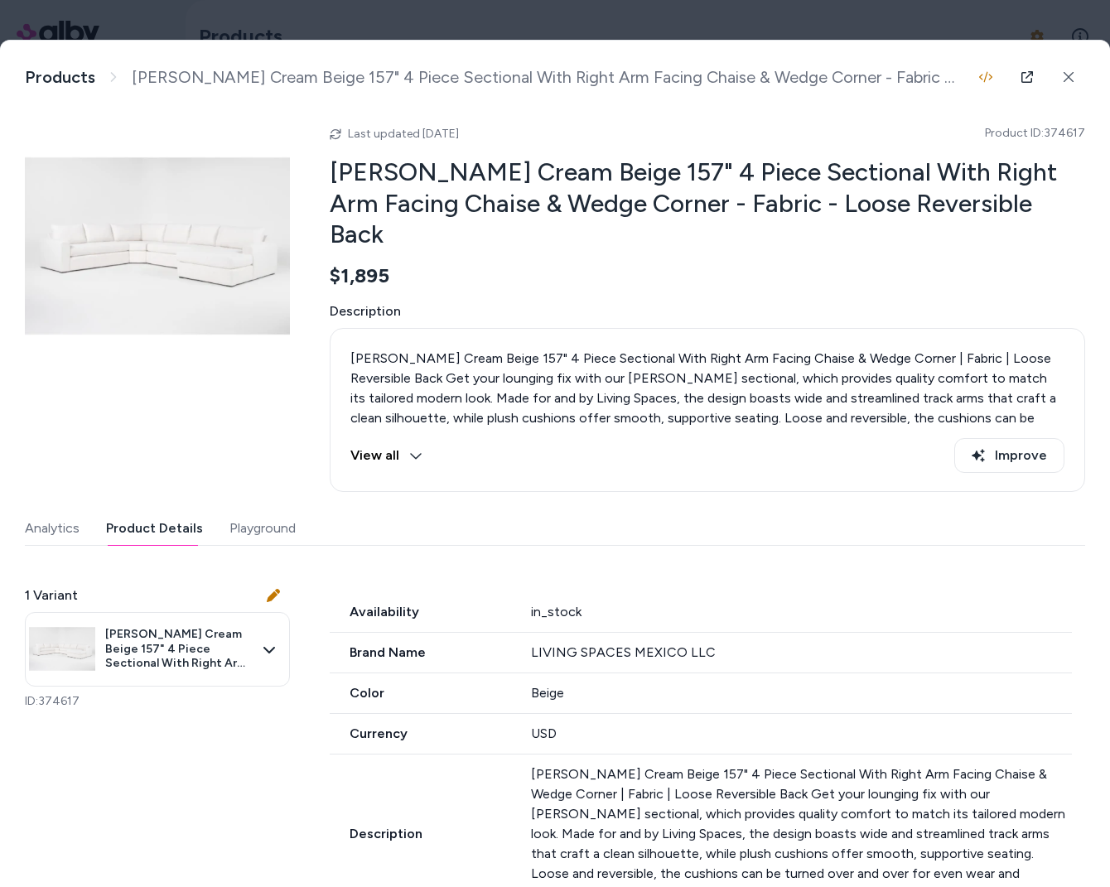
click at [172, 512] on button "Product Details" at bounding box center [154, 528] width 97 height 33
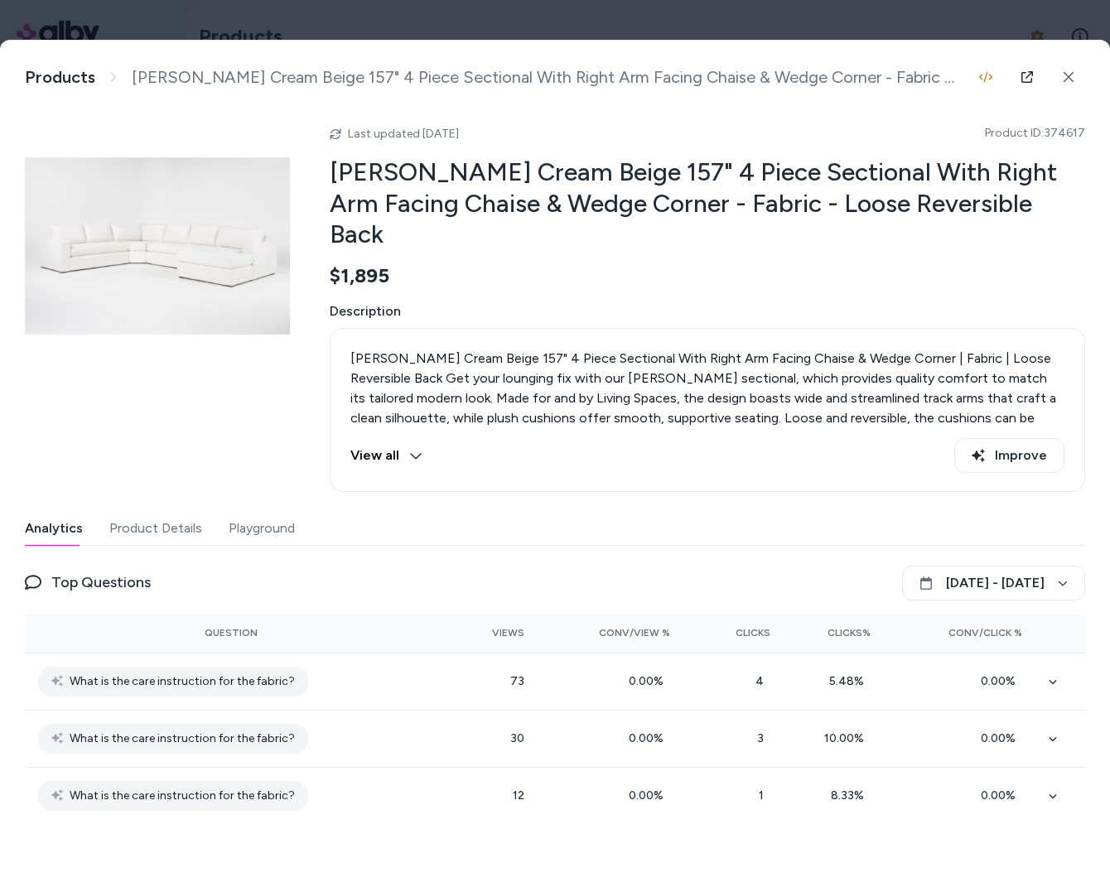
click at [60, 512] on button "Analytics" at bounding box center [54, 528] width 58 height 33
click at [156, 512] on button "Product Details" at bounding box center [155, 528] width 93 height 33
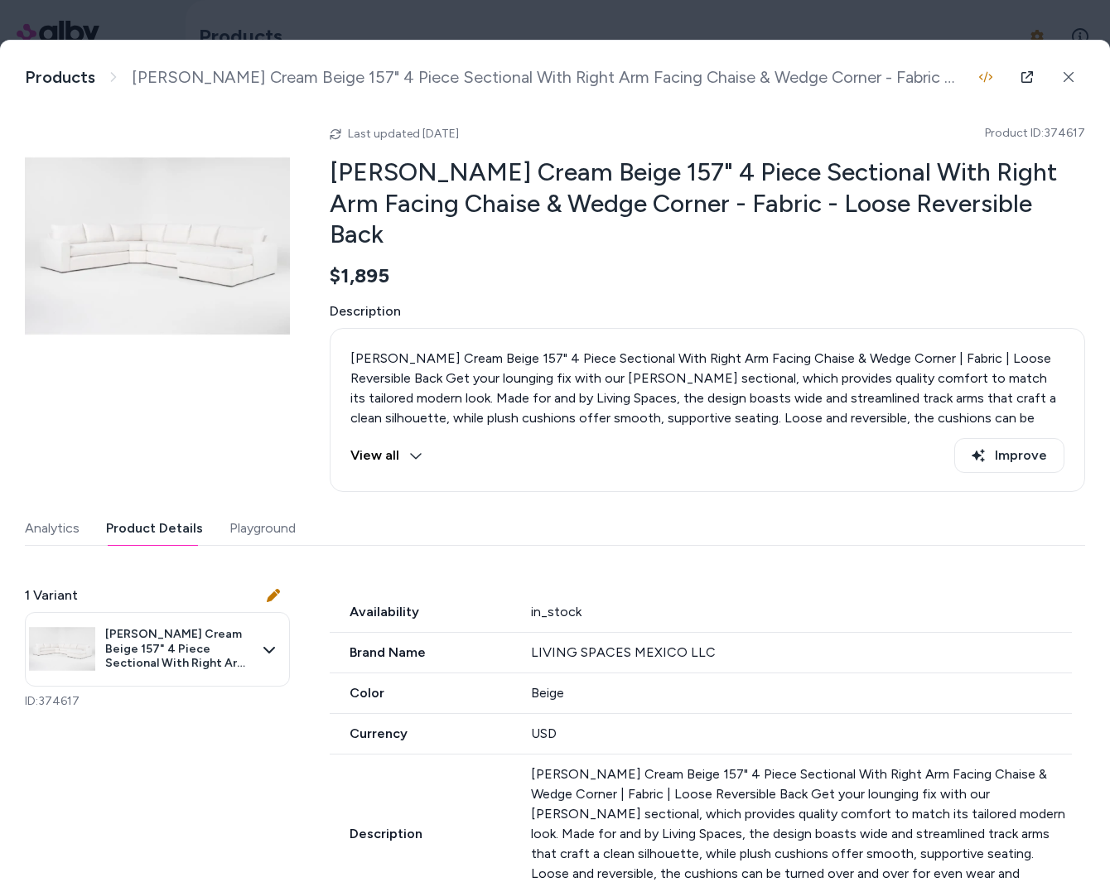
click at [59, 512] on button "Analytics" at bounding box center [52, 528] width 55 height 33
